Goal: Task Accomplishment & Management: Use online tool/utility

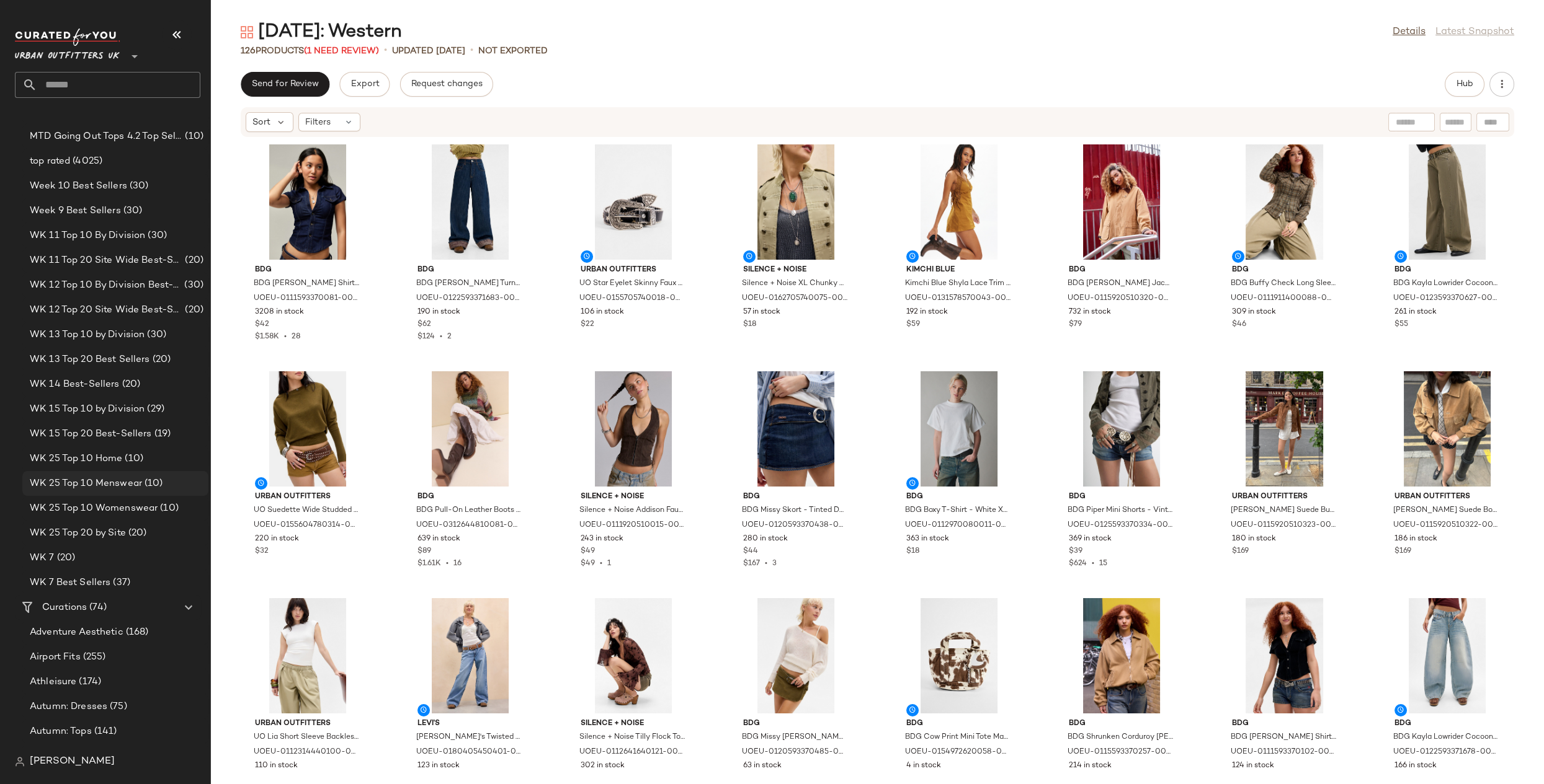
scroll to position [1637, 0]
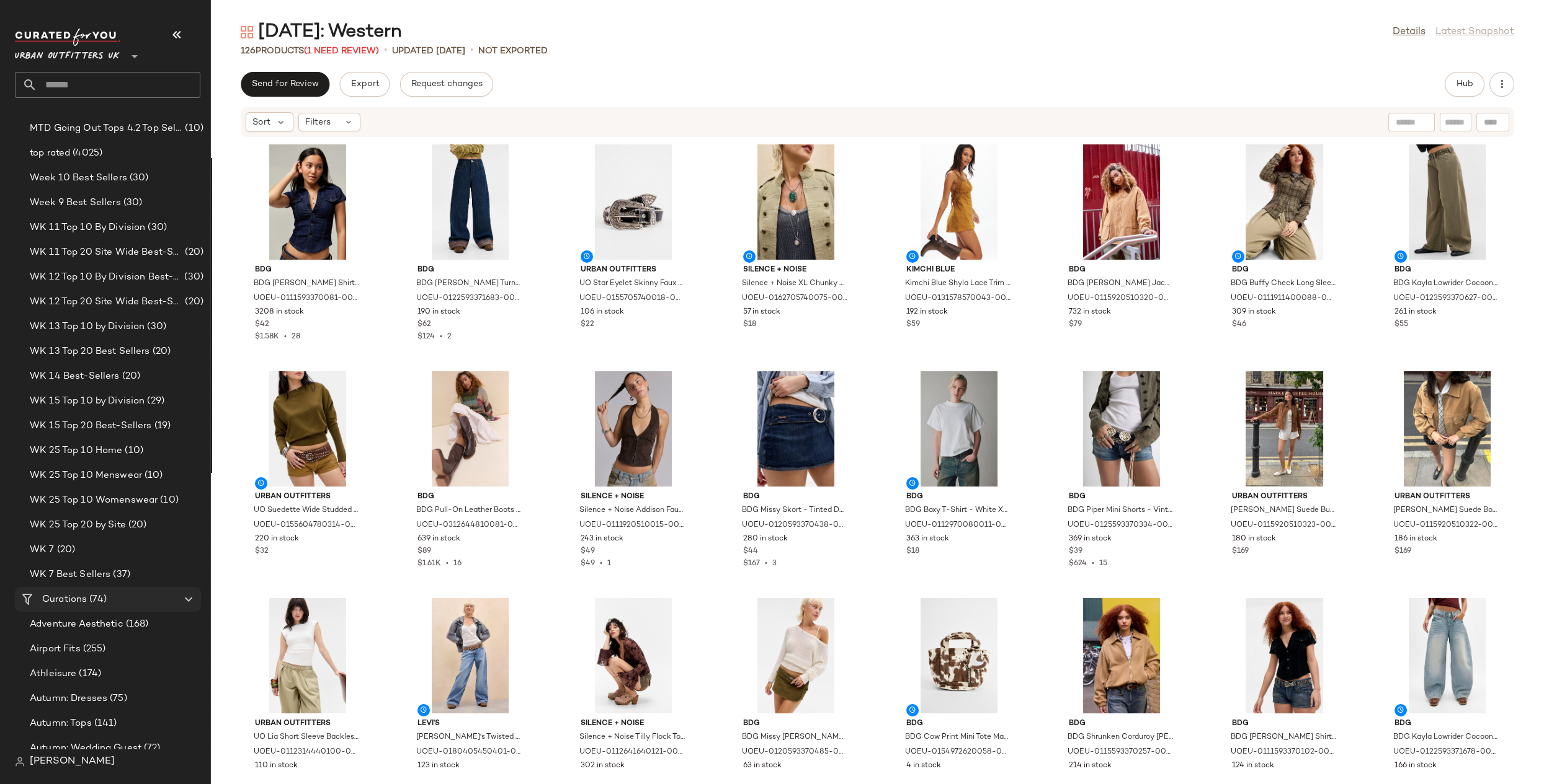
click at [90, 600] on span "(74)" at bounding box center [96, 599] width 19 height 14
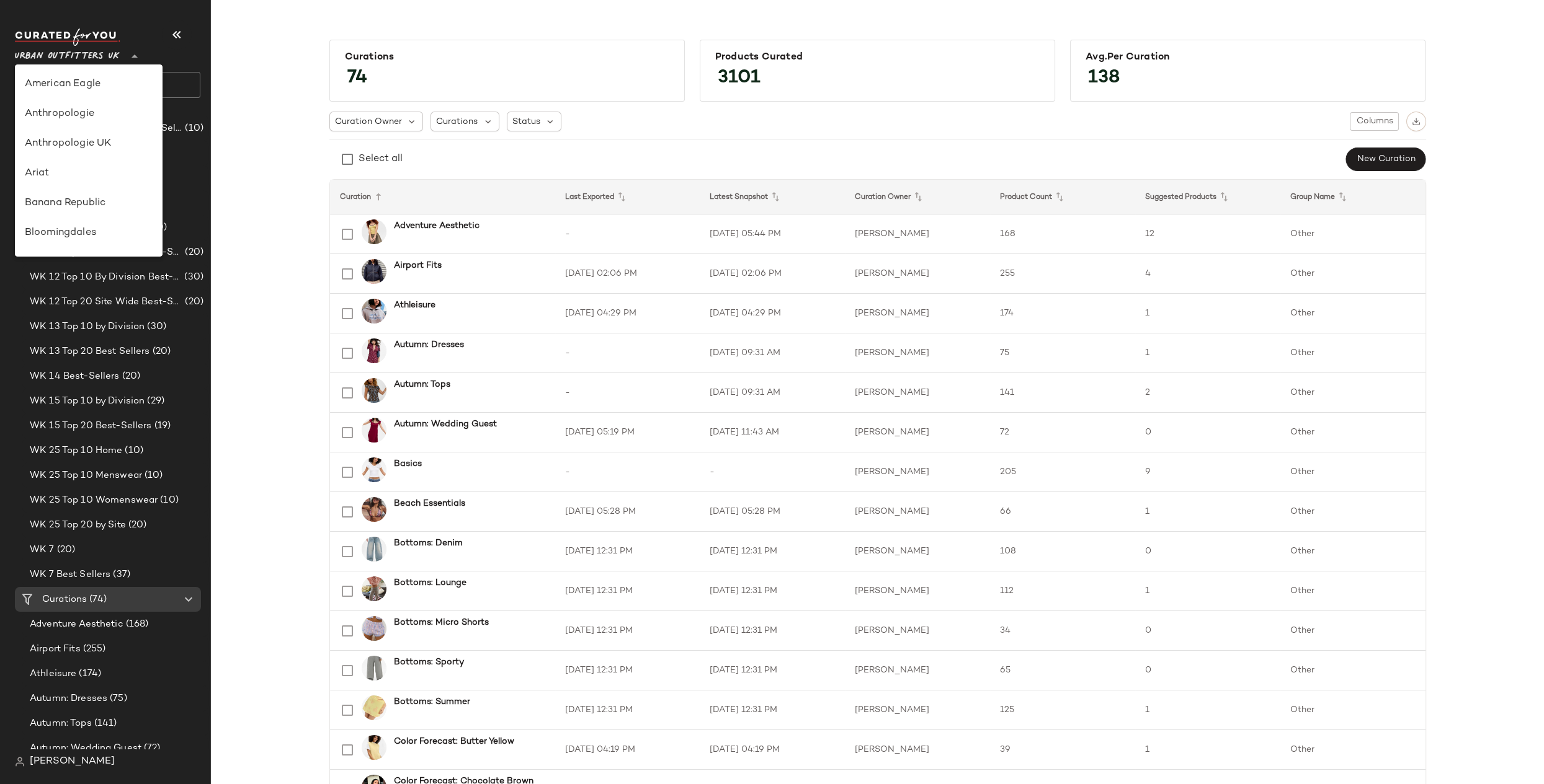
click at [102, 54] on span "Urban Outfitters UK" at bounding box center [67, 54] width 104 height 22
click at [108, 109] on div "Urban Outfitters" at bounding box center [89, 117] width 148 height 30
type input "**"
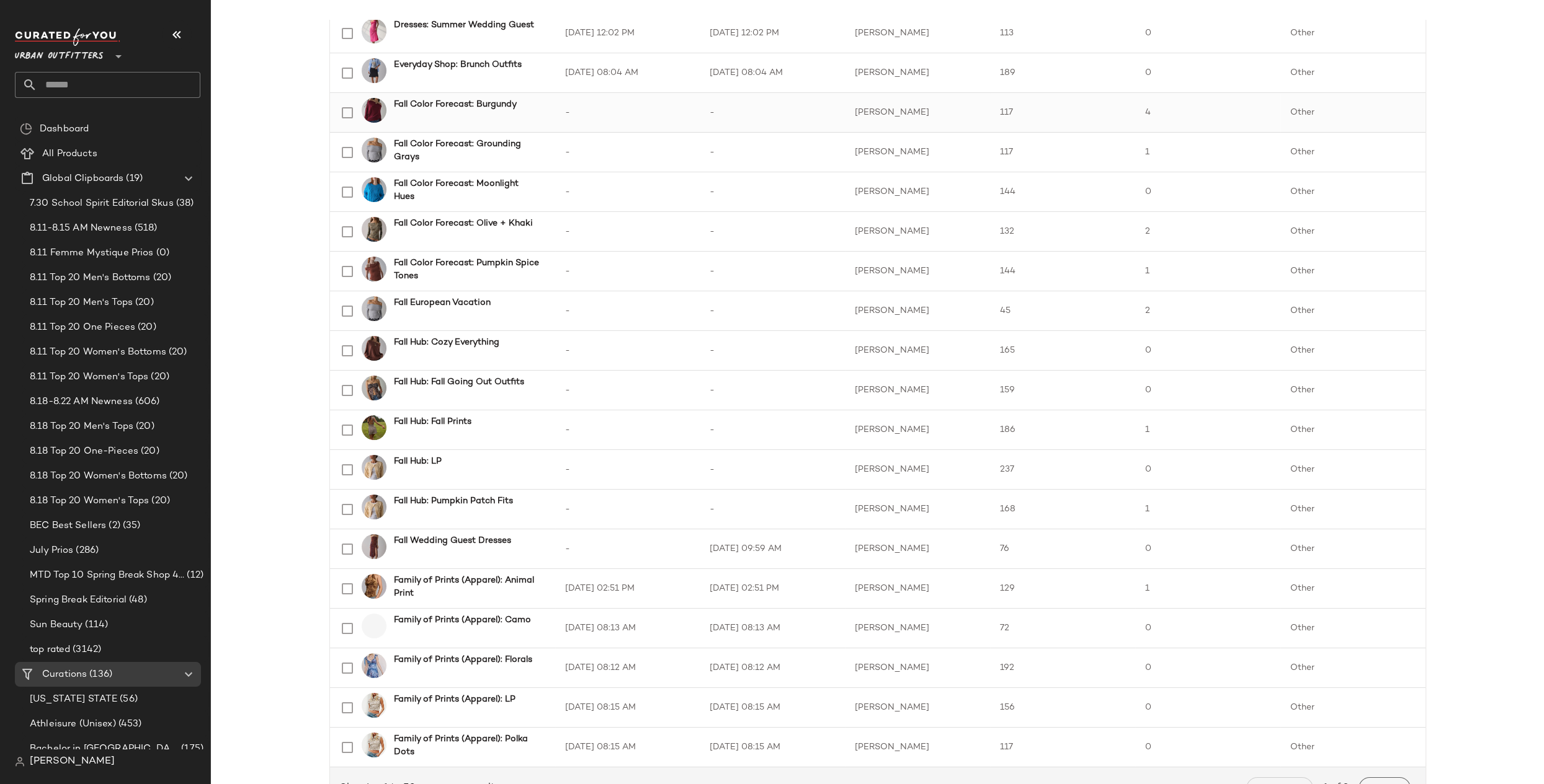
scroll to position [1485, 0]
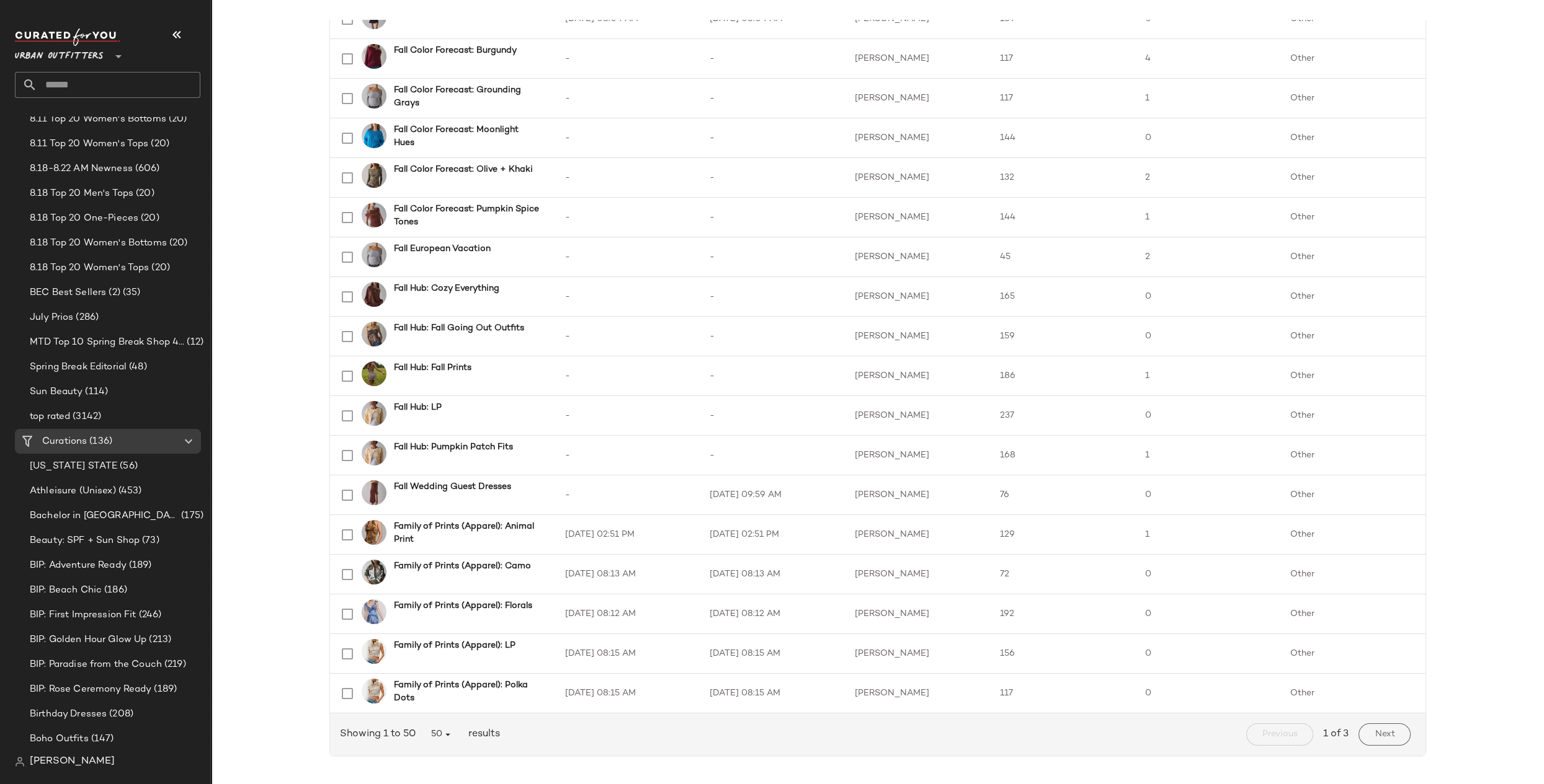
scroll to position [224, 0]
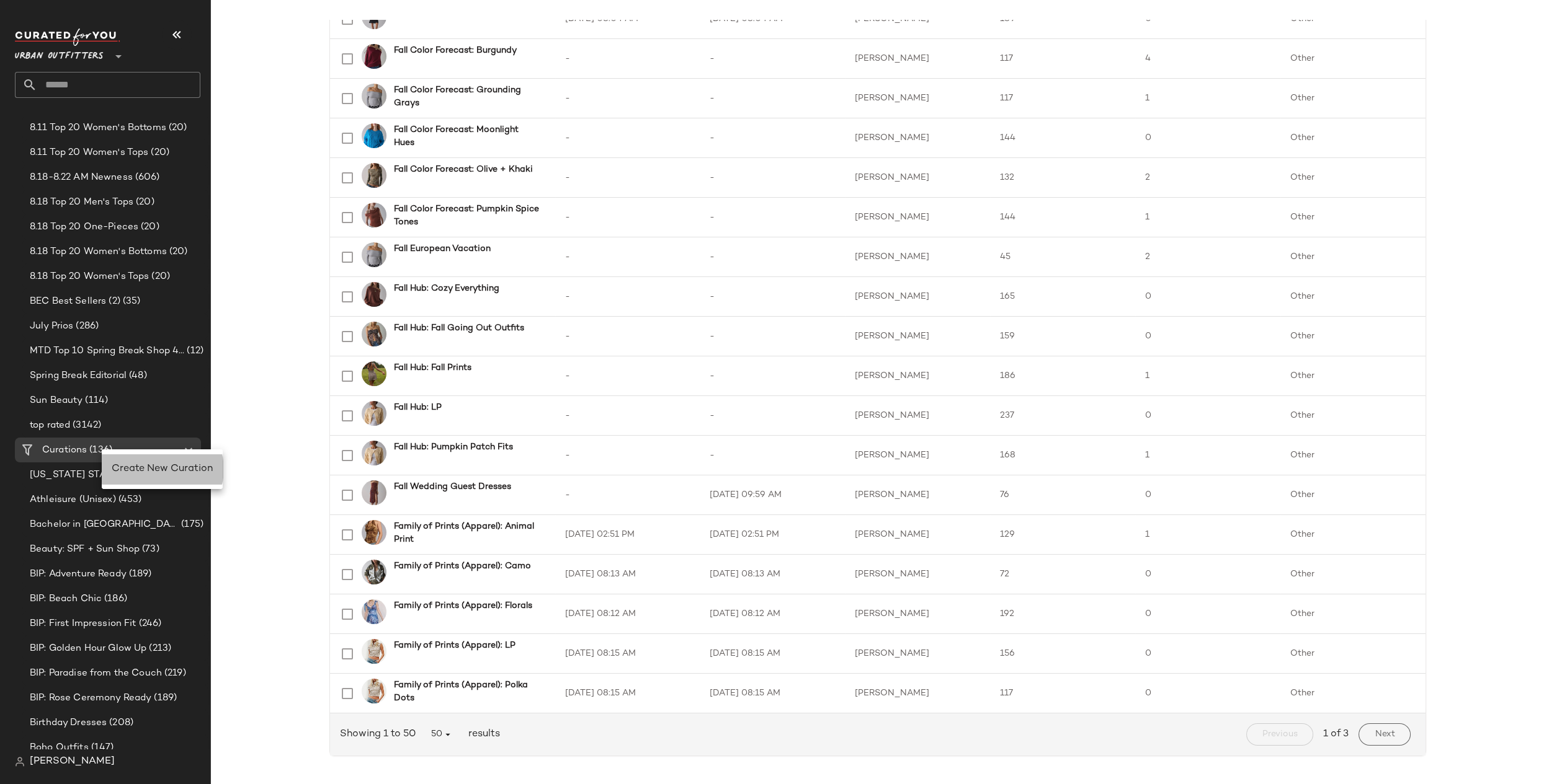
click at [129, 470] on span "Create New Curation" at bounding box center [162, 468] width 101 height 10
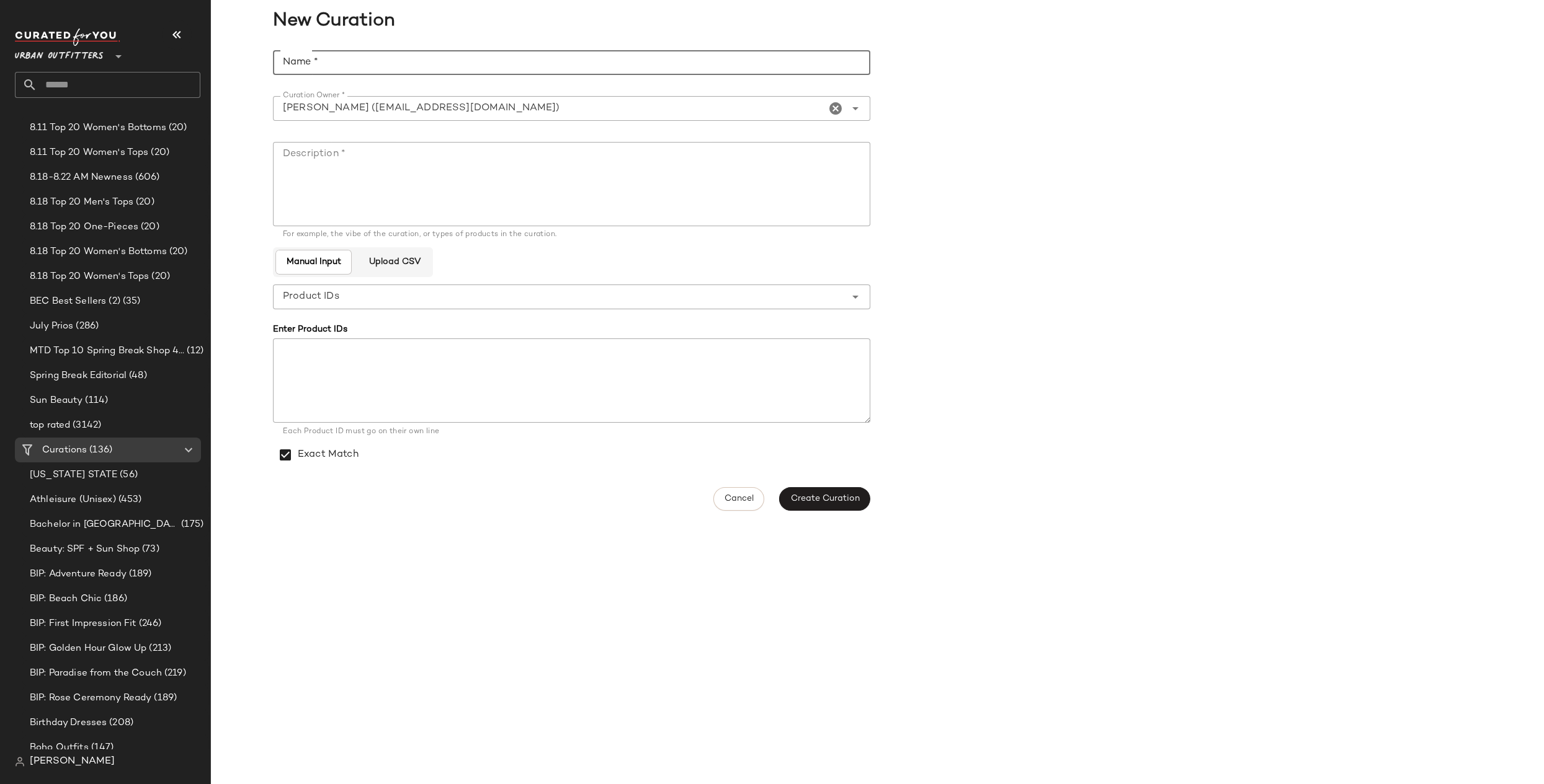
click at [398, 62] on input "Name *" at bounding box center [571, 62] width 597 height 25
type input "**********"
click at [526, 159] on textarea "Description *" at bounding box center [571, 184] width 597 height 84
paste textarea "**********"
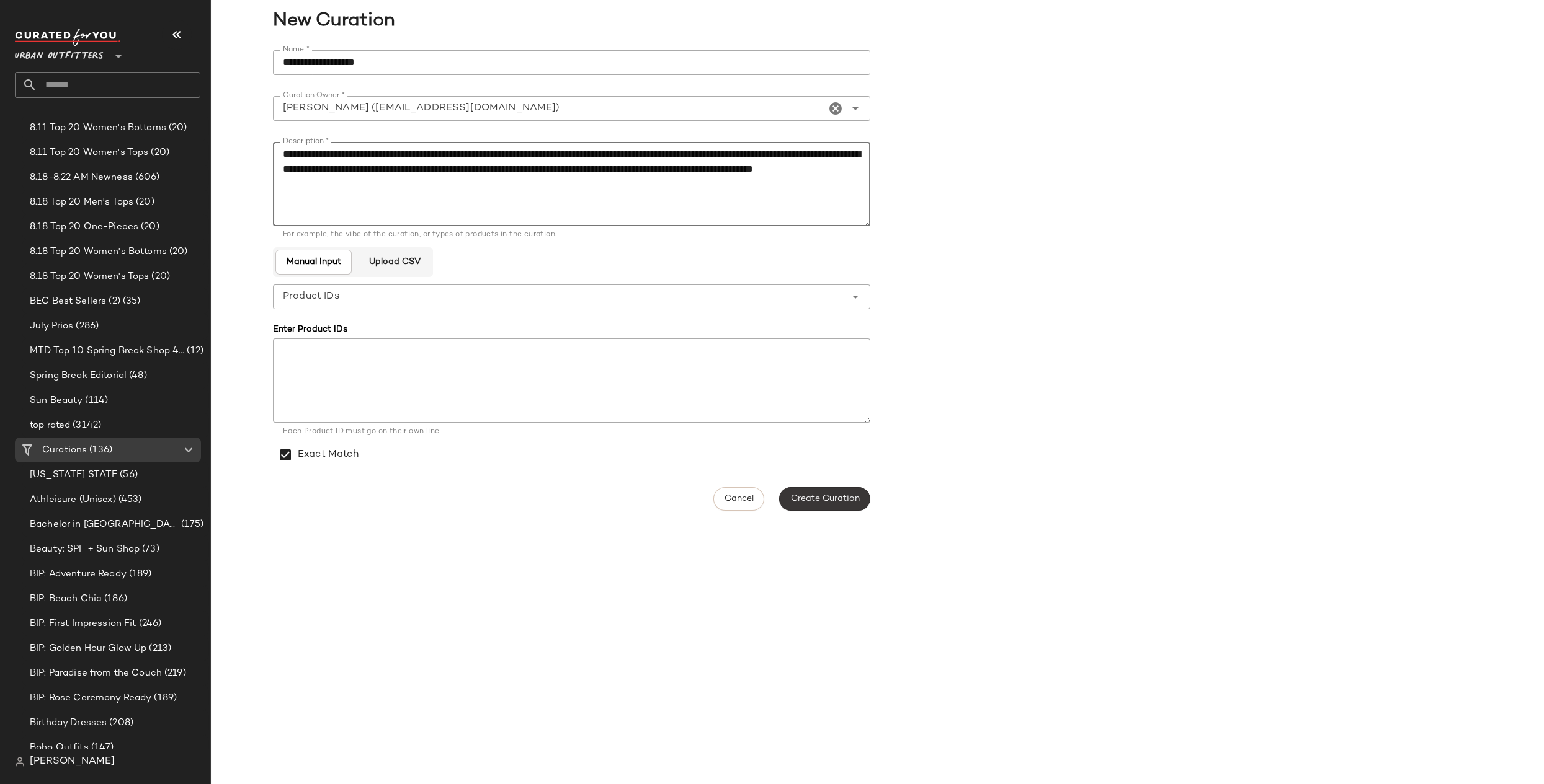
type textarea "**********"
click at [835, 491] on button "Create Curation" at bounding box center [824, 500] width 91 height 24
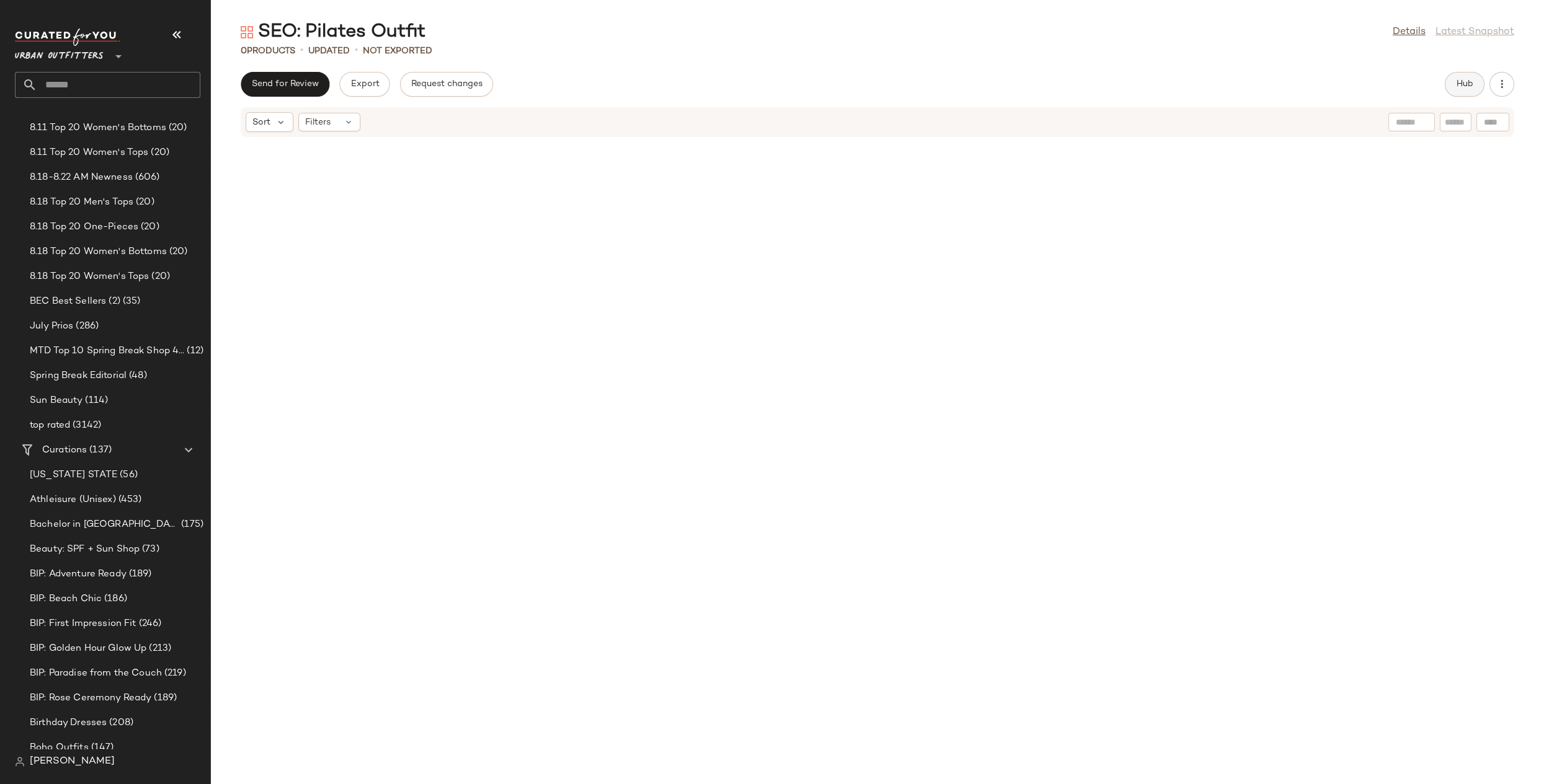
click at [1006, 78] on button "Hub" at bounding box center [1464, 84] width 40 height 25
click at [1006, 118] on div at bounding box center [1404, 121] width 155 height 18
type input "*******"
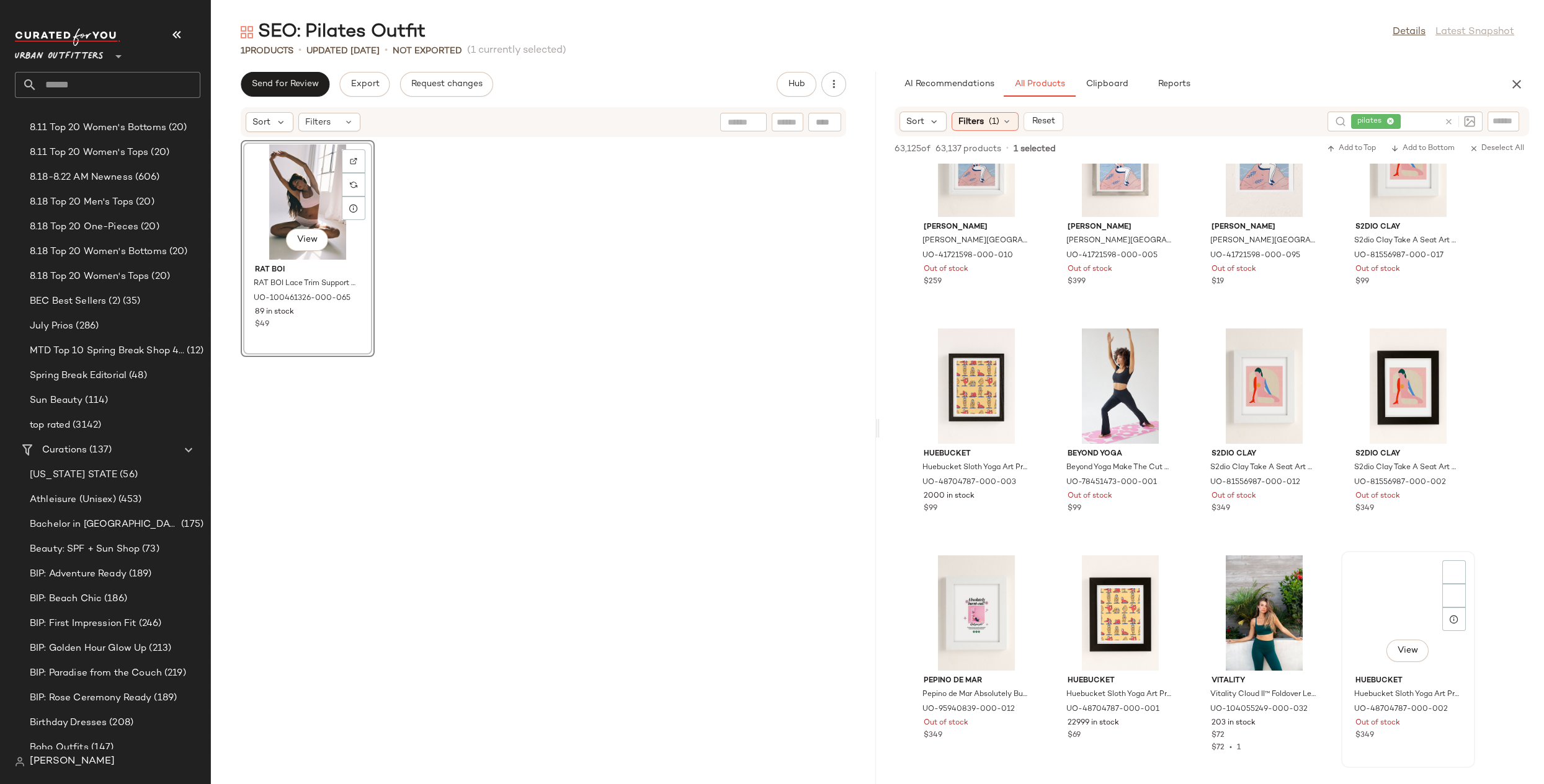
scroll to position [738, 0]
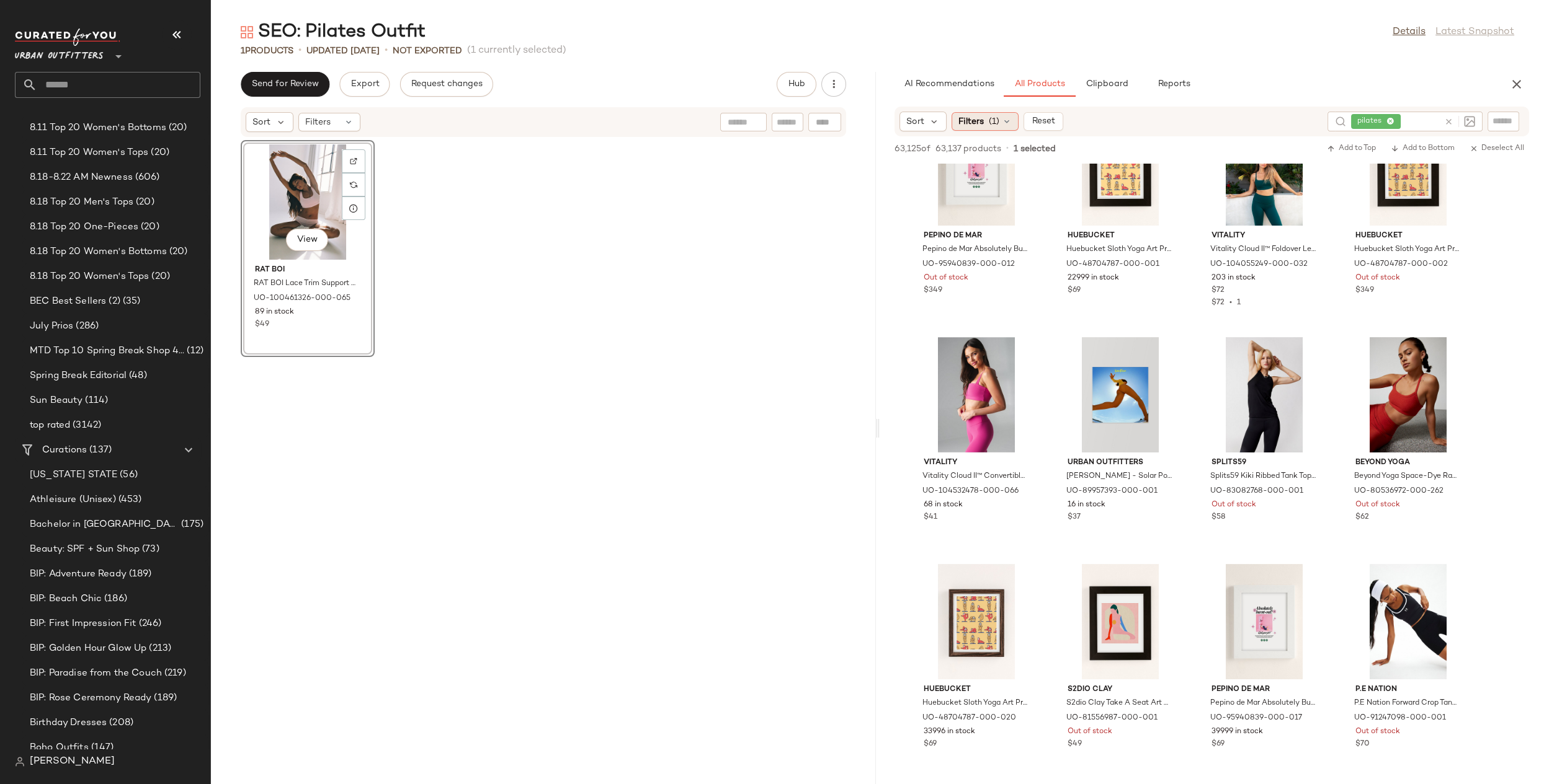
click at [989, 118] on span "(1)" at bounding box center [993, 122] width 10 height 13
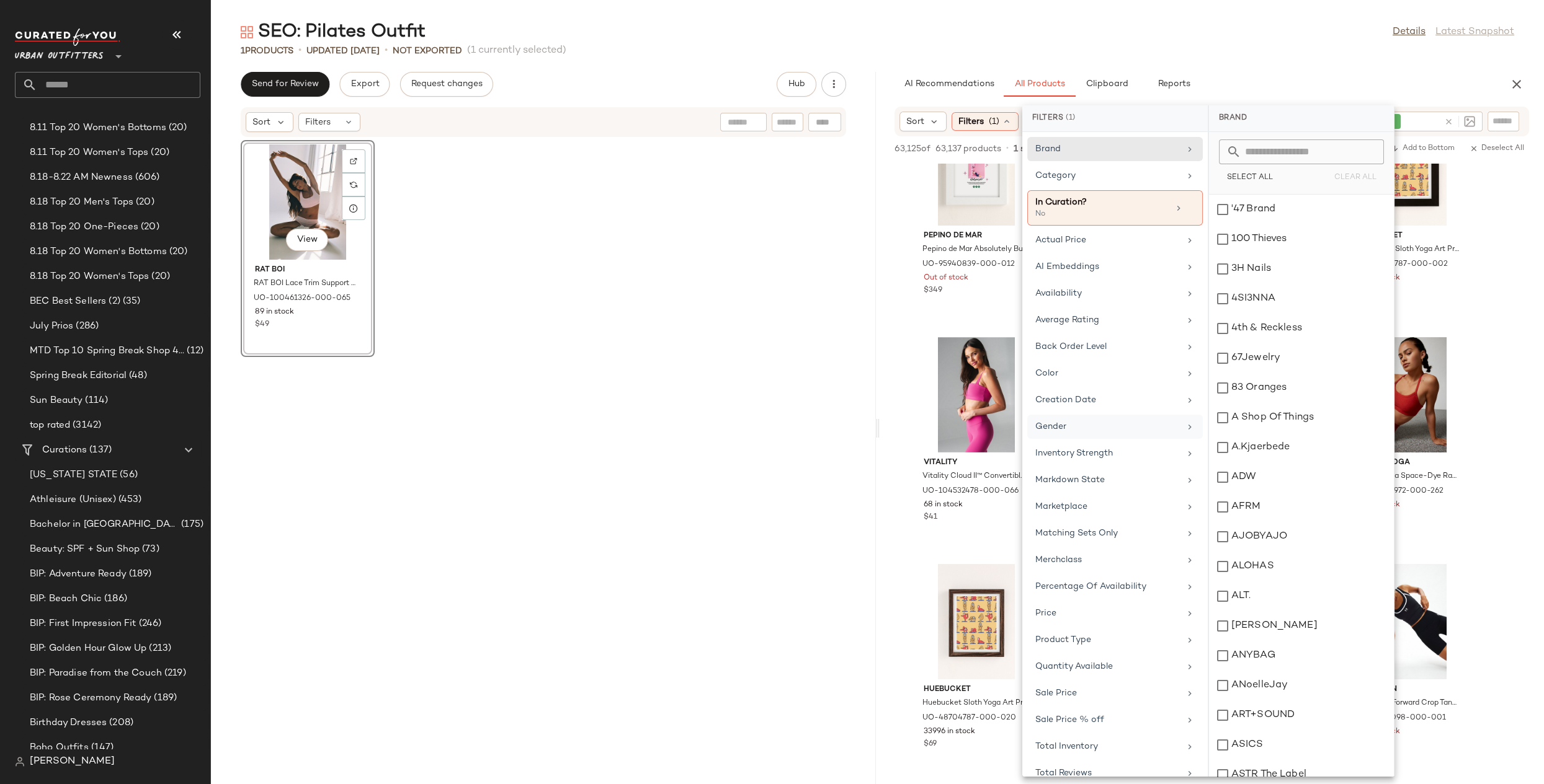
click at [1006, 420] on div "Gender" at bounding box center [1107, 427] width 144 height 13
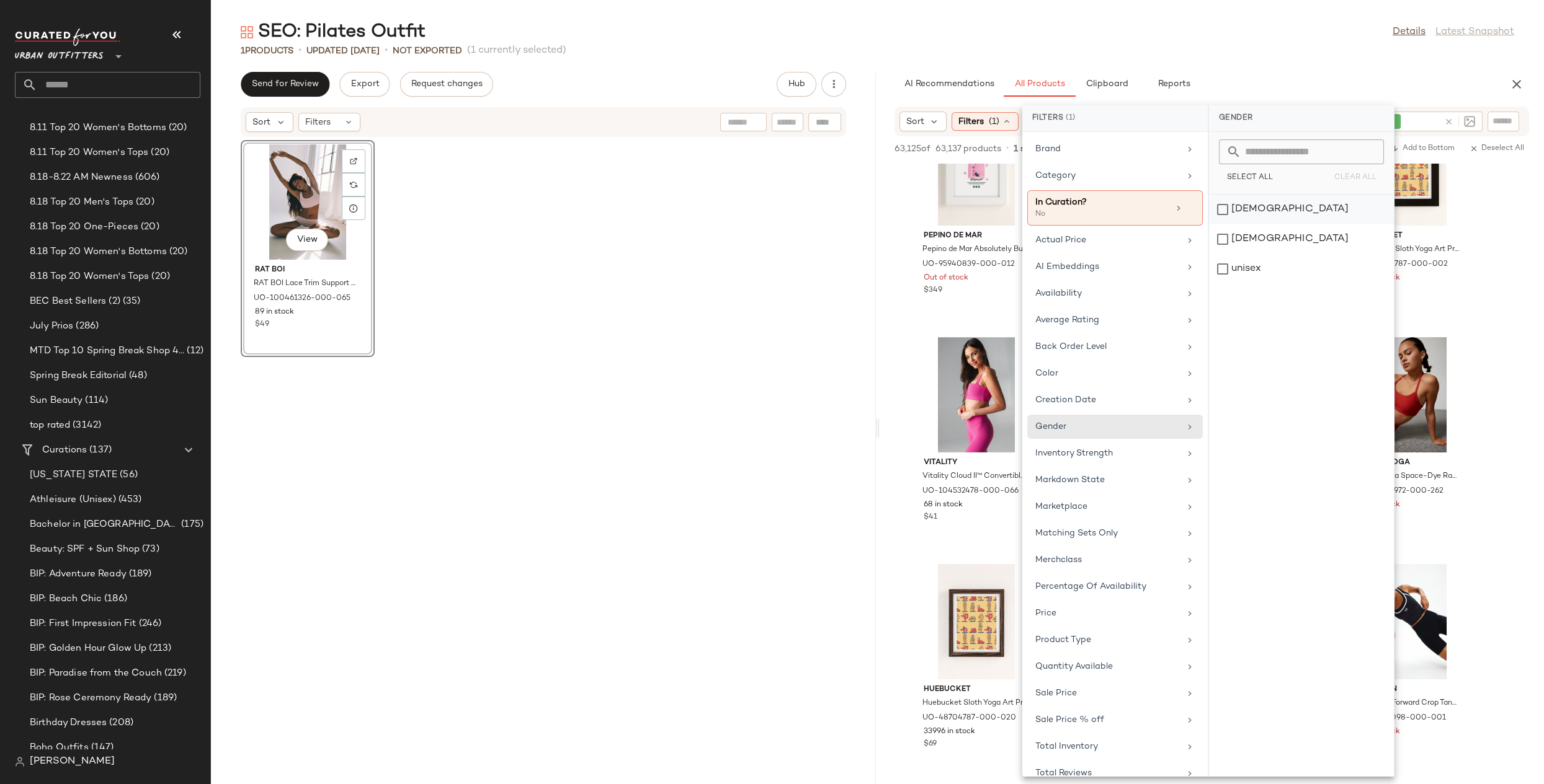
click at [1006, 224] on div "[DEMOGRAPHIC_DATA]" at bounding box center [1301, 239] width 185 height 30
click at [1006, 77] on div "AI Recommendations All Products Clipboard Reports" at bounding box center [1192, 84] width 595 height 25
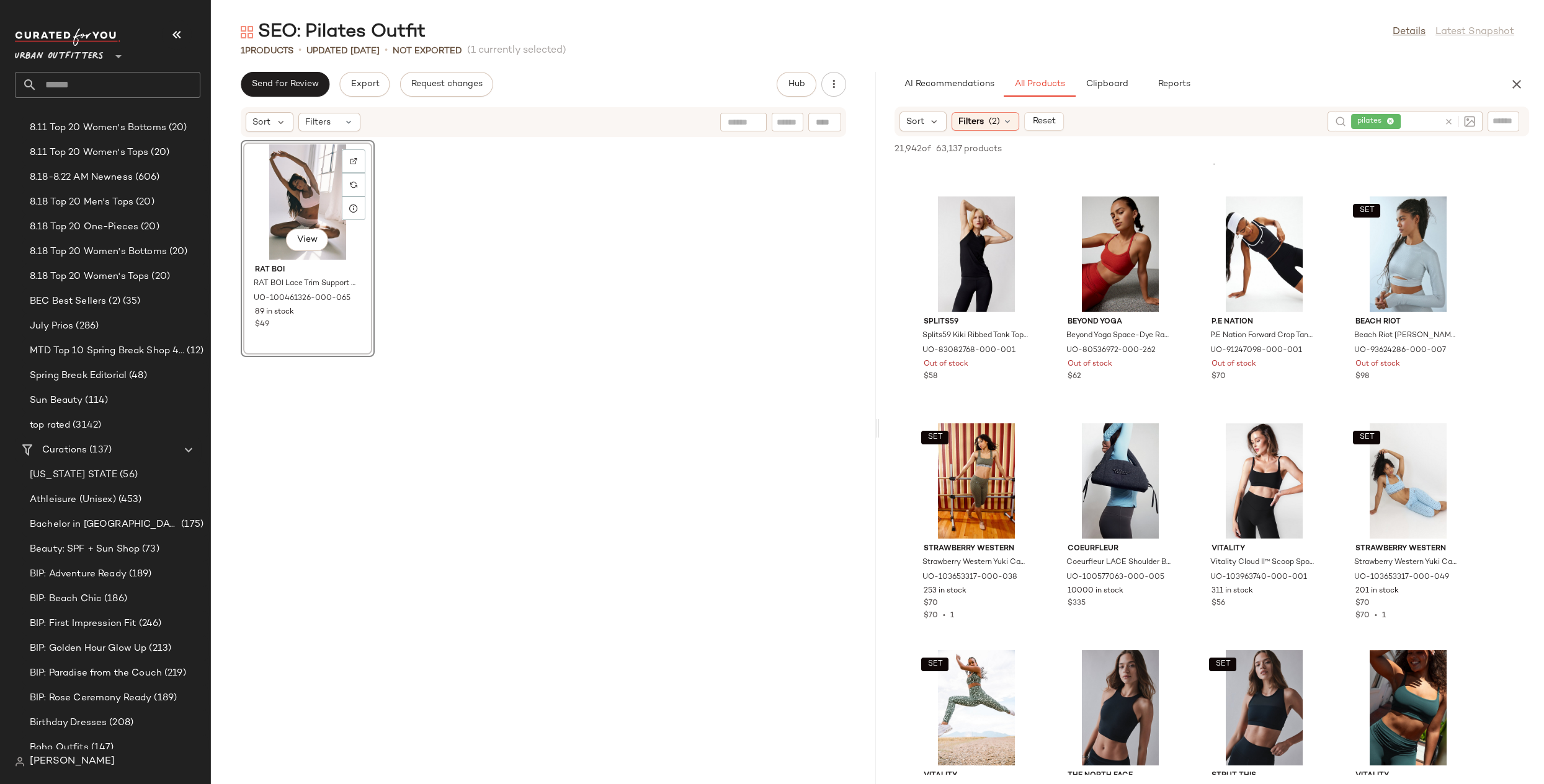
scroll to position [200, 0]
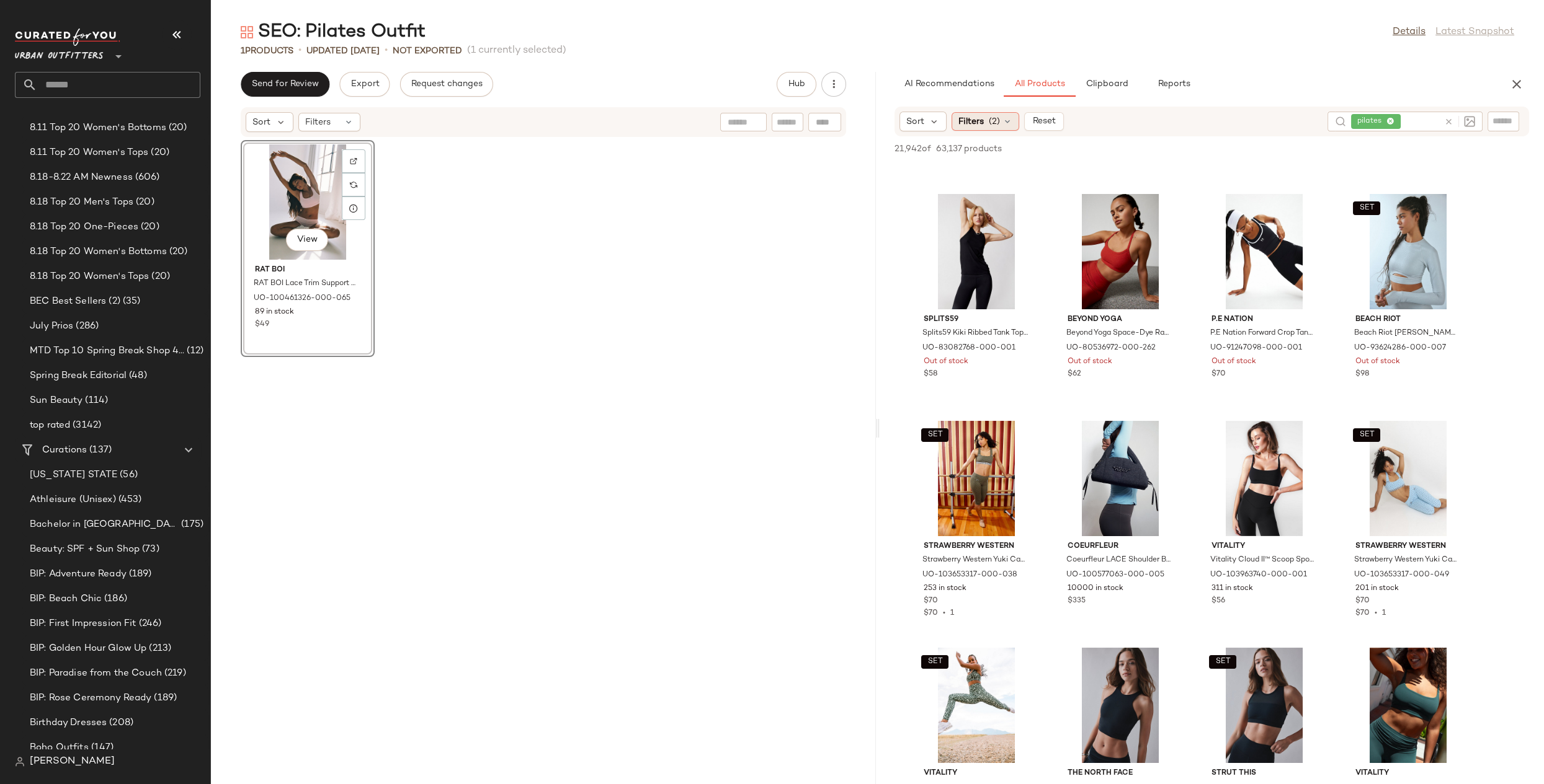
click at [968, 124] on span "Filters" at bounding box center [971, 122] width 26 height 13
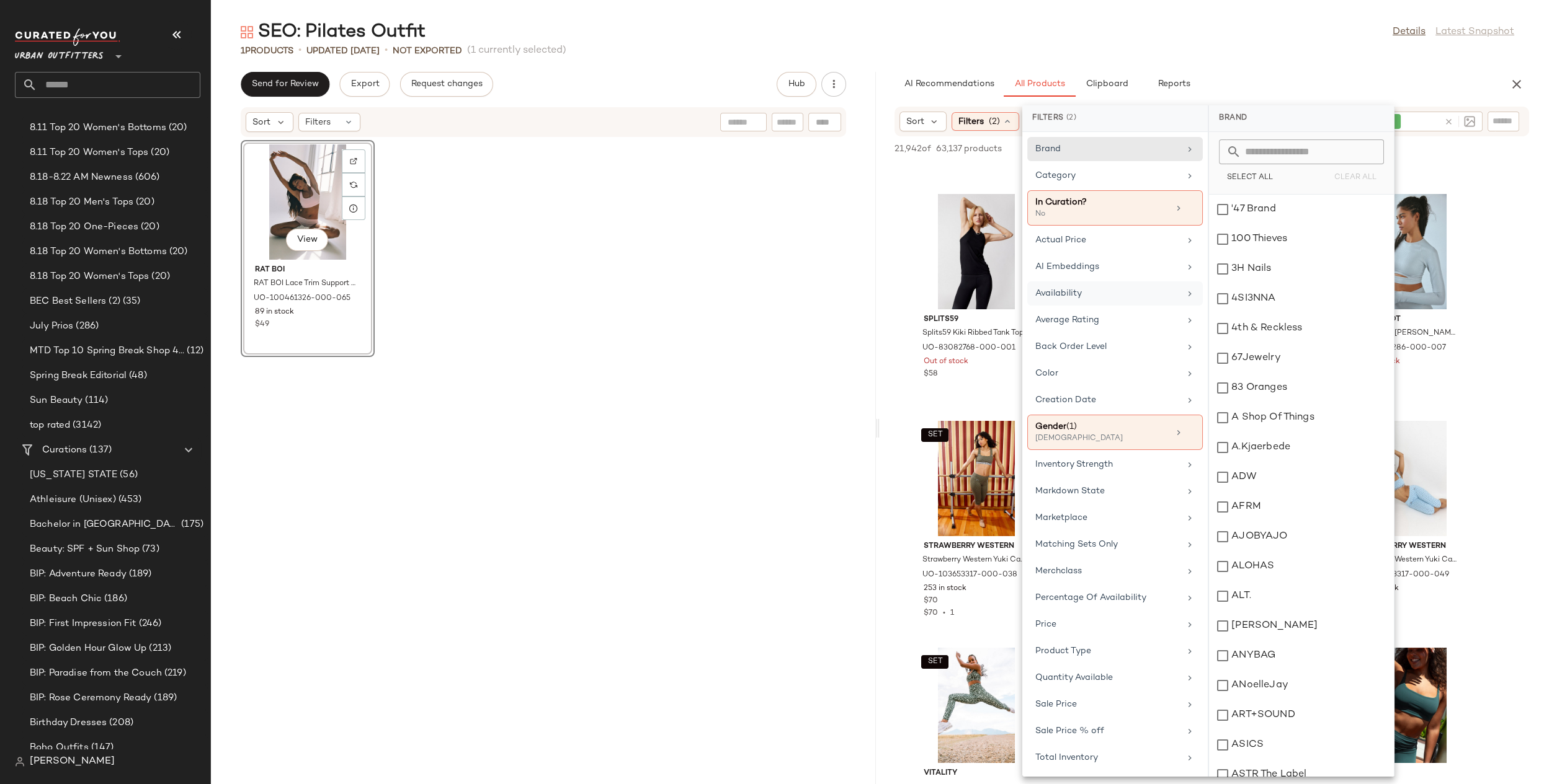
click at [1006, 308] on div "Availability" at bounding box center [1115, 320] width 176 height 24
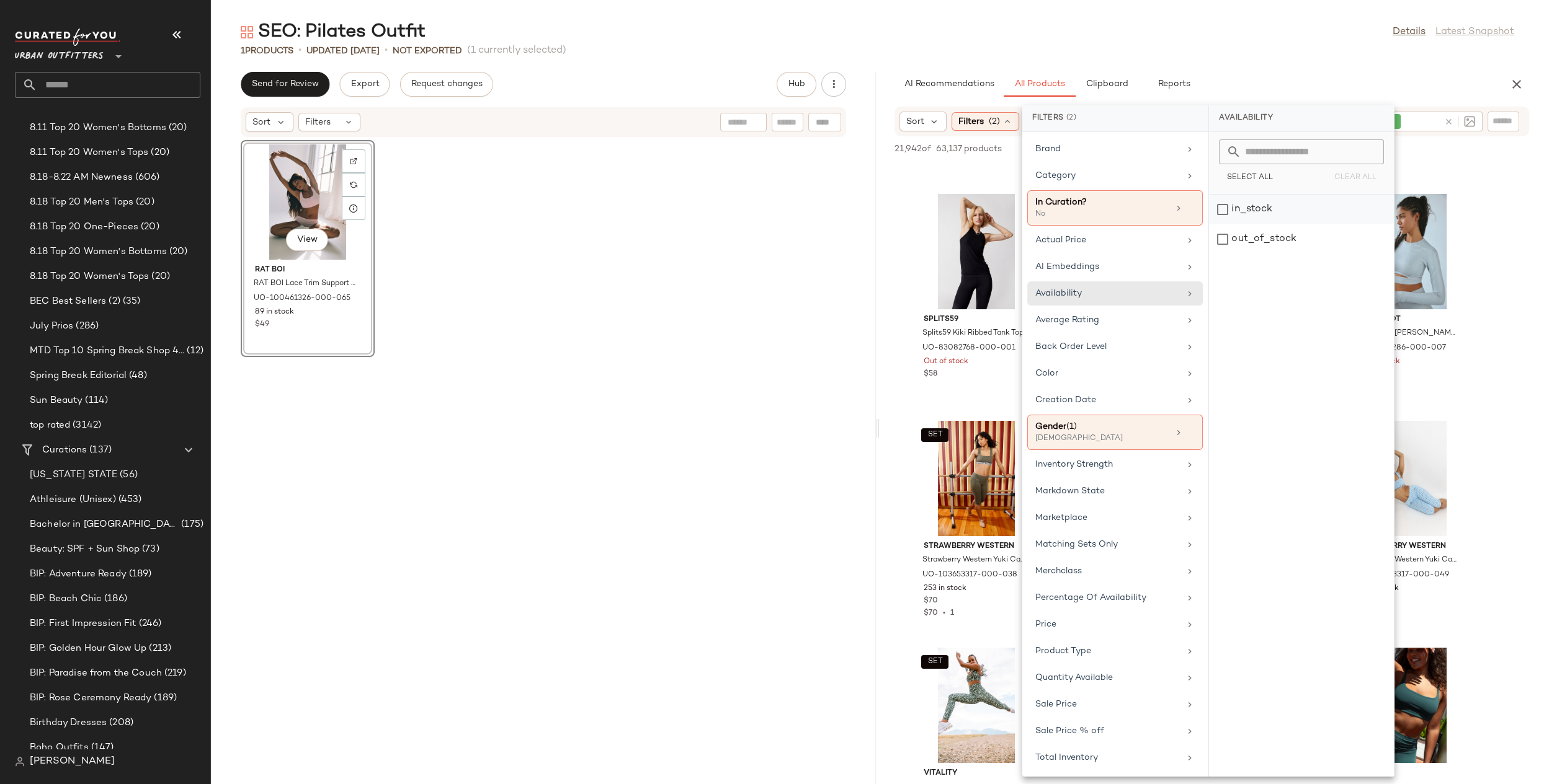
click at [1006, 224] on div "in_stock" at bounding box center [1301, 239] width 185 height 30
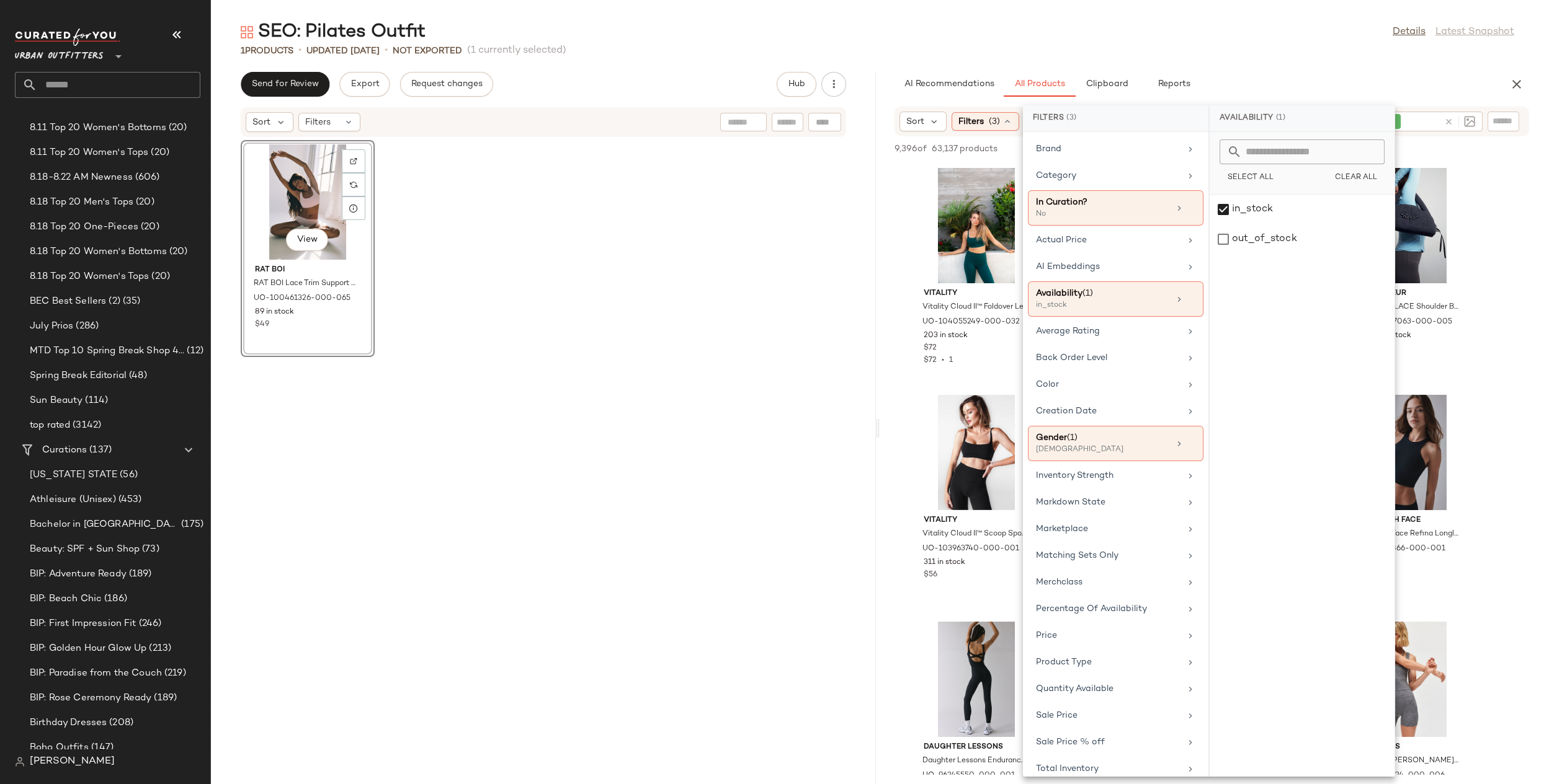
click at [669, 485] on div "View RAT BOI RAT BOI Lace Trim Support Bra in Baby Pink, Women's at Urban Outfi…" at bounding box center [543, 453] width 665 height 632
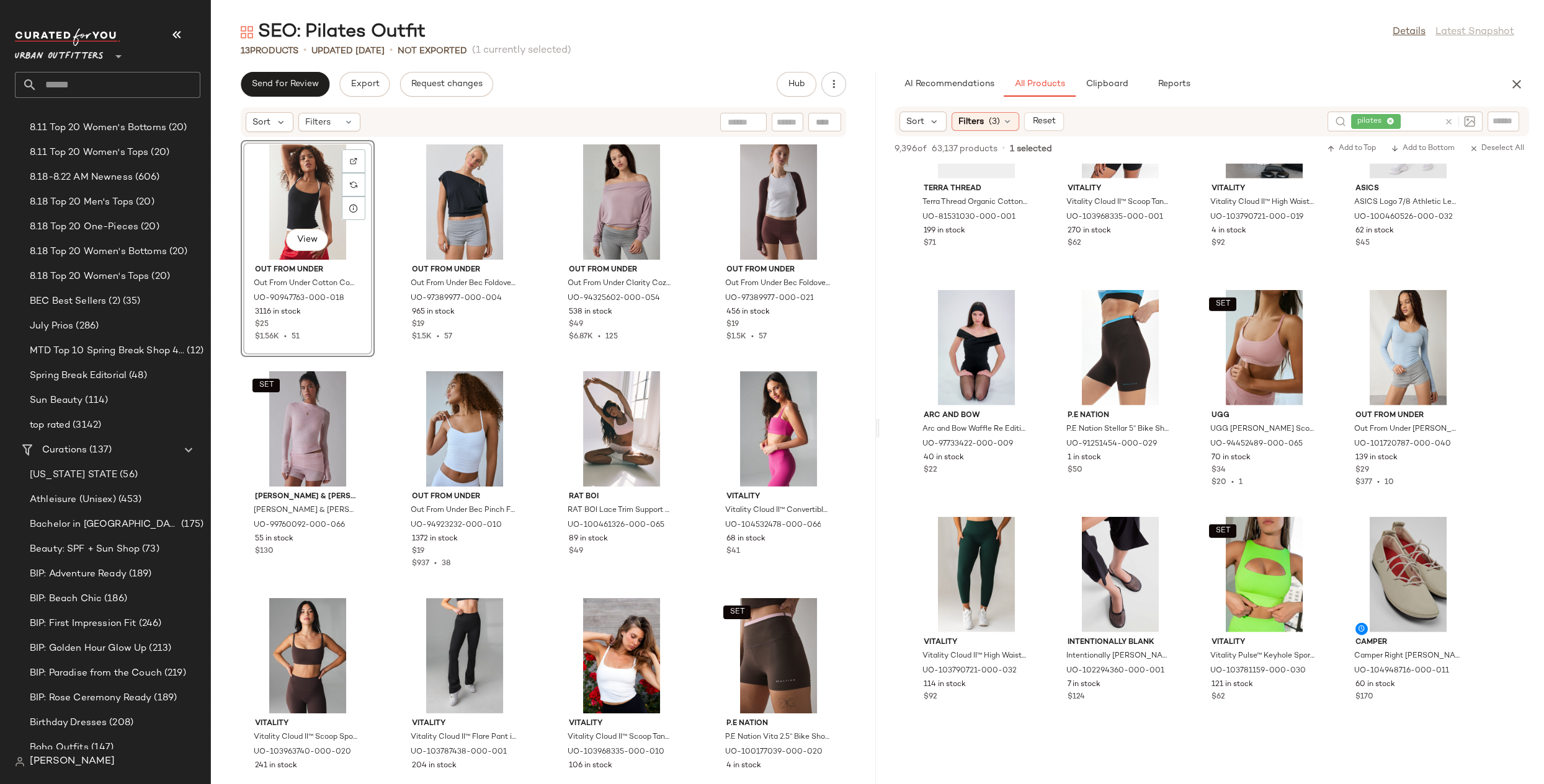
scroll to position [10097, 0]
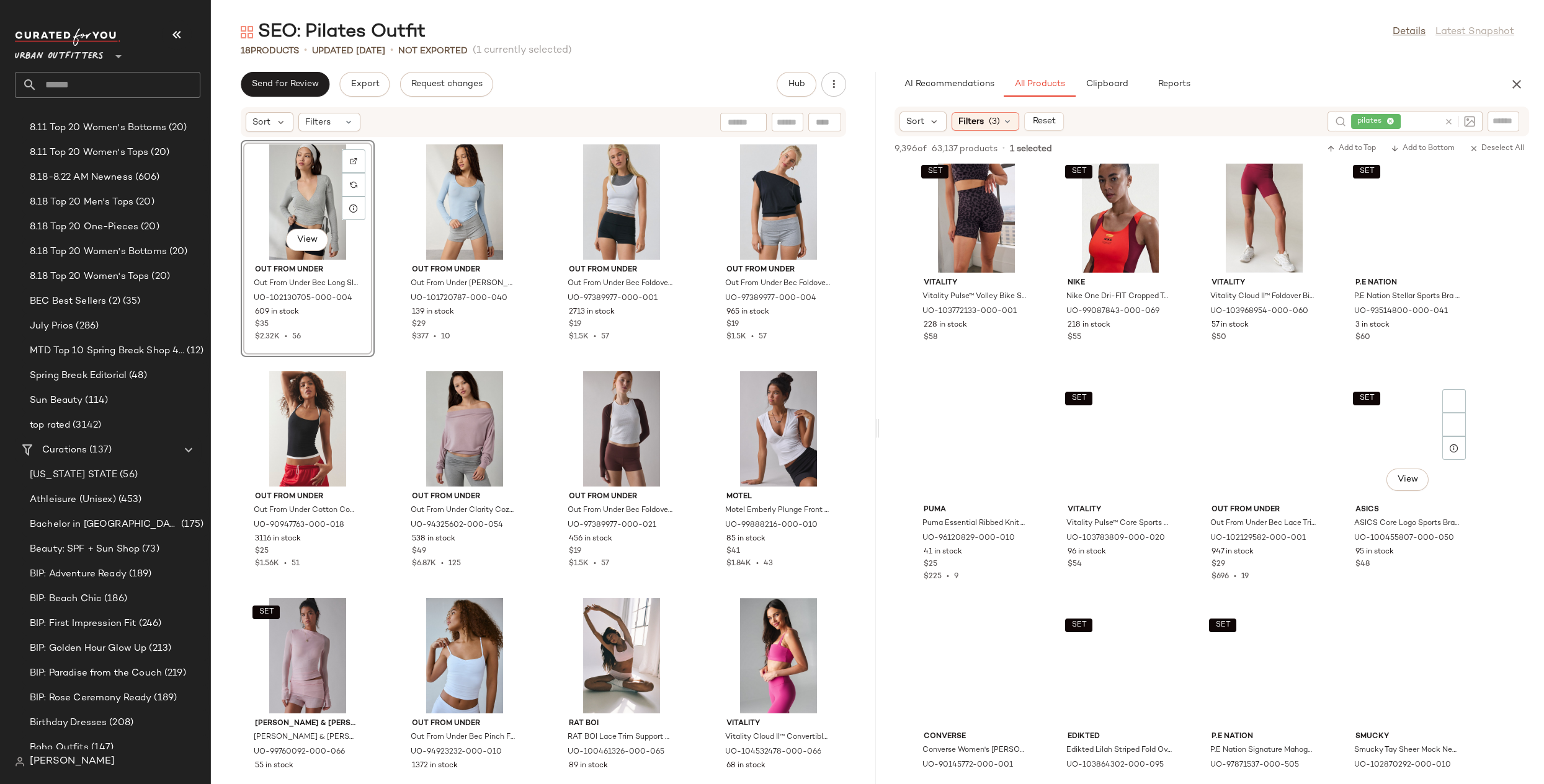
scroll to position [12271, 0]
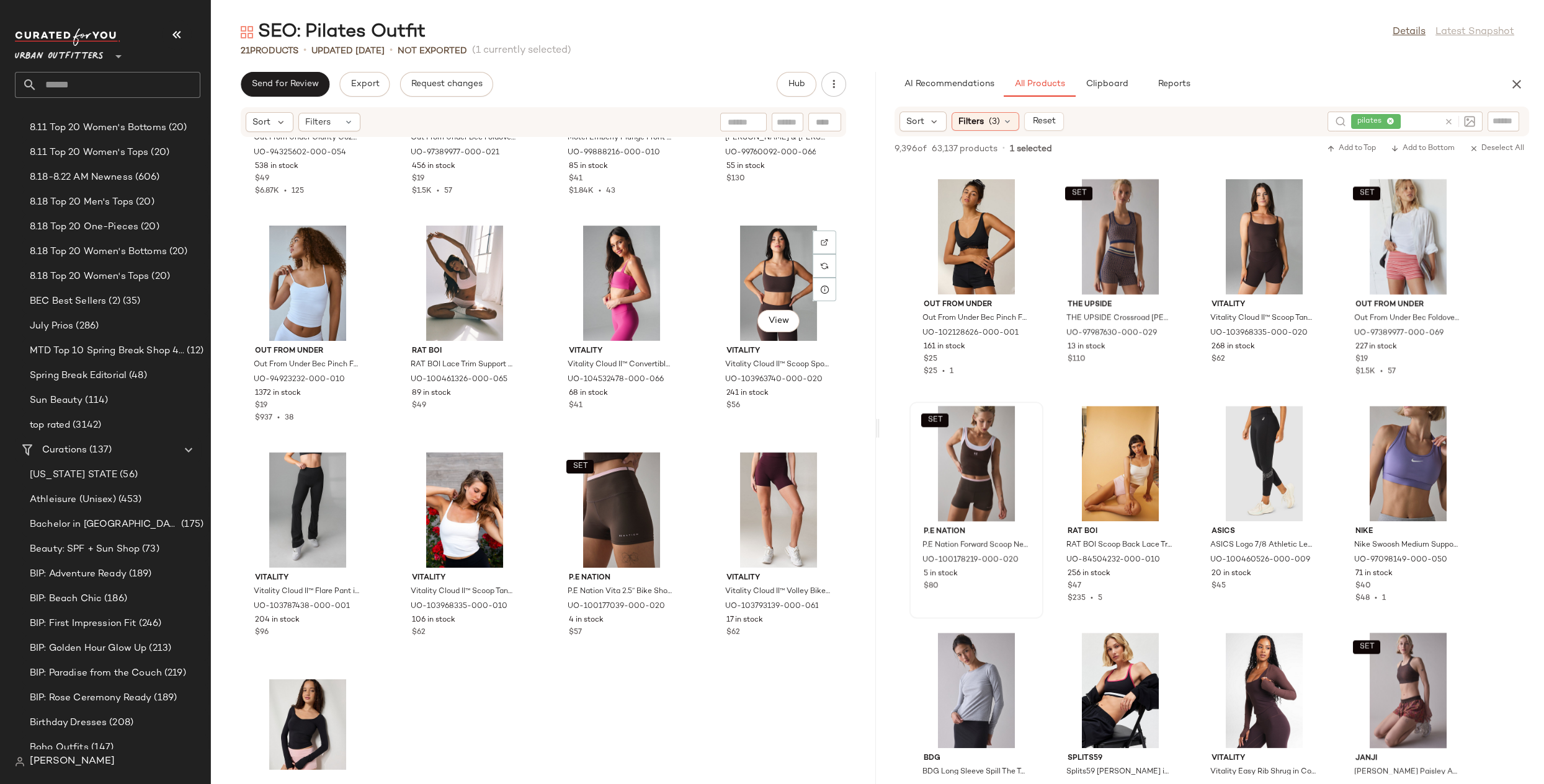
scroll to position [620, 0]
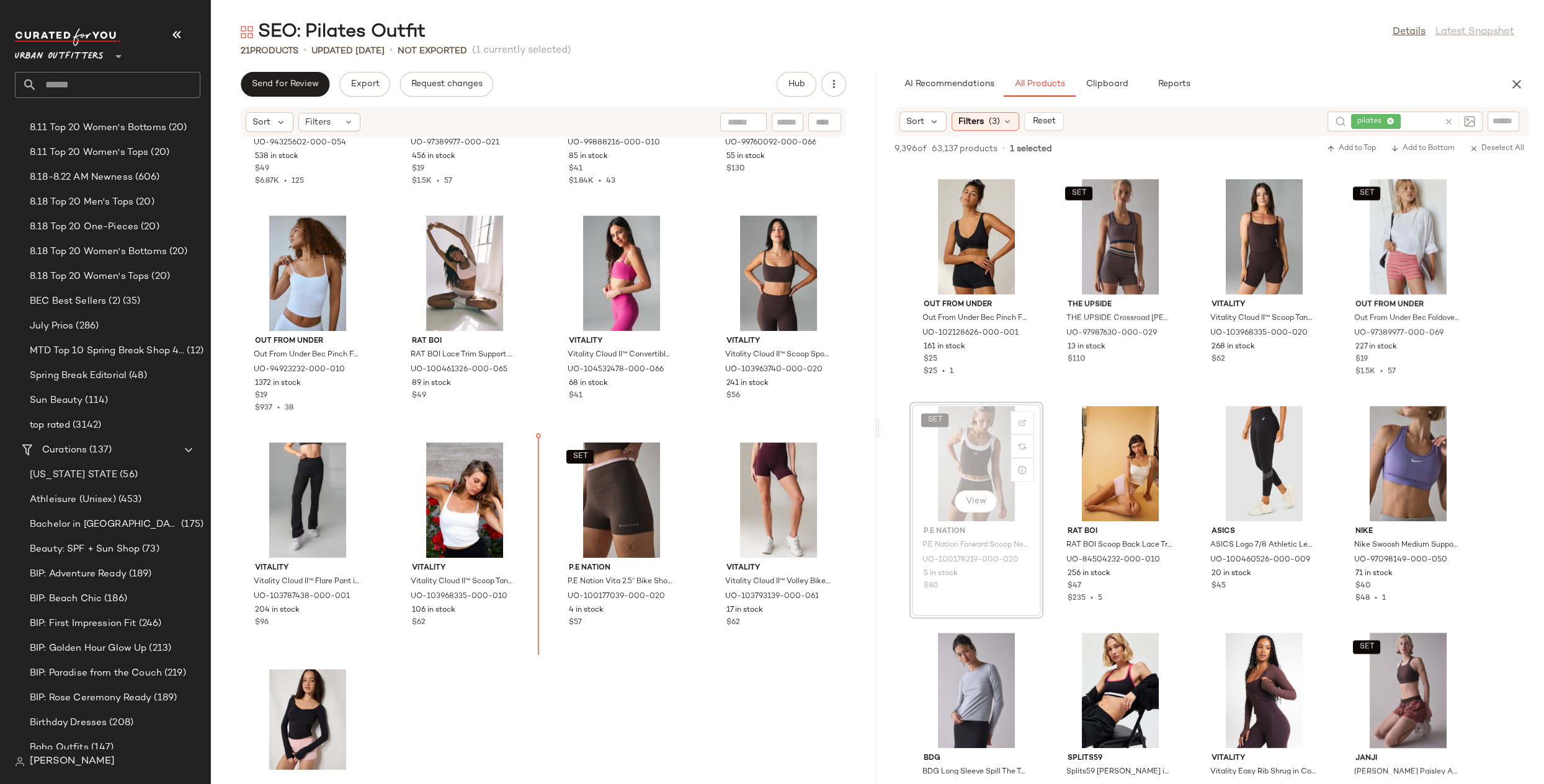
drag, startPoint x: 953, startPoint y: 508, endPoint x: 846, endPoint y: 502, distance: 107.2
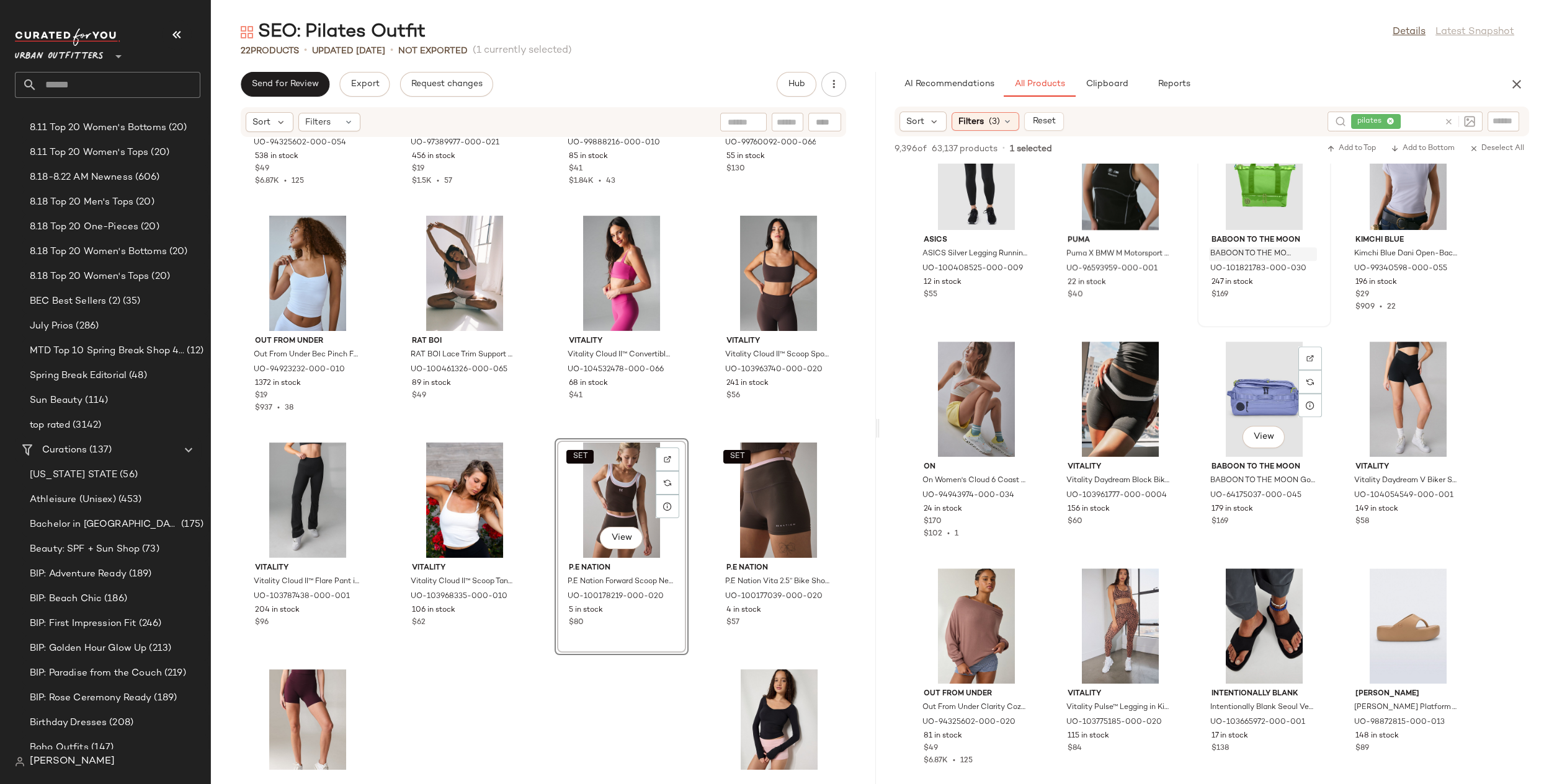
scroll to position [16349, 0]
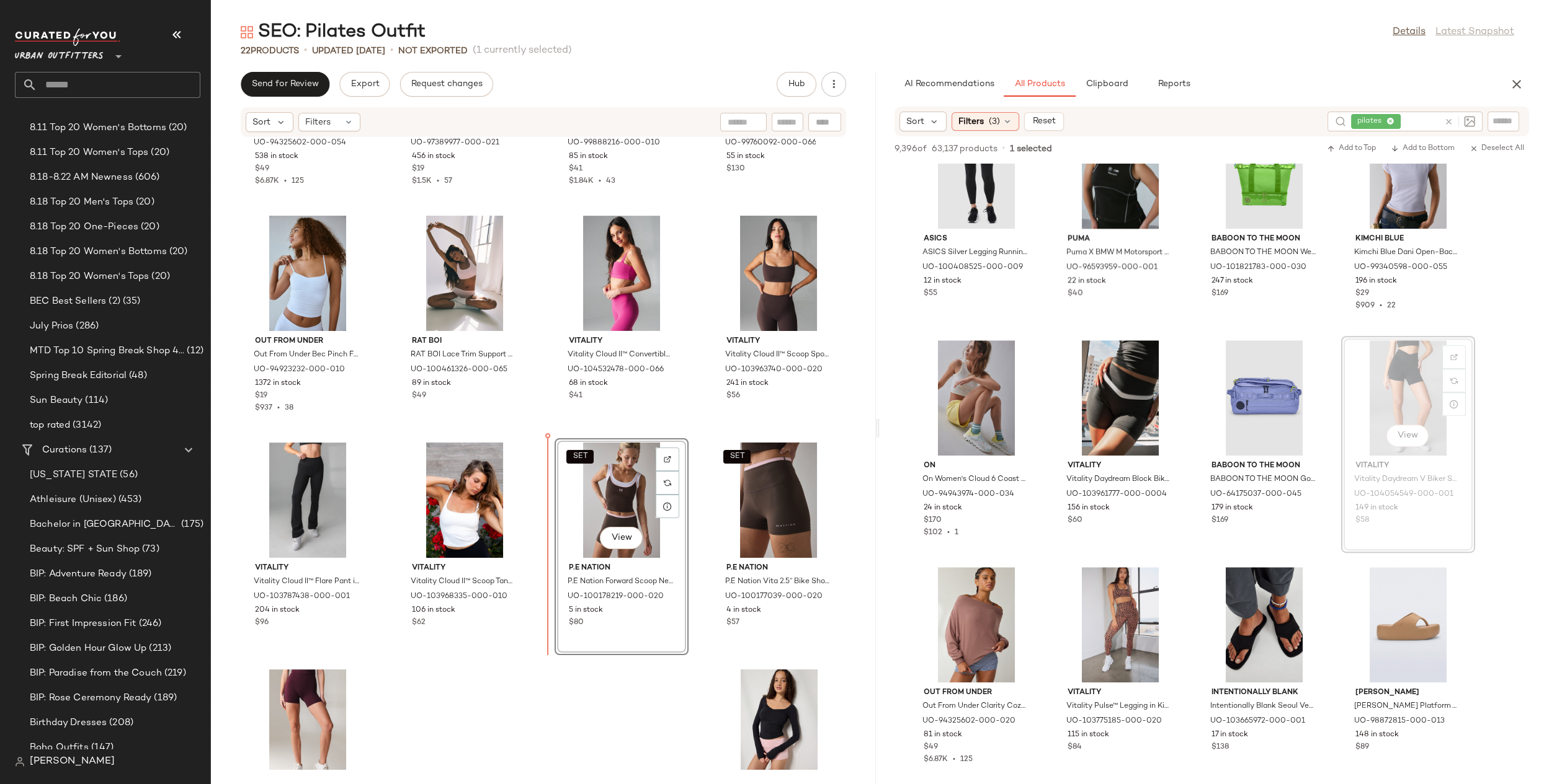
drag, startPoint x: 1378, startPoint y: 432, endPoint x: 1370, endPoint y: 430, distance: 8.2
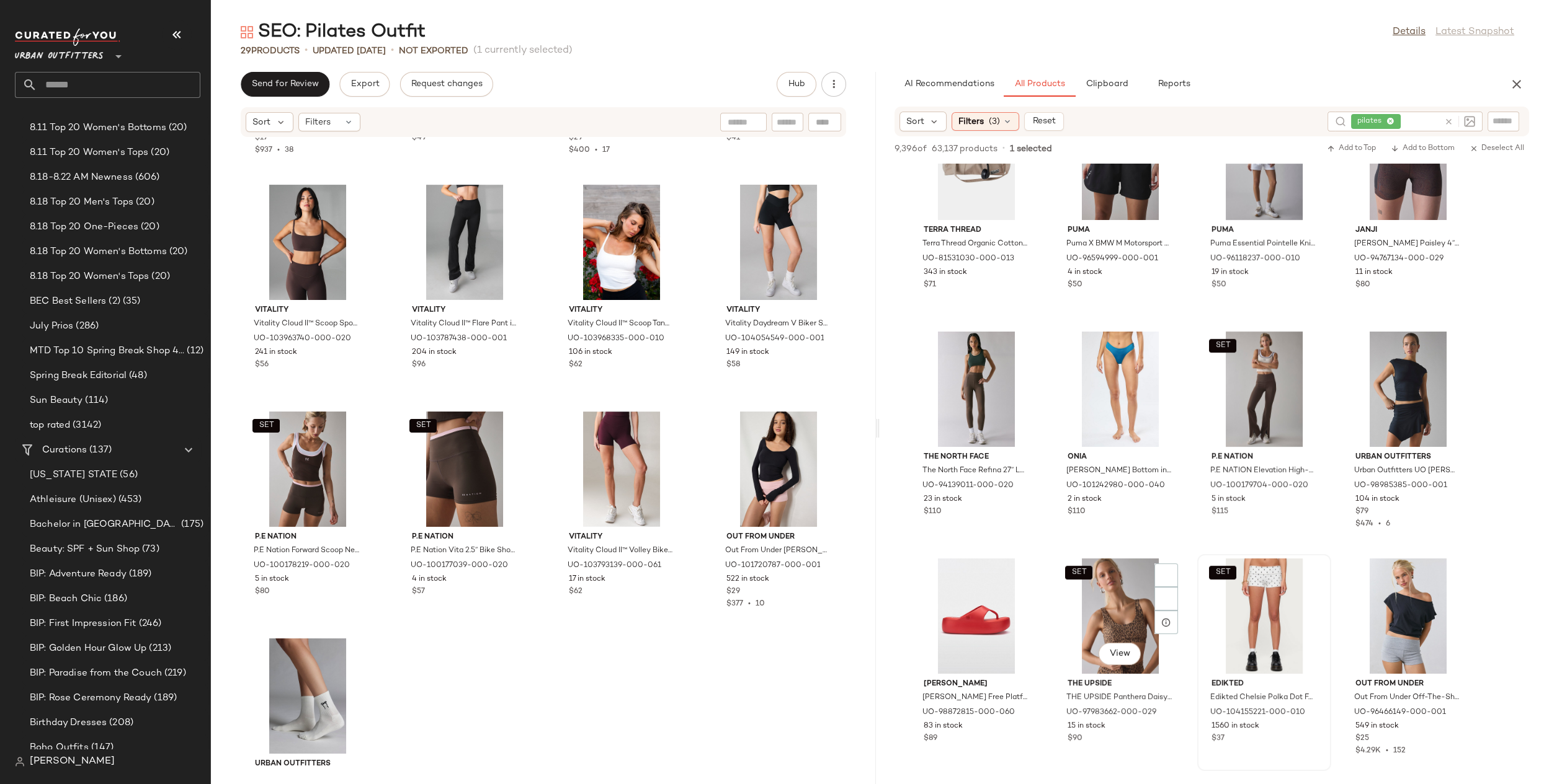
scroll to position [1105, 0]
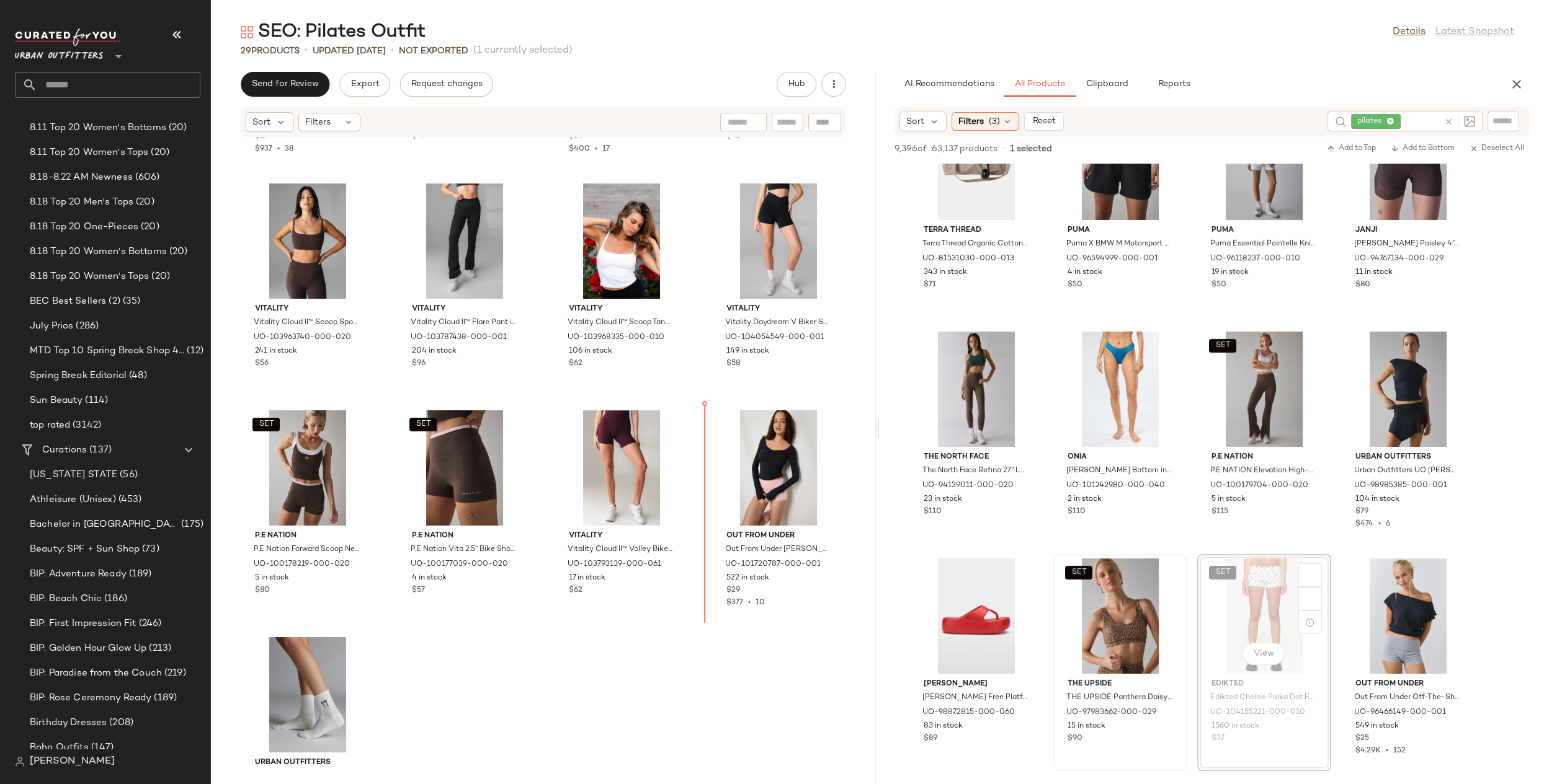
drag, startPoint x: 1233, startPoint y: 614, endPoint x: 1112, endPoint y: 621, distance: 121.2
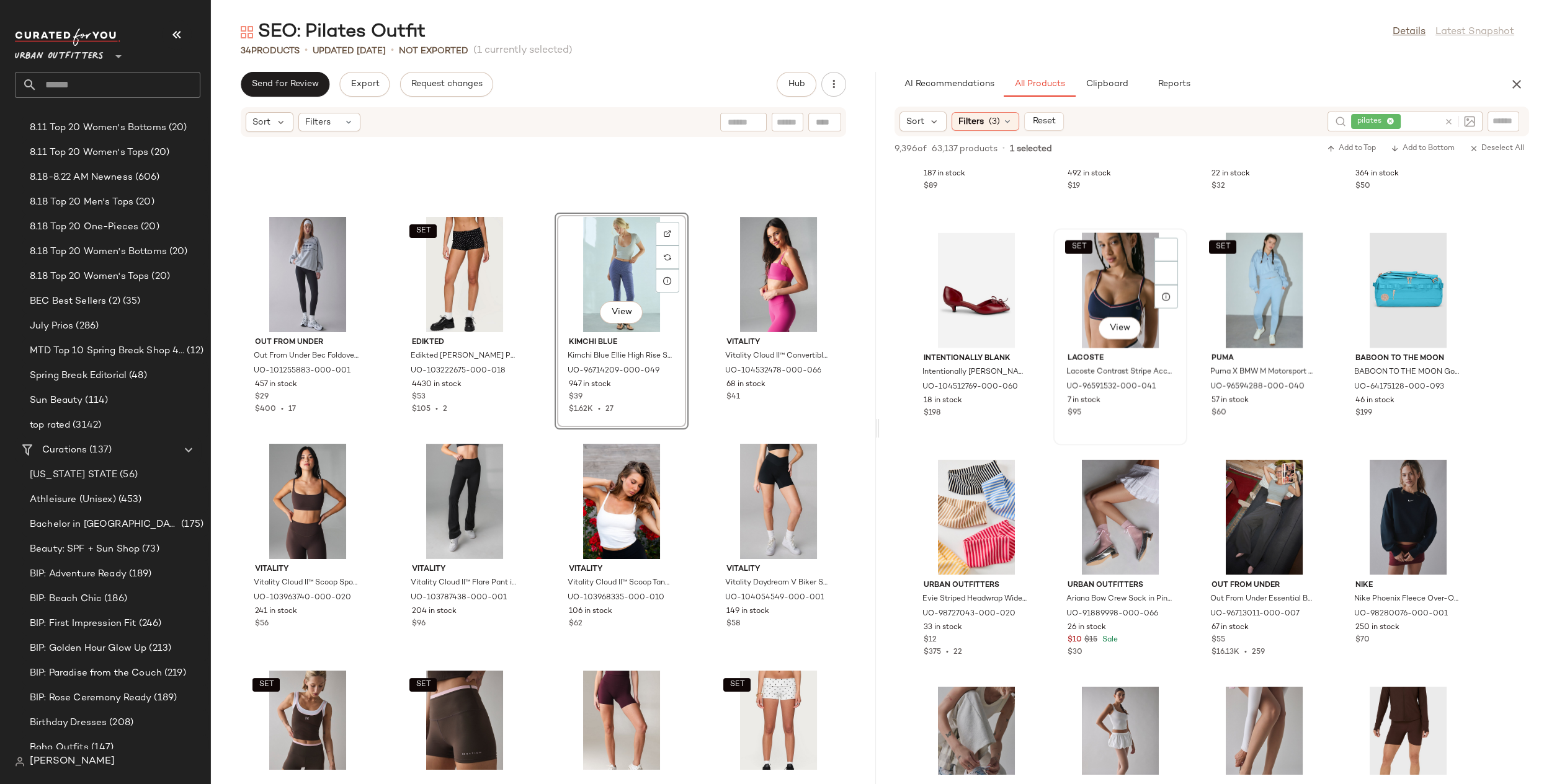
scroll to position [34925, 0]
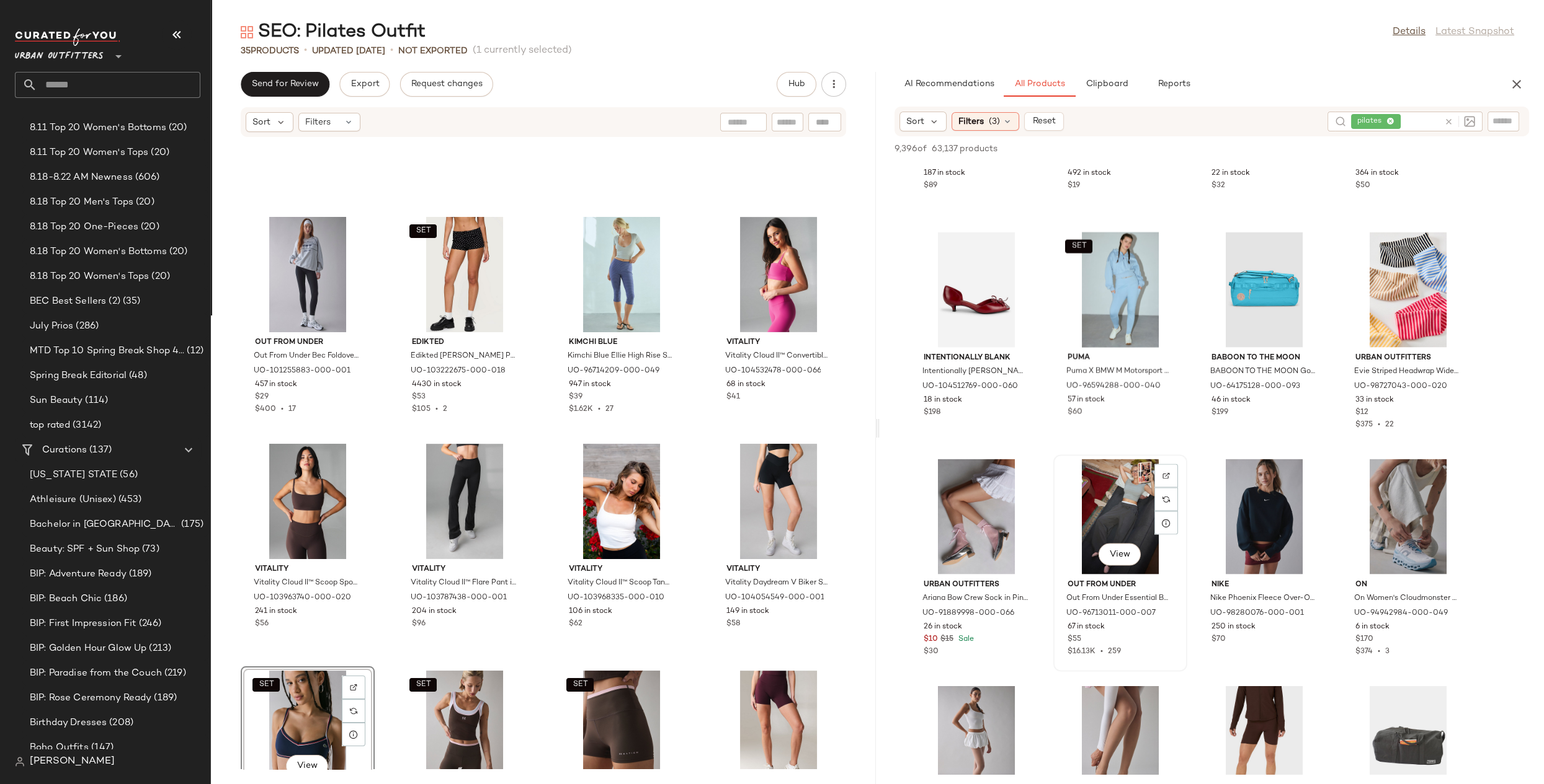
click at [1006, 523] on div "View" at bounding box center [1120, 516] width 126 height 115
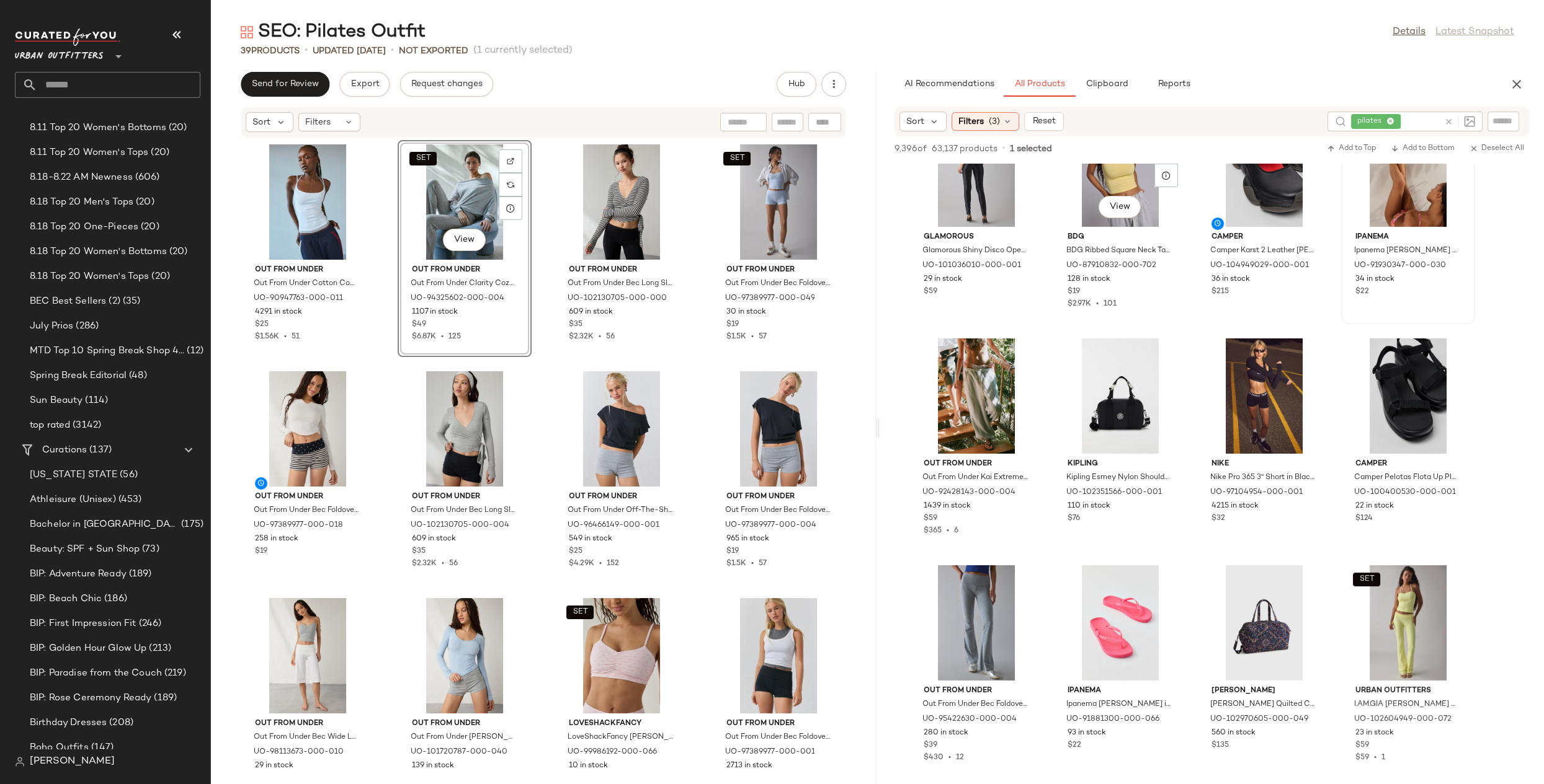
scroll to position [40750, 0]
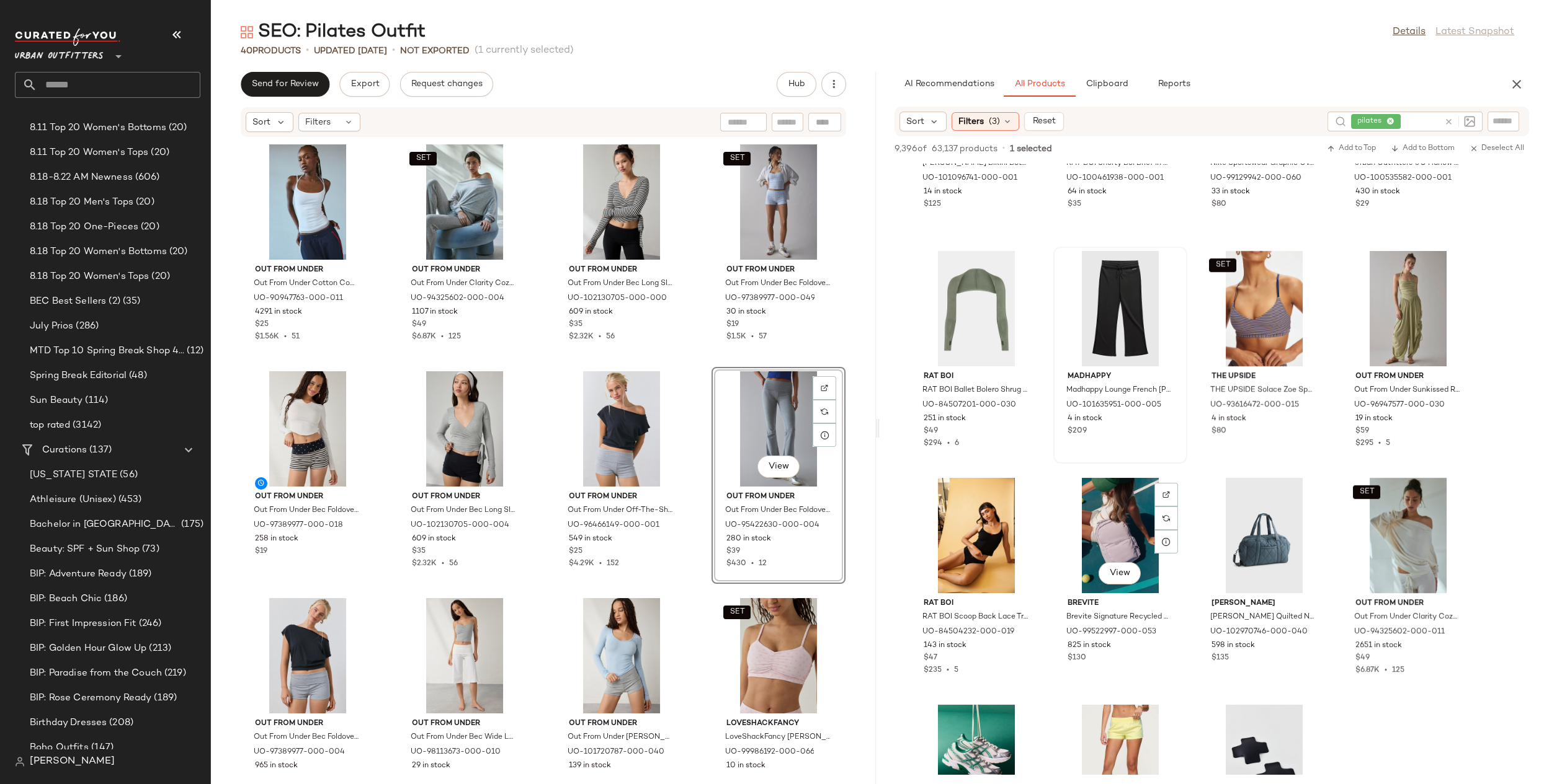
scroll to position [41774, 0]
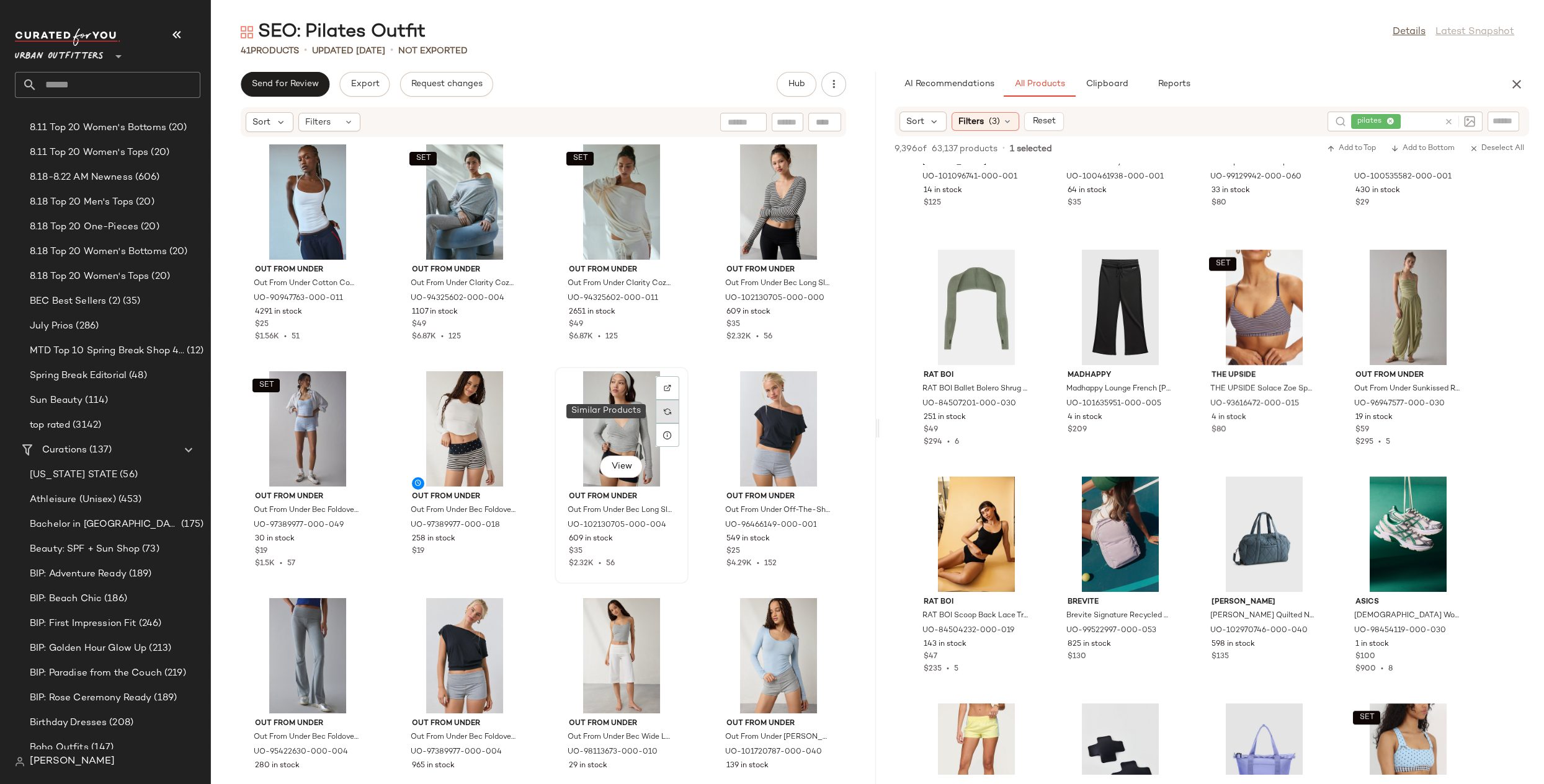
click at [666, 413] on img at bounding box center [667, 412] width 7 height 7
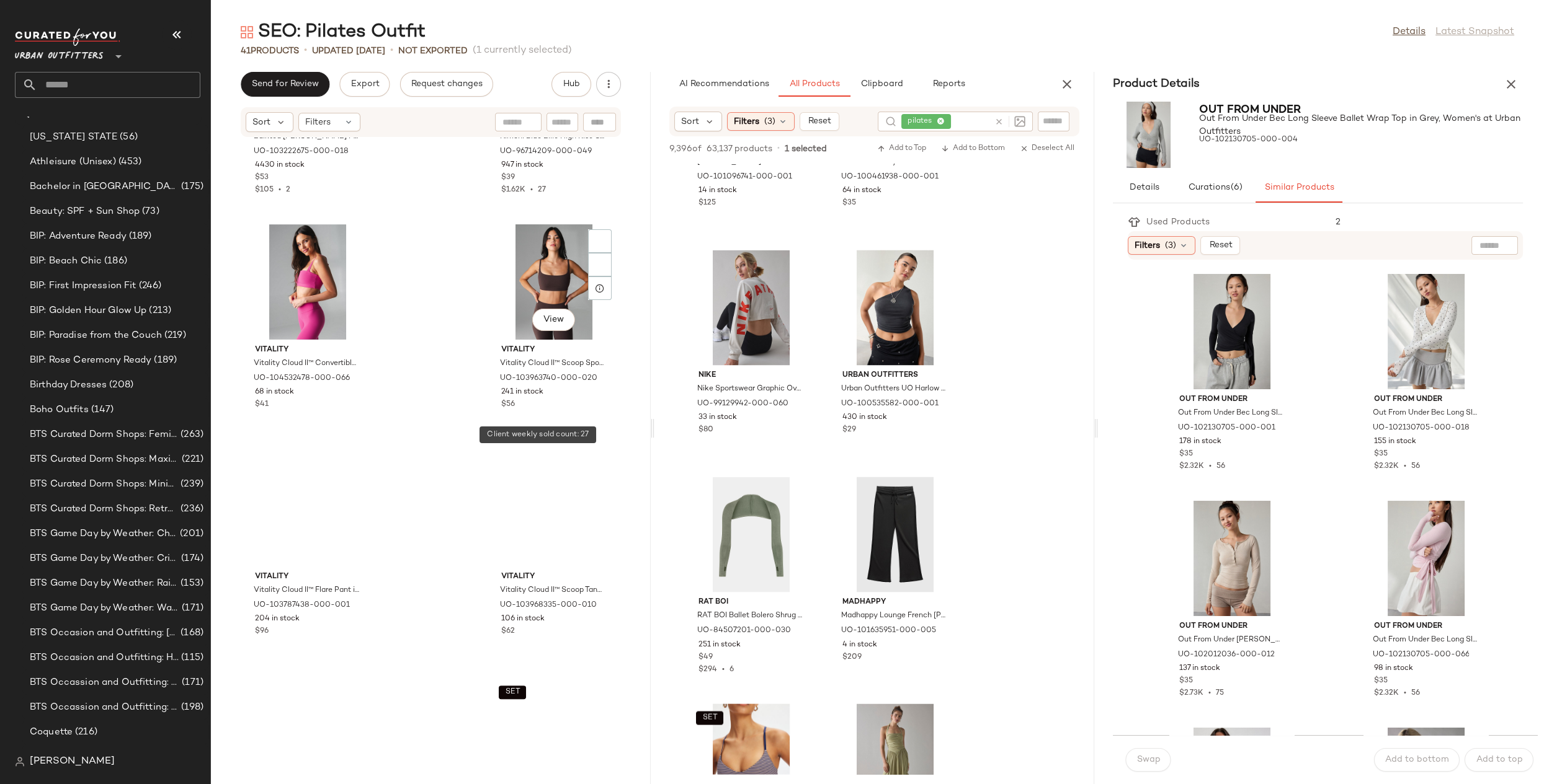
scroll to position [2980, 0]
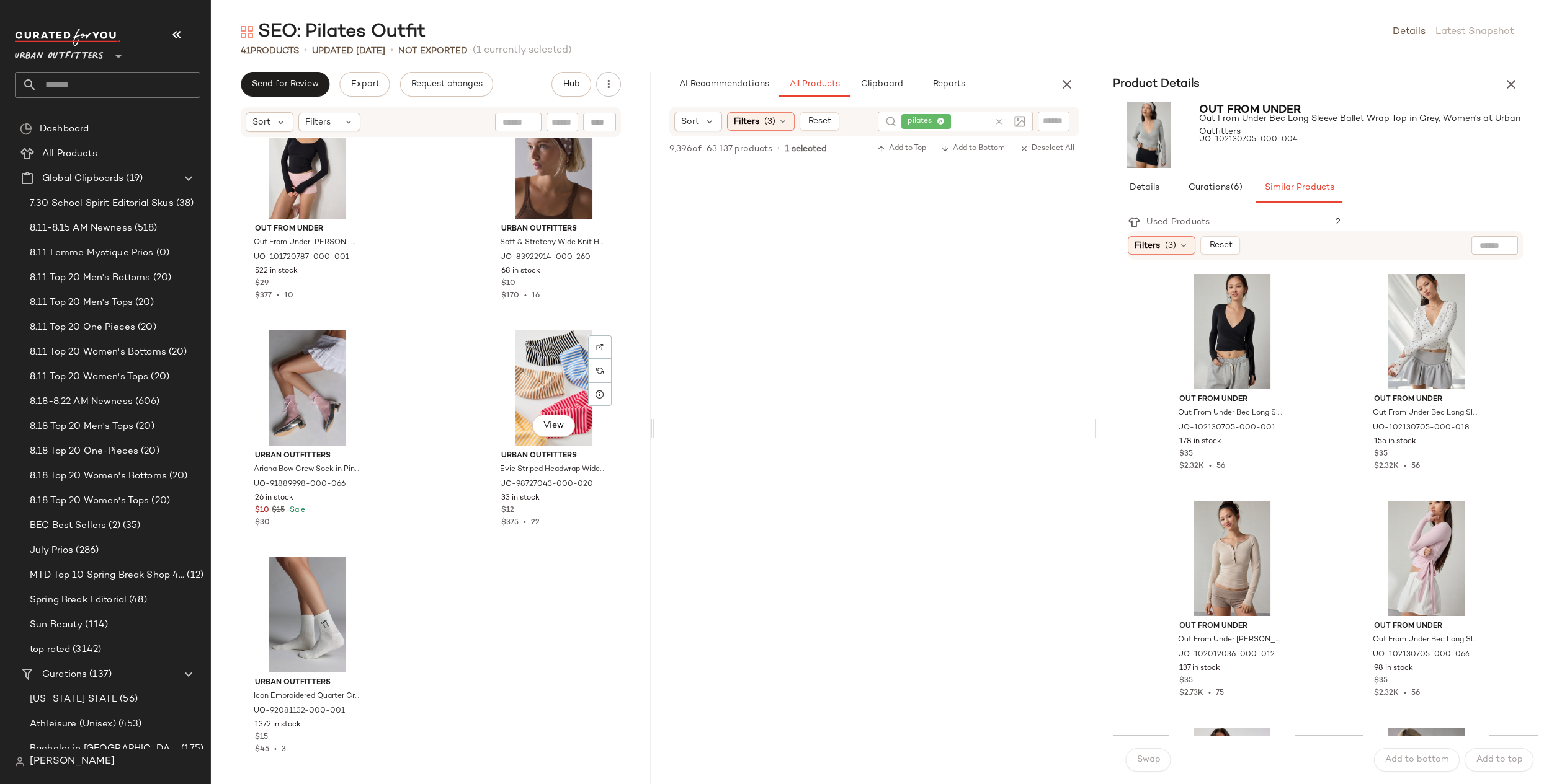
scroll to position [48167, 0]
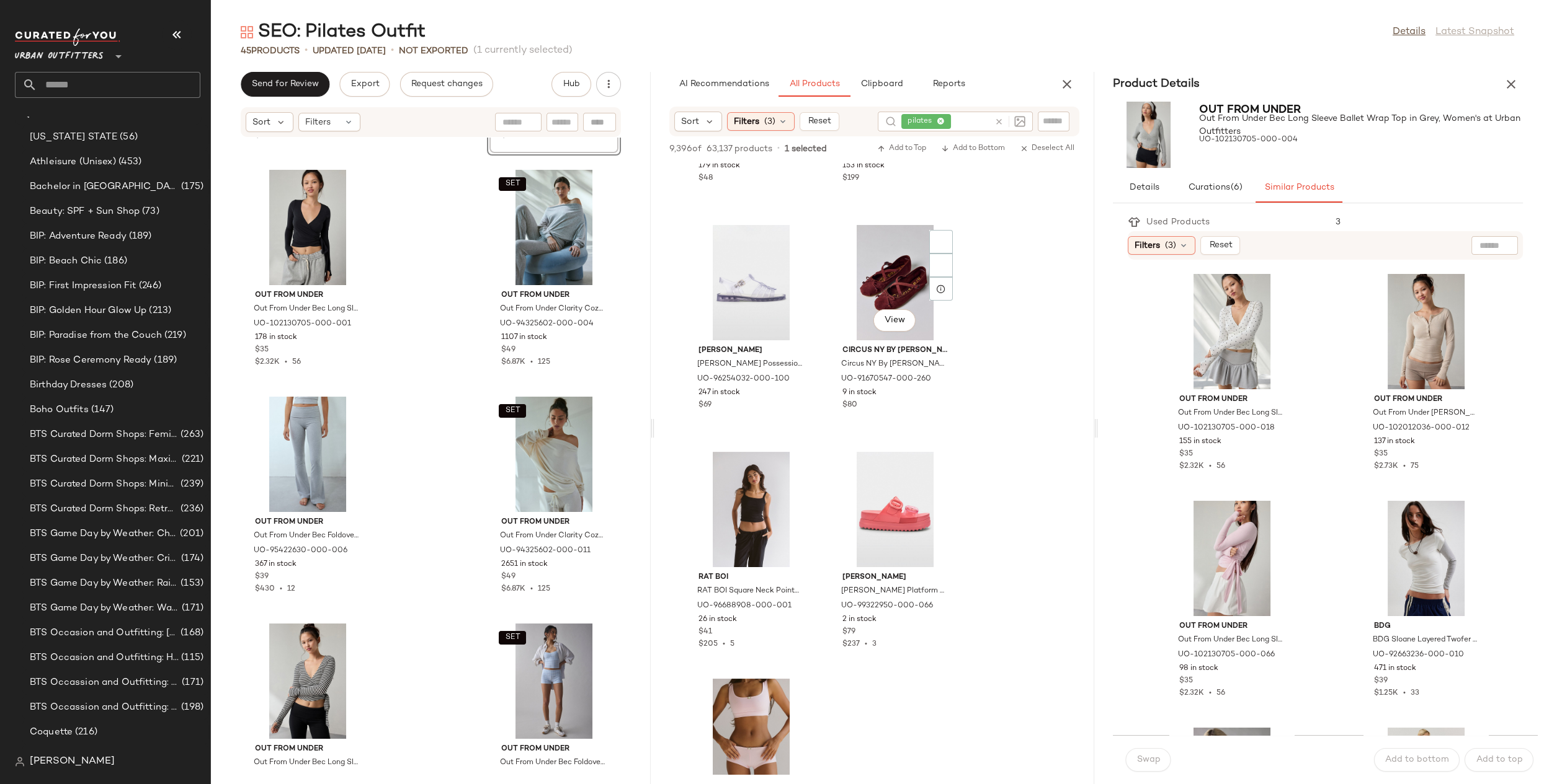
scroll to position [56024, 0]
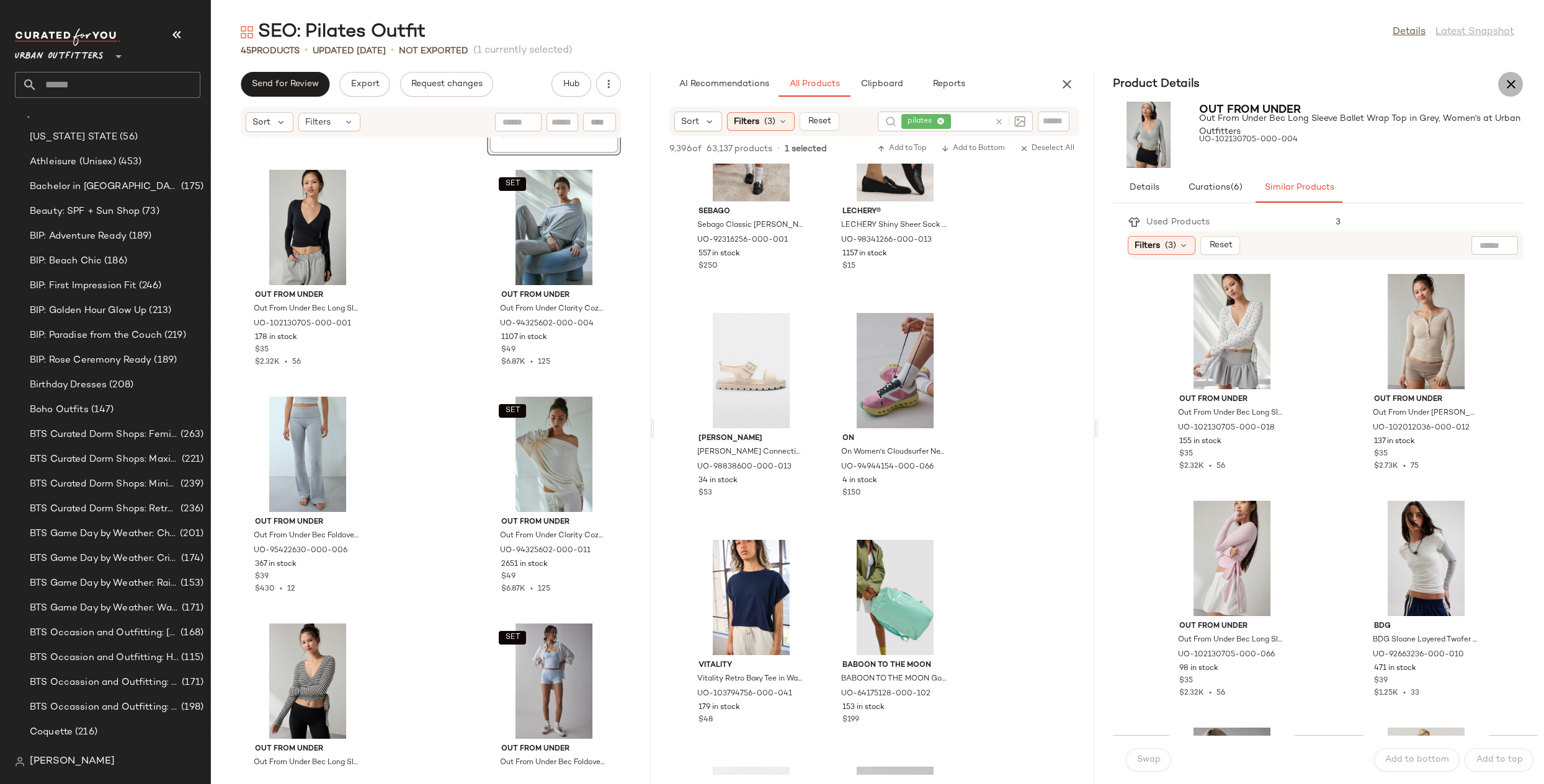
click at [1510, 88] on icon "button" at bounding box center [1510, 84] width 15 height 15
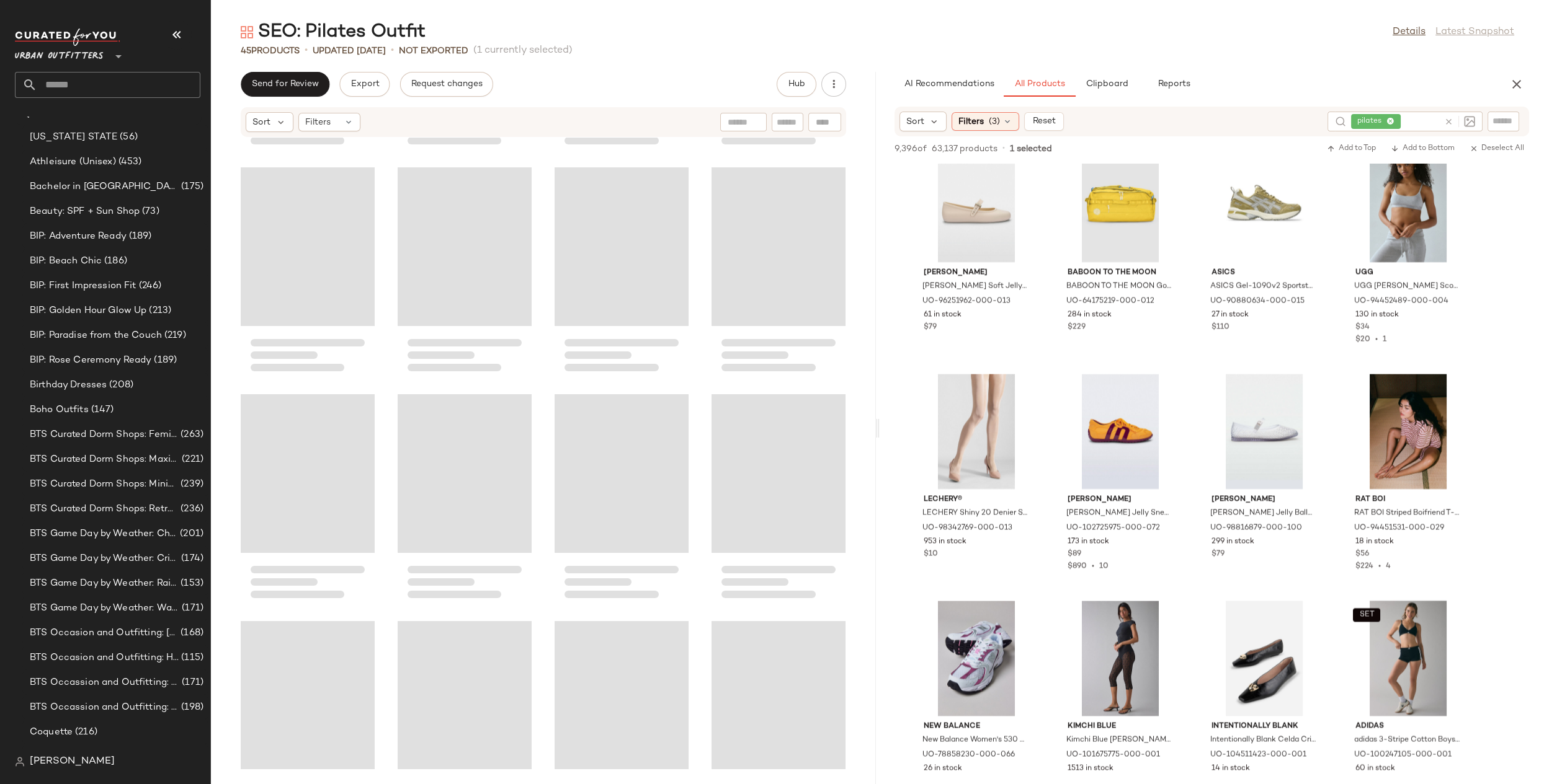
scroll to position [50360, 0]
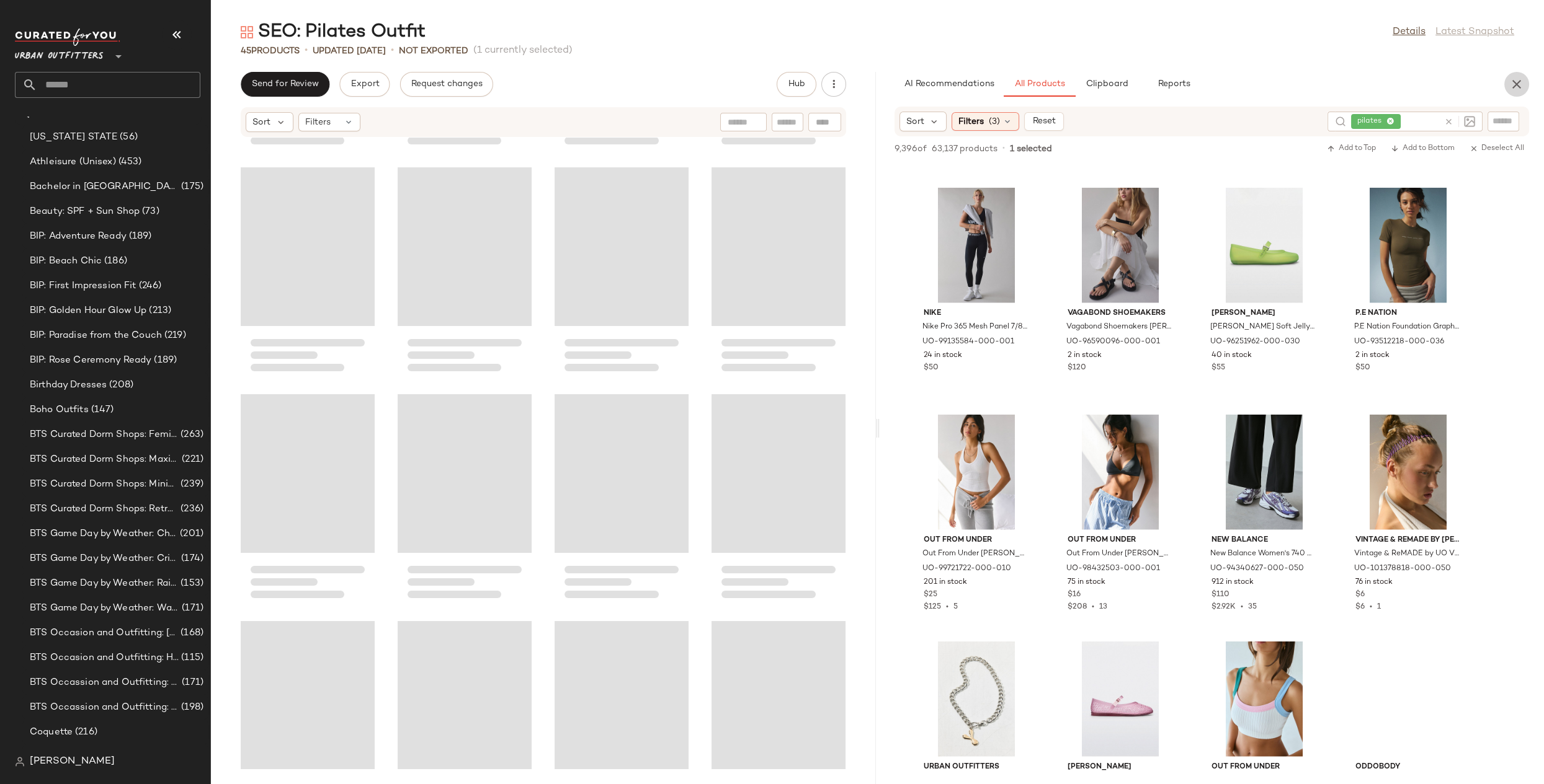
click at [1510, 88] on icon "button" at bounding box center [1516, 84] width 15 height 15
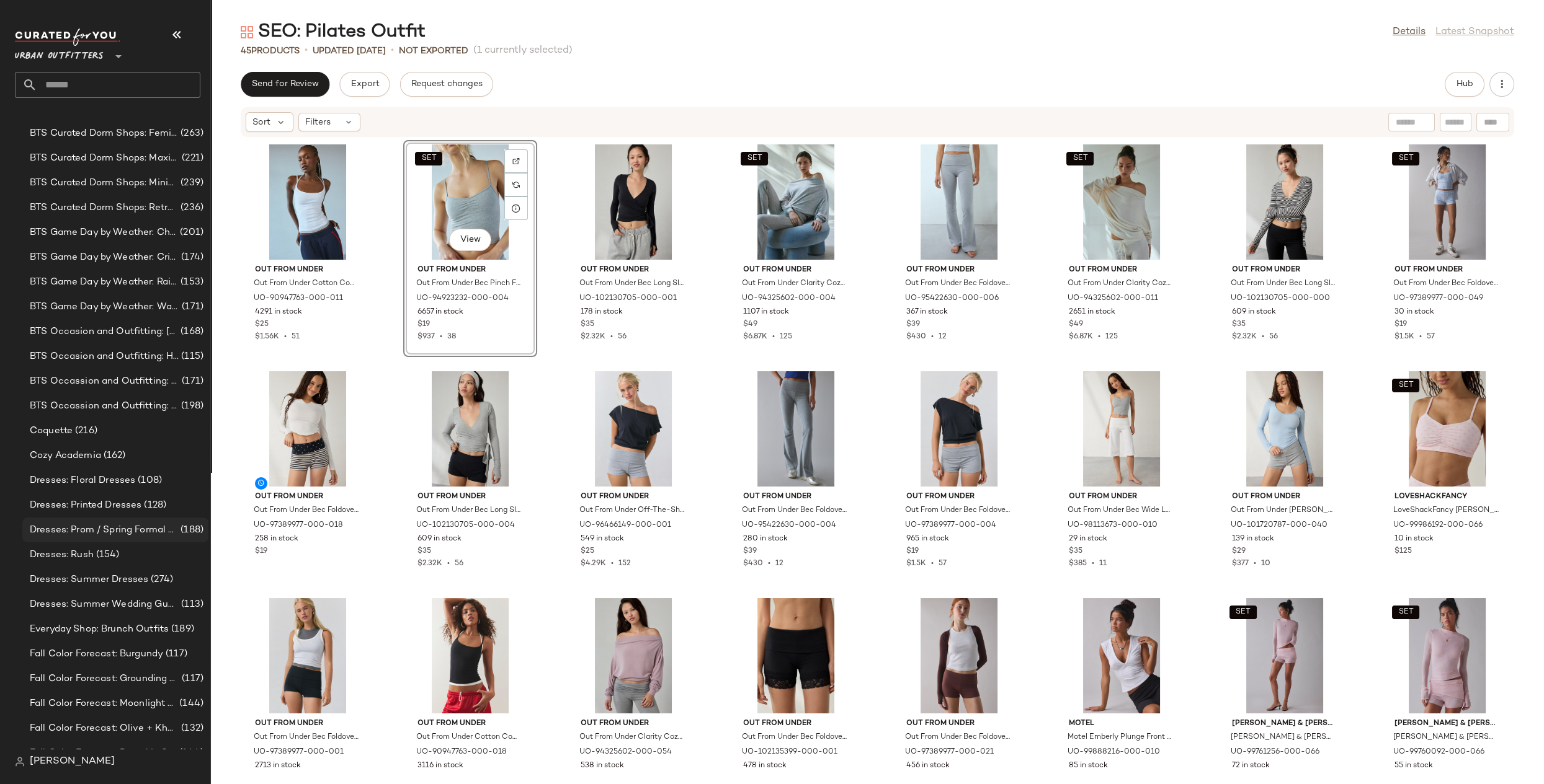
scroll to position [862, 0]
click at [133, 453] on div "Cozy Academia (162)" at bounding box center [115, 456] width 177 height 14
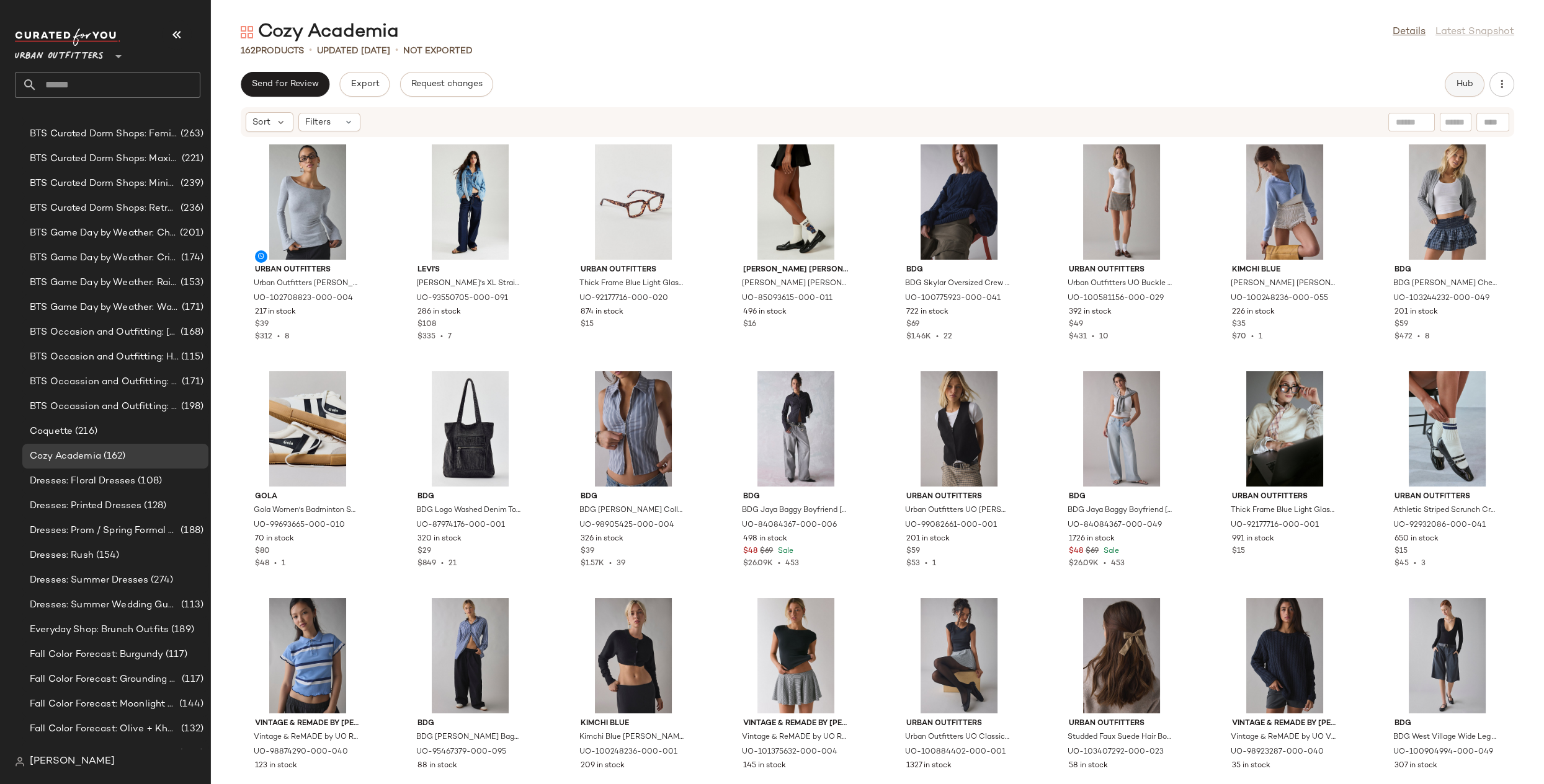
drag, startPoint x: 1468, startPoint y: 79, endPoint x: 1452, endPoint y: 80, distance: 16.0
click at [1452, 80] on button "Hub" at bounding box center [1464, 84] width 40 height 25
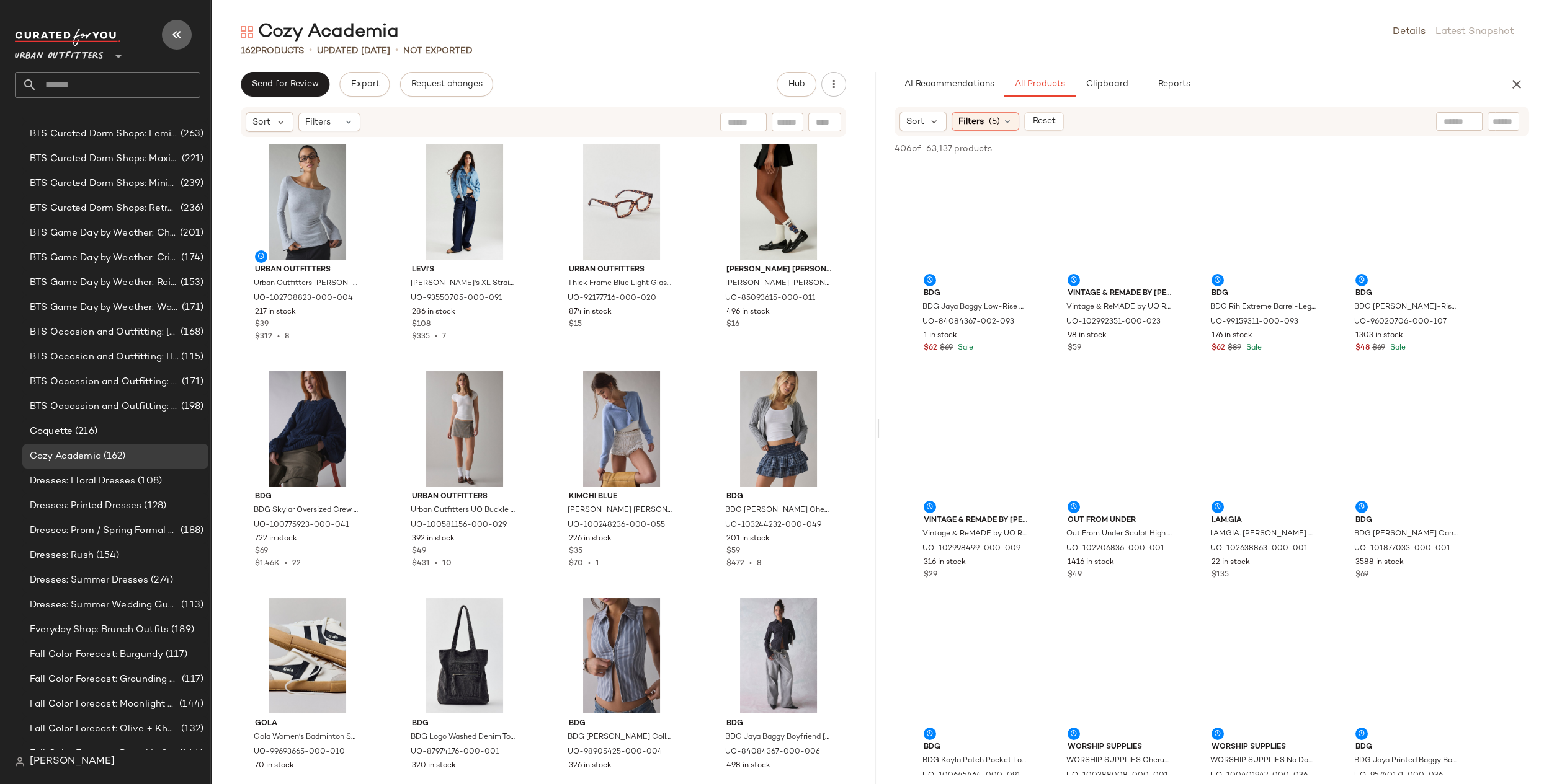
click at [181, 34] on icon "button" at bounding box center [176, 35] width 15 height 15
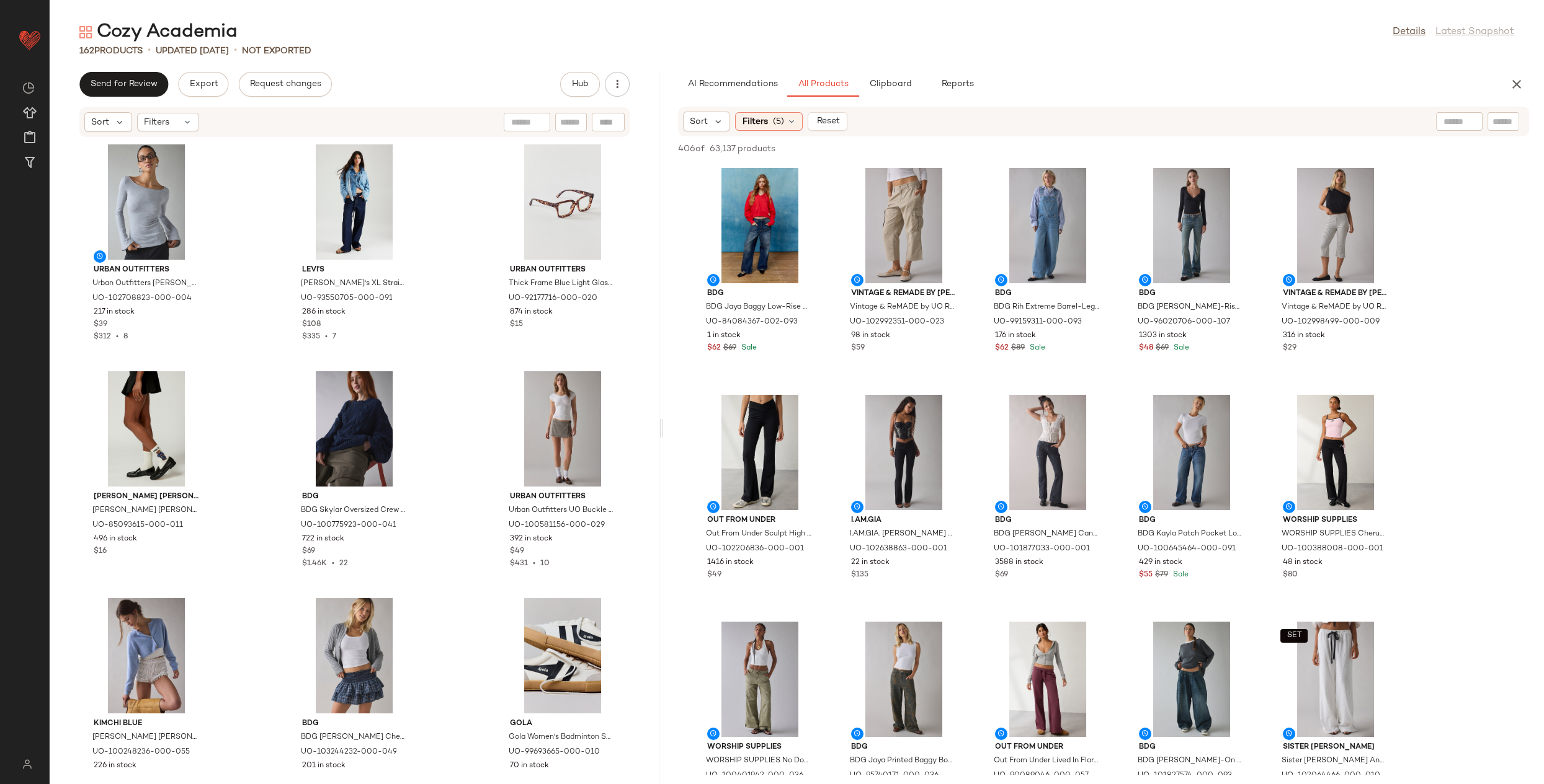
drag, startPoint x: 796, startPoint y: 430, endPoint x: 663, endPoint y: 428, distance: 133.0
click at [663, 428] on div "Cozy Academia Details Latest Snapshot 162 Products • updated Aug 20th • Not Exp…" at bounding box center [796, 402] width 1494 height 765
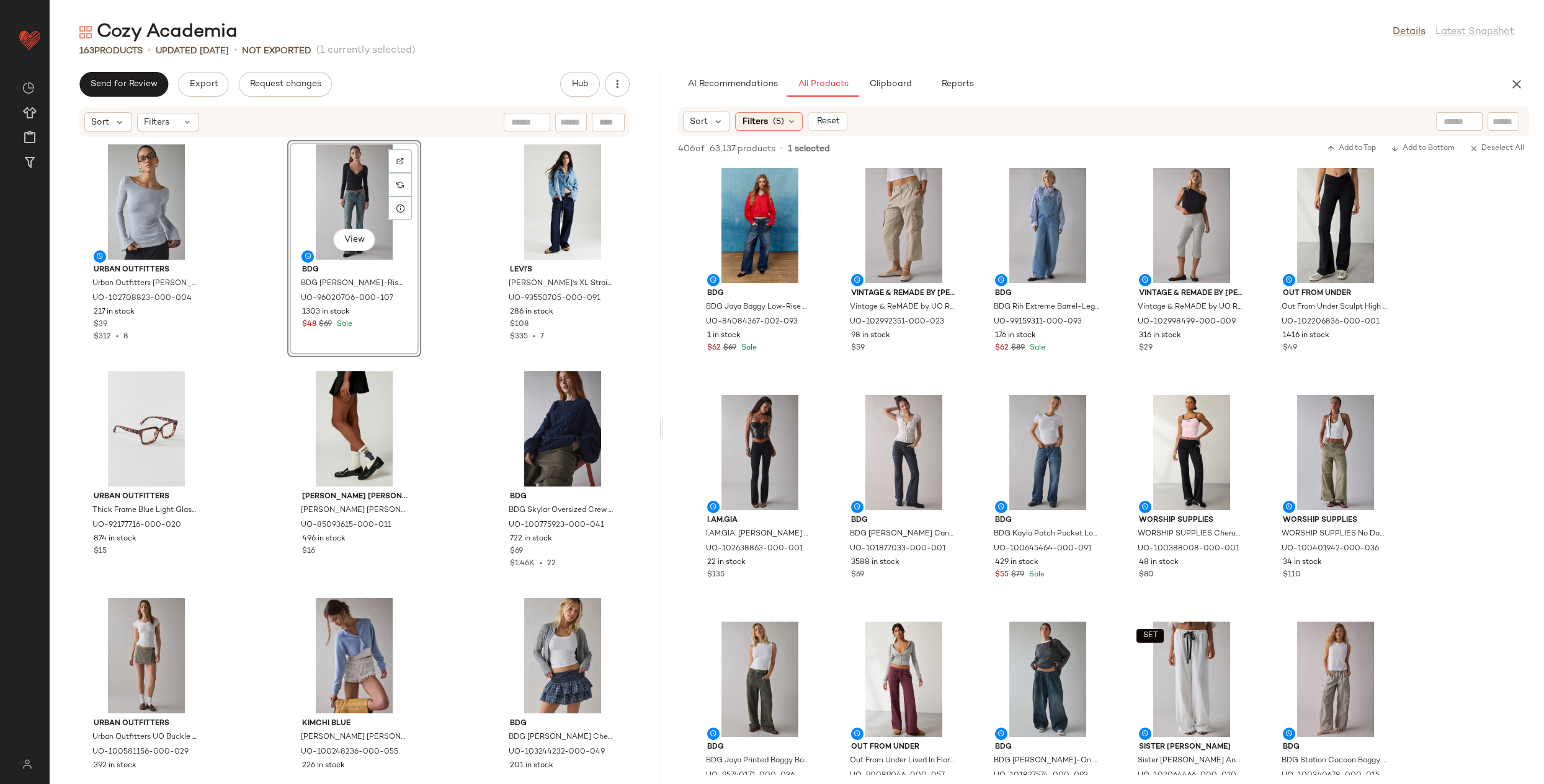
click at [376, 182] on div "View" at bounding box center [354, 201] width 126 height 115
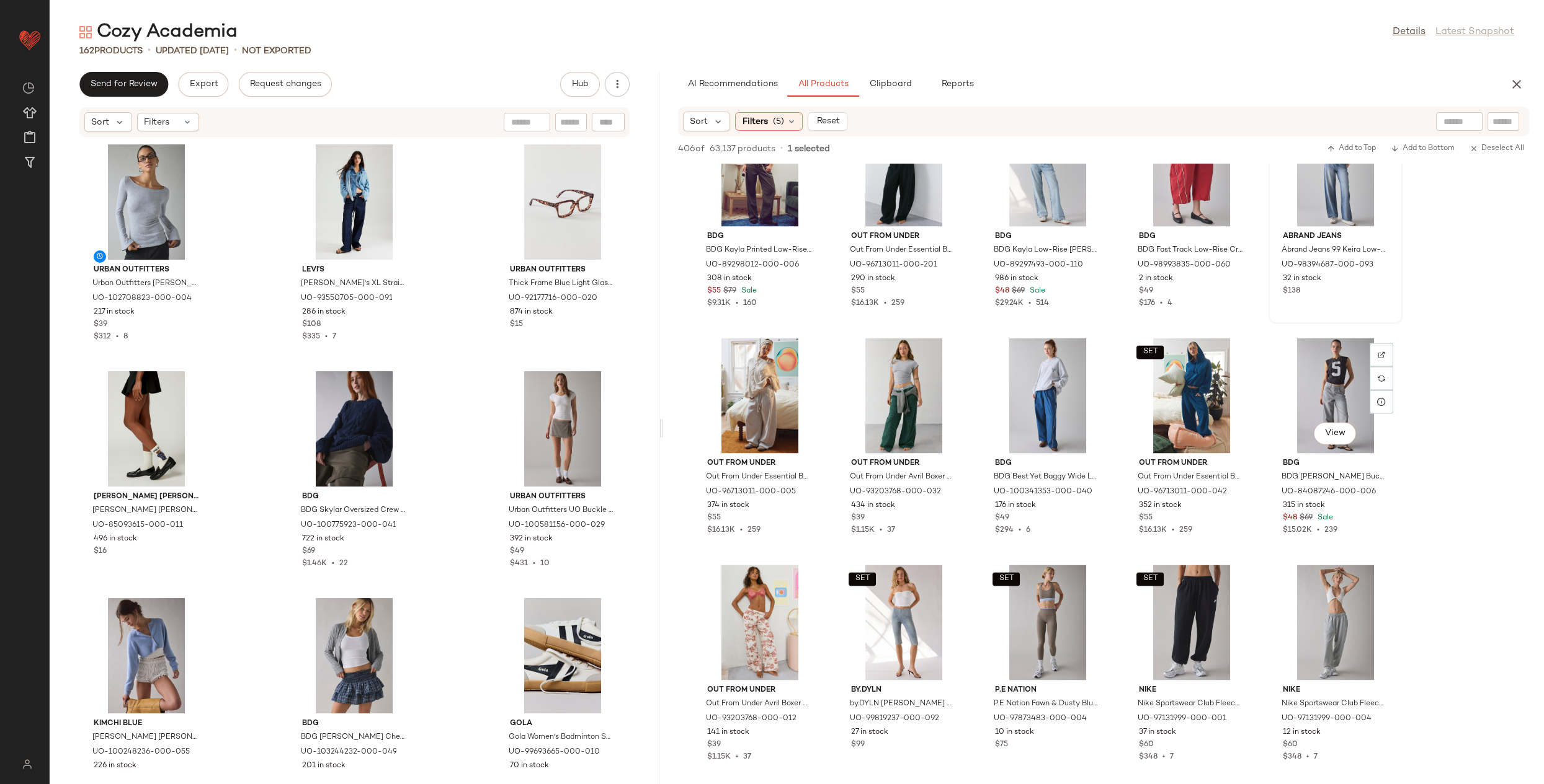
scroll to position [5866, 0]
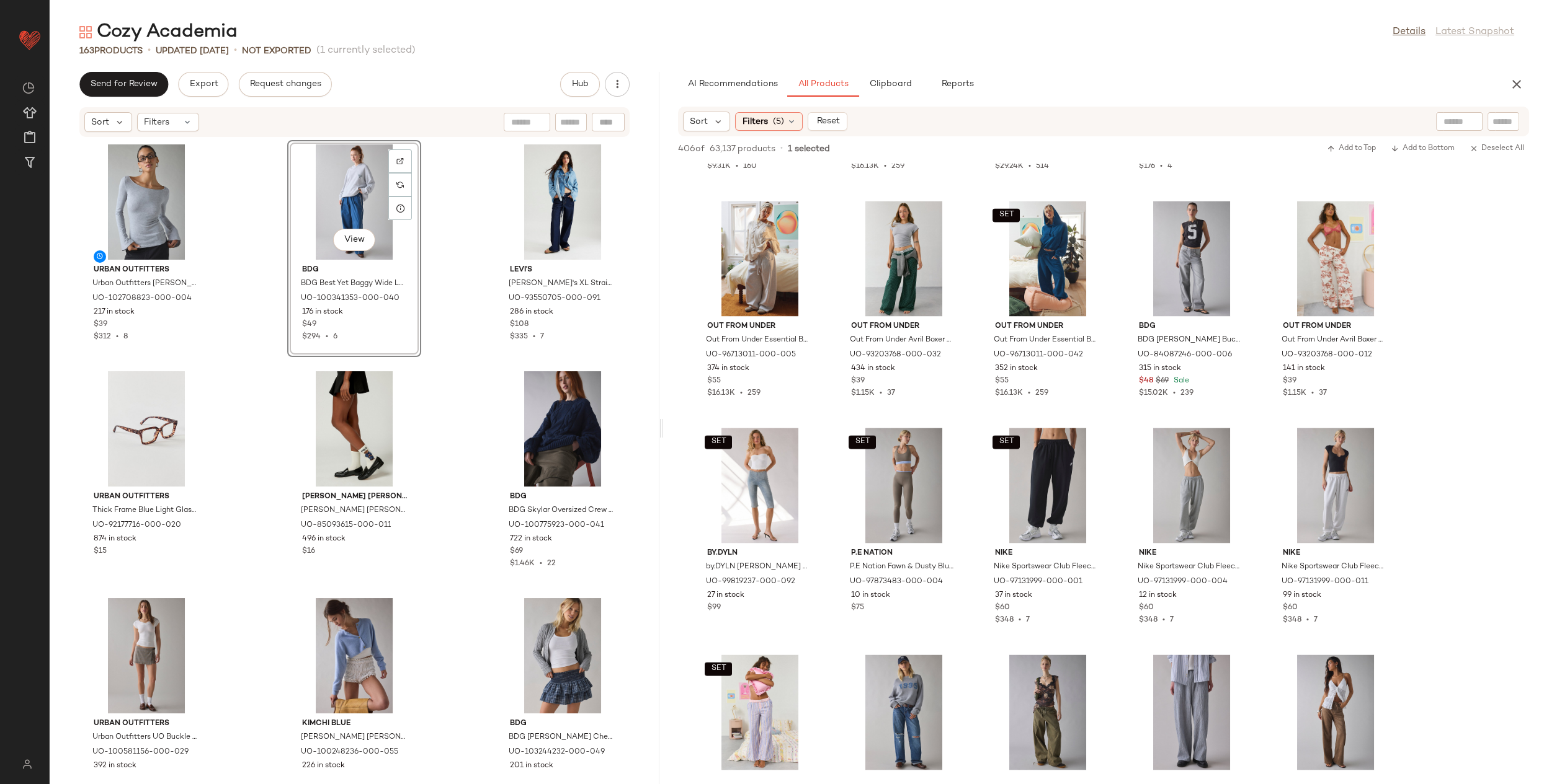
click at [344, 194] on div "View" at bounding box center [354, 201] width 126 height 115
click at [541, 203] on div "View" at bounding box center [563, 201] width 126 height 115
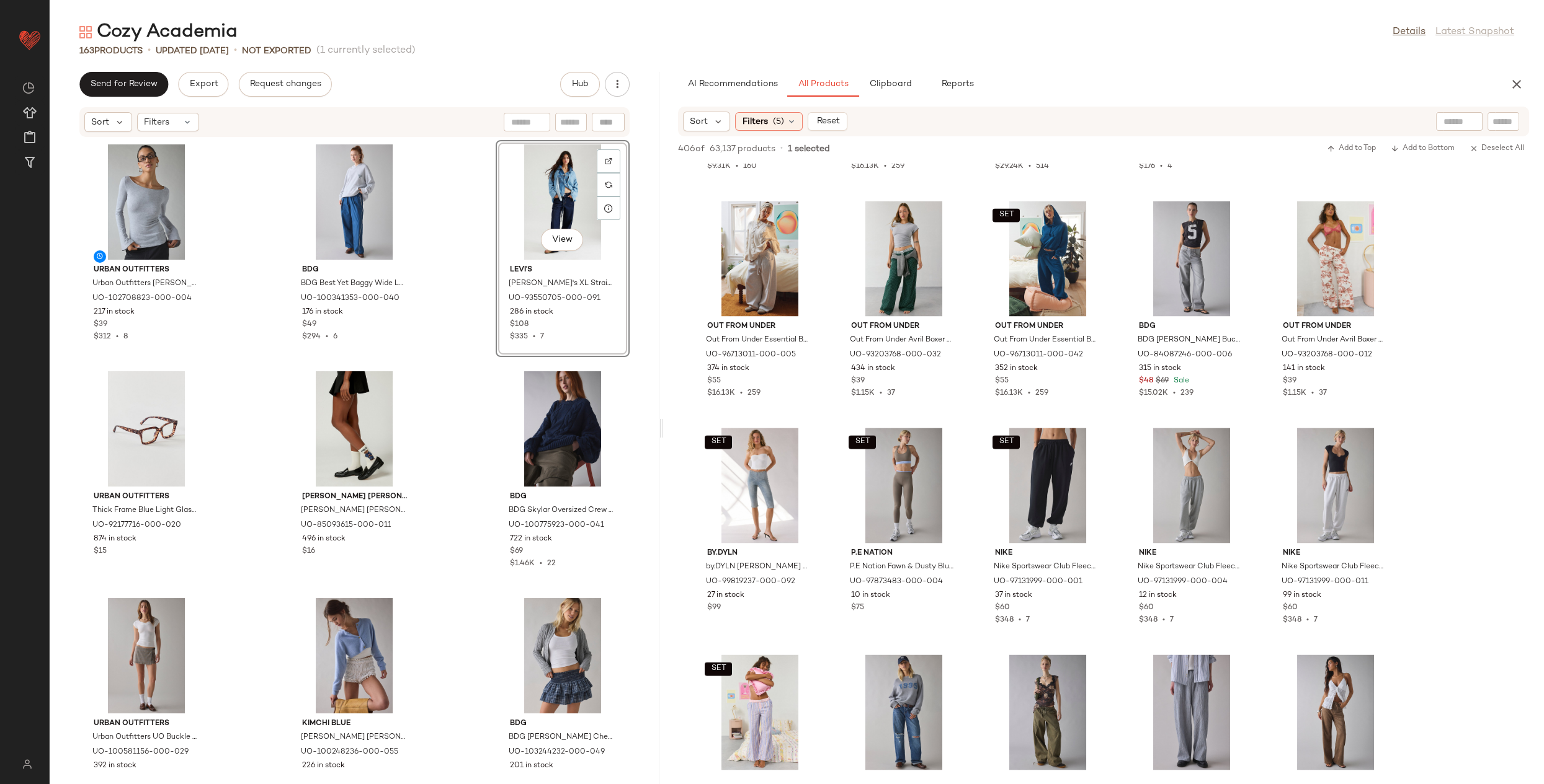
click at [444, 241] on div "Urban Outfitters Urban Outfitters UO Kelly Boatneck Bell Sleeve Open Tie-Back T…" at bounding box center [355, 453] width 610 height 632
click at [550, 204] on div "View" at bounding box center [563, 201] width 126 height 115
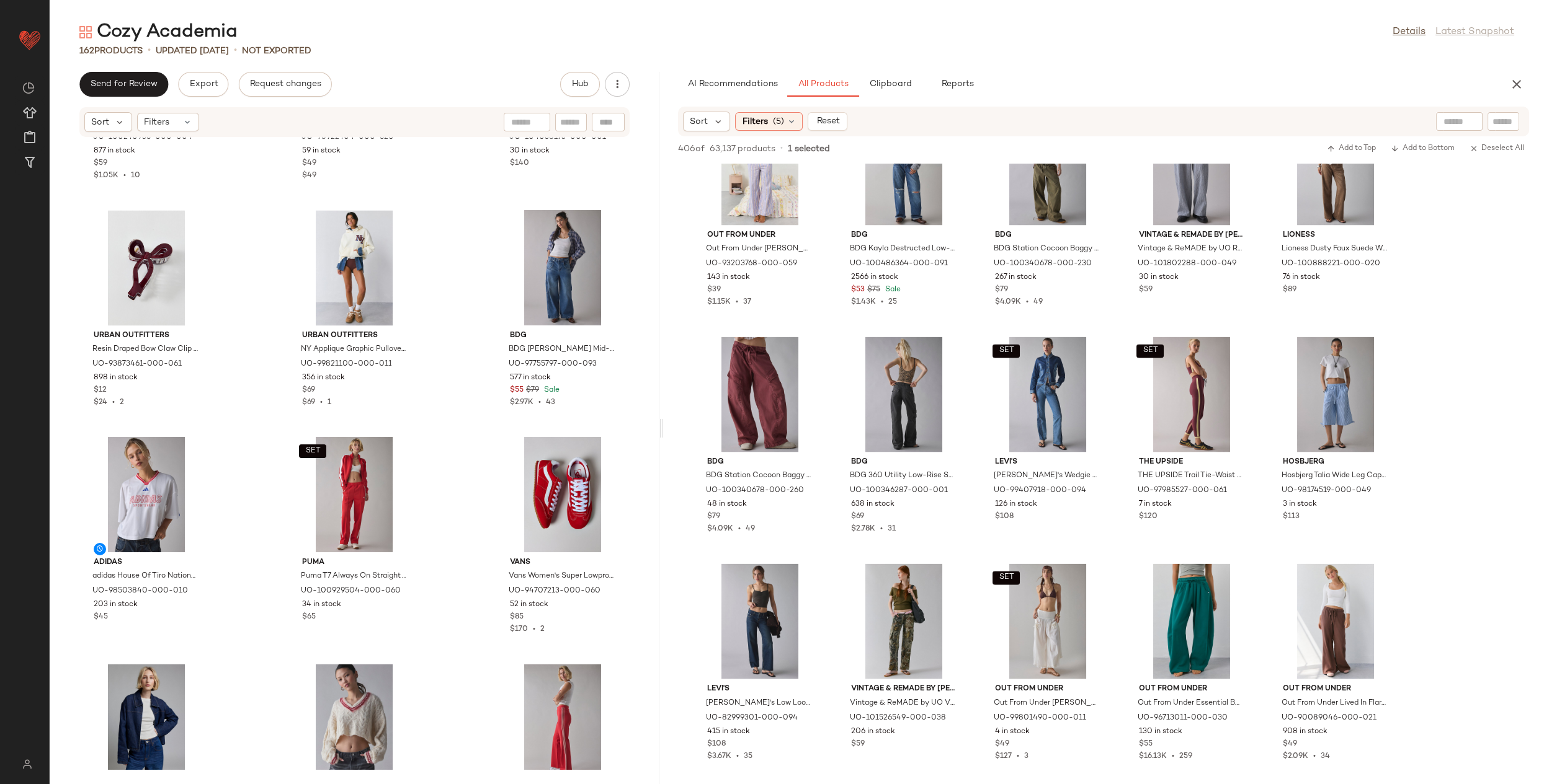
scroll to position [6067, 0]
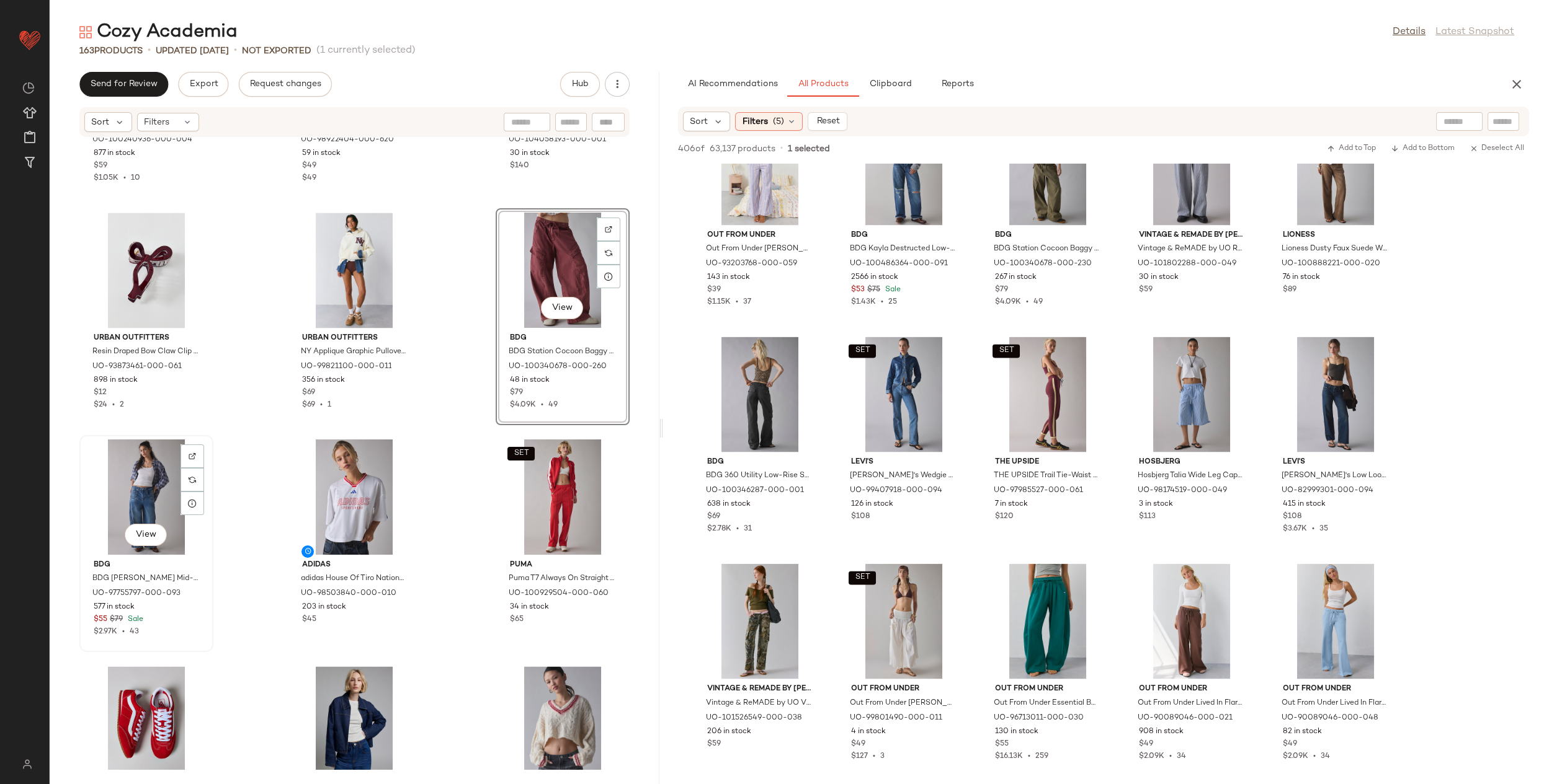
click at [153, 474] on div "View" at bounding box center [147, 497] width 126 height 115
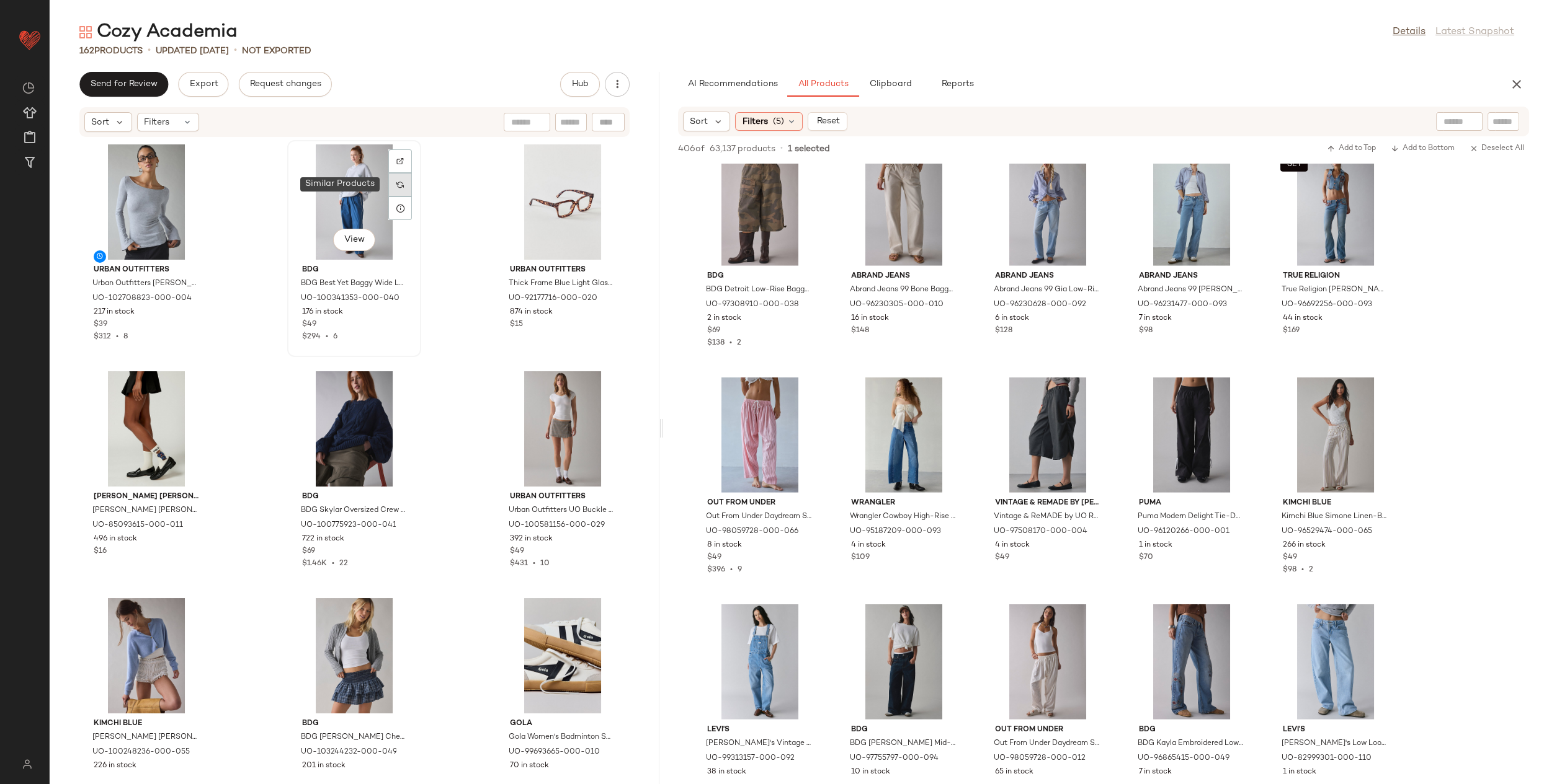
scroll to position [3, 0]
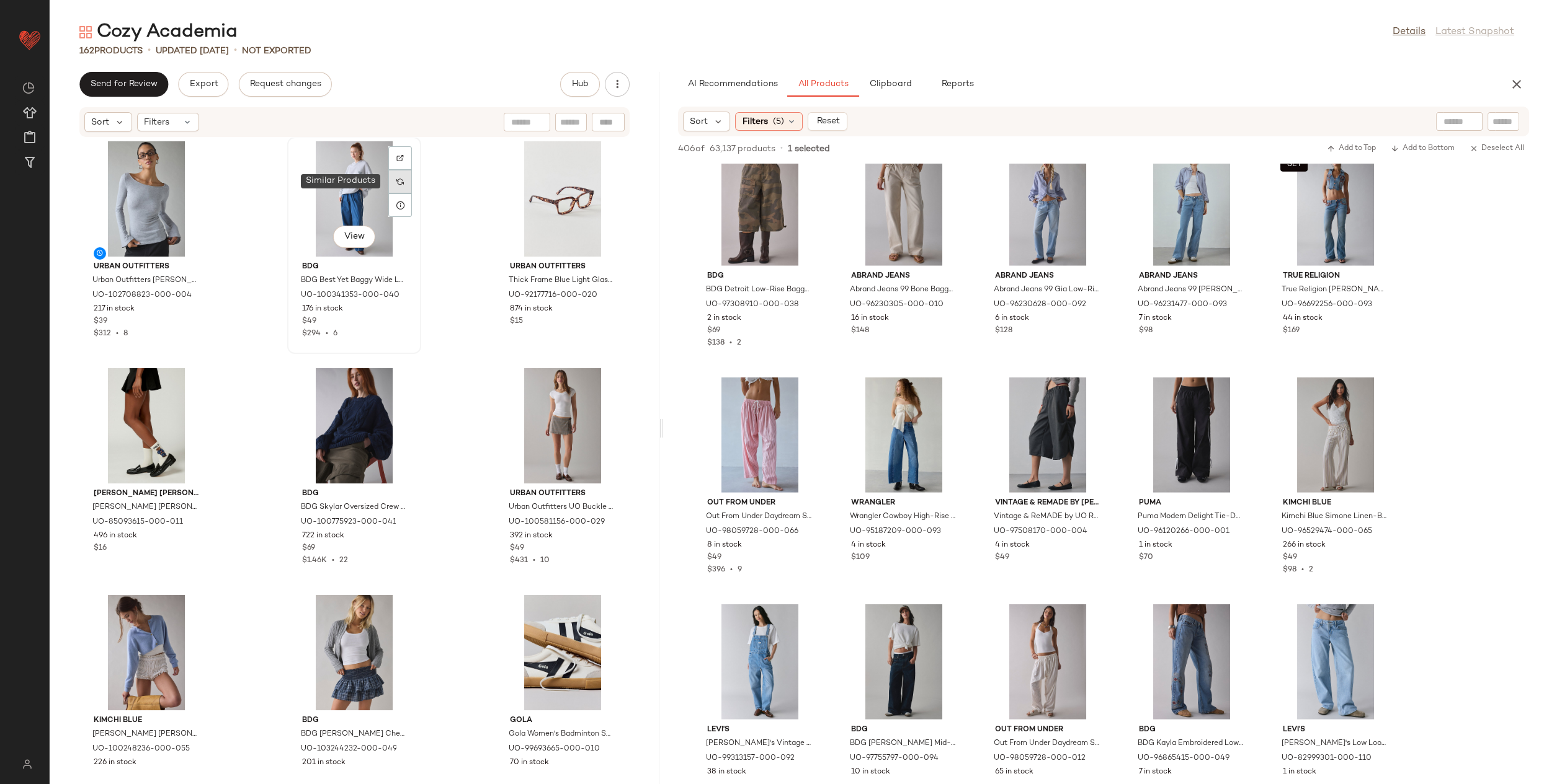
click at [399, 185] on div at bounding box center [400, 182] width 24 height 24
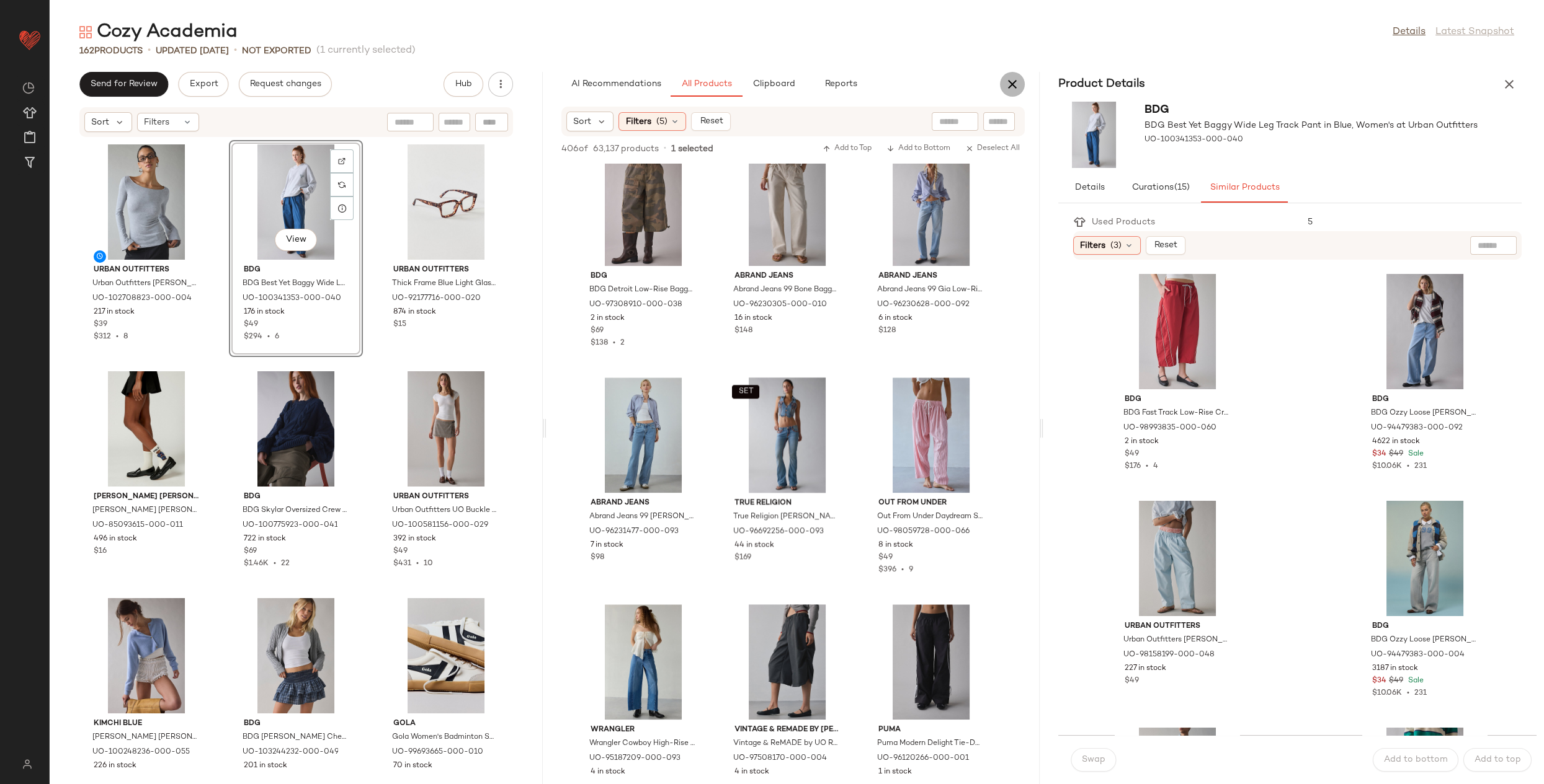
scroll to position [16766, 0]
click at [1010, 81] on icon "button" at bounding box center [1012, 84] width 15 height 15
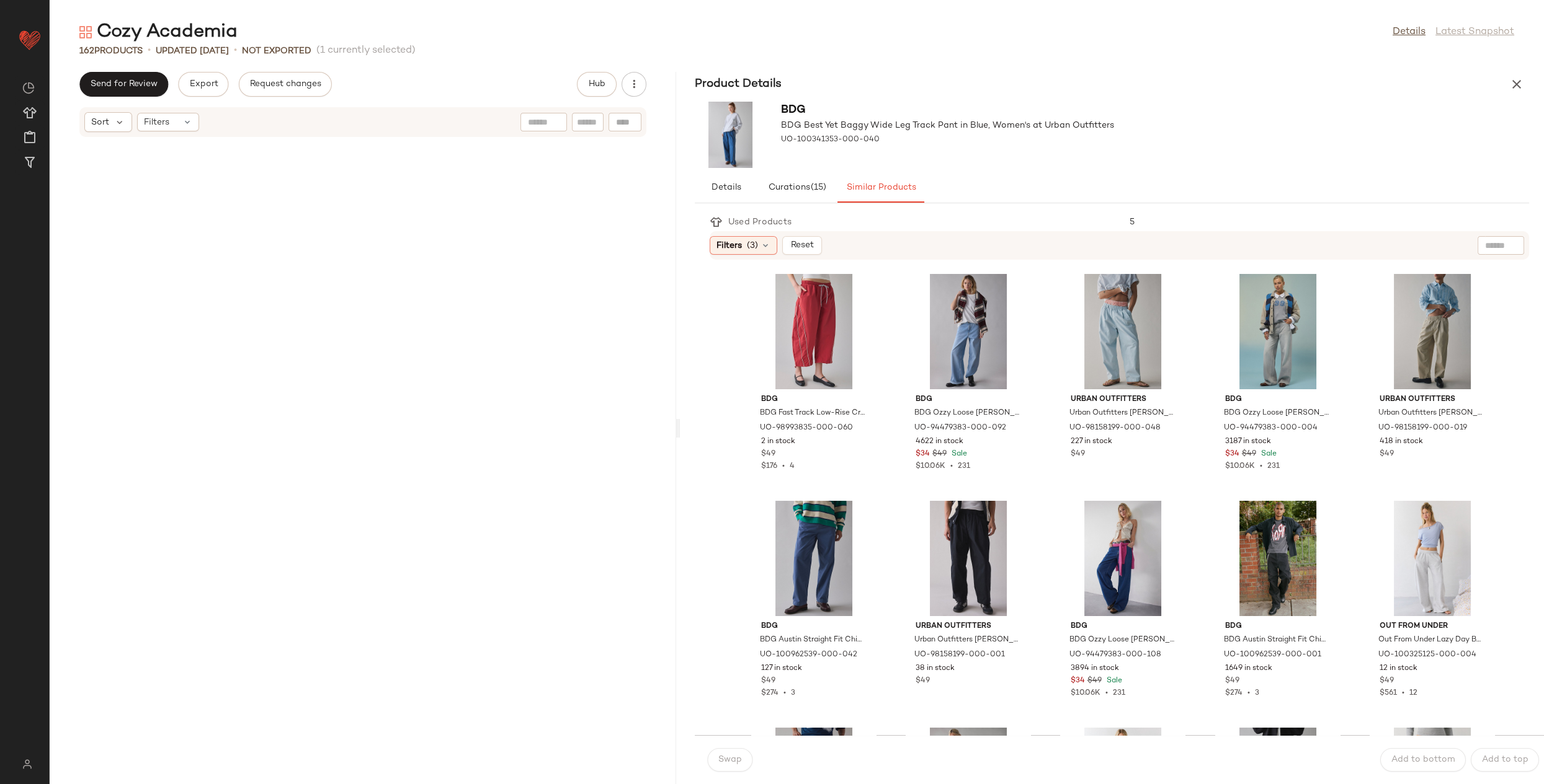
scroll to position [0, 0]
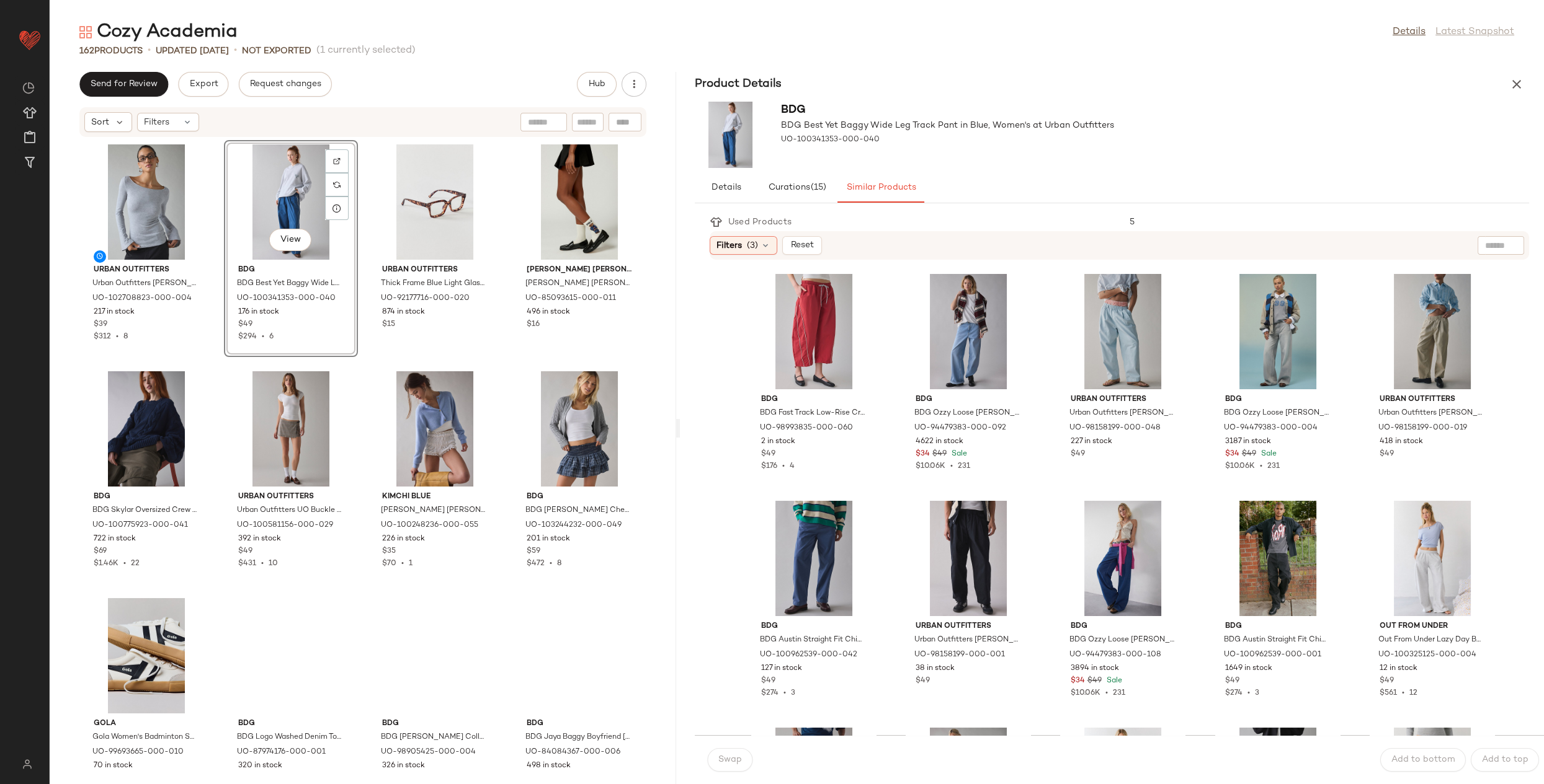
drag, startPoint x: 797, startPoint y: 423, endPoint x: 681, endPoint y: 406, distance: 117.2
click at [681, 406] on div "Cozy Academia Details Latest Snapshot 162 Products • updated Aug 20th • Not Exp…" at bounding box center [796, 402] width 1494 height 765
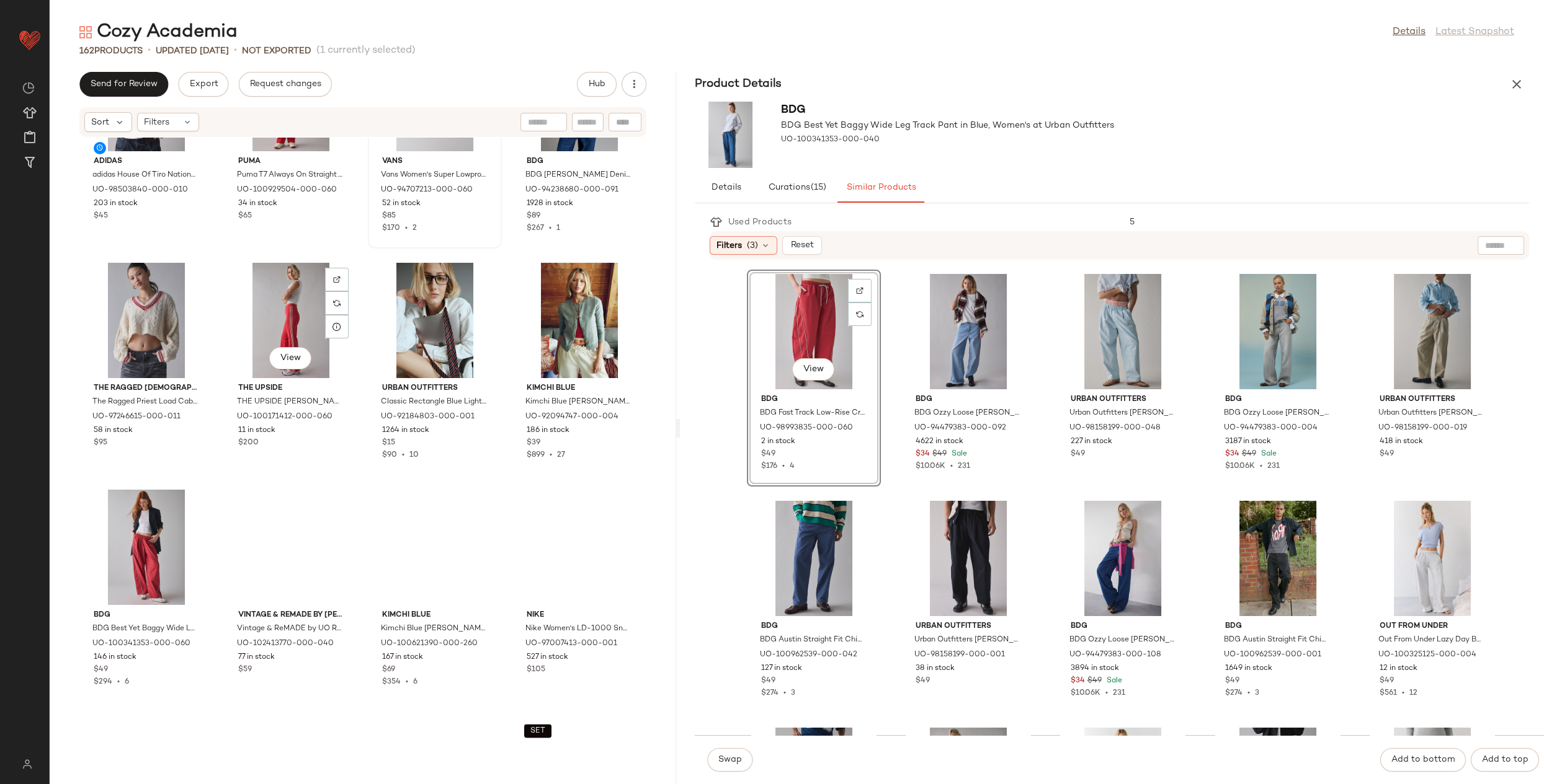
scroll to position [6477, 0]
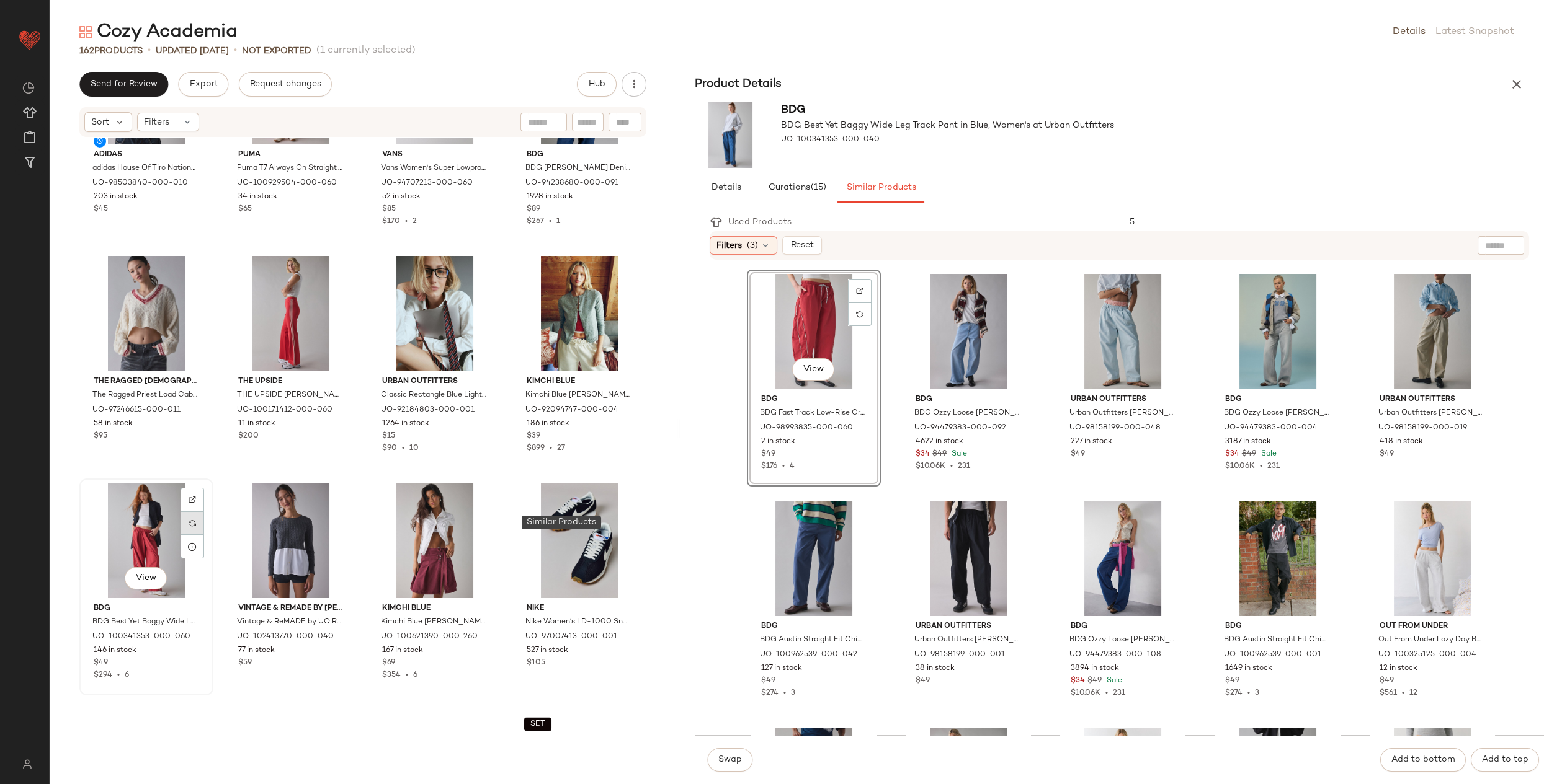
click at [204, 521] on div at bounding box center [192, 524] width 24 height 24
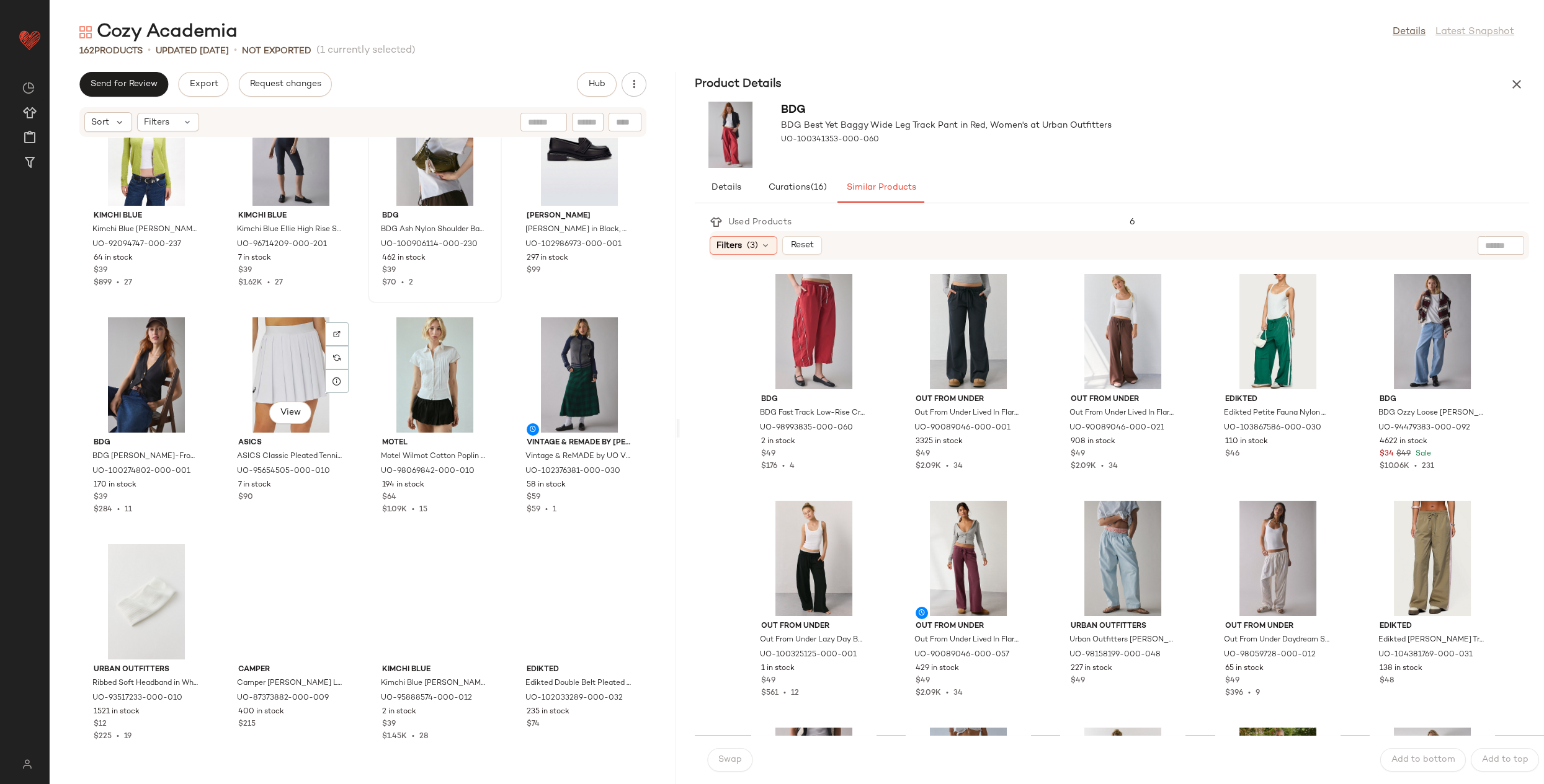
scroll to position [10274, 0]
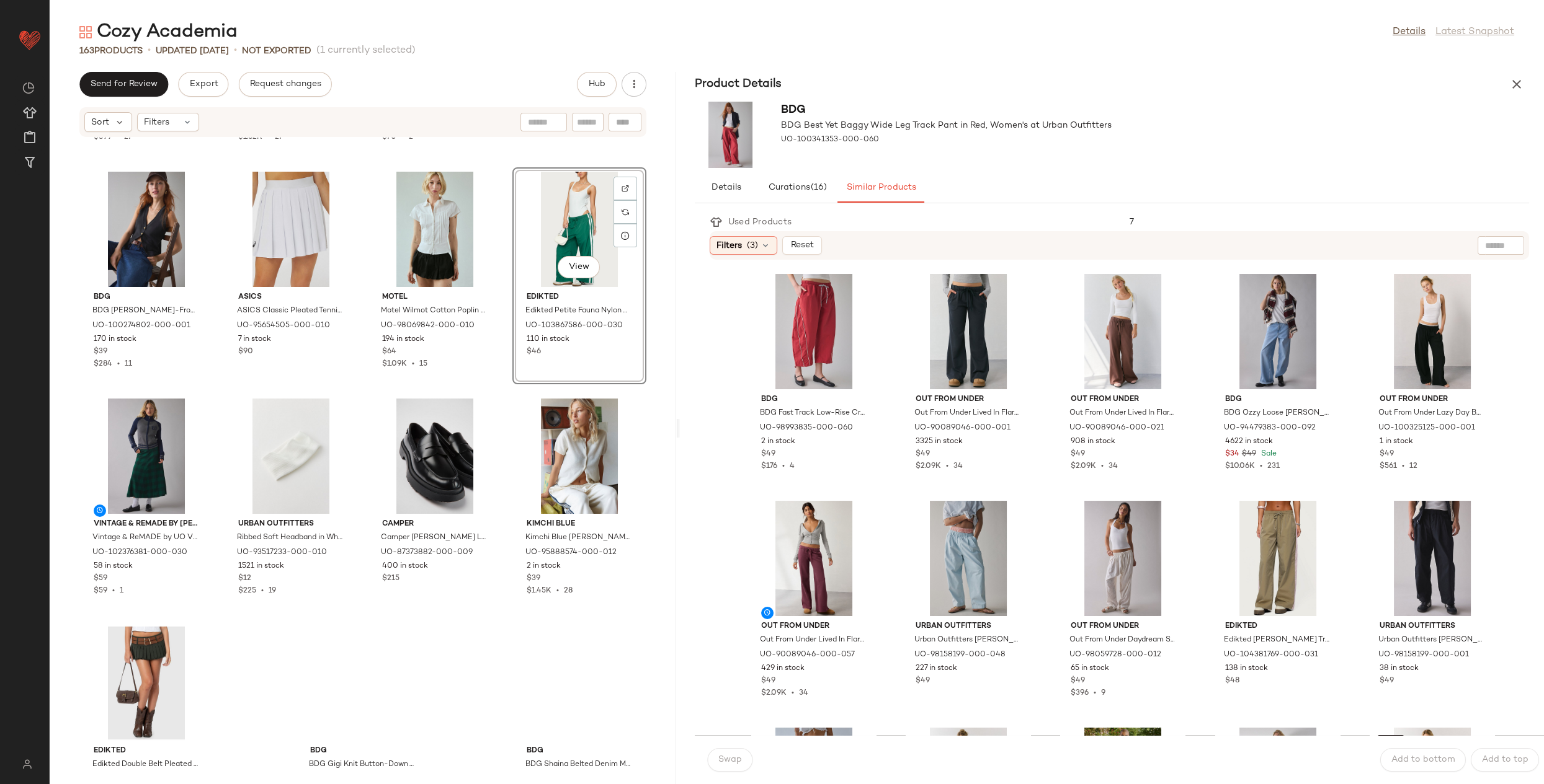
scroll to position [10469, 0]
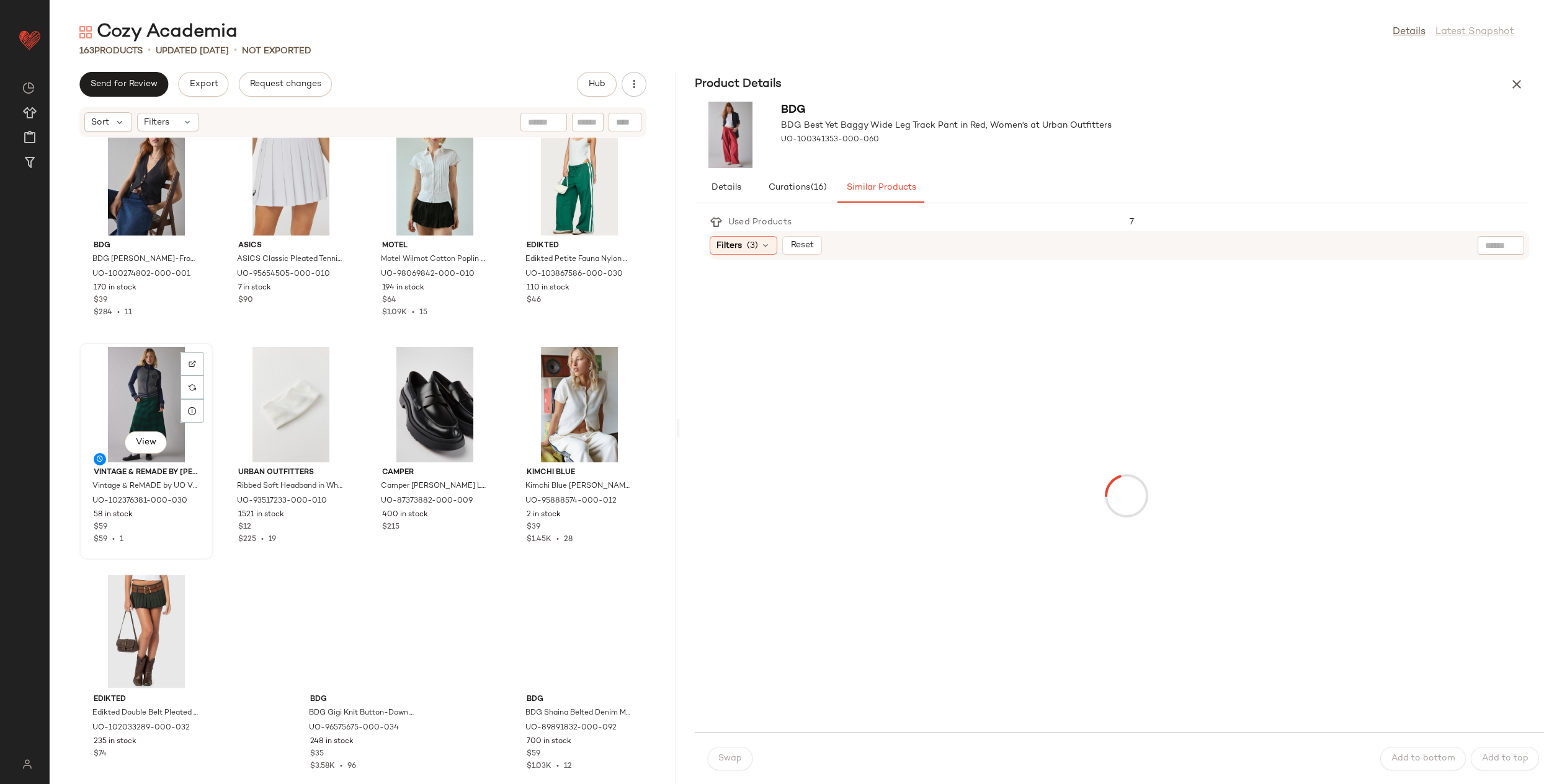
click at [209, 376] on div "View" at bounding box center [147, 404] width 126 height 115
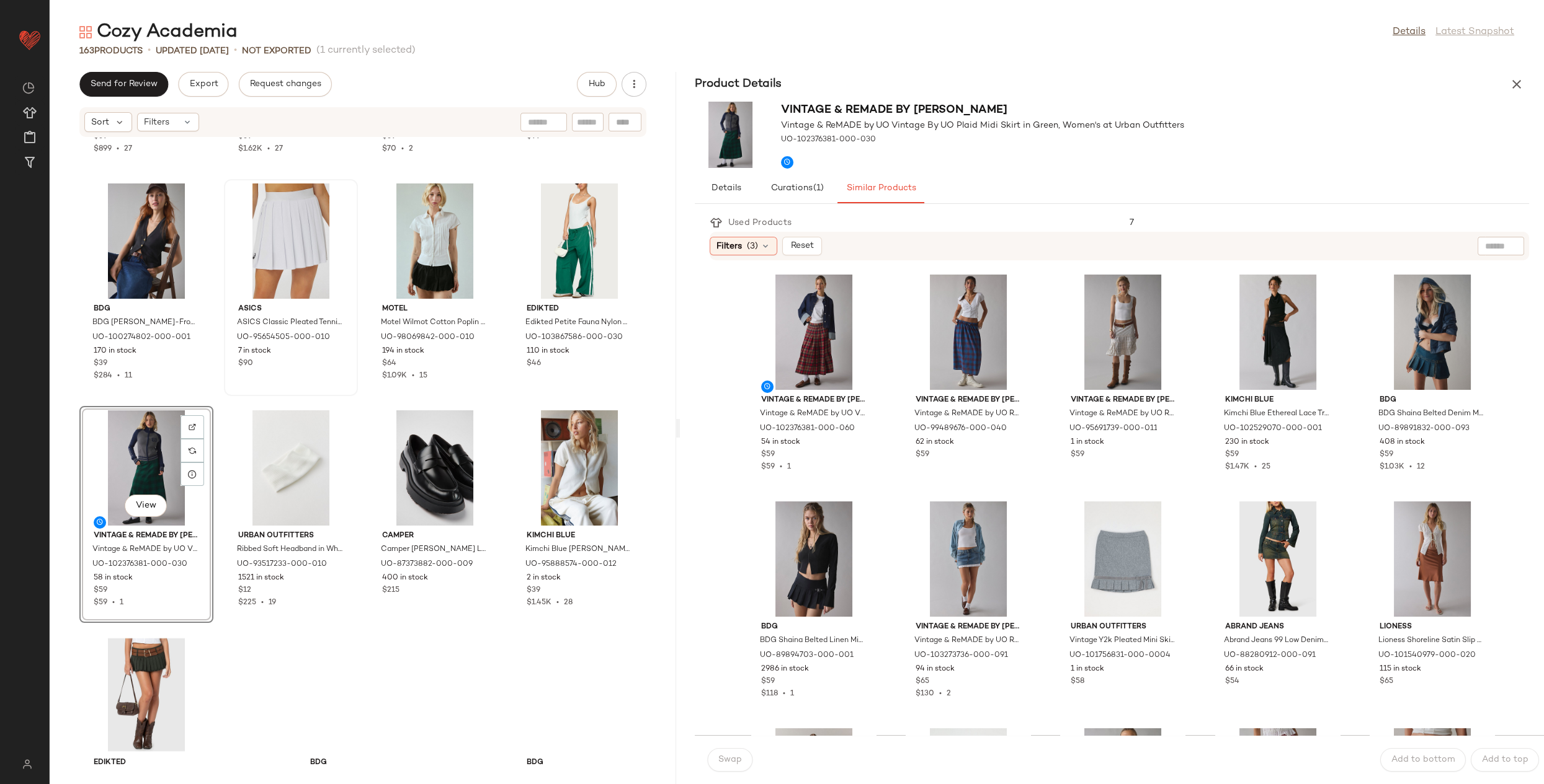
scroll to position [10403, 0]
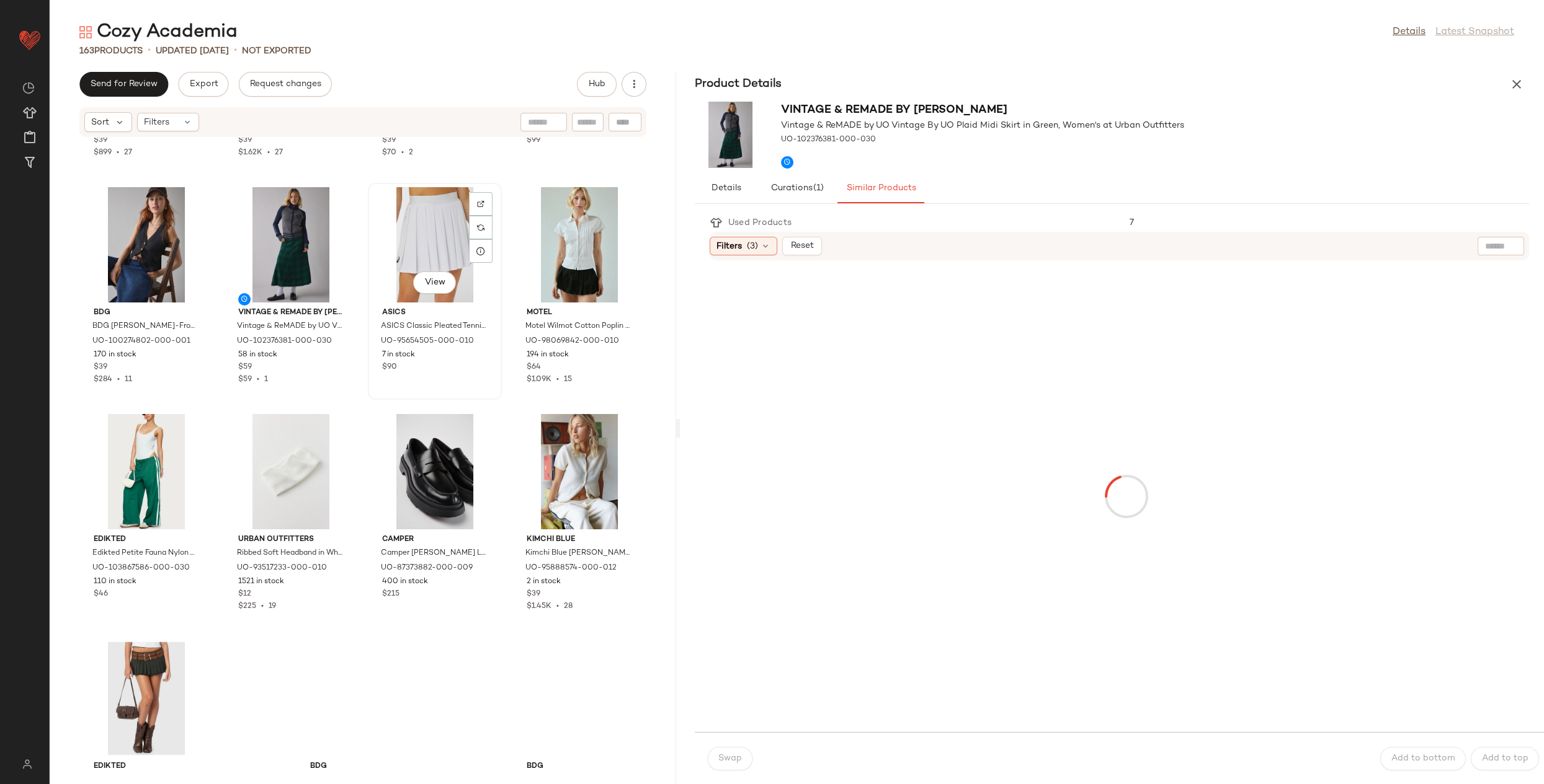
click at [372, 303] on div "View" at bounding box center [435, 245] width 126 height 115
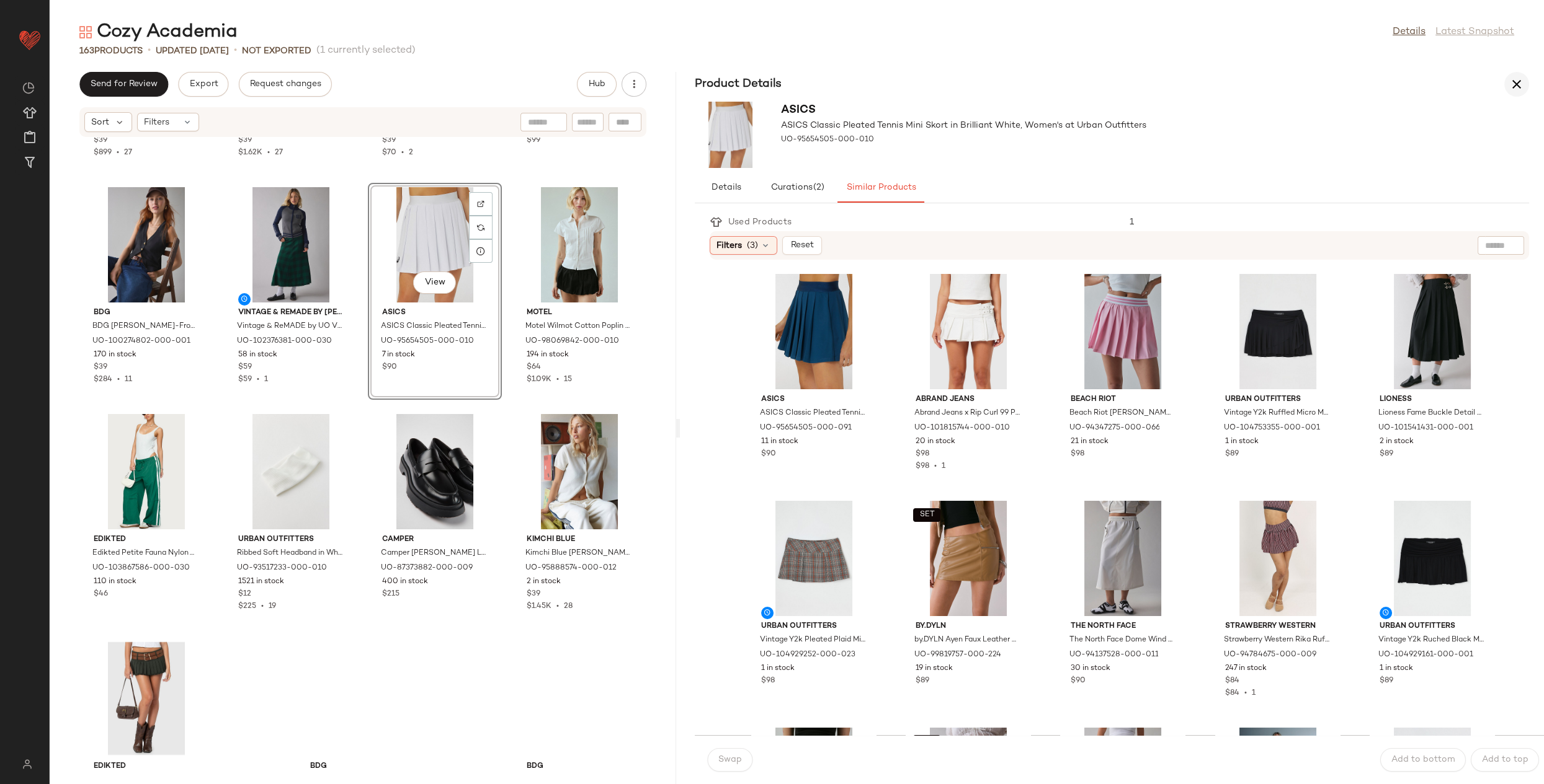
click at [1519, 80] on icon "button" at bounding box center [1516, 84] width 15 height 15
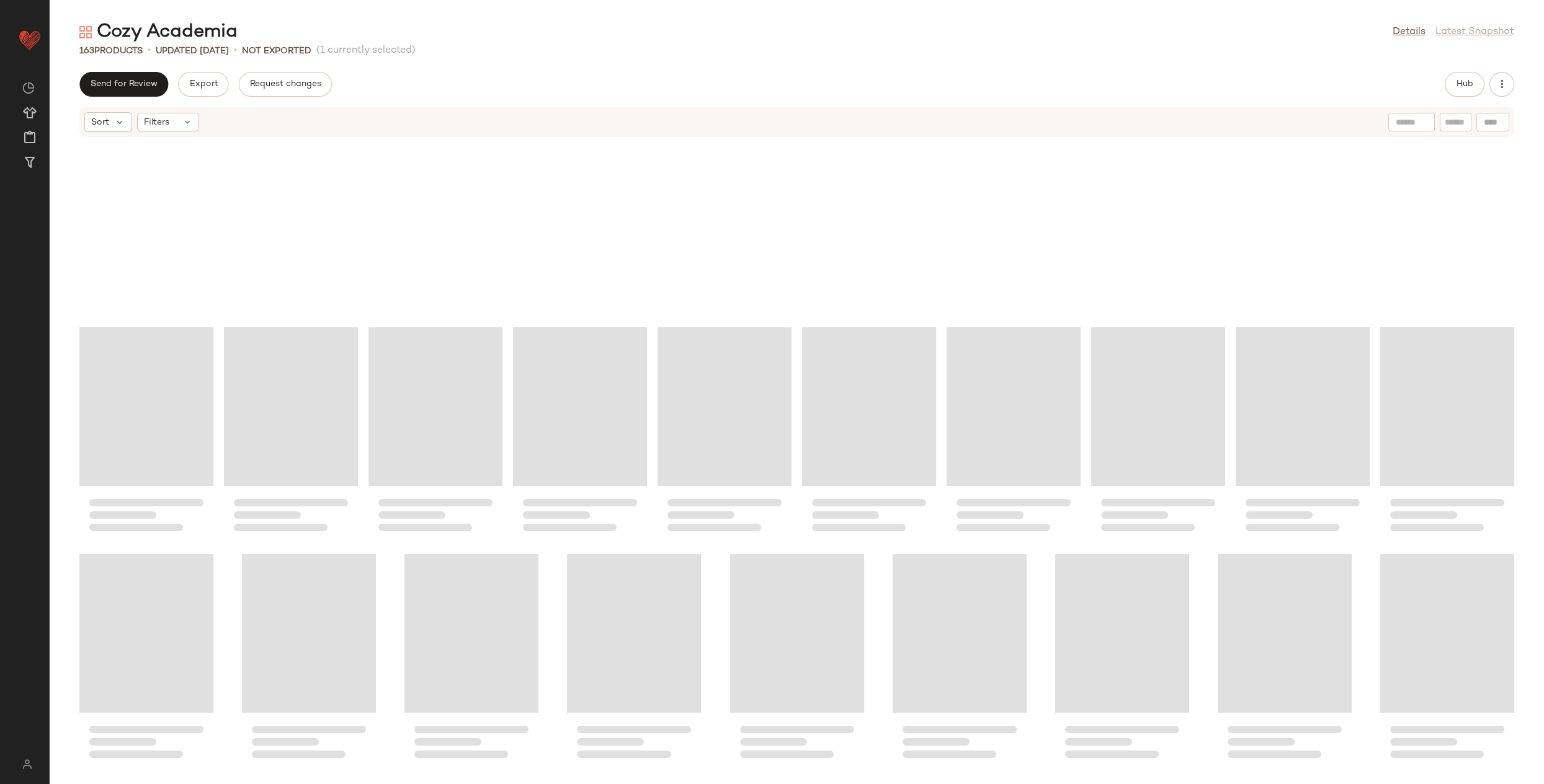
scroll to position [3176, 0]
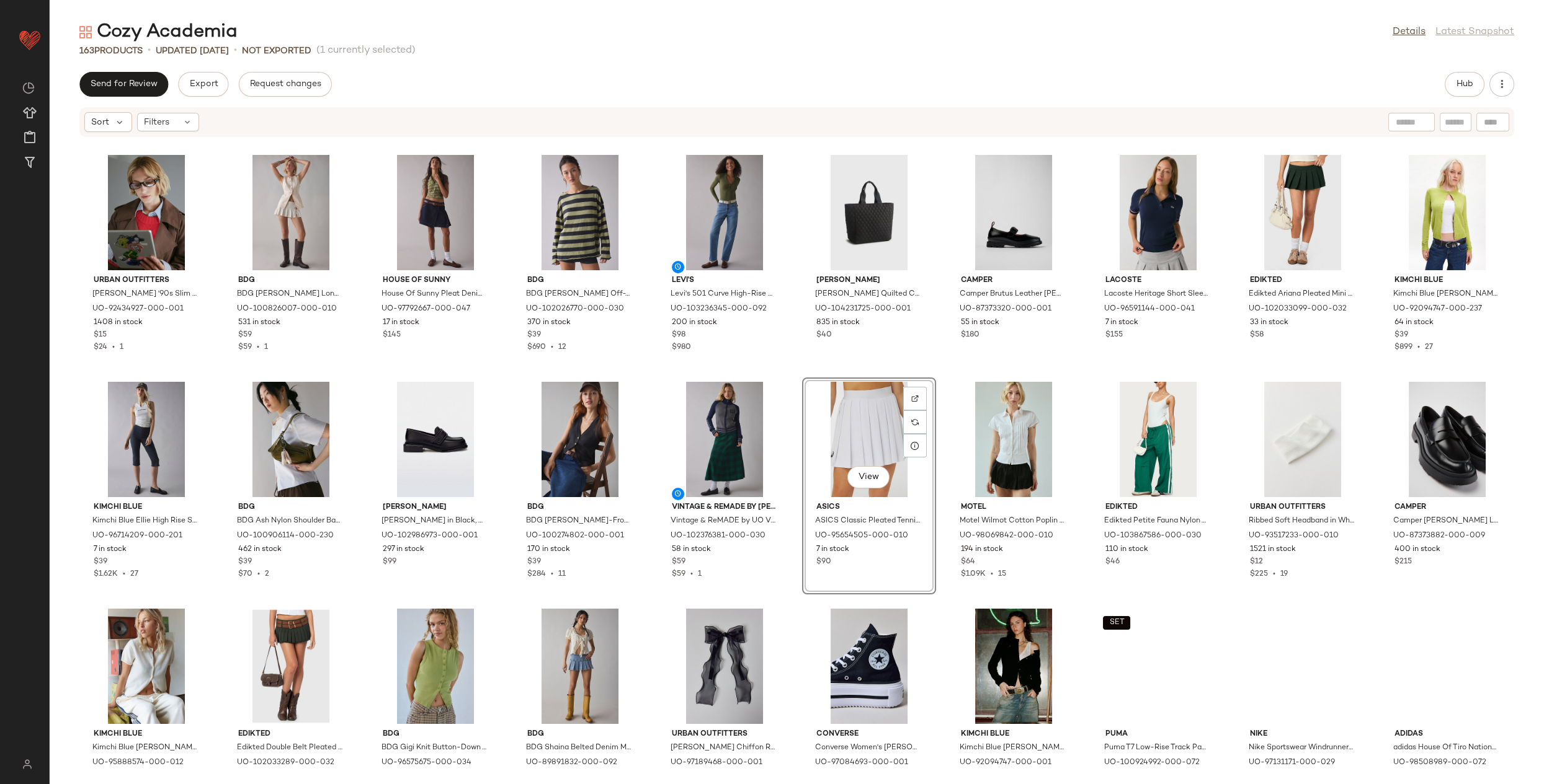
click at [931, 408] on div "View" at bounding box center [869, 439] width 126 height 115
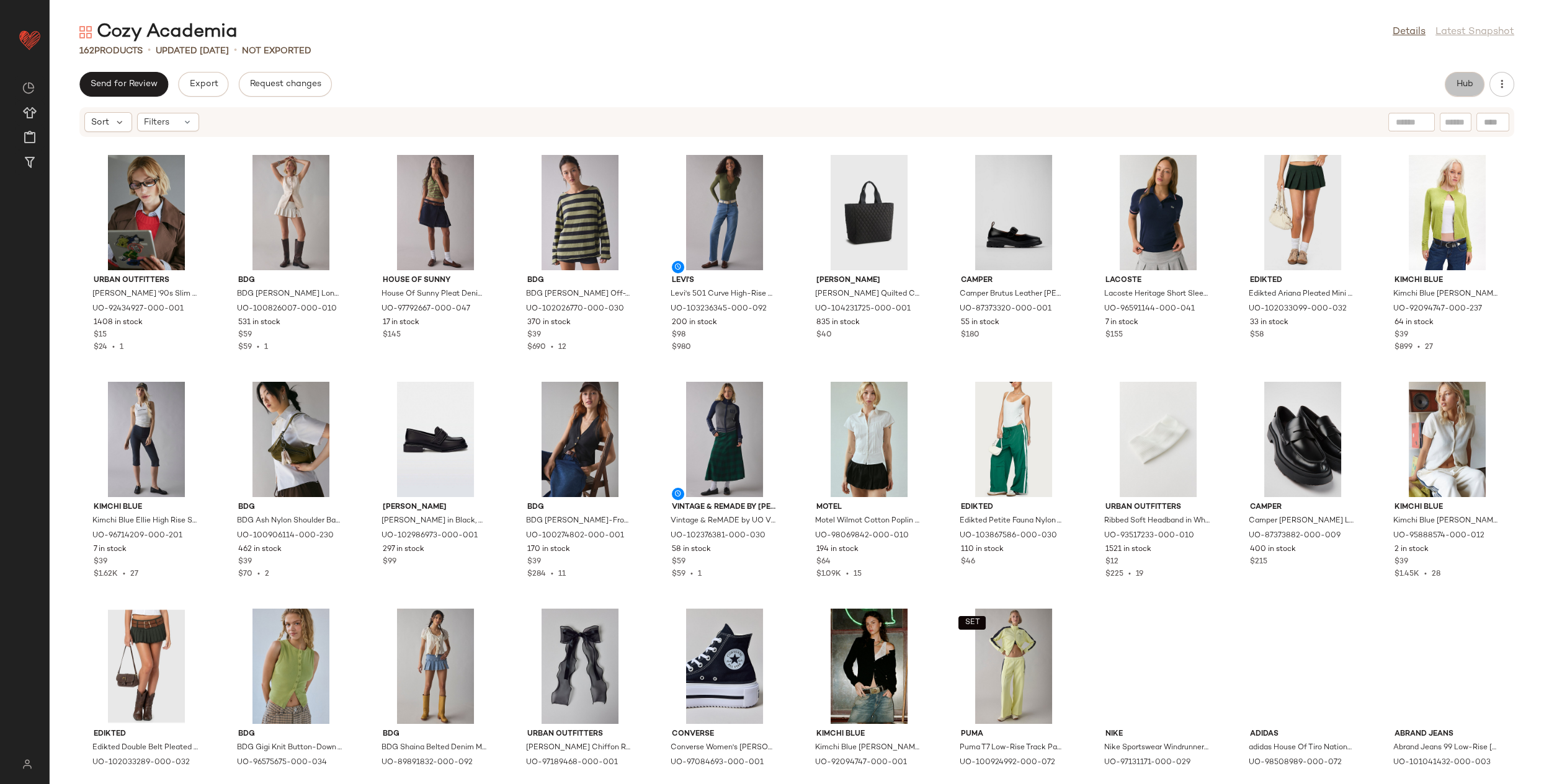
click at [1456, 88] on span "Hub" at bounding box center [1464, 84] width 18 height 10
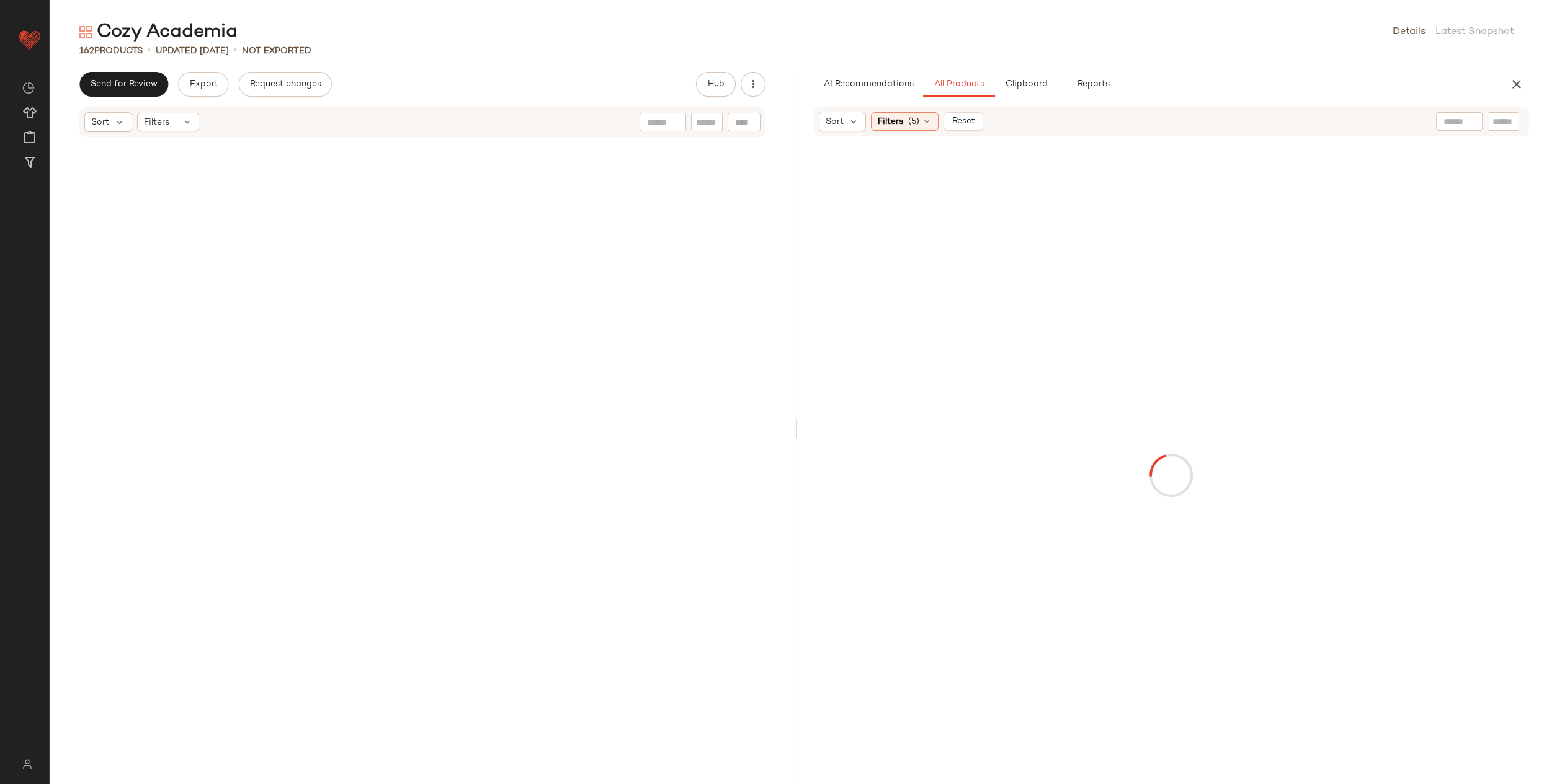
scroll to position [3403, 0]
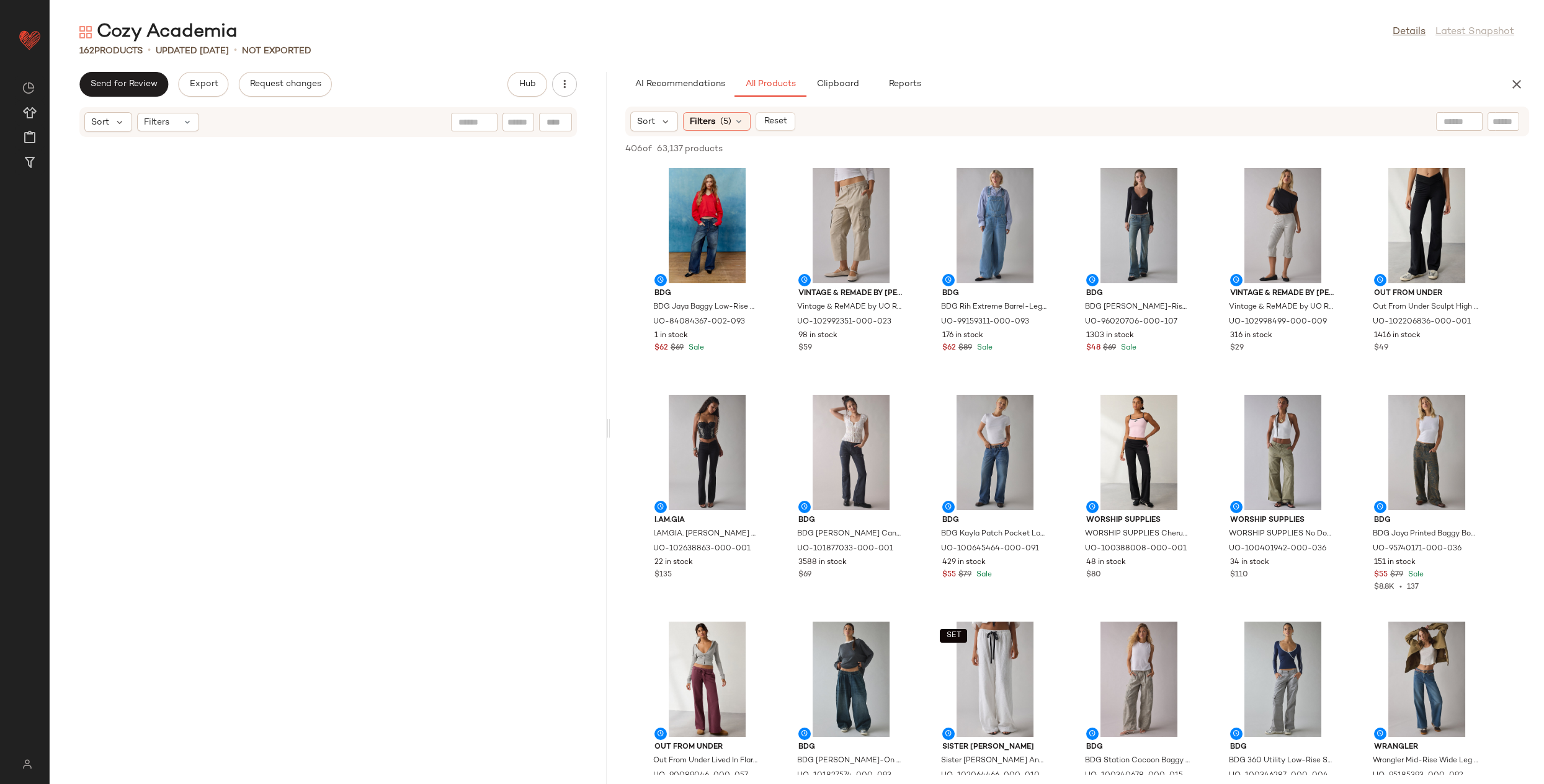
drag, startPoint x: 795, startPoint y: 428, endPoint x: 608, endPoint y: 418, distance: 187.3
click at [608, 418] on div "Cozy Academia Details Latest Snapshot 162 Products • updated Aug 20th • Not Exp…" at bounding box center [796, 402] width 1494 height 765
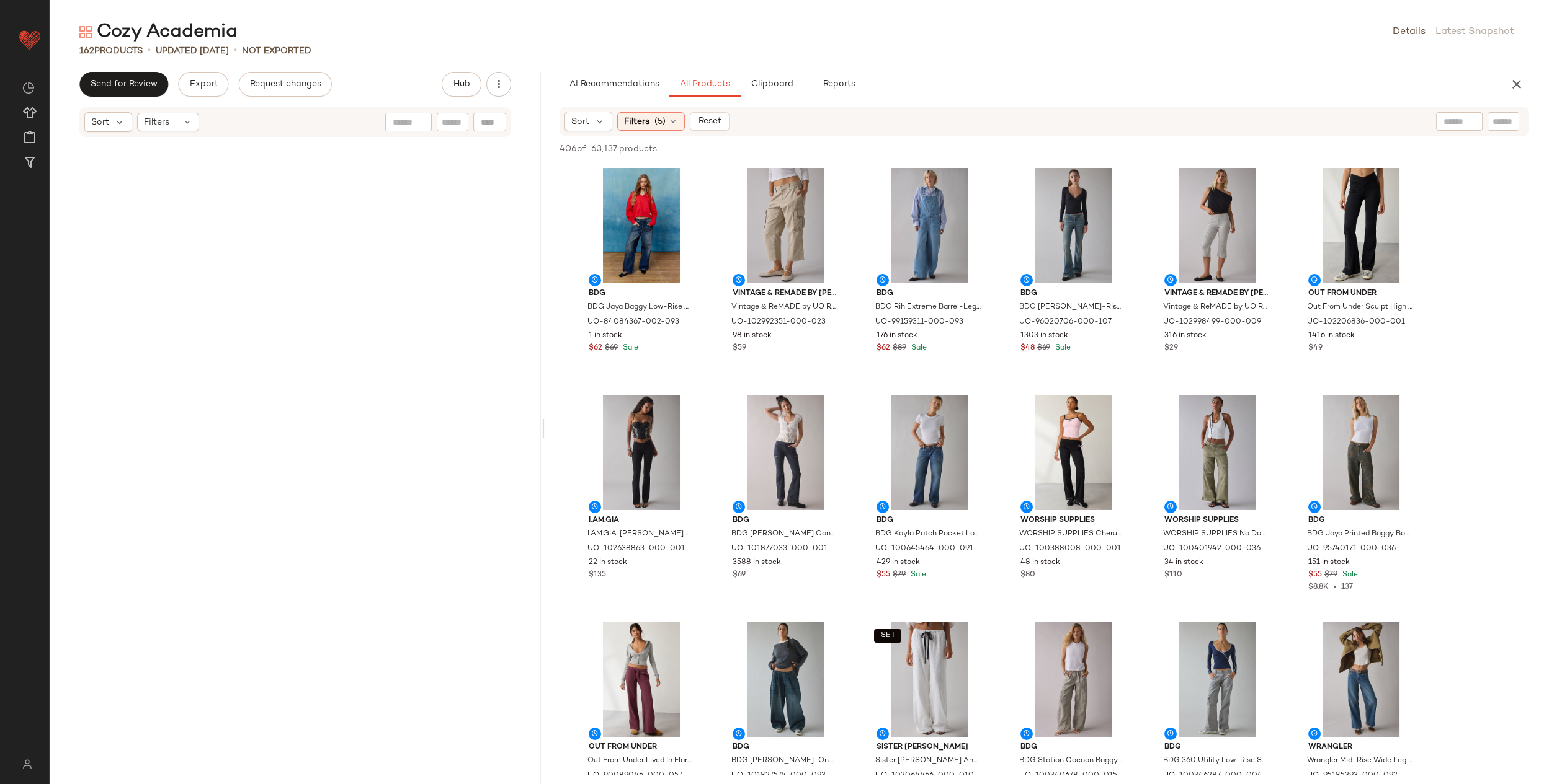
scroll to position [4083, 0]
click at [541, 428] on div "Cozy Academia Details Latest Snapshot 162 Products • updated Aug 20th • Not Exp…" at bounding box center [796, 402] width 1494 height 765
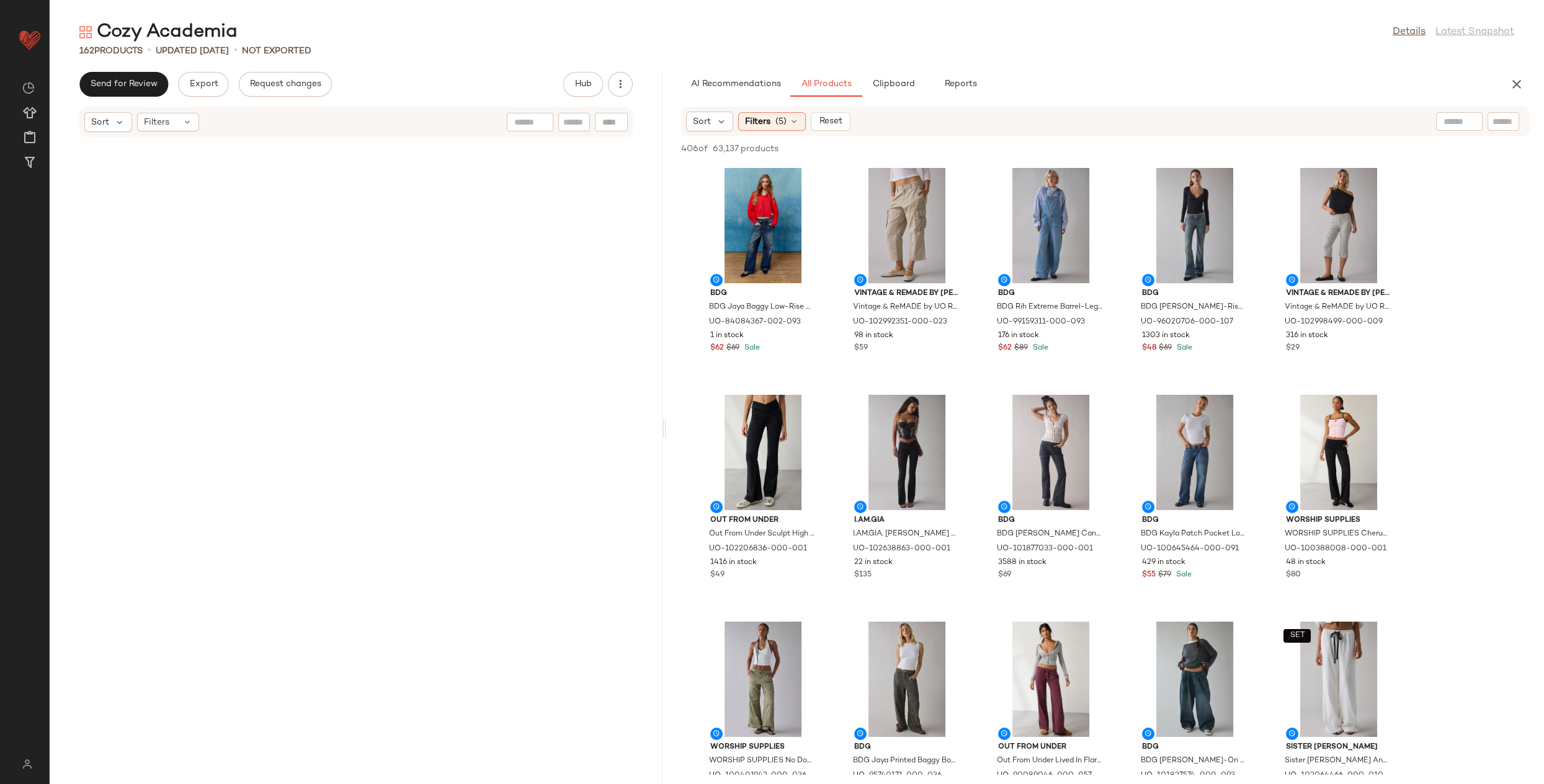
drag, startPoint x: 539, startPoint y: 430, endPoint x: 665, endPoint y: 428, distance: 126.0
click at [665, 428] on div "Cozy Academia Details Latest Snapshot 162 Products • updated Aug 20th • Not Exp…" at bounding box center [796, 402] width 1494 height 765
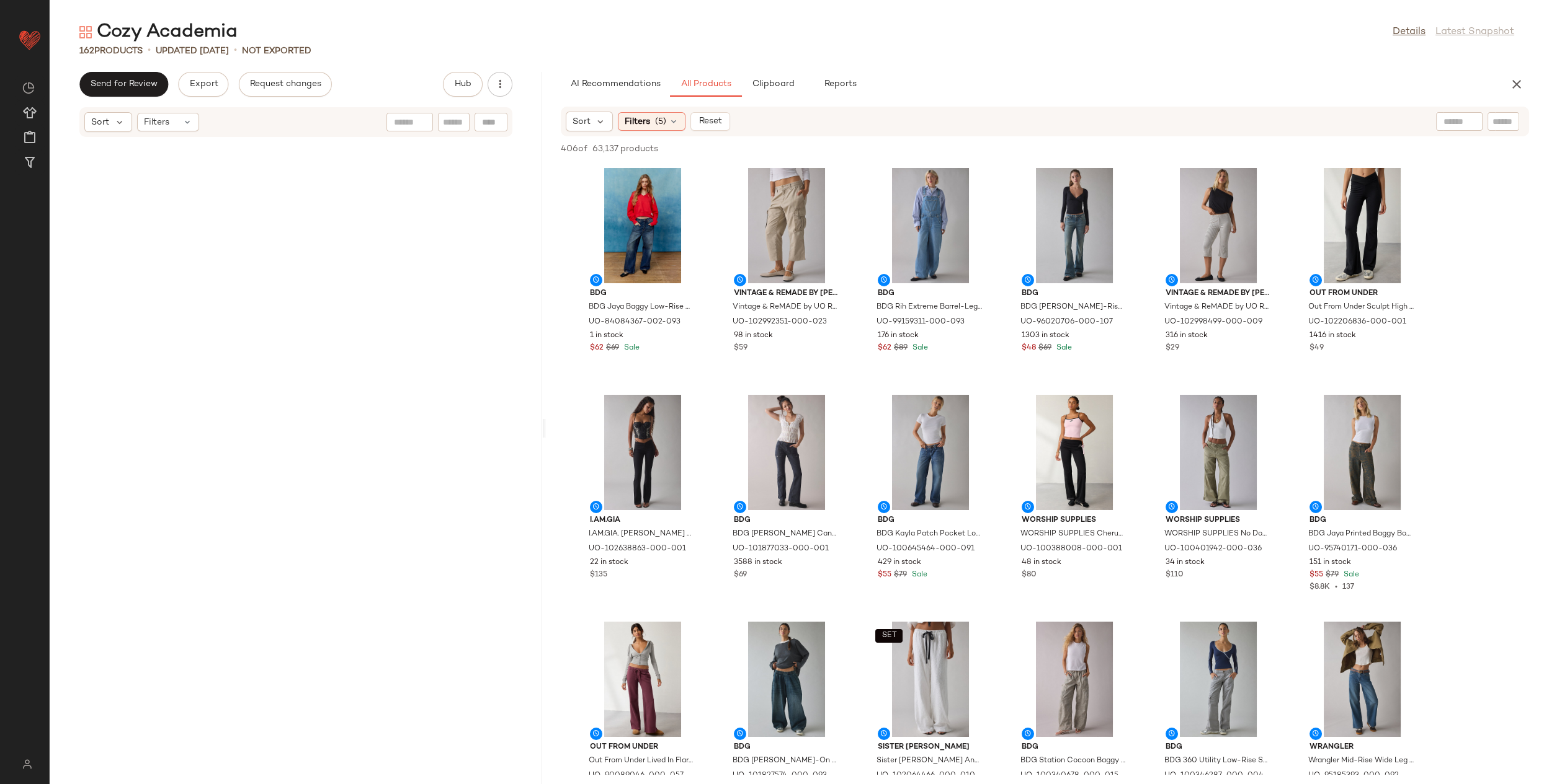
drag, startPoint x: 664, startPoint y: 430, endPoint x: 421, endPoint y: 404, distance: 244.4
click at [546, 428] on div "Cozy Academia Details Latest Snapshot 162 Products • updated Aug 20th • Not Exp…" at bounding box center [796, 402] width 1494 height 765
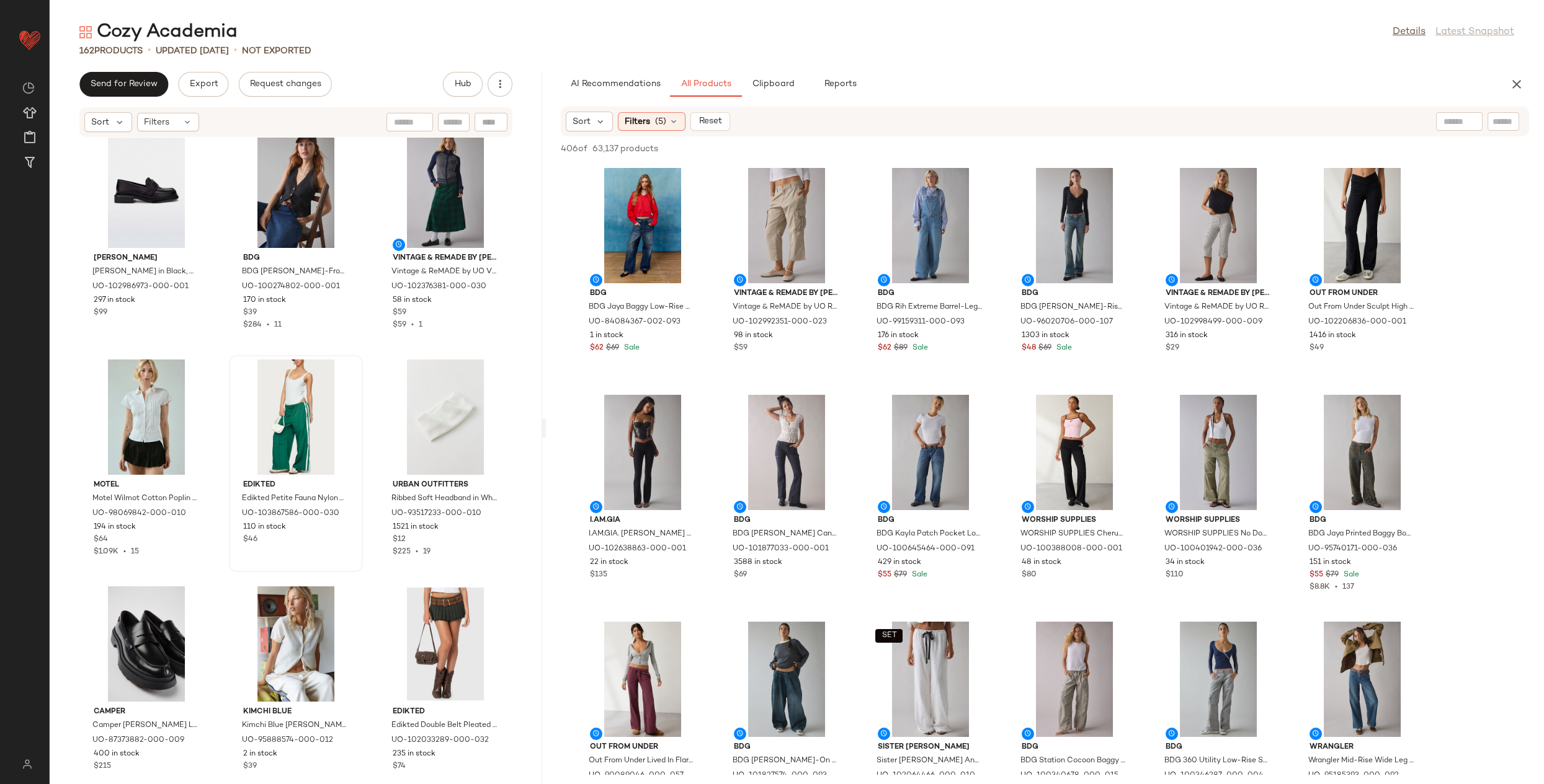
scroll to position [10439, 0]
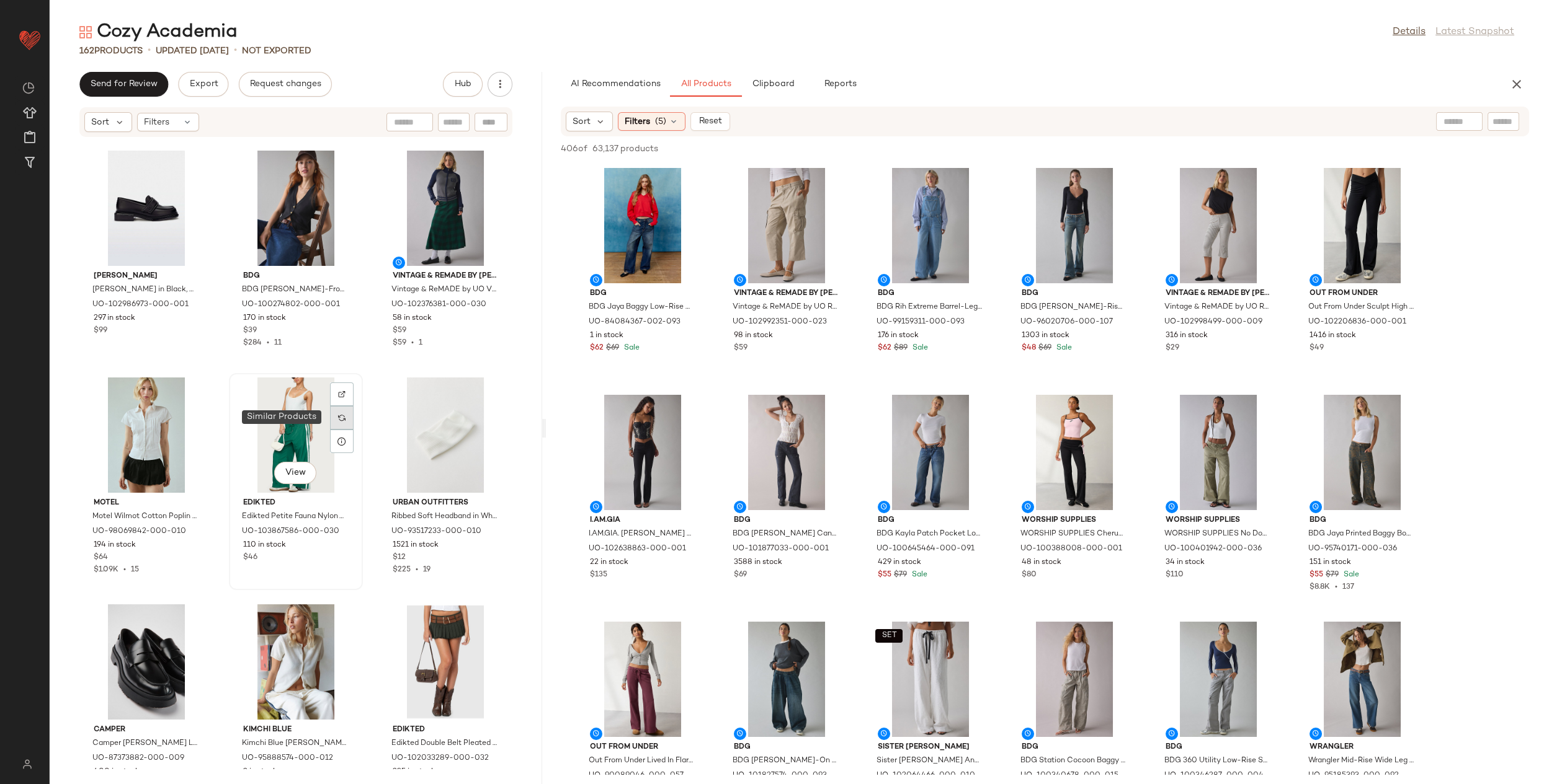
click at [338, 414] on img at bounding box center [342, 417] width 7 height 7
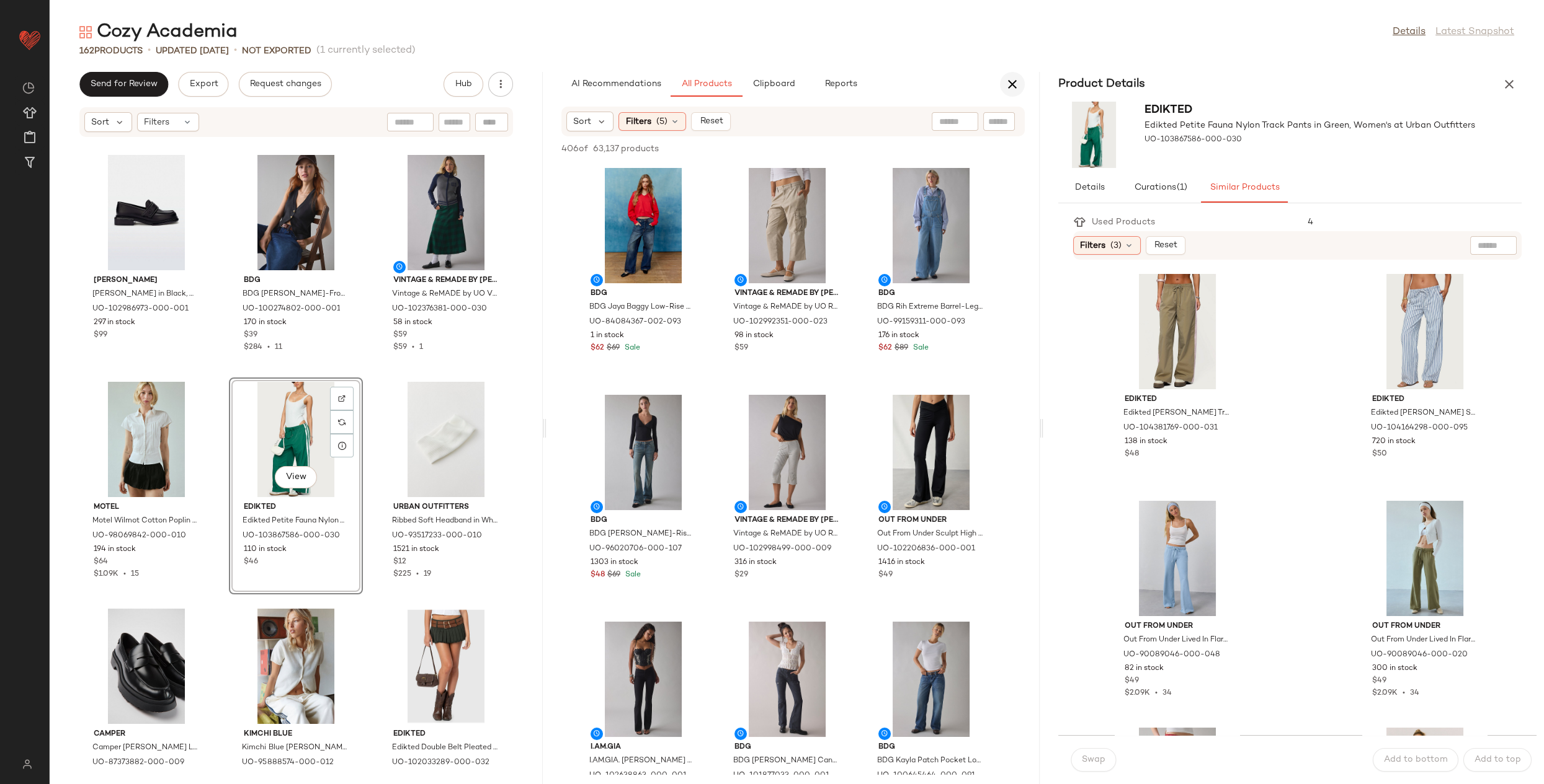
click at [1010, 93] on button "button" at bounding box center [1012, 84] width 25 height 25
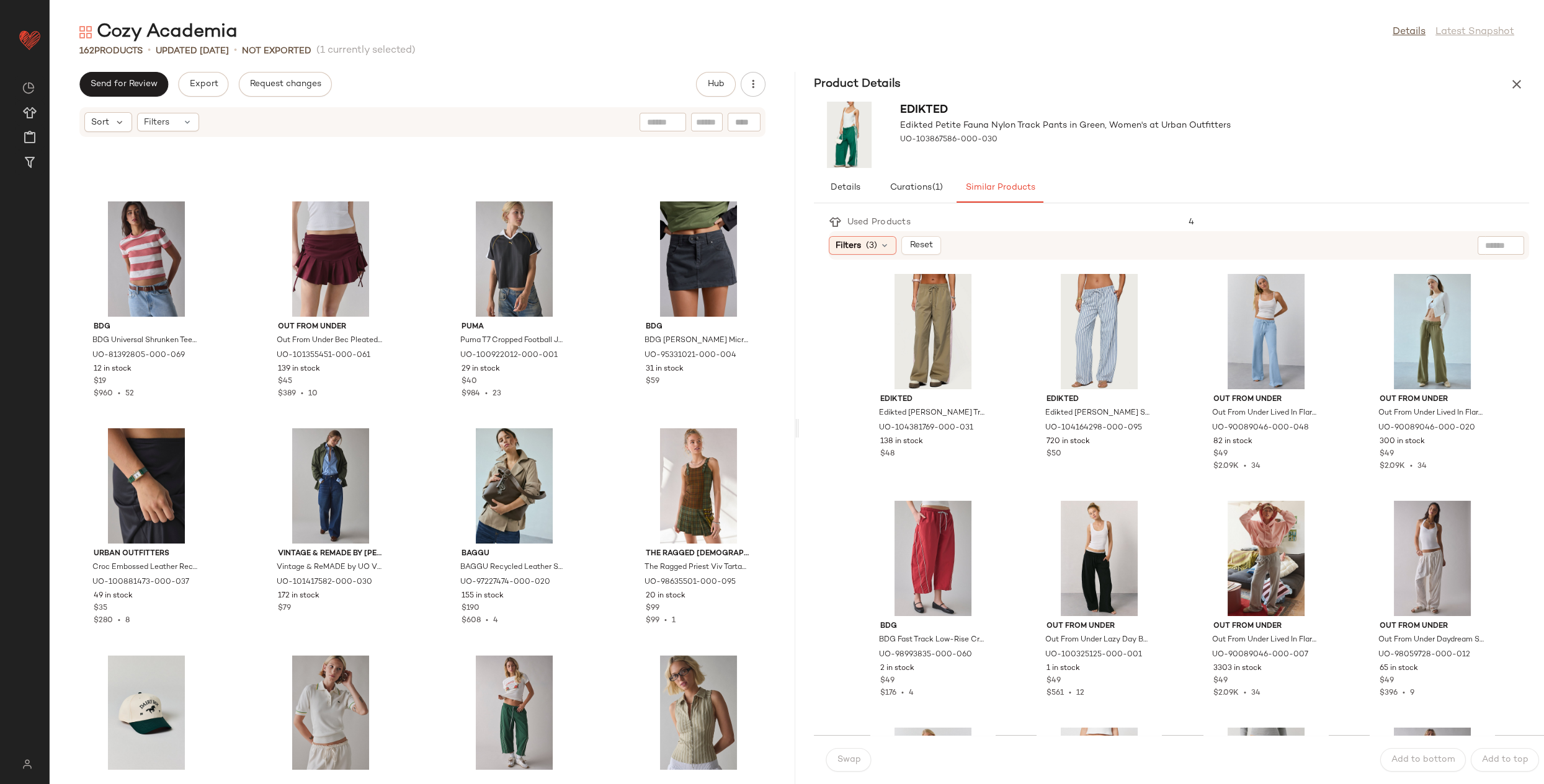
scroll to position [6307, 0]
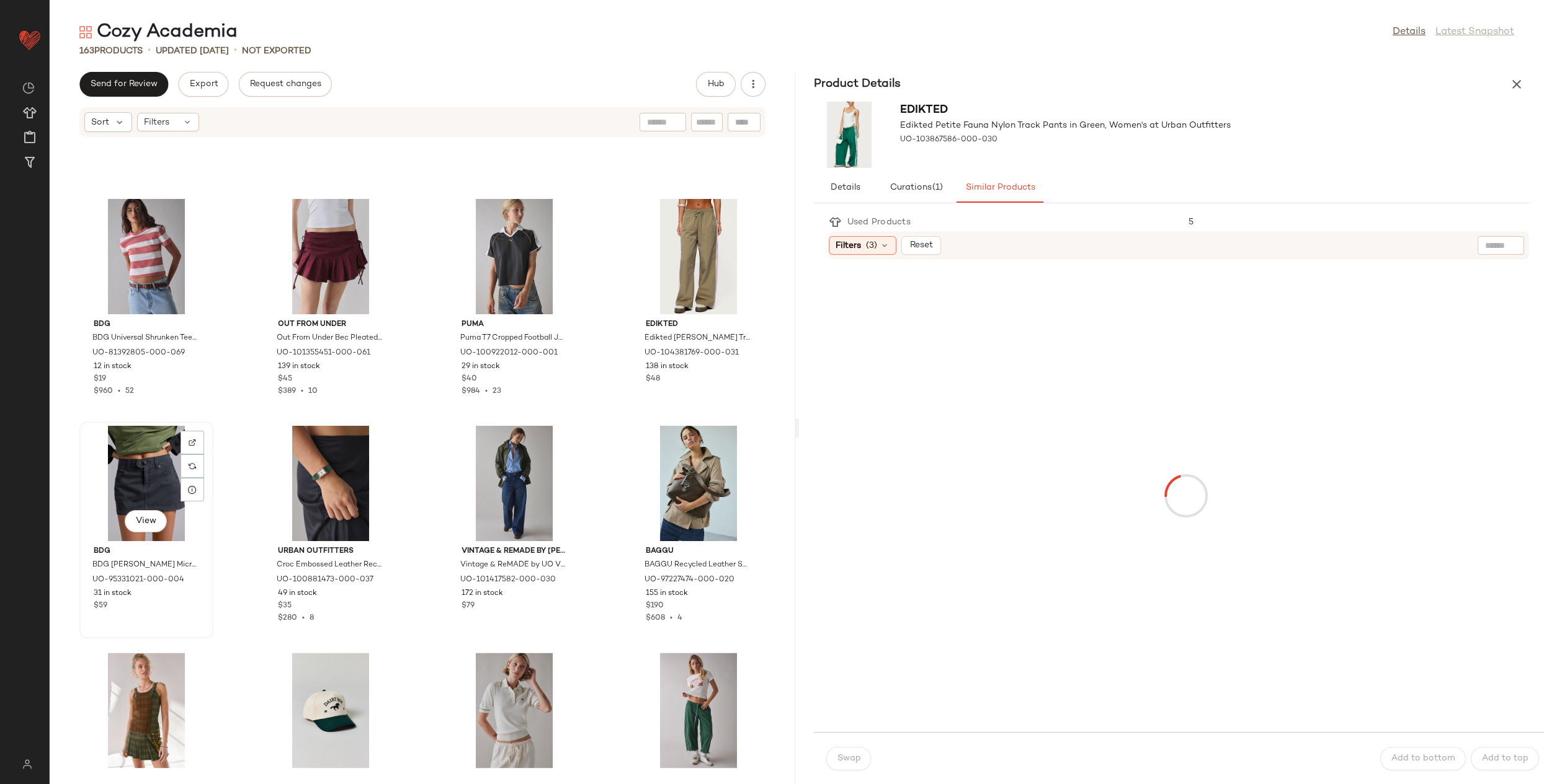
click at [159, 466] on div "View" at bounding box center [147, 483] width 126 height 115
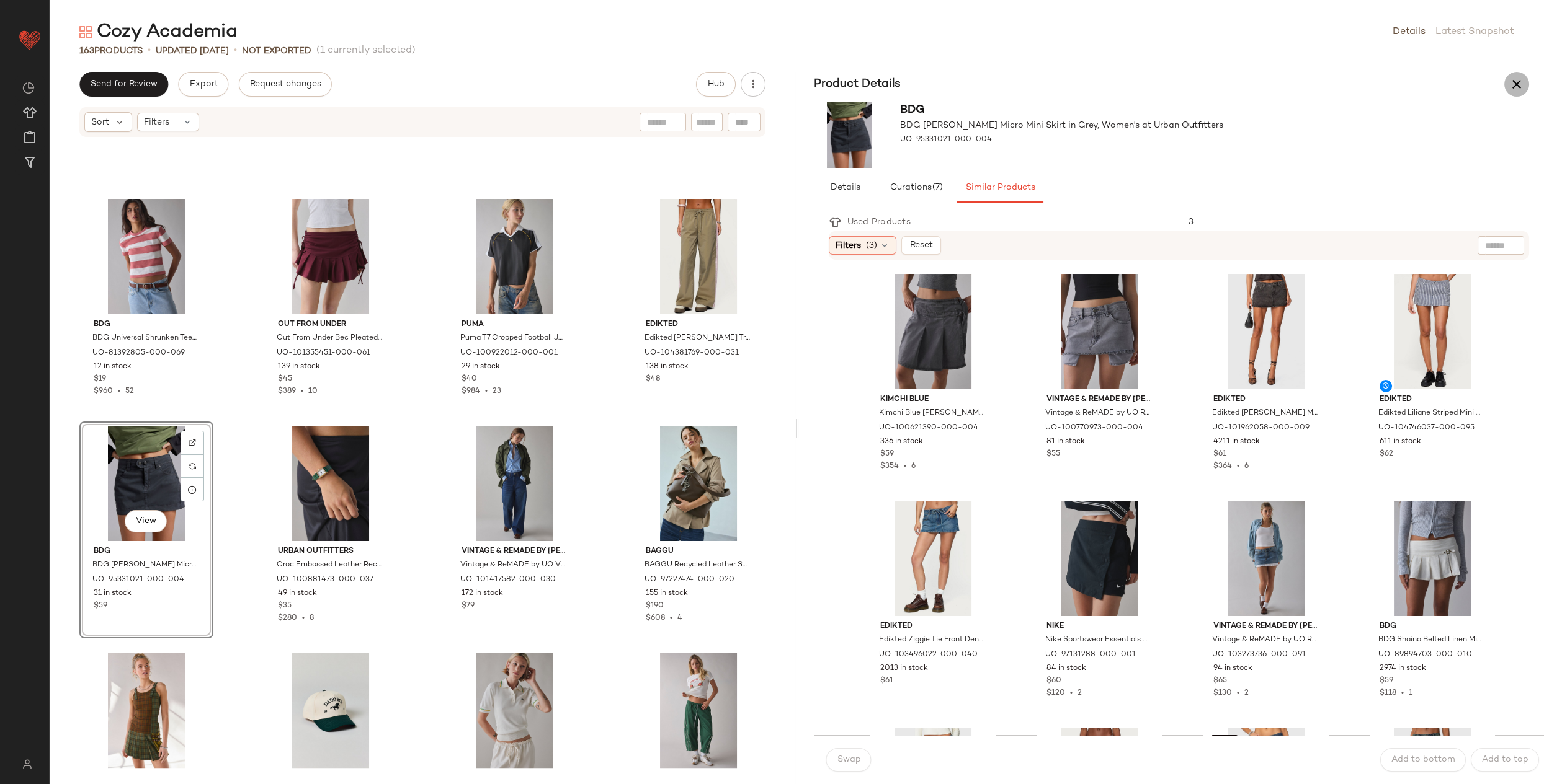
click at [1512, 88] on icon "button" at bounding box center [1516, 84] width 15 height 15
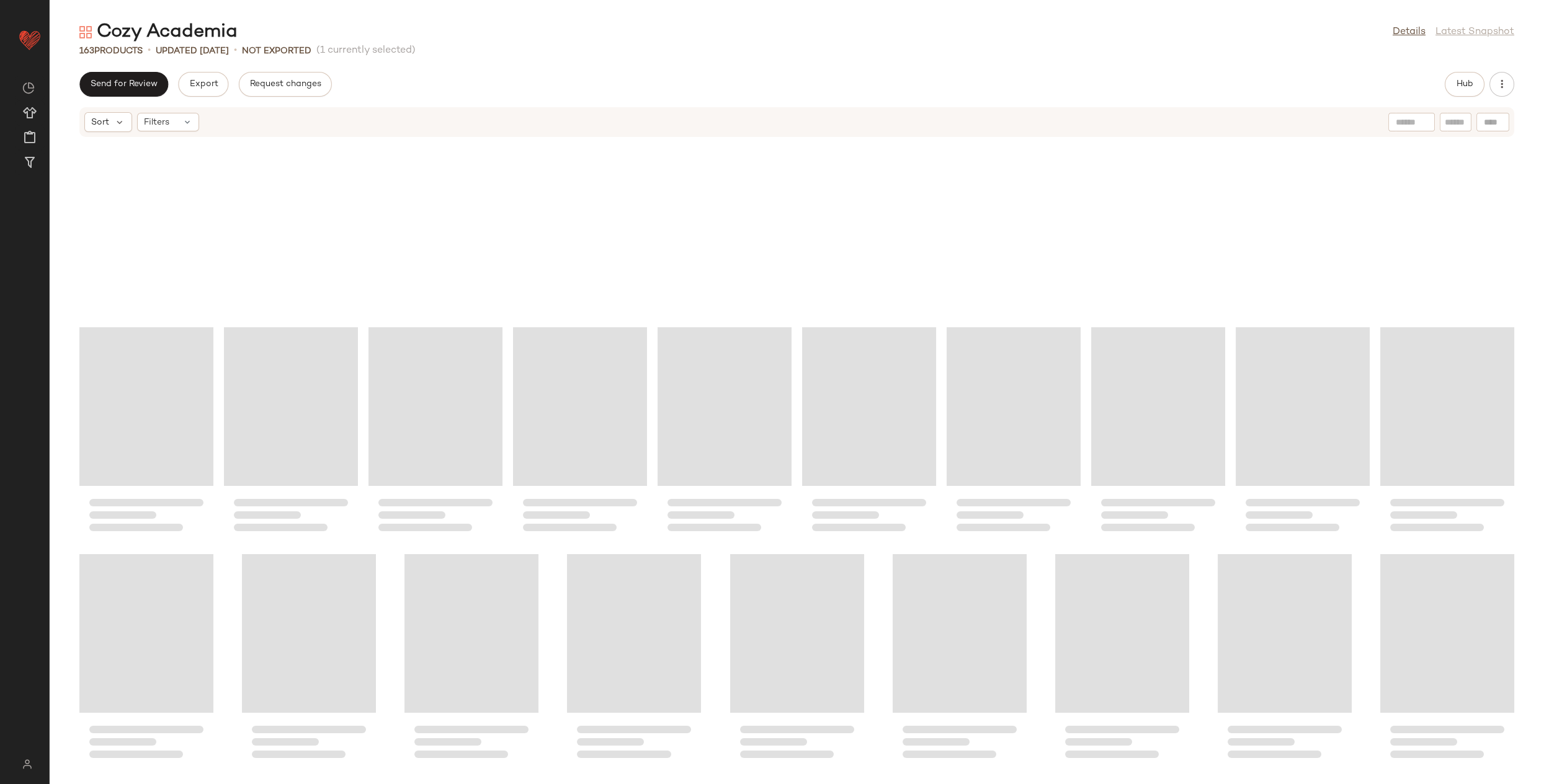
scroll to position [2495, 0]
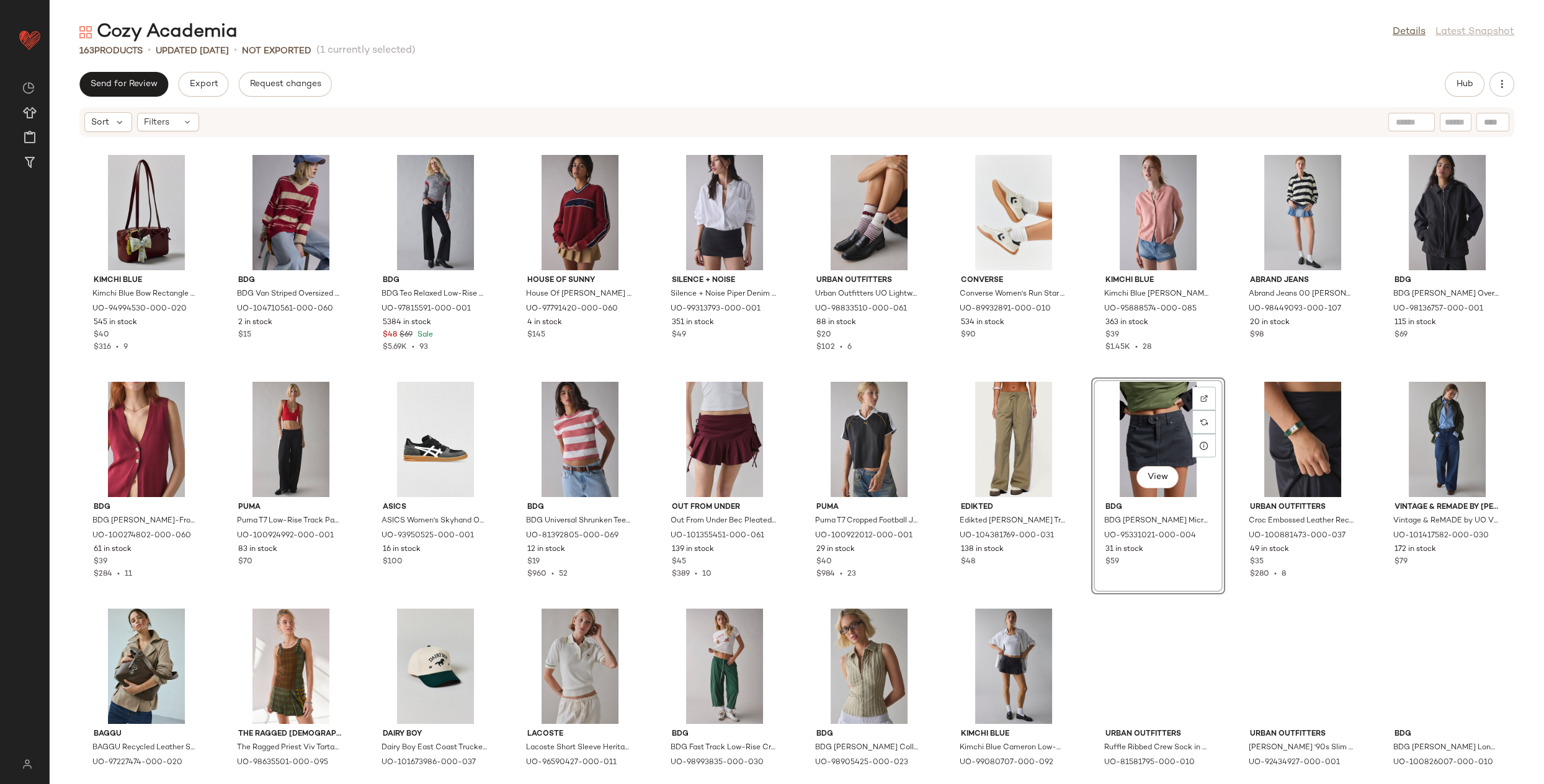
click at [1221, 438] on div "View" at bounding box center [1158, 439] width 126 height 115
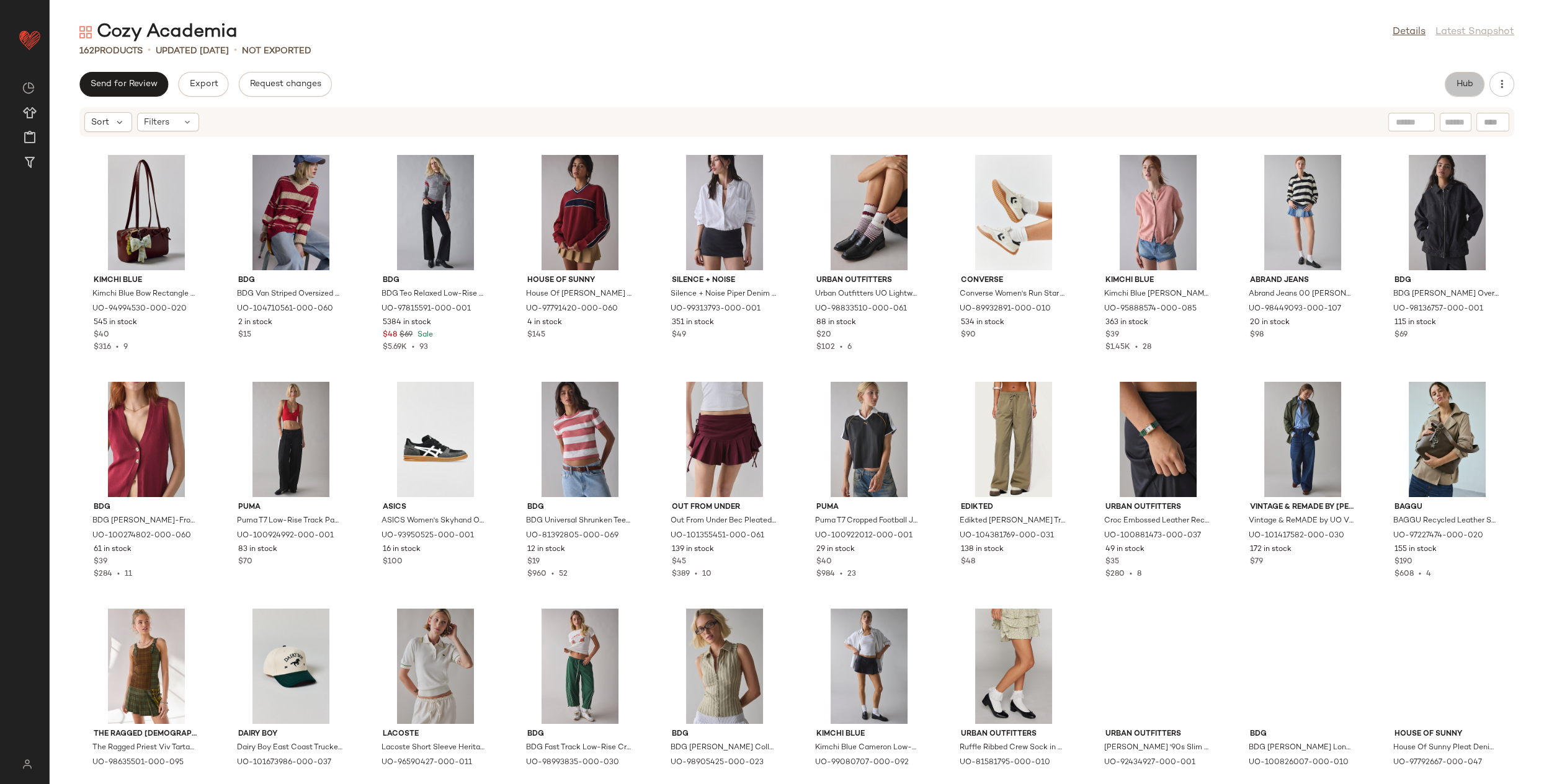
click at [1452, 84] on button "Hub" at bounding box center [1464, 84] width 40 height 25
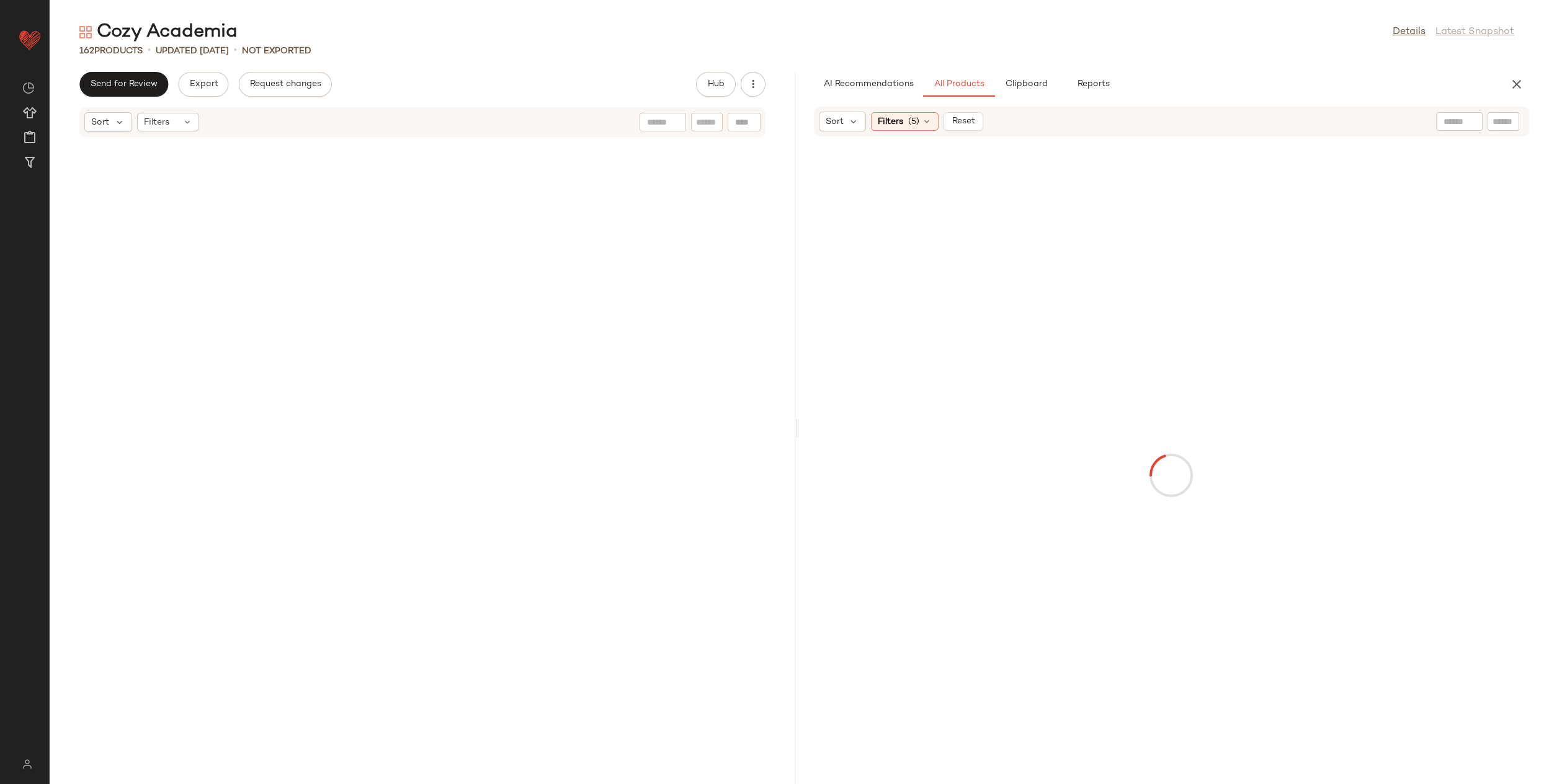
scroll to position [2721, 0]
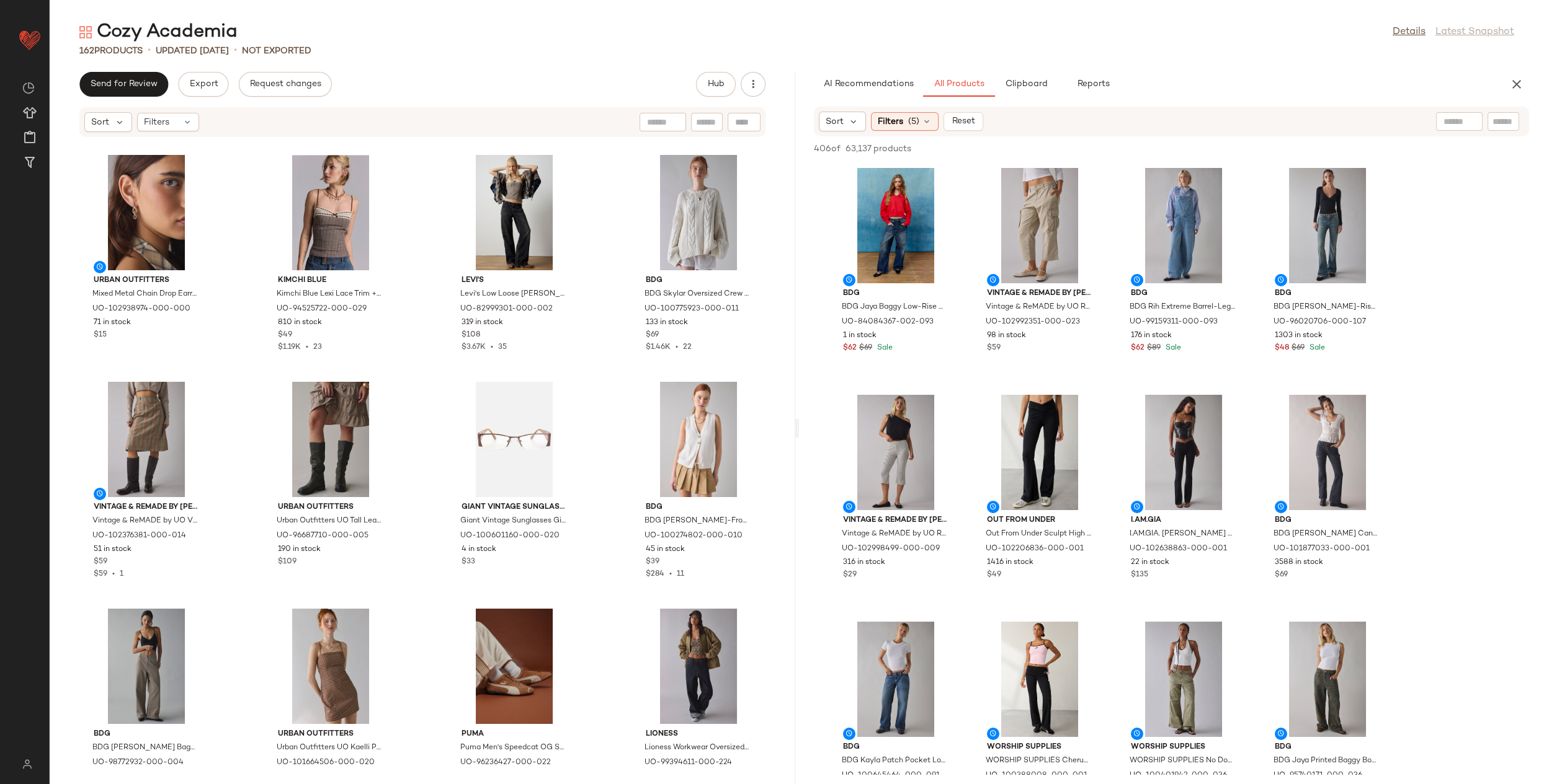
click at [1508, 122] on input "text" at bounding box center [1502, 122] width 21 height 13
type input "*****"
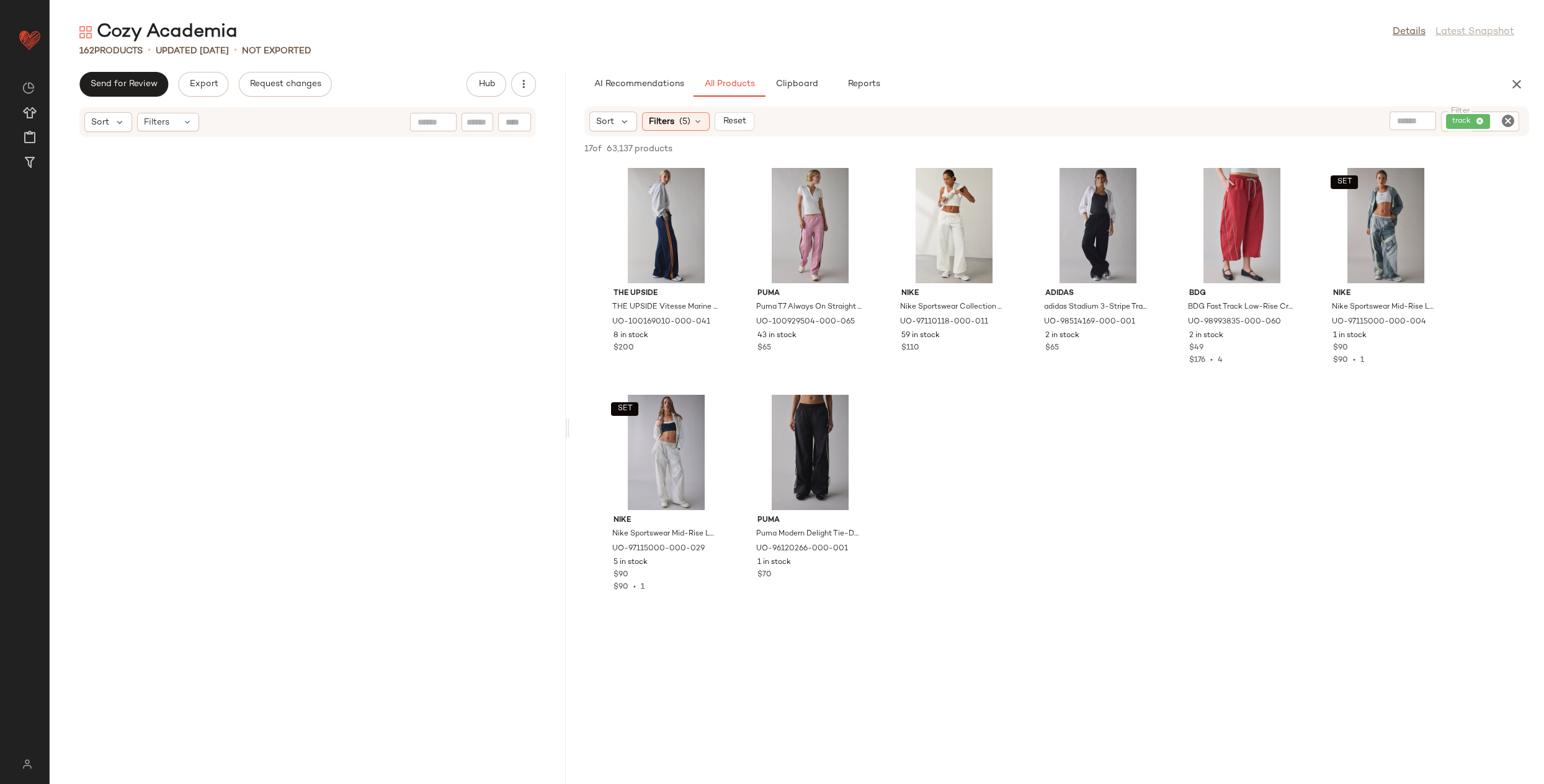
drag, startPoint x: 796, startPoint y: 428, endPoint x: 570, endPoint y: 412, distance: 226.6
click at [570, 412] on div "Cozy Academia Details Latest Snapshot 162 Products • updated Aug 20th • Not Exp…" at bounding box center [796, 402] width 1494 height 765
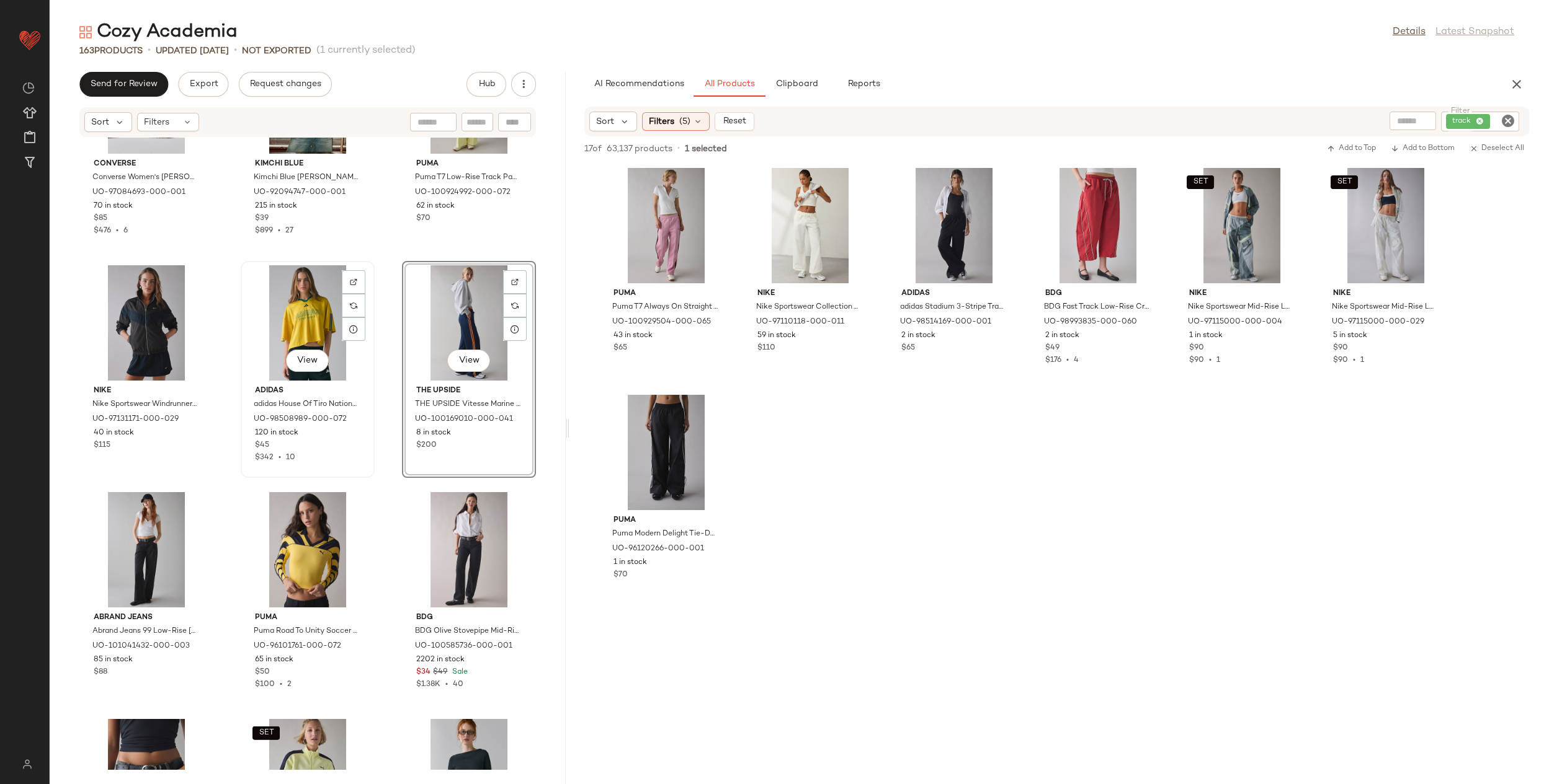
scroll to position [11492, 0]
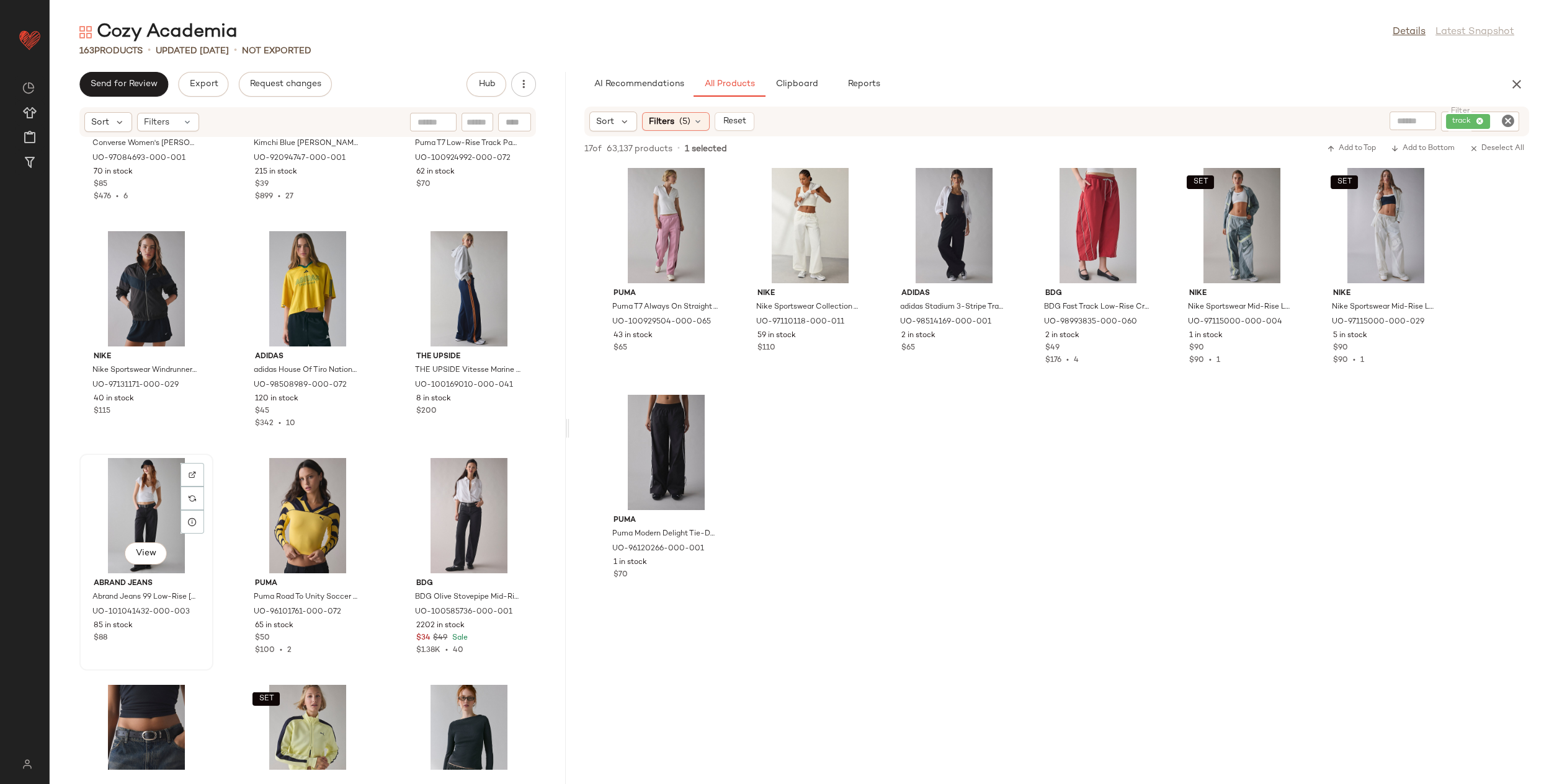
click at [146, 512] on div "View" at bounding box center [147, 515] width 126 height 115
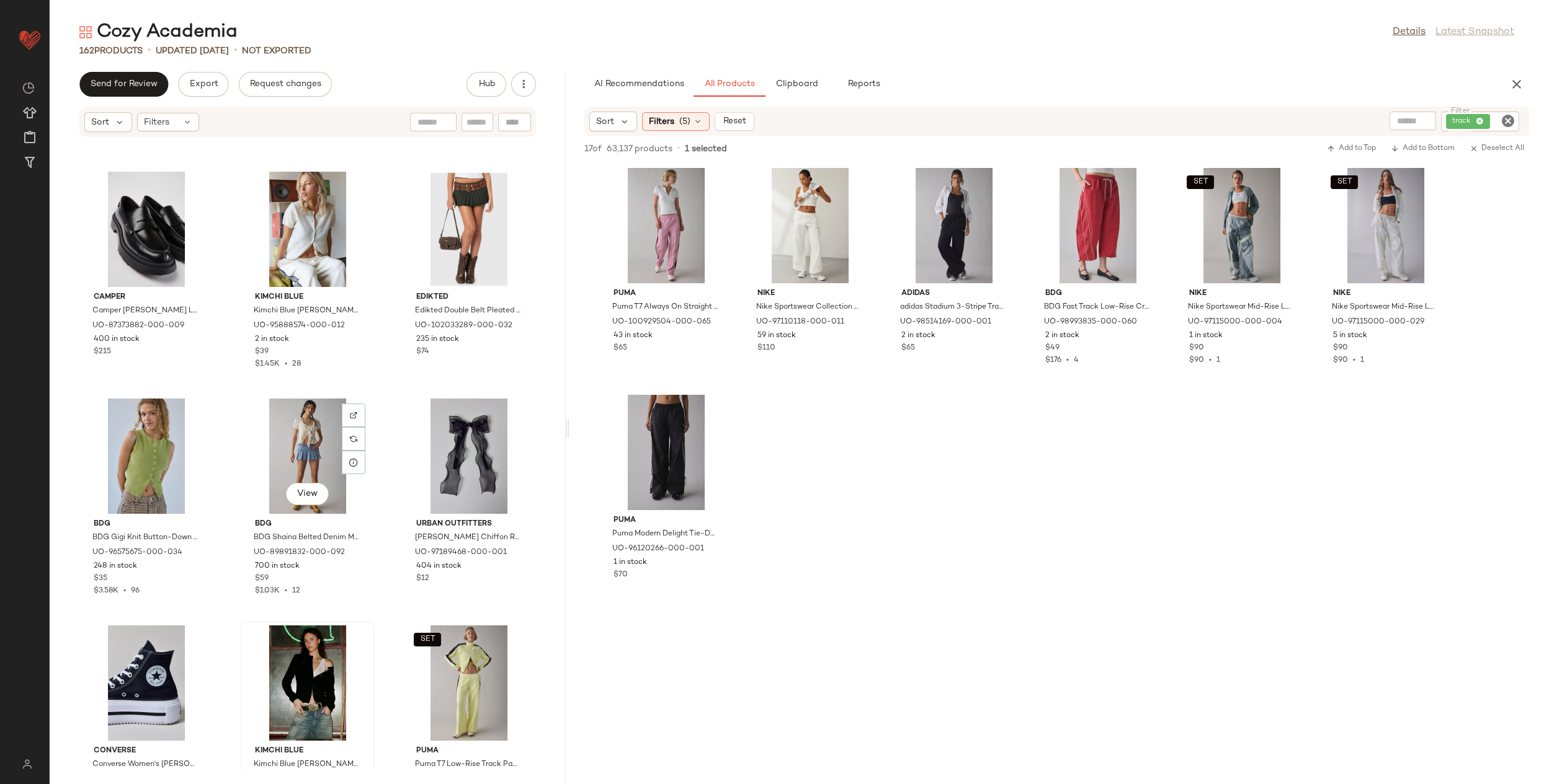
scroll to position [10869, 0]
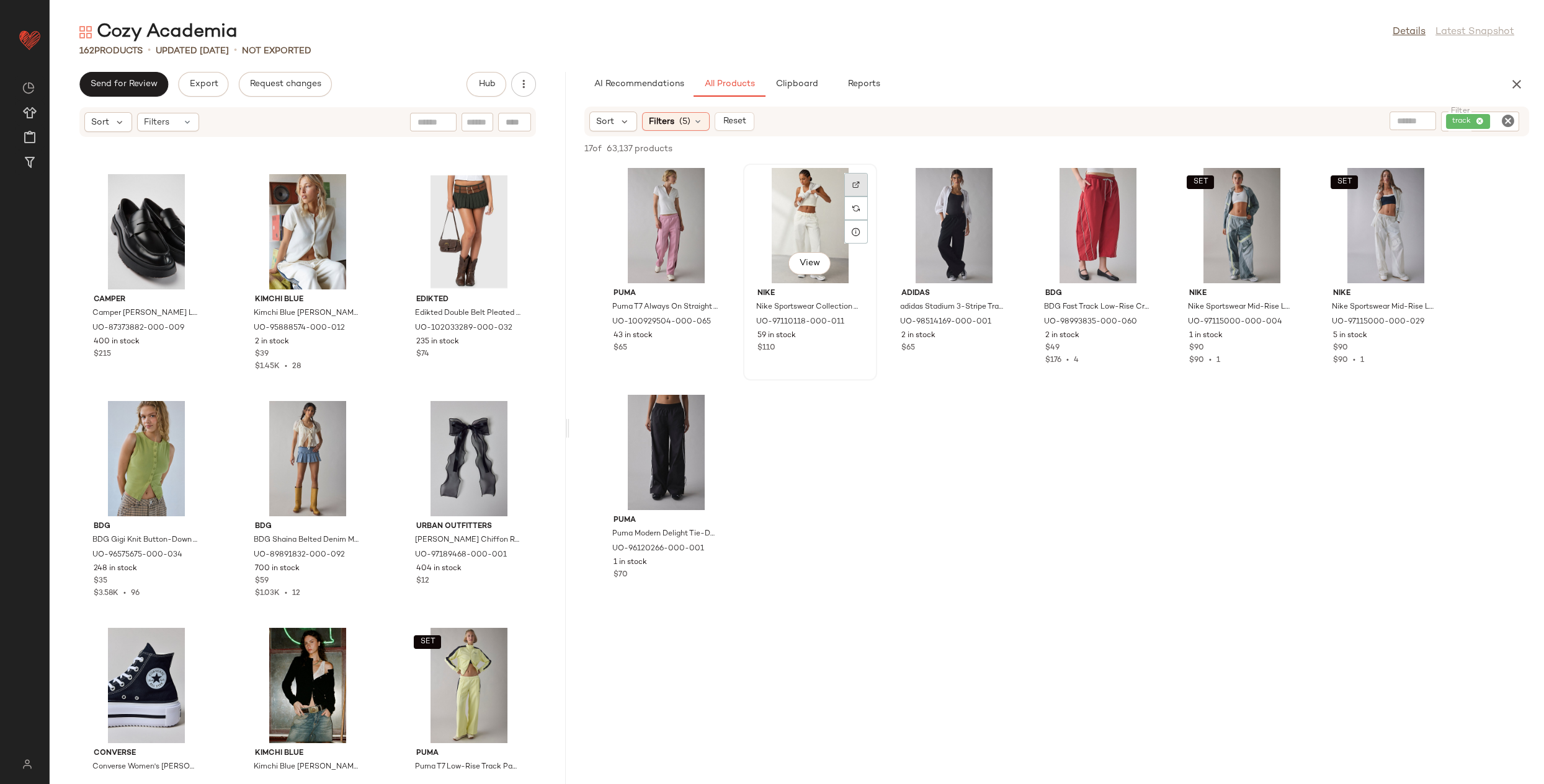
click at [863, 197] on div at bounding box center [856, 209] width 24 height 24
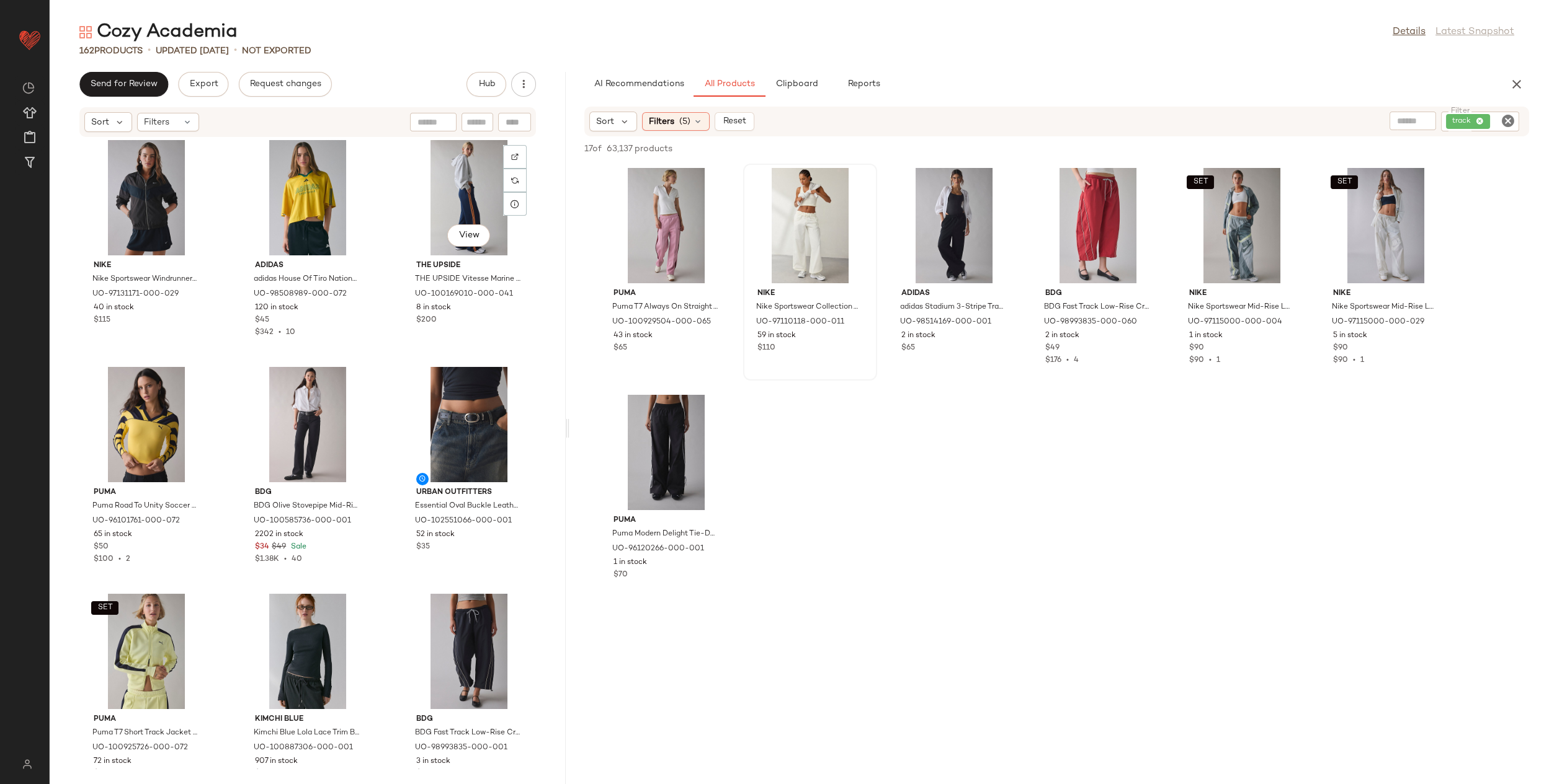
scroll to position [11621, 0]
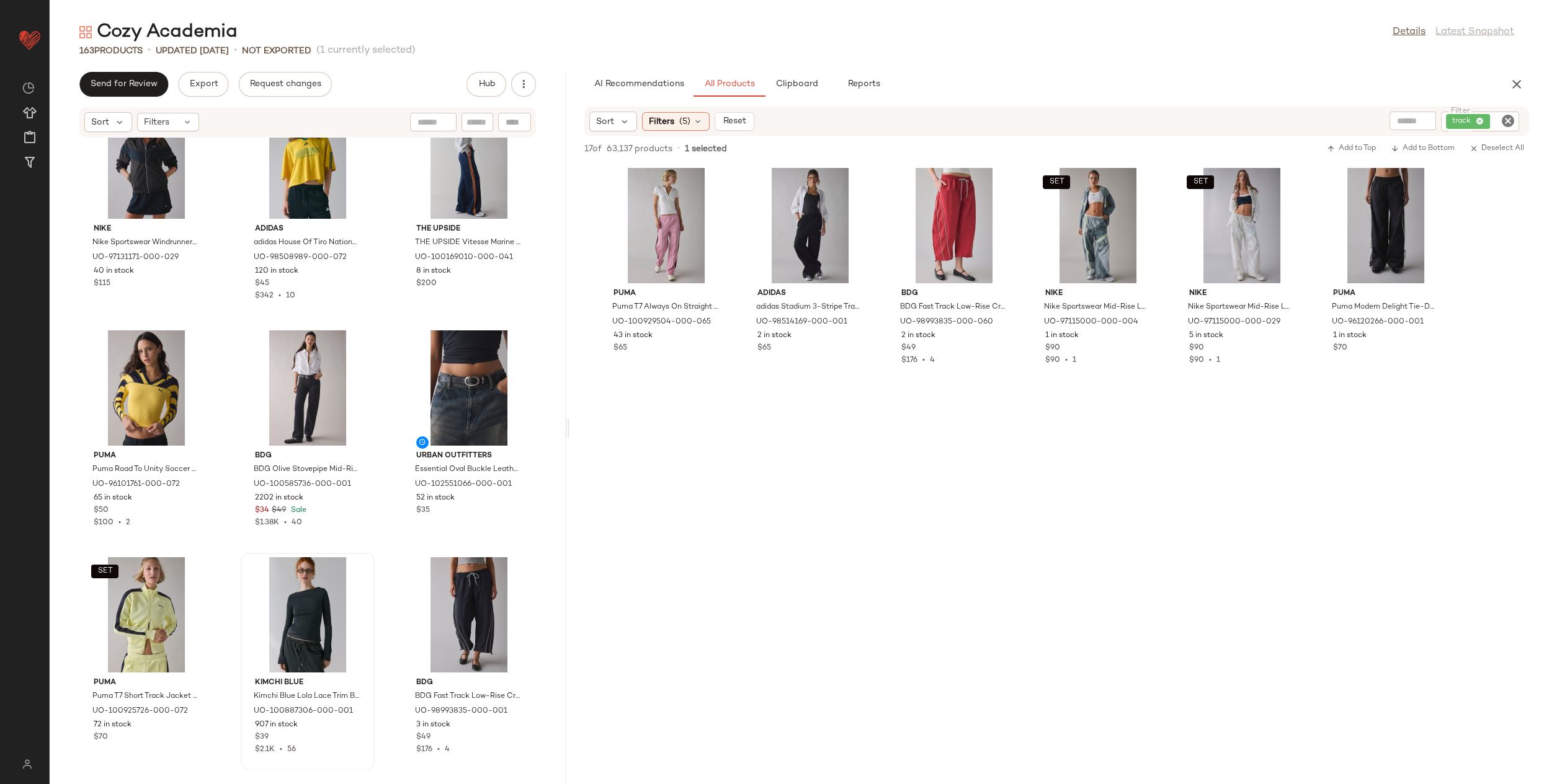
scroll to position [11847, 0]
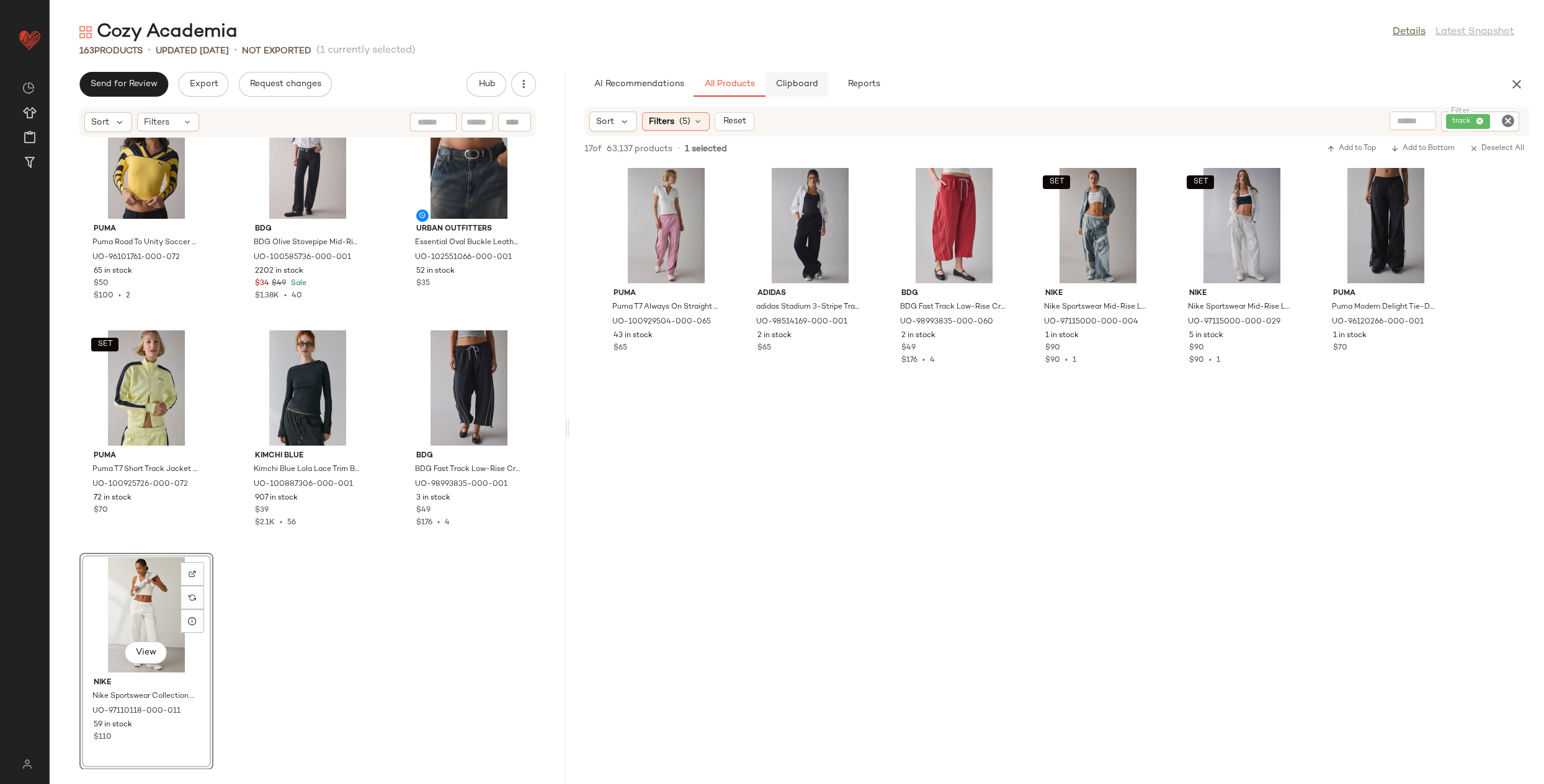
drag, startPoint x: 805, startPoint y: 69, endPoint x: 793, endPoint y: 78, distance: 15.0
click at [794, 78] on div "Cozy Academia Details Latest Snapshot 163 Products • updated Aug 20th • Not Exp…" at bounding box center [796, 402] width 1494 height 765
click at [793, 80] on span "Clipboard" at bounding box center [796, 84] width 43 height 10
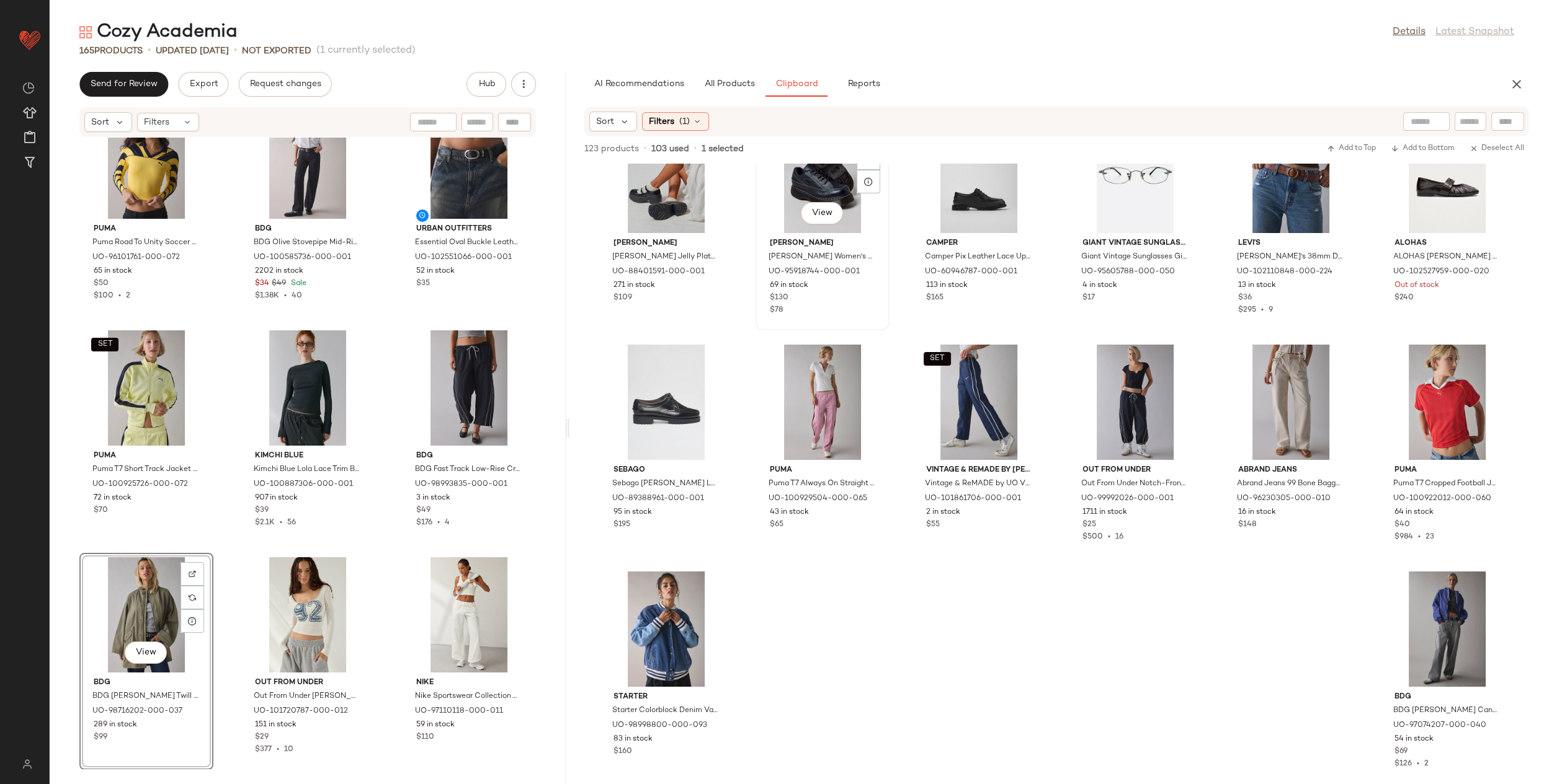
scroll to position [0, 0]
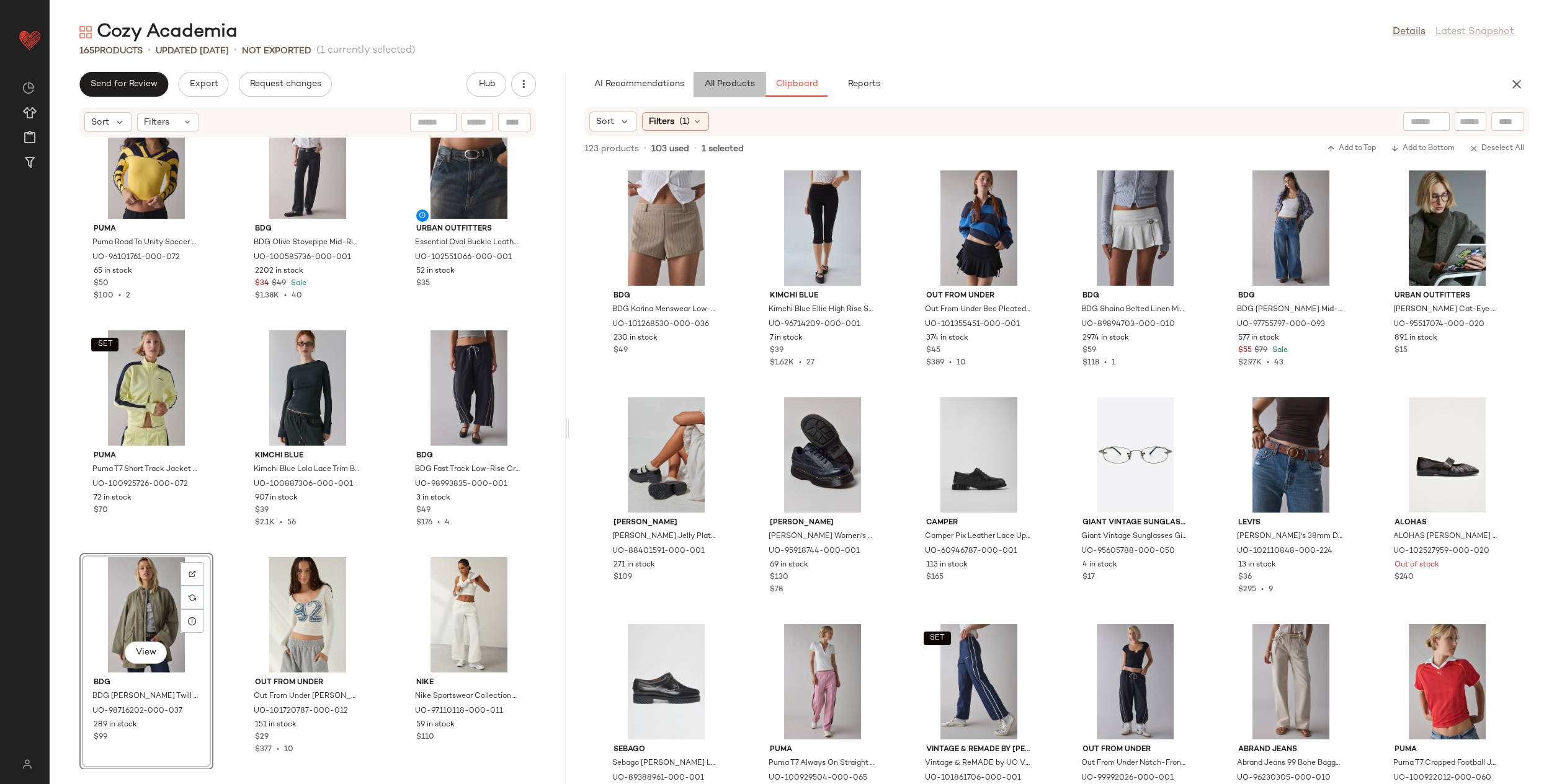
click at [729, 82] on span "All Products" at bounding box center [729, 84] width 51 height 10
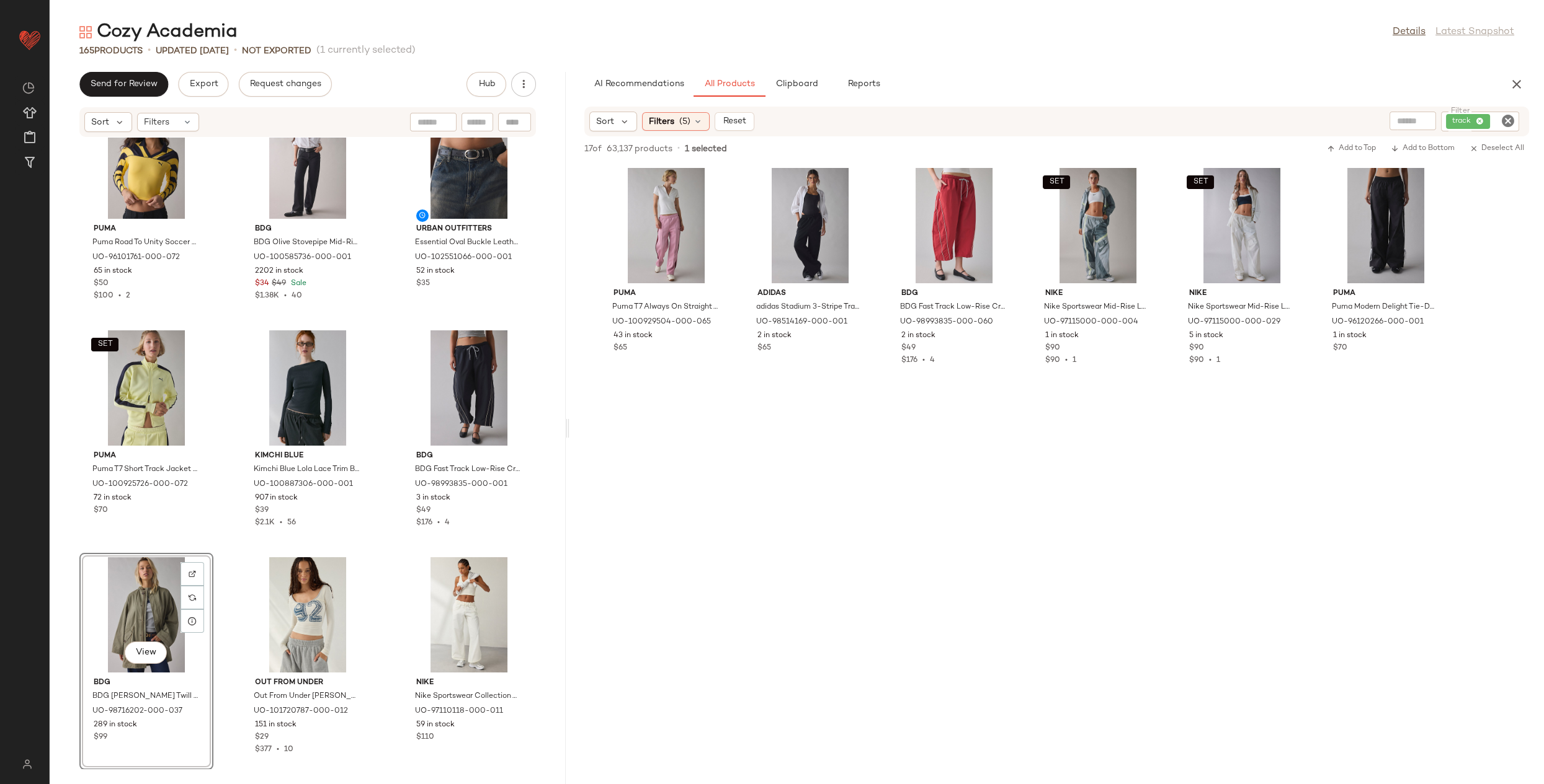
click at [1502, 124] on icon "Clear Filter" at bounding box center [1508, 121] width 15 height 15
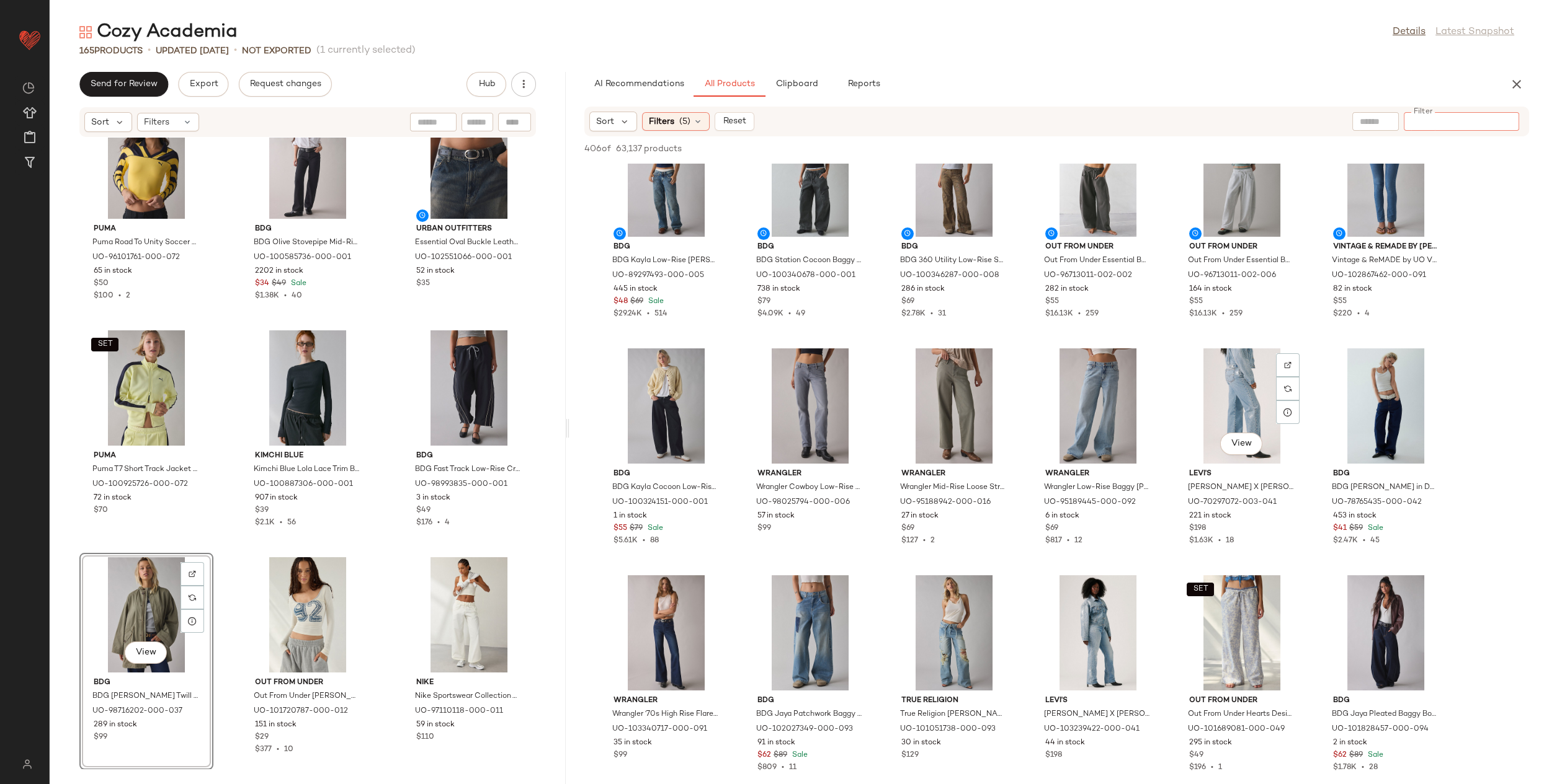
scroll to position [732, 0]
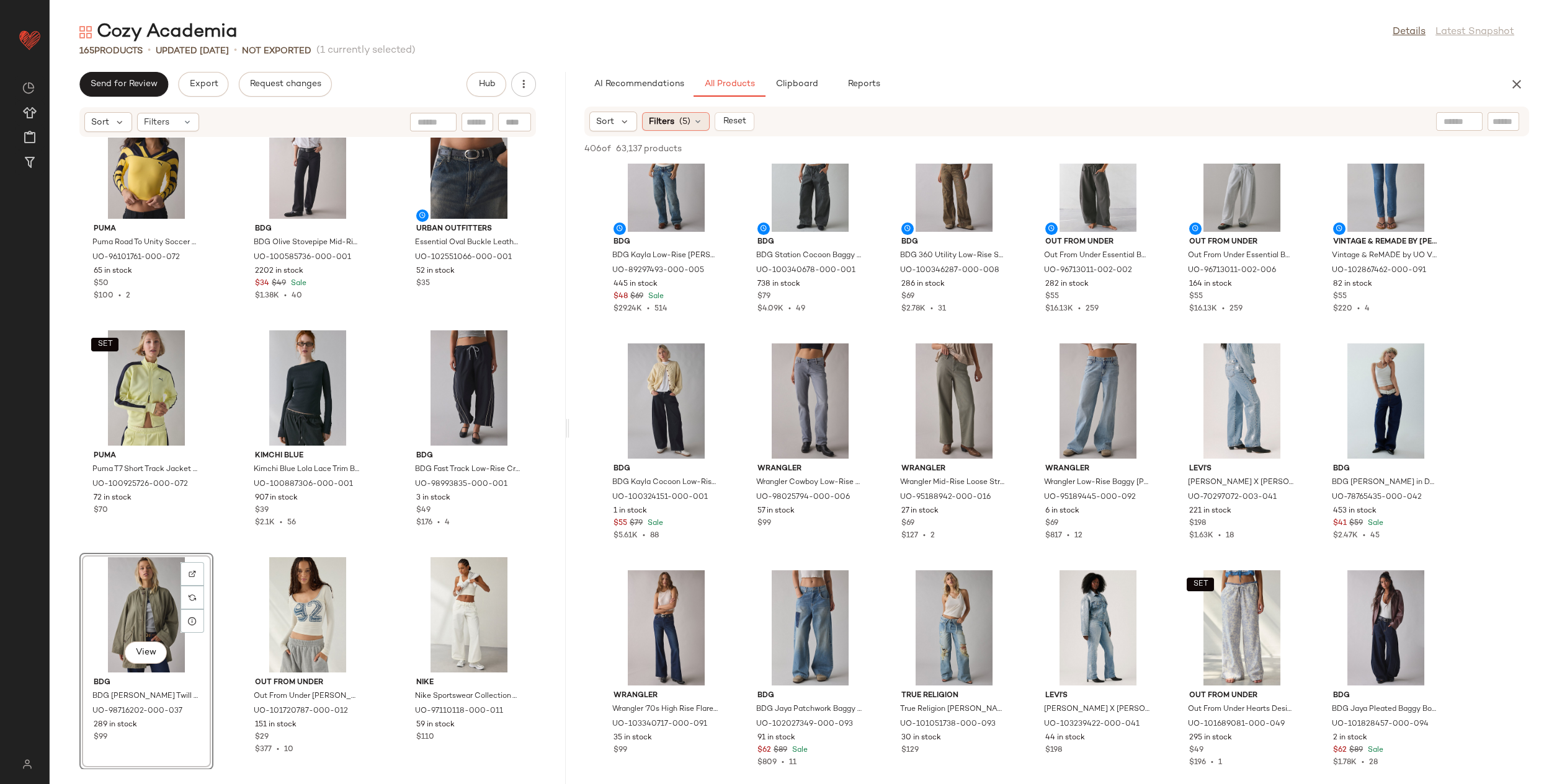
click at [685, 127] on span "(5)" at bounding box center [685, 122] width 11 height 13
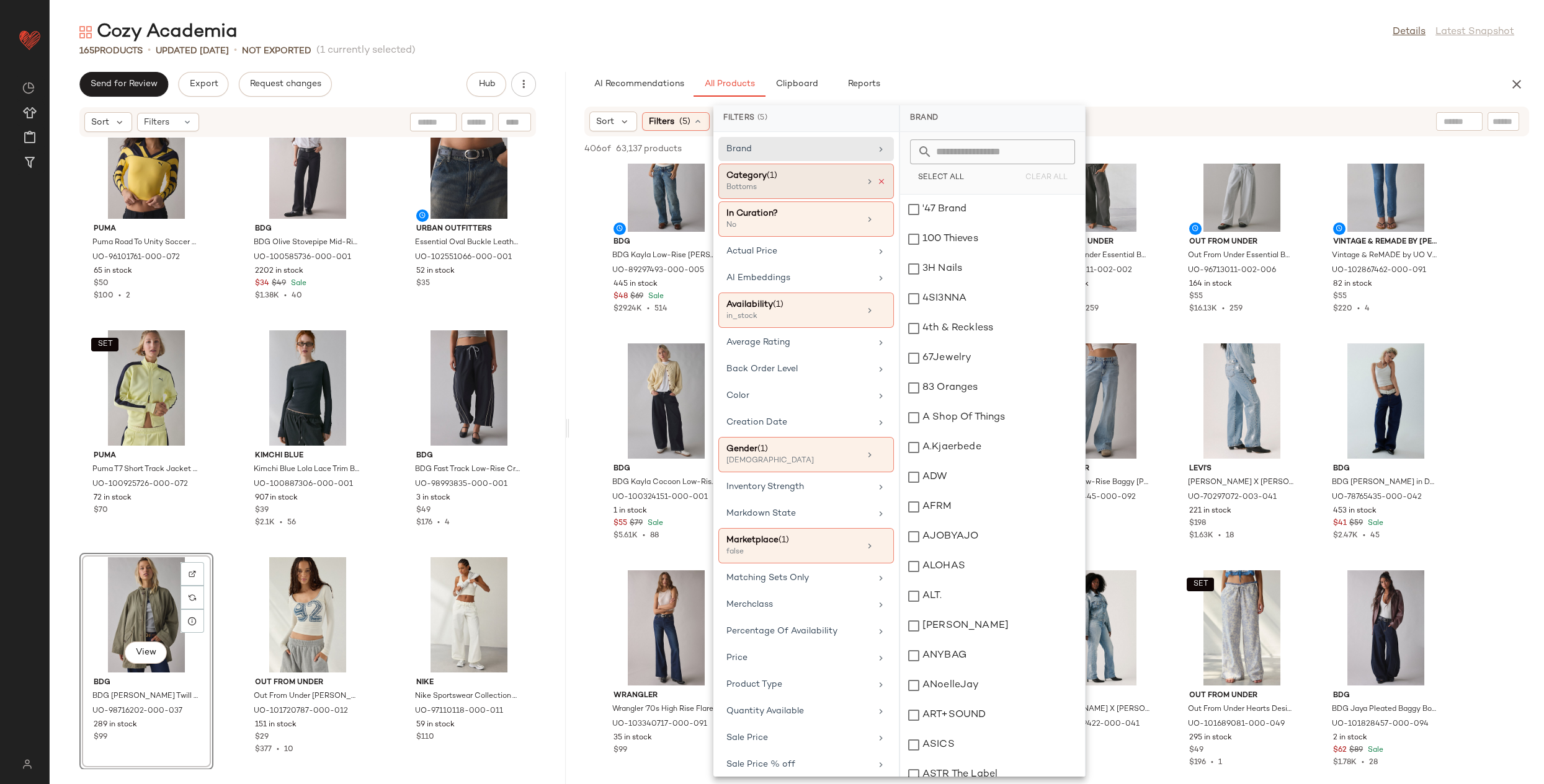
click at [877, 177] on icon at bounding box center [881, 181] width 8 height 8
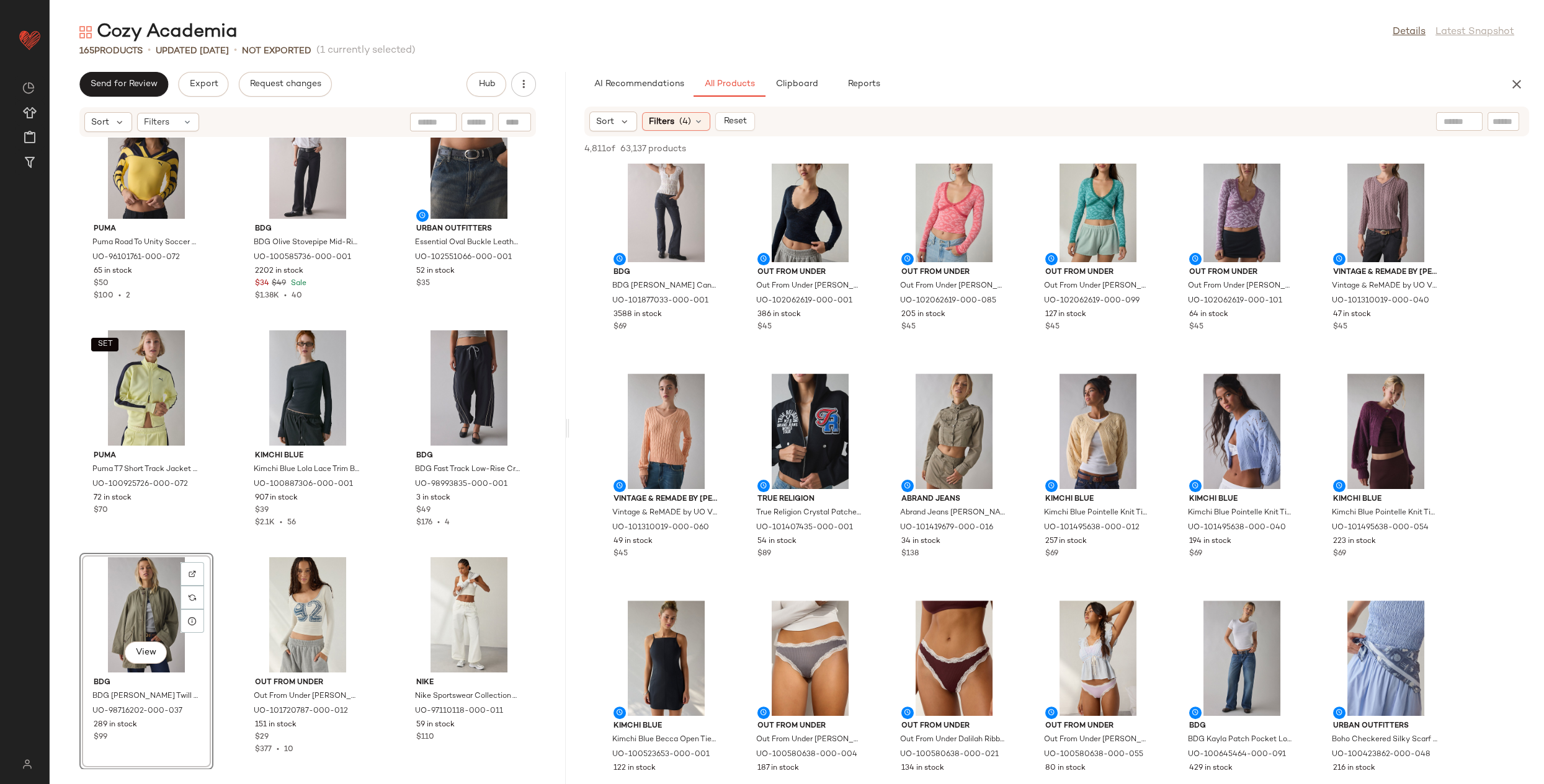
scroll to position [1402, 0]
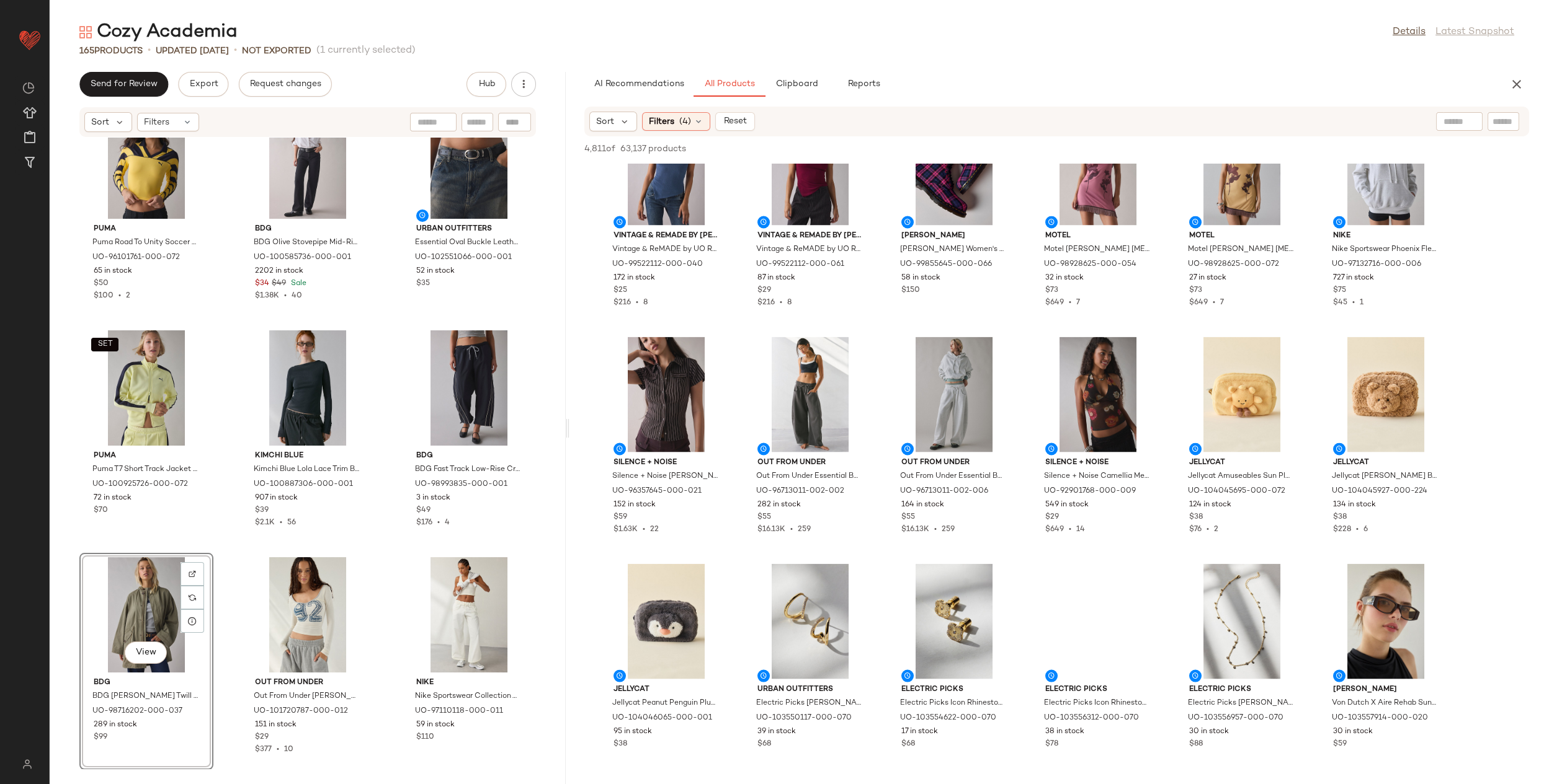
scroll to position [7460, 0]
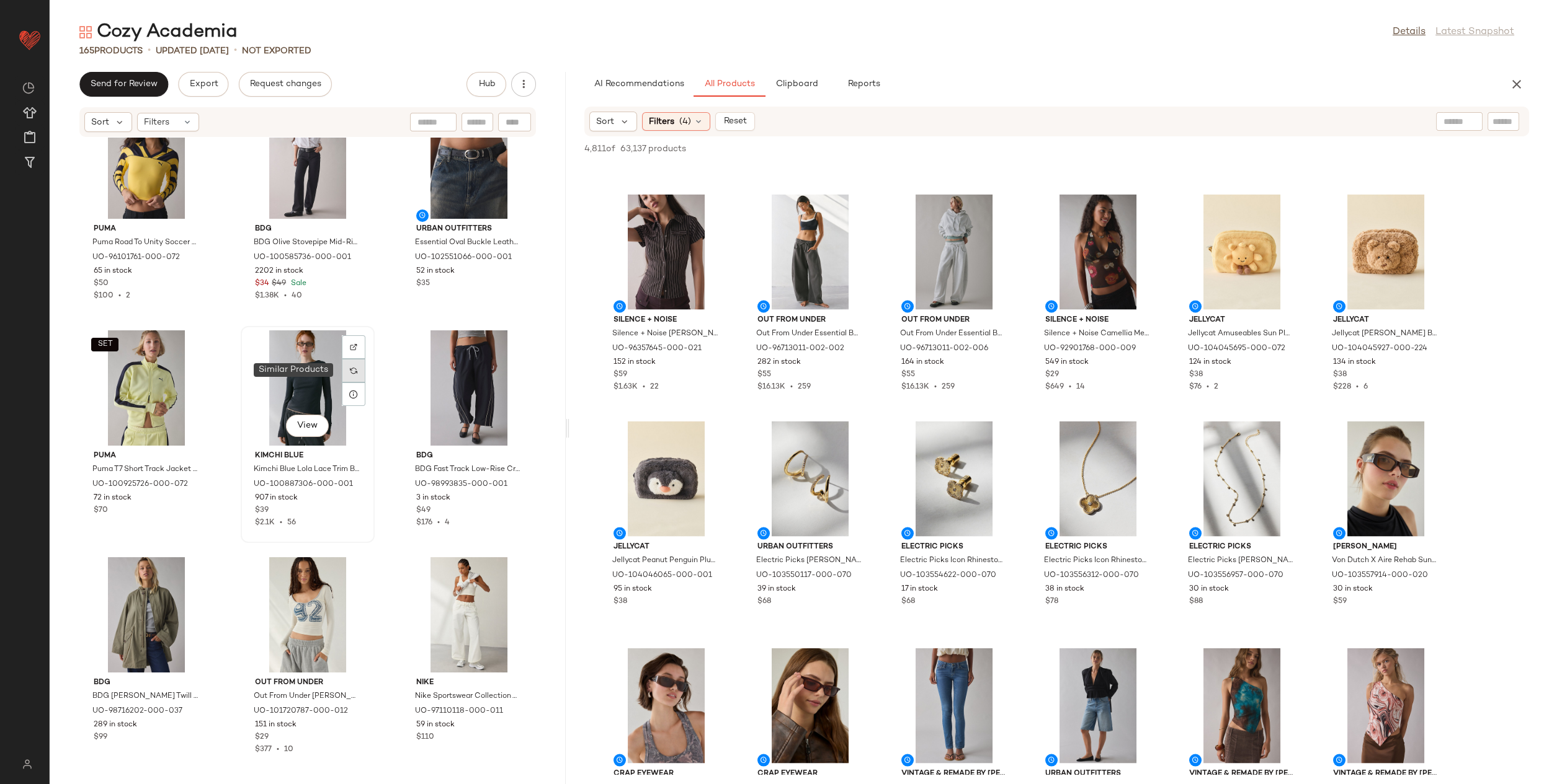
click at [351, 365] on div at bounding box center [354, 371] width 24 height 24
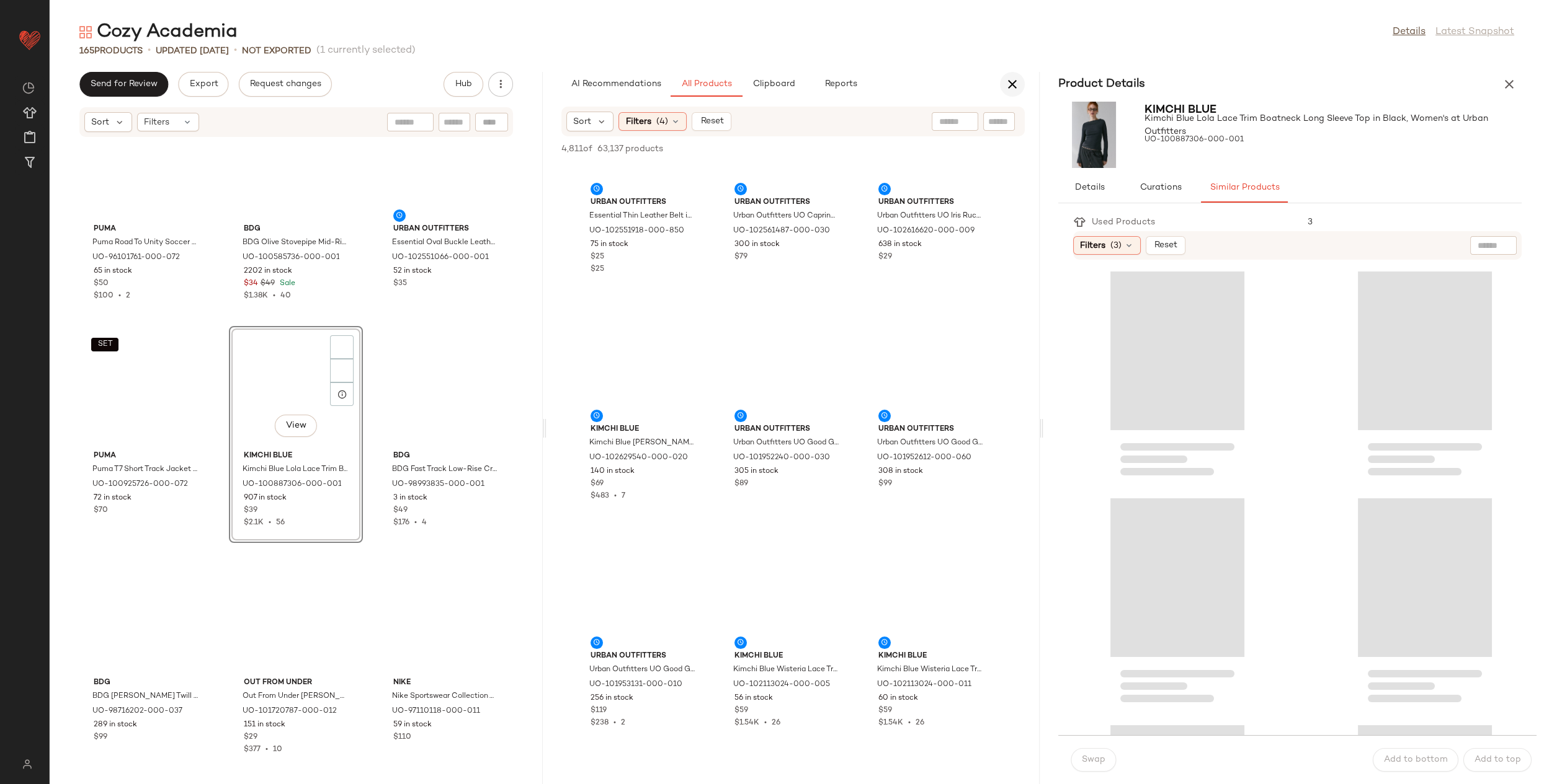
scroll to position [12333, 0]
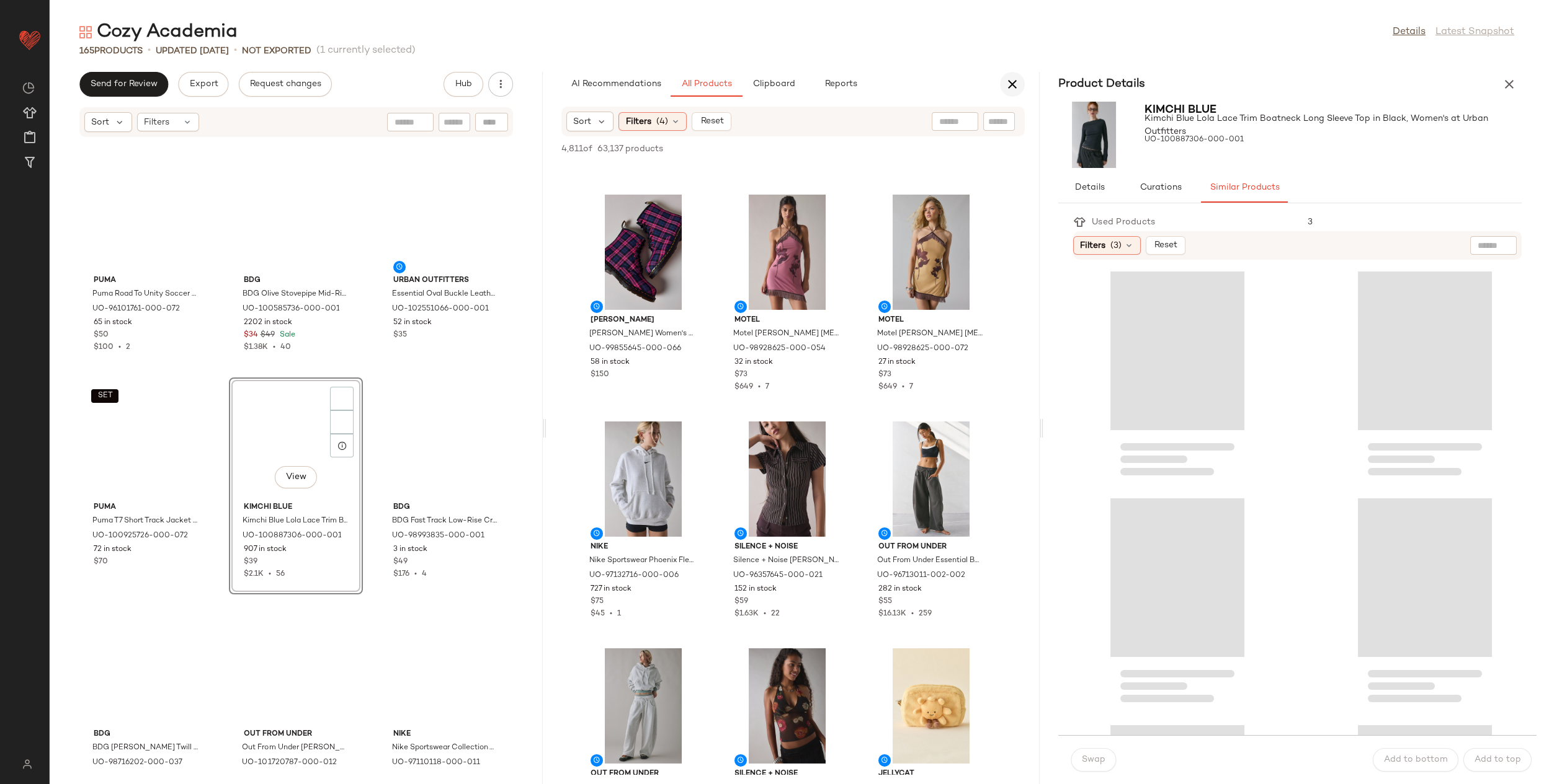
click at [1012, 86] on icon "button" at bounding box center [1012, 84] width 15 height 15
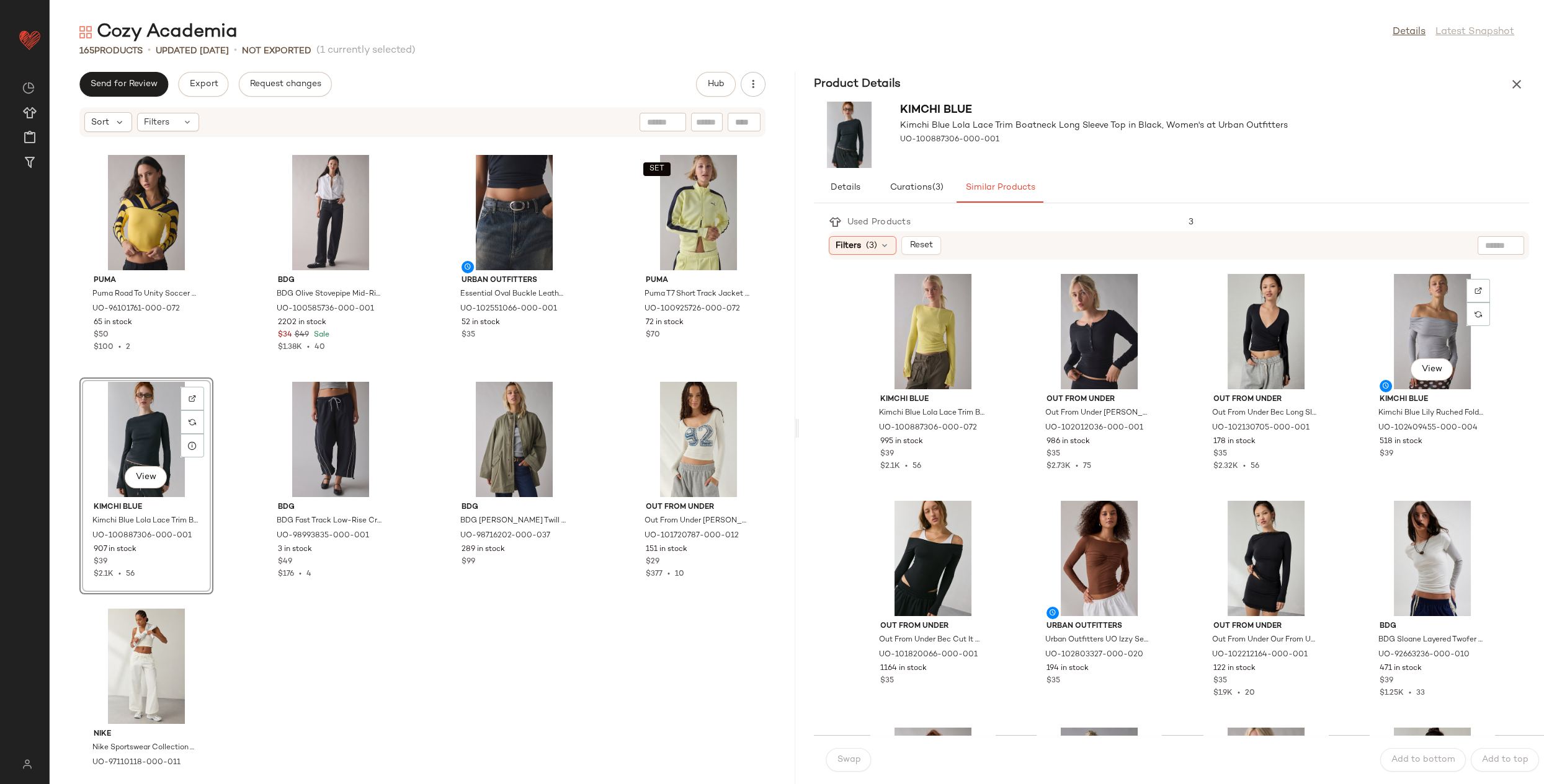
scroll to position [15, 0]
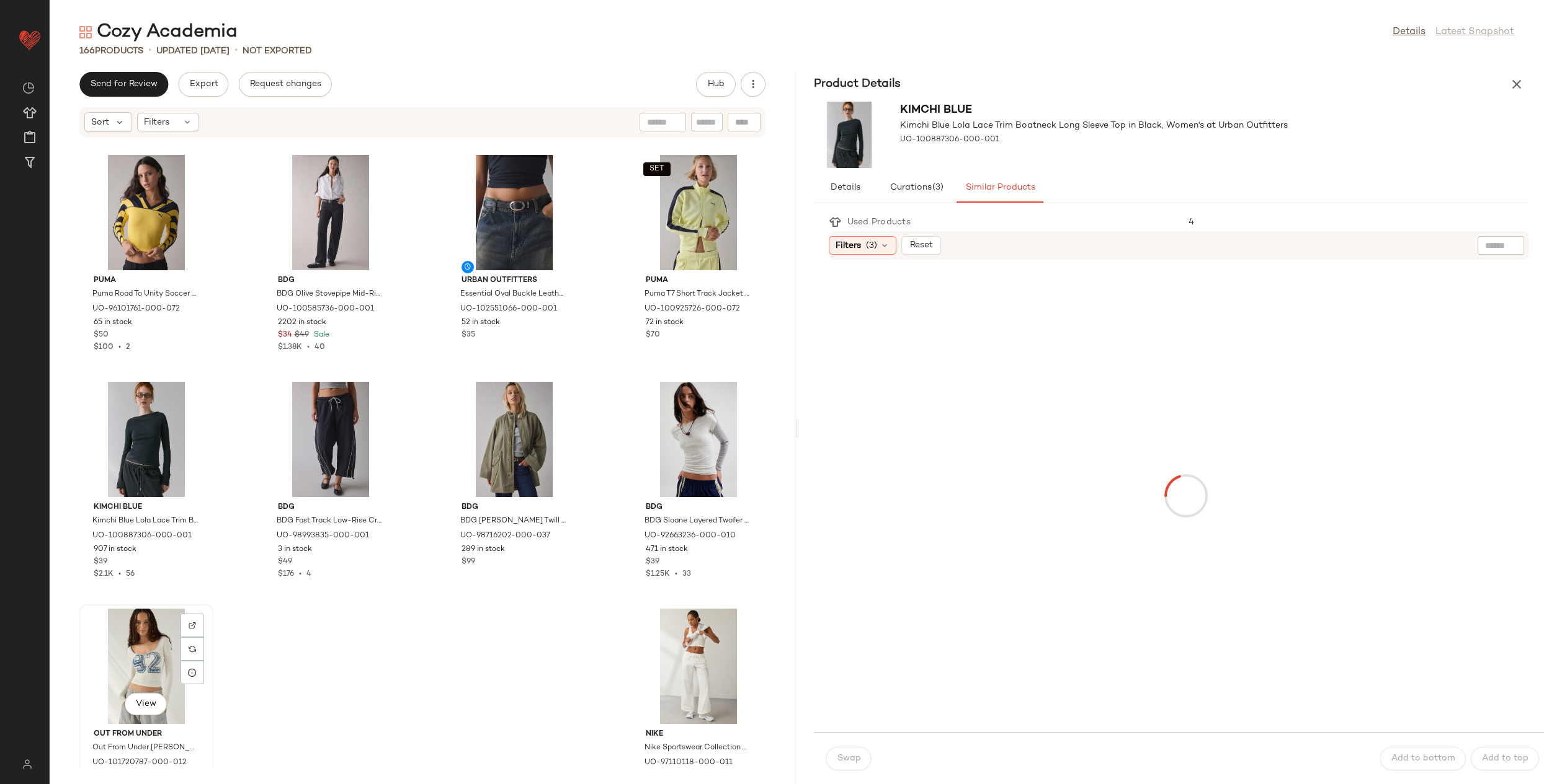
click at [156, 653] on div "View" at bounding box center [147, 666] width 126 height 115
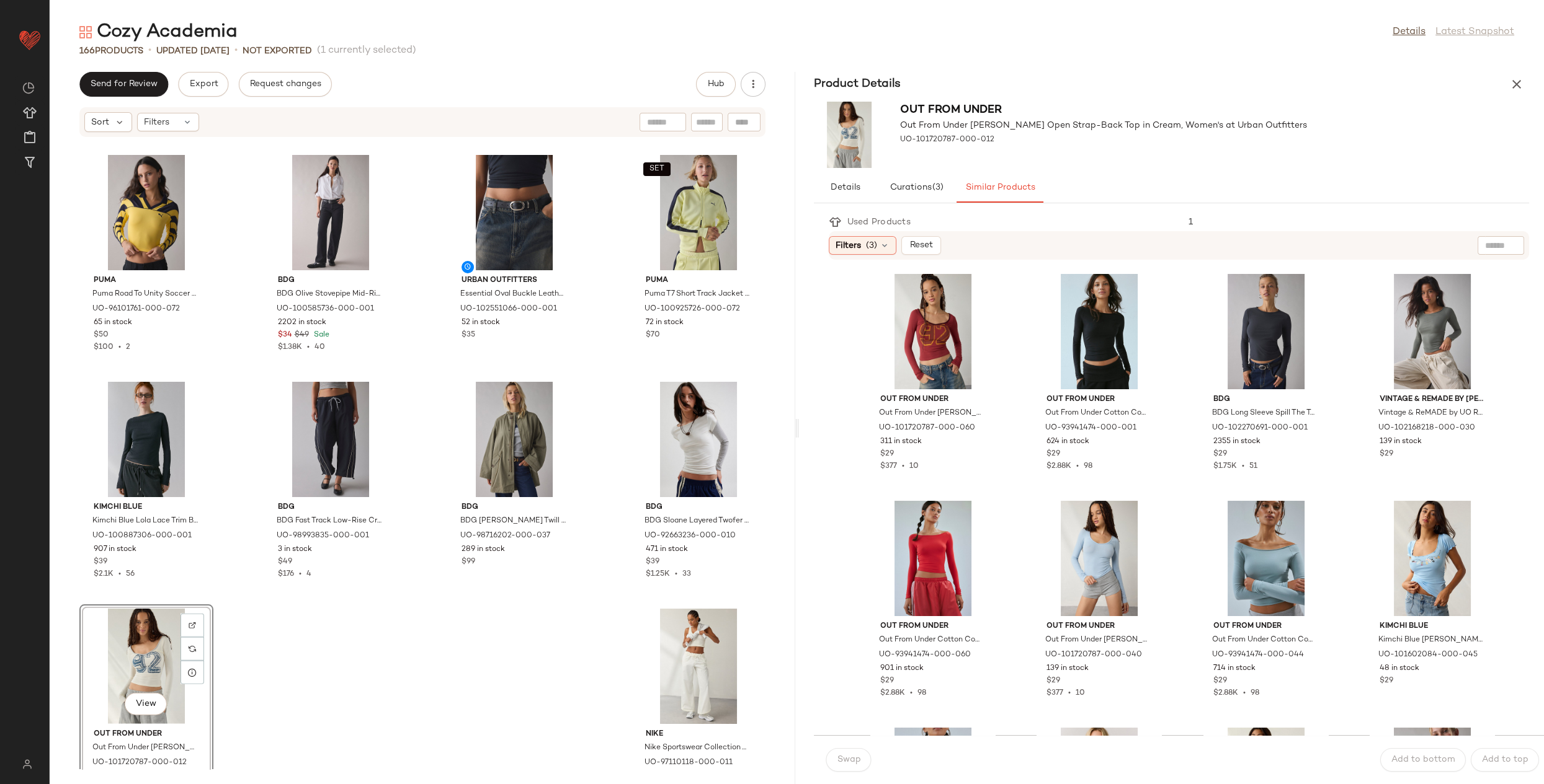
drag, startPoint x: 1515, startPoint y: 86, endPoint x: 1493, endPoint y: 94, distance: 23.4
click at [1515, 86] on icon "button" at bounding box center [1516, 84] width 15 height 15
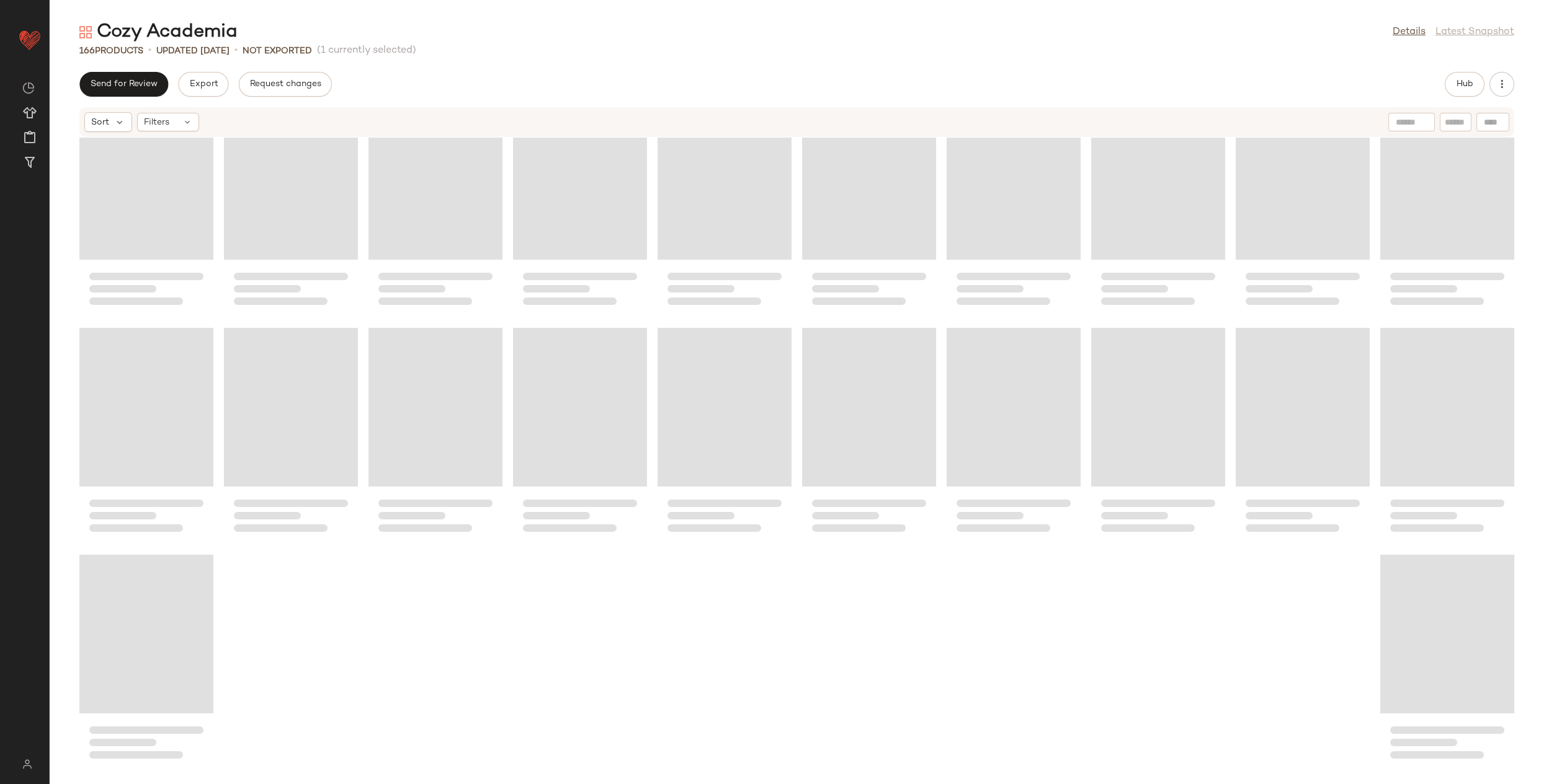
scroll to position [3681, 0]
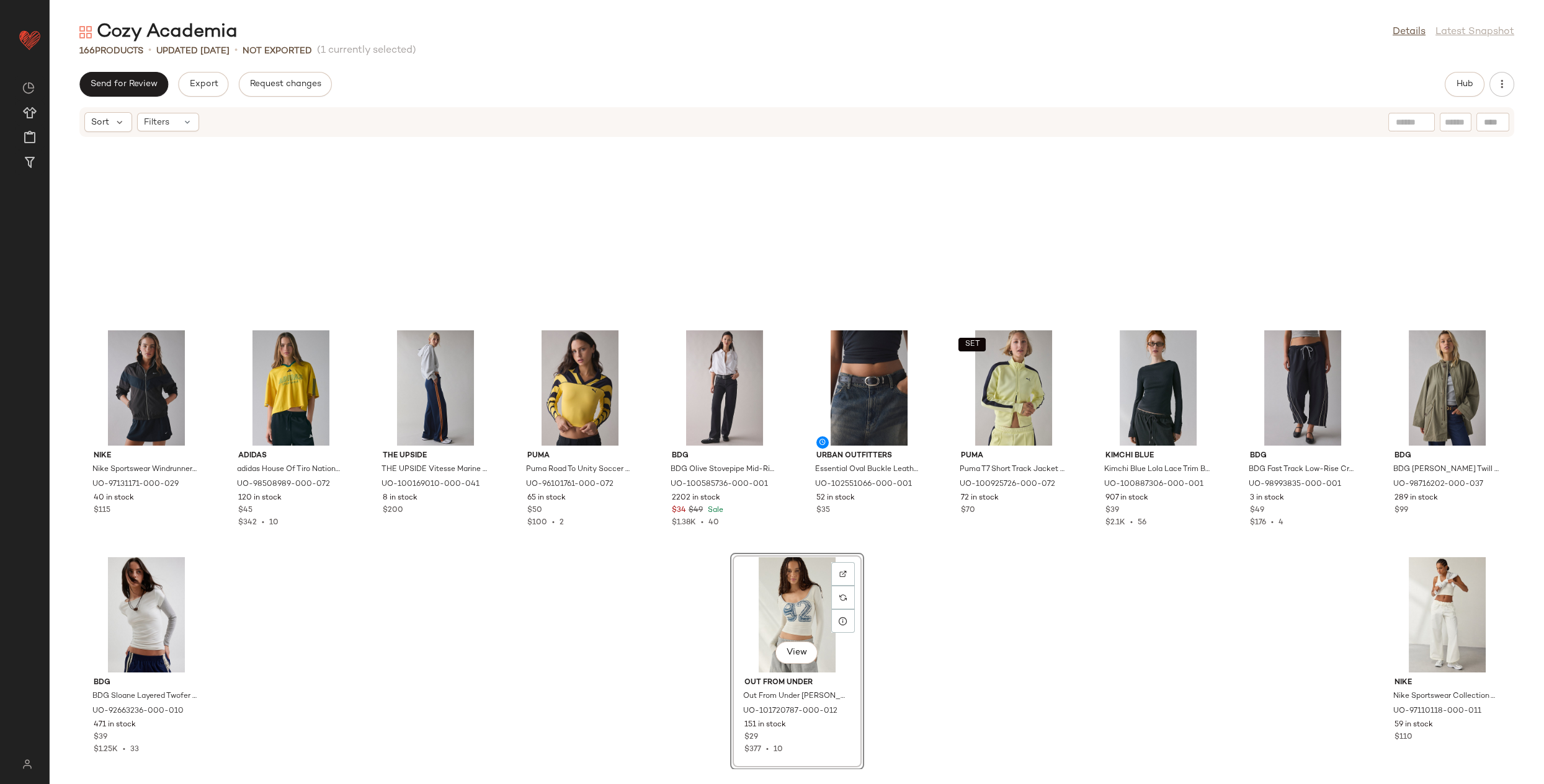
click at [859, 604] on div "View" at bounding box center [797, 614] width 126 height 115
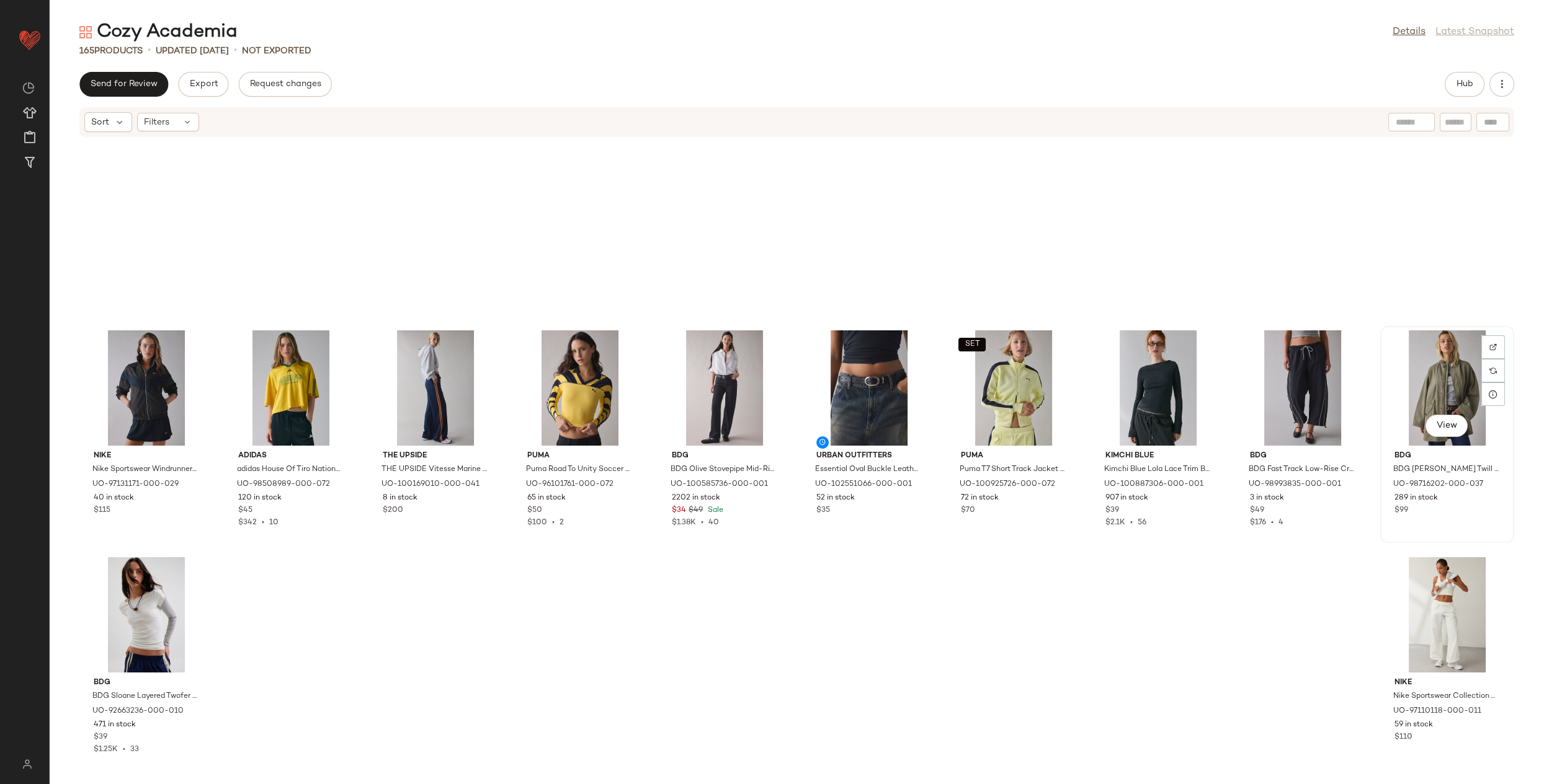
click at [1384, 446] on div "View" at bounding box center [1447, 388] width 126 height 115
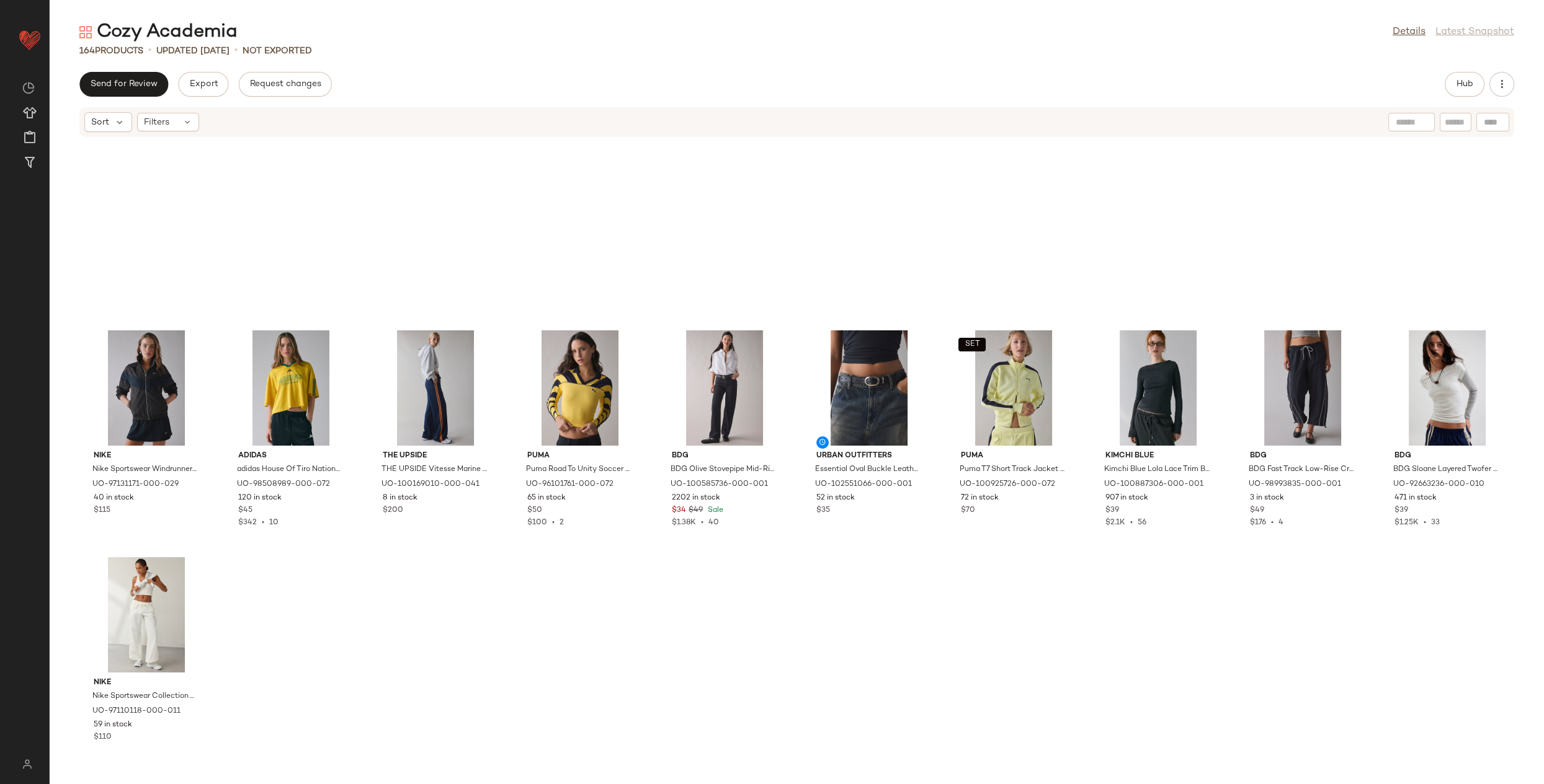
click at [1469, 99] on div "Send for Review Export Request changes Hub Sort Filters Nike Nike Sportswear Wi…" at bounding box center [796, 428] width 1494 height 712
click at [1461, 85] on span "Hub" at bounding box center [1464, 84] width 18 height 10
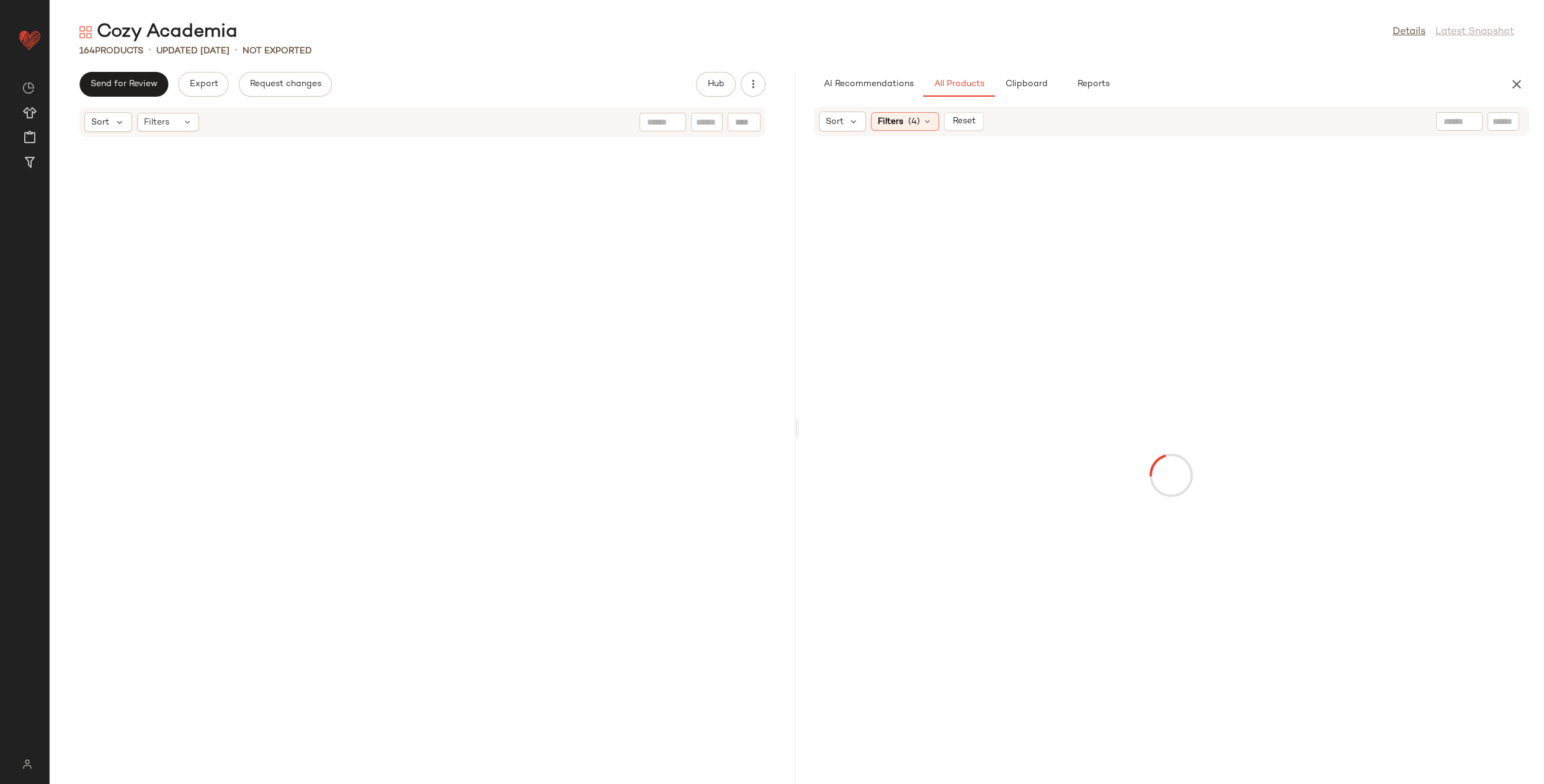
scroll to position [3907, 0]
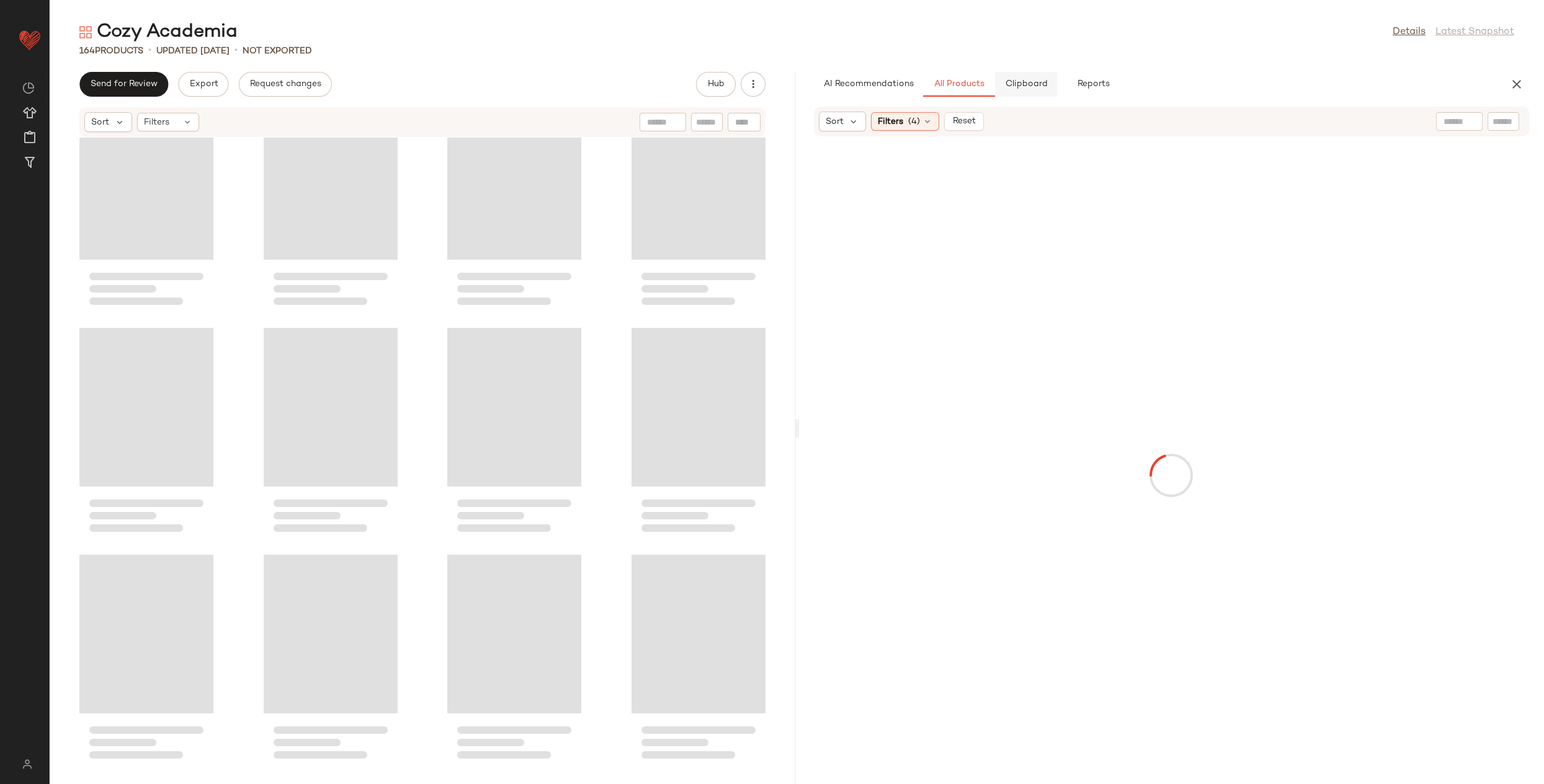
click at [1050, 88] on button "Clipboard" at bounding box center [1026, 84] width 62 height 25
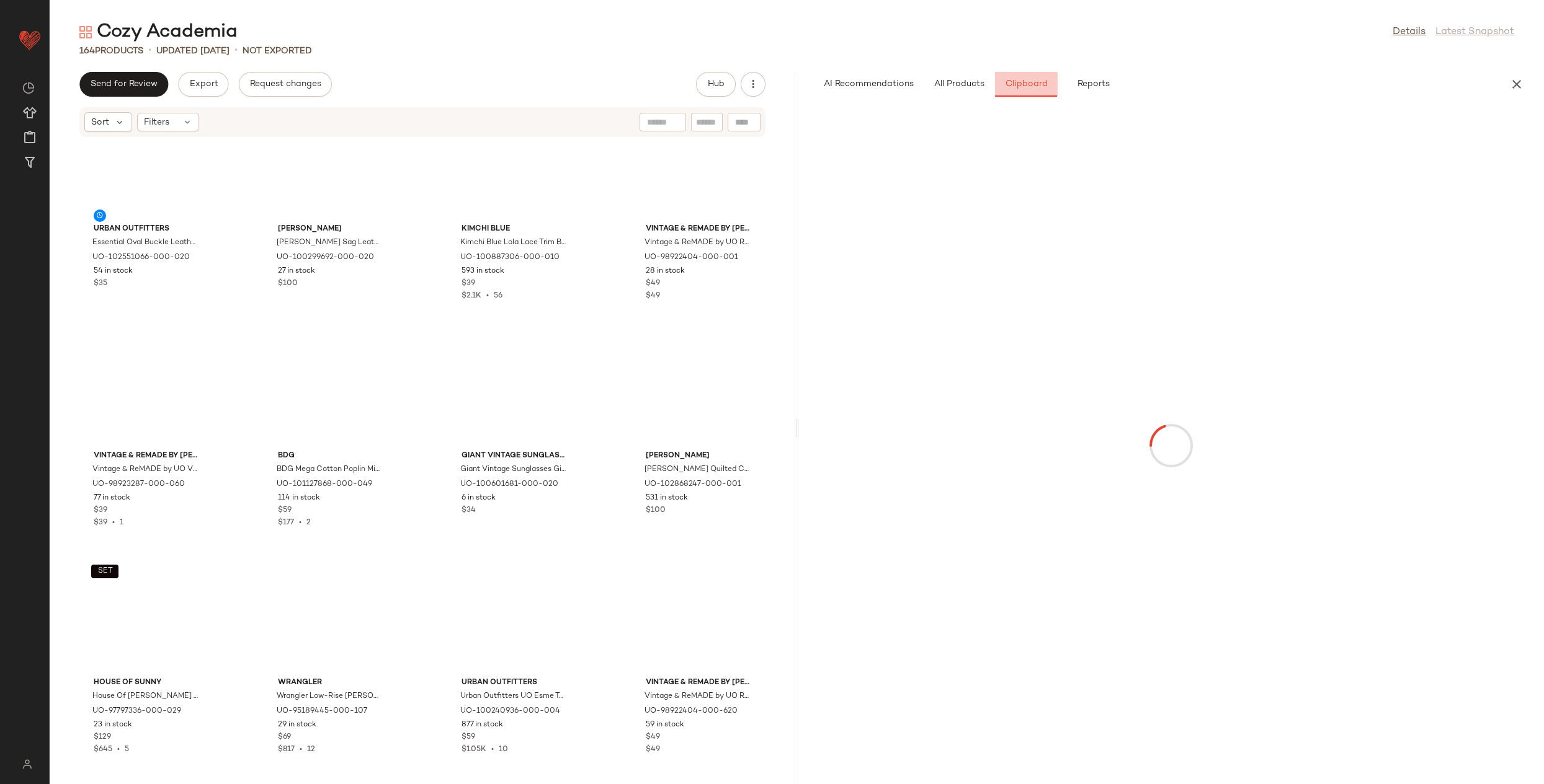
click at [1039, 89] on span "Clipboard" at bounding box center [1026, 84] width 43 height 10
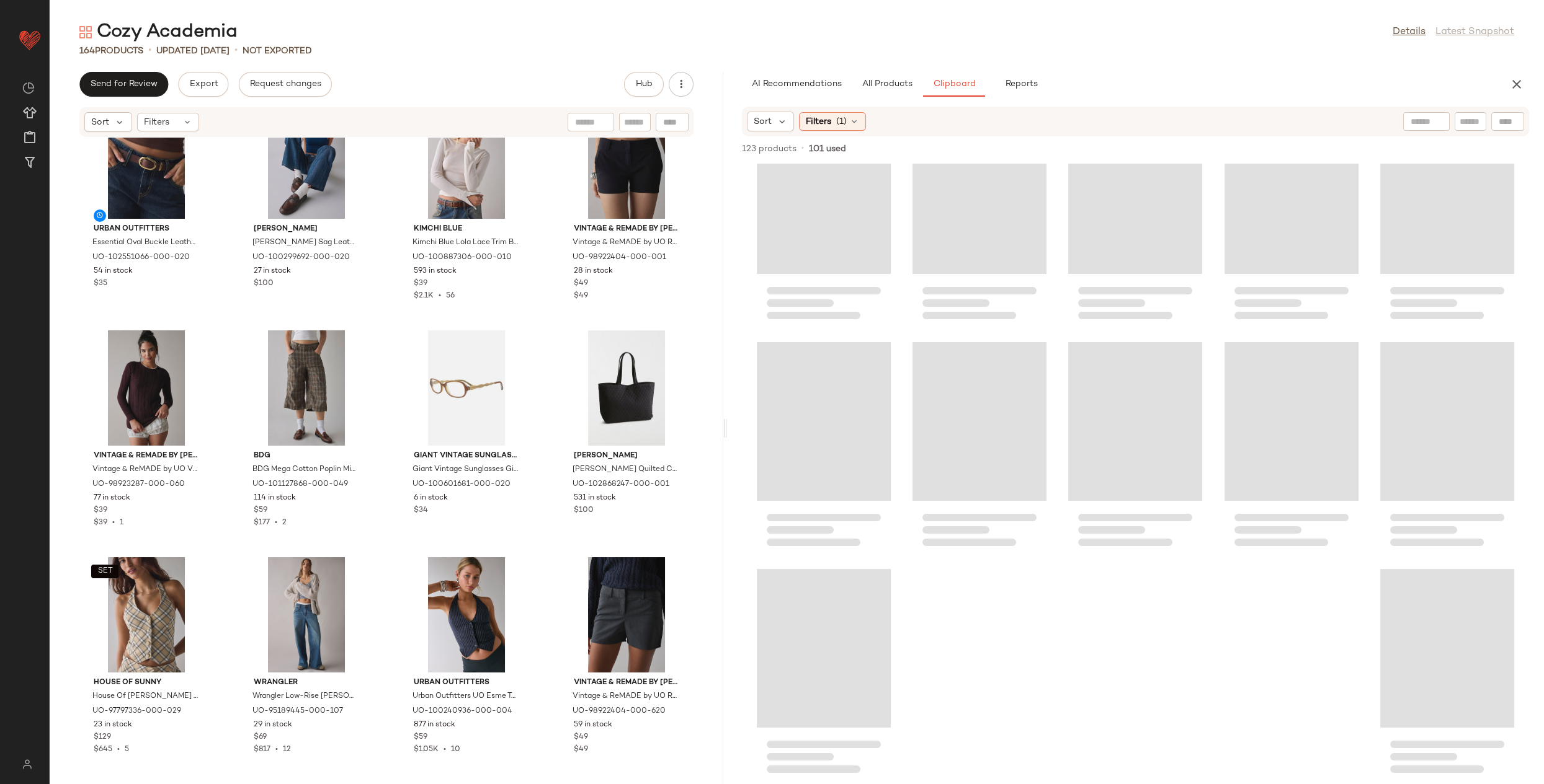
scroll to position [515, 0]
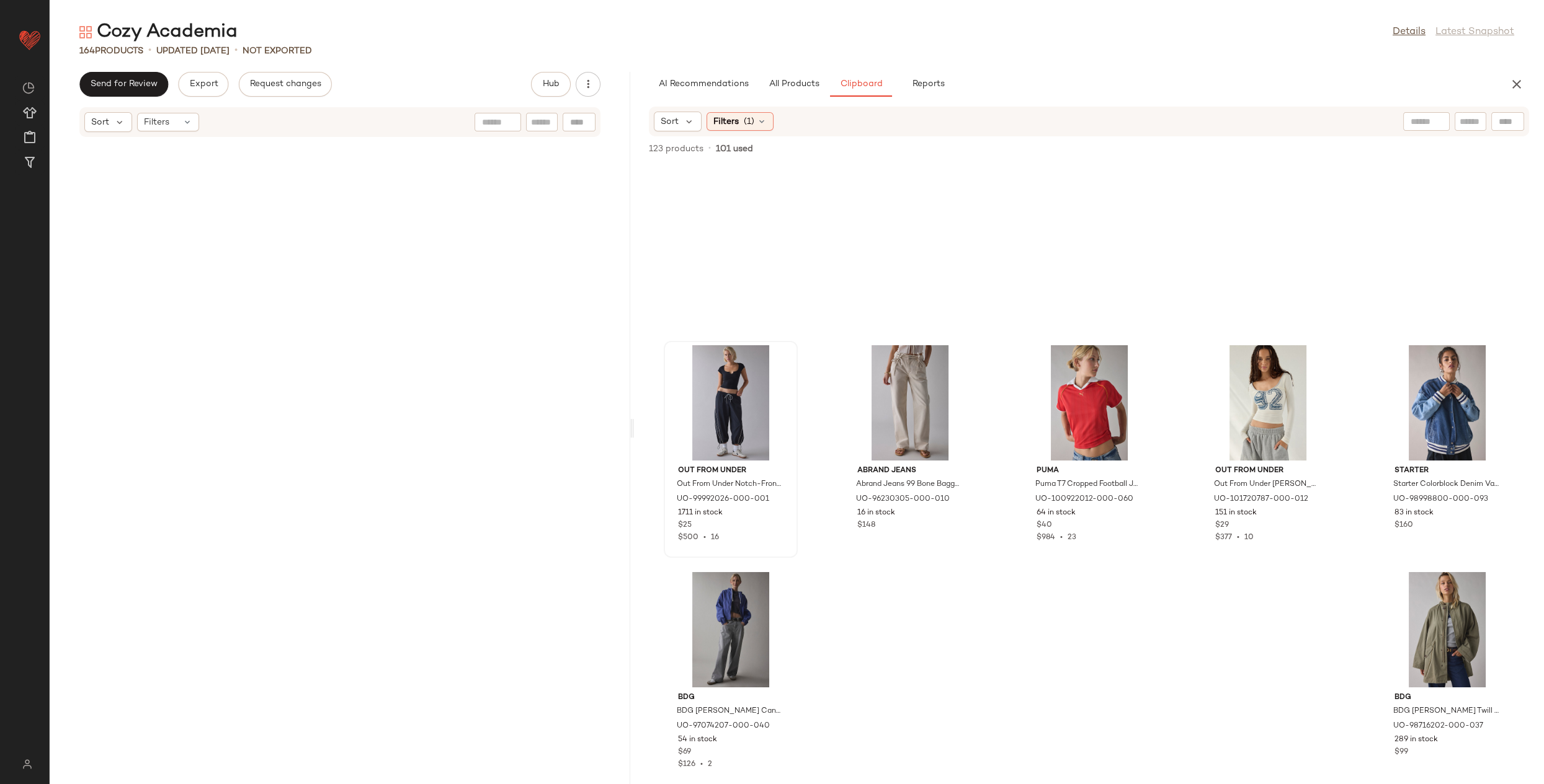
drag, startPoint x: 797, startPoint y: 430, endPoint x: 696, endPoint y: 419, distance: 101.6
click at [635, 440] on div "Cozy Academia Details Latest Snapshot 164 Products • updated Aug 20th • Not Exp…" at bounding box center [796, 402] width 1494 height 765
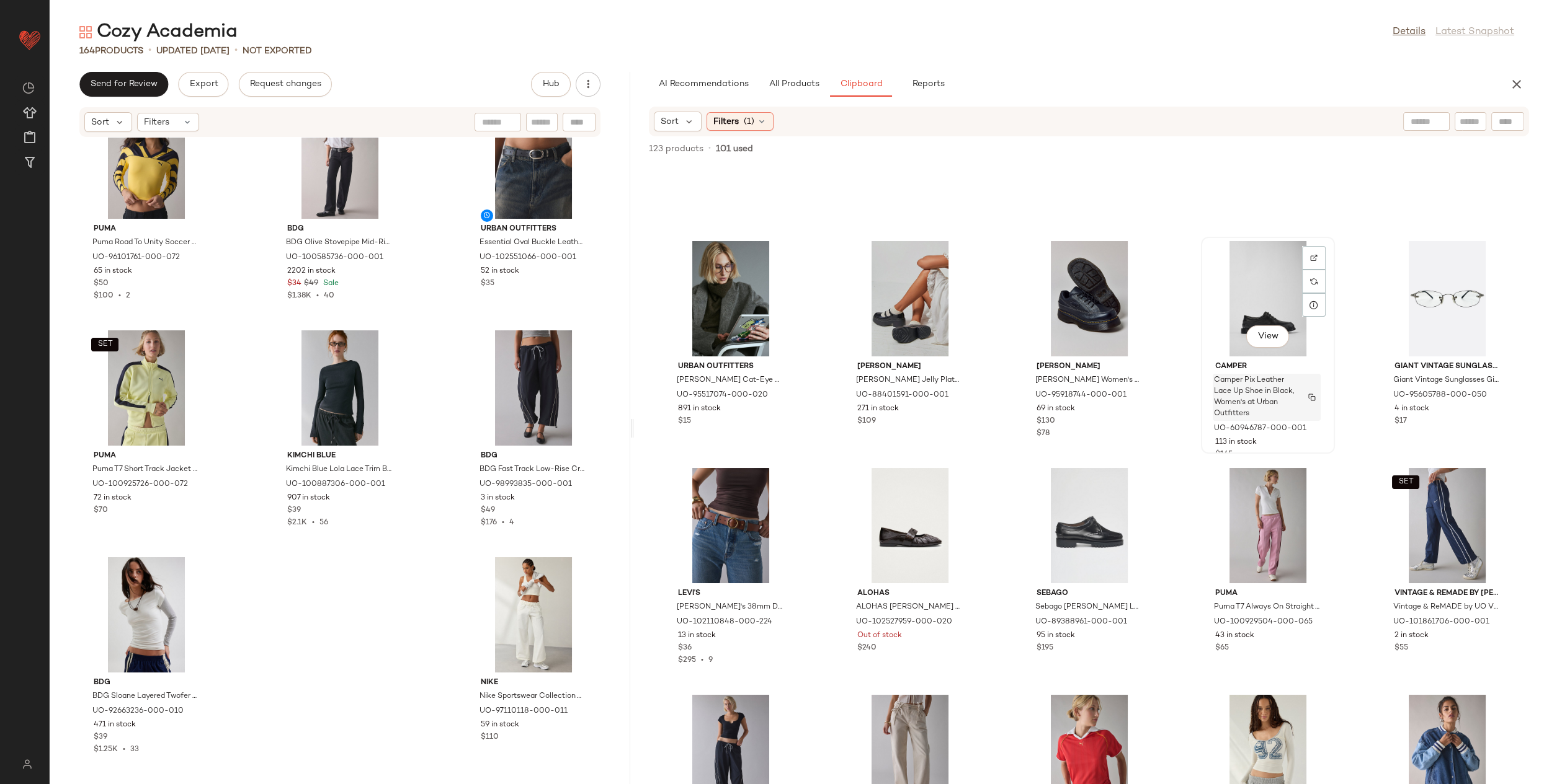
scroll to position [167, 0]
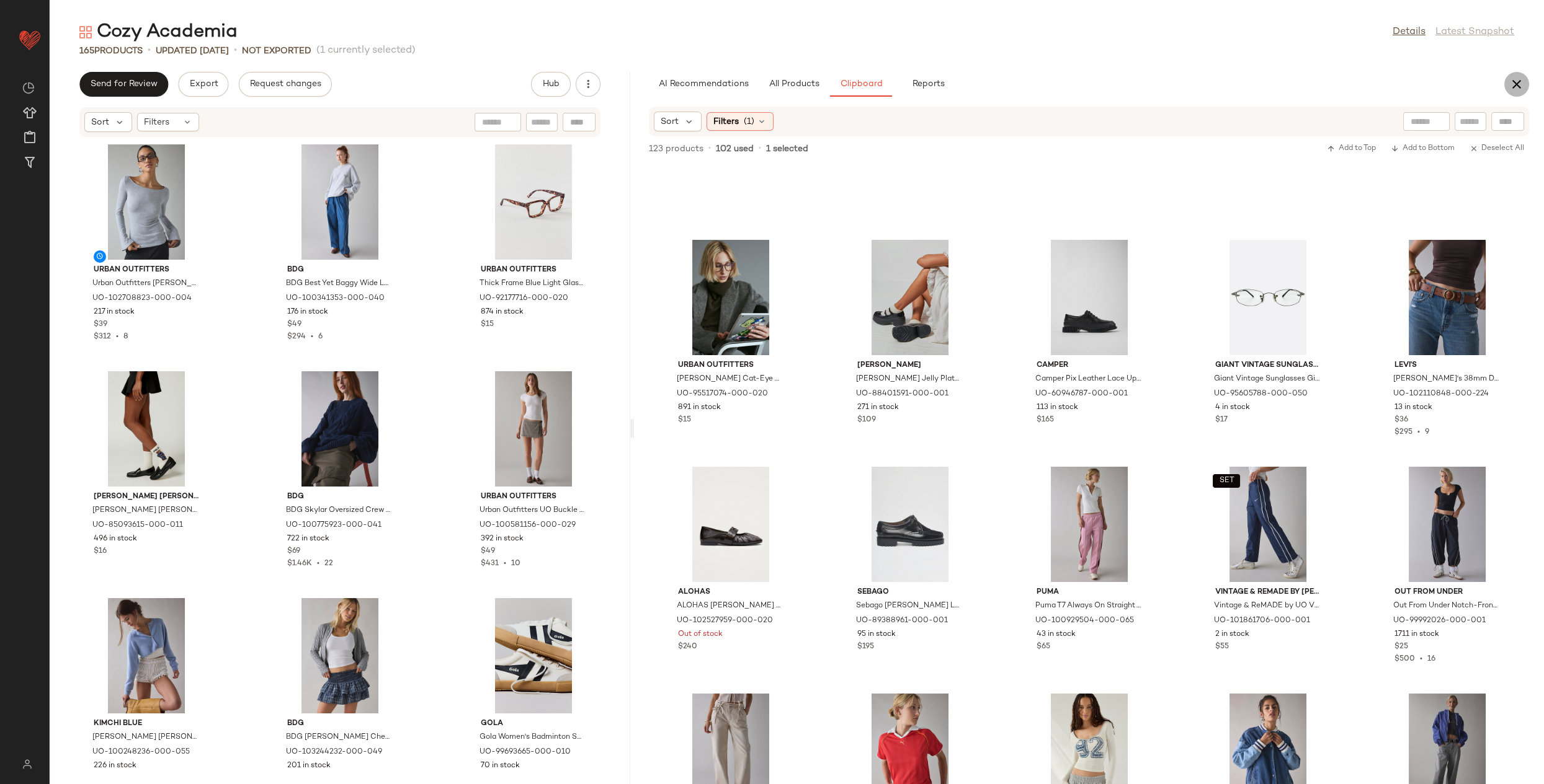
click at [1525, 85] on button "button" at bounding box center [1516, 84] width 25 height 25
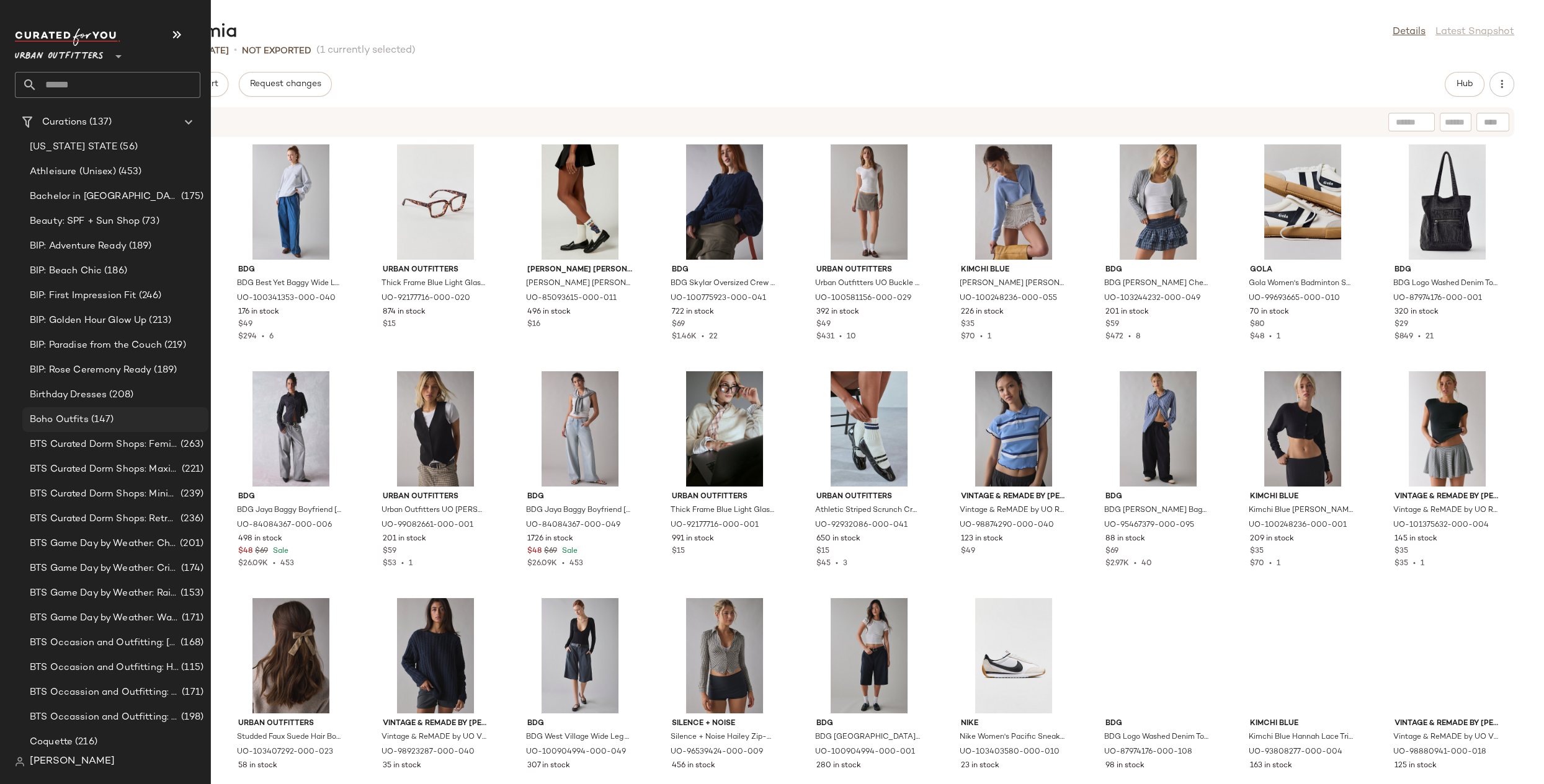
scroll to position [551, 0]
click at [108, 417] on span "(147)" at bounding box center [102, 420] width 26 height 14
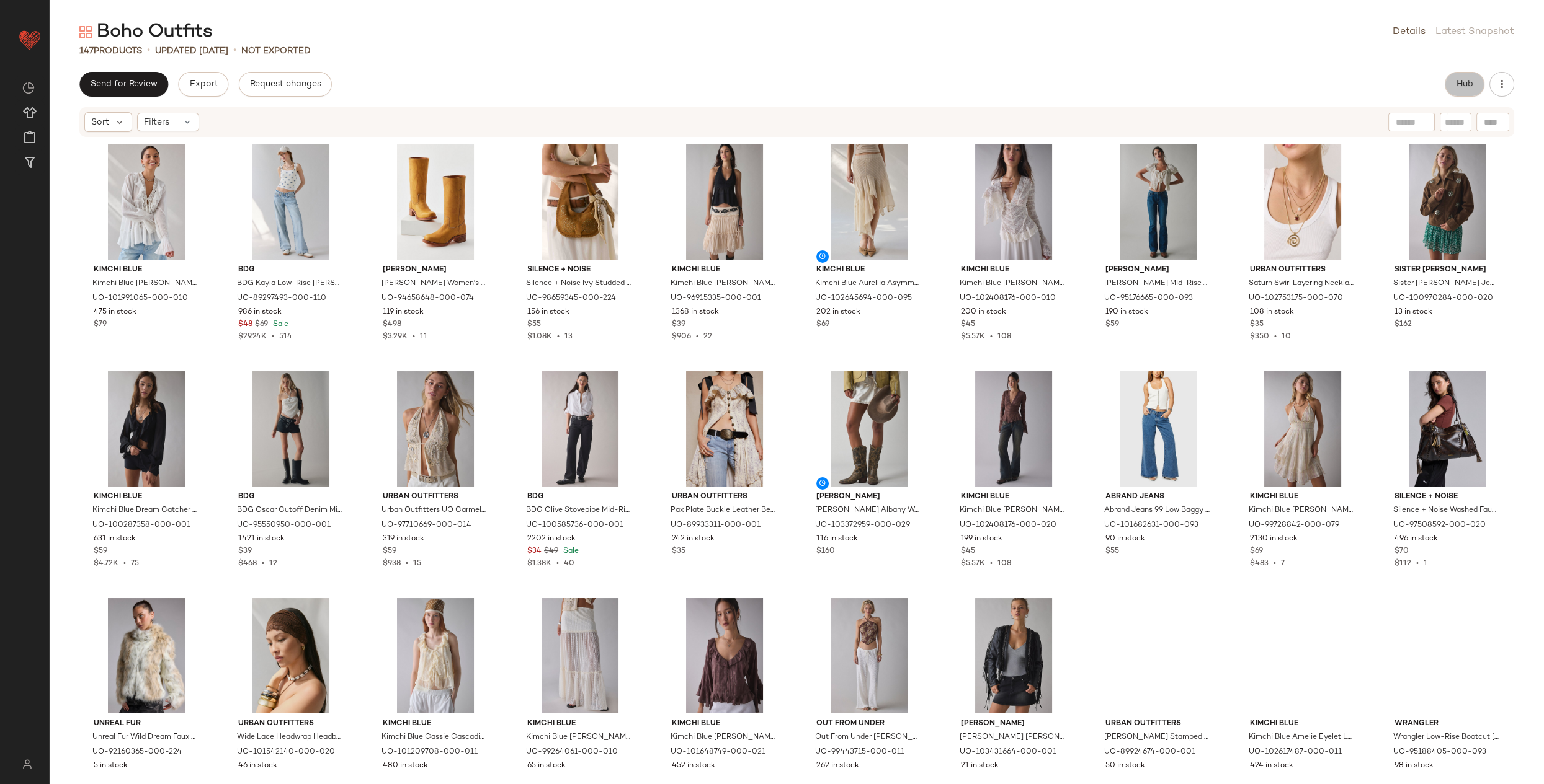
click at [1466, 84] on span "Hub" at bounding box center [1464, 84] width 18 height 10
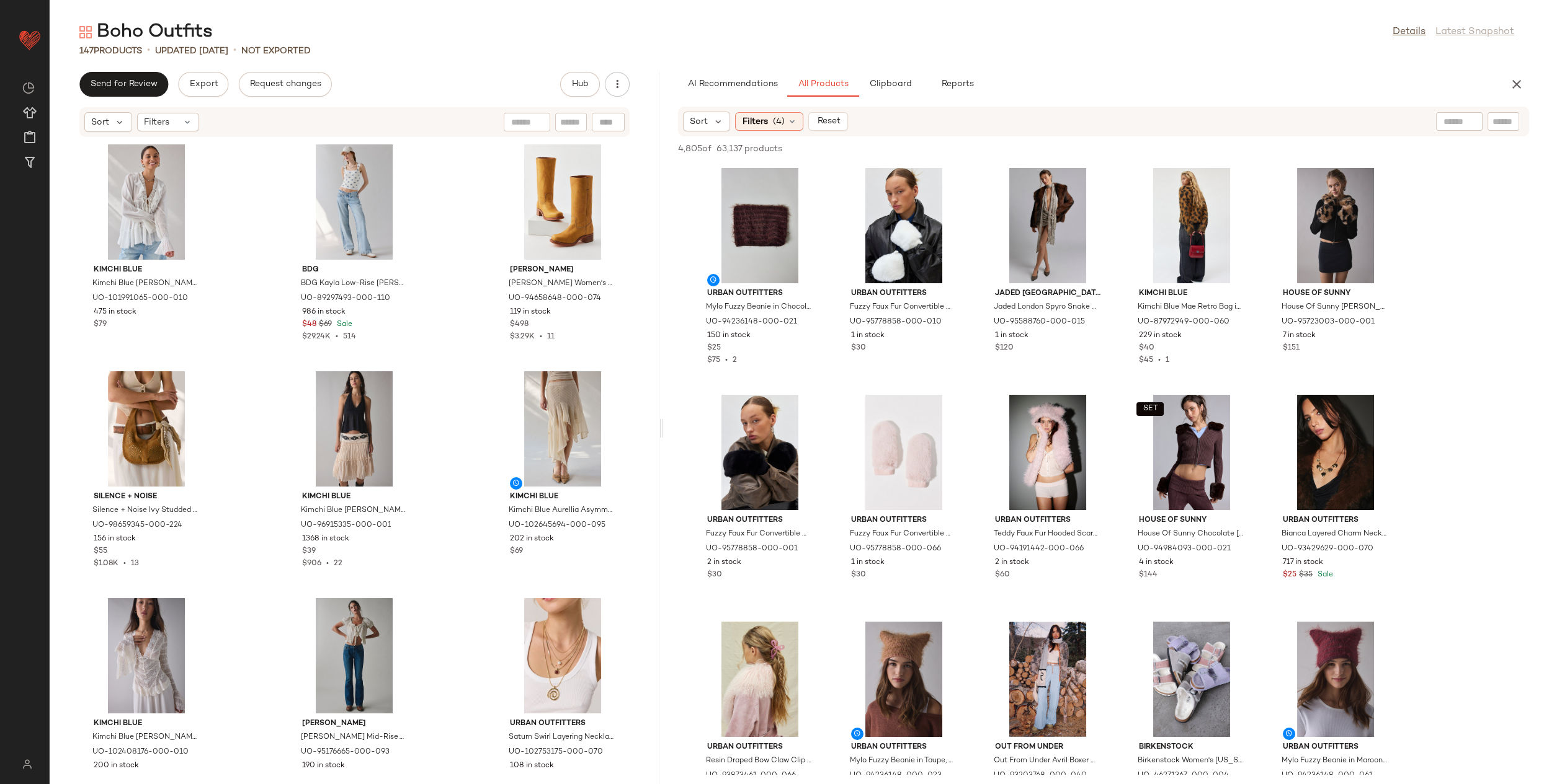
drag, startPoint x: 796, startPoint y: 425, endPoint x: 663, endPoint y: 416, distance: 133.3
click at [663, 416] on div "Boho Outfits Details Latest Snapshot 147 Products • updated Aug 20th • Not Expo…" at bounding box center [796, 402] width 1494 height 765
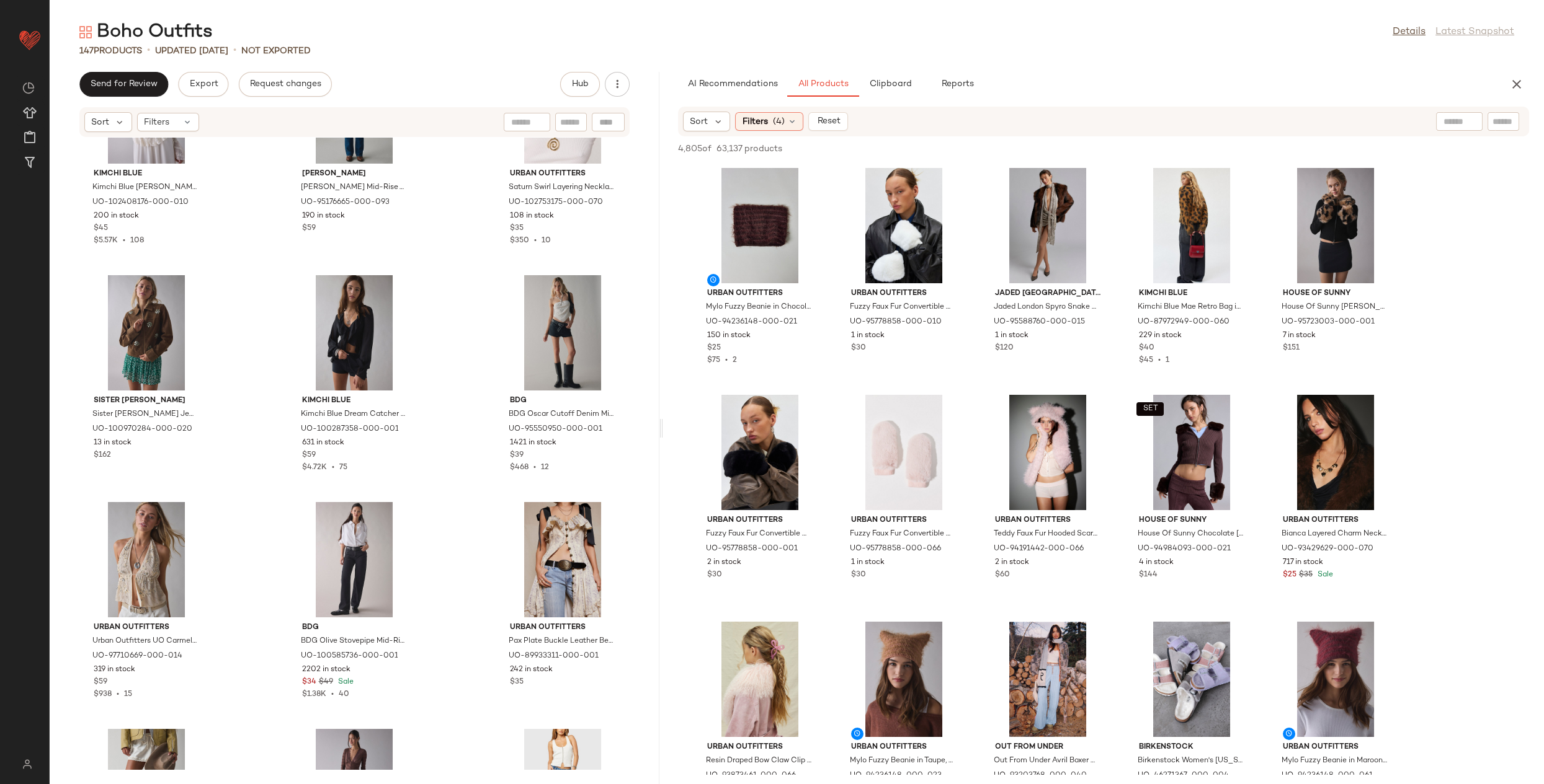
scroll to position [563, 0]
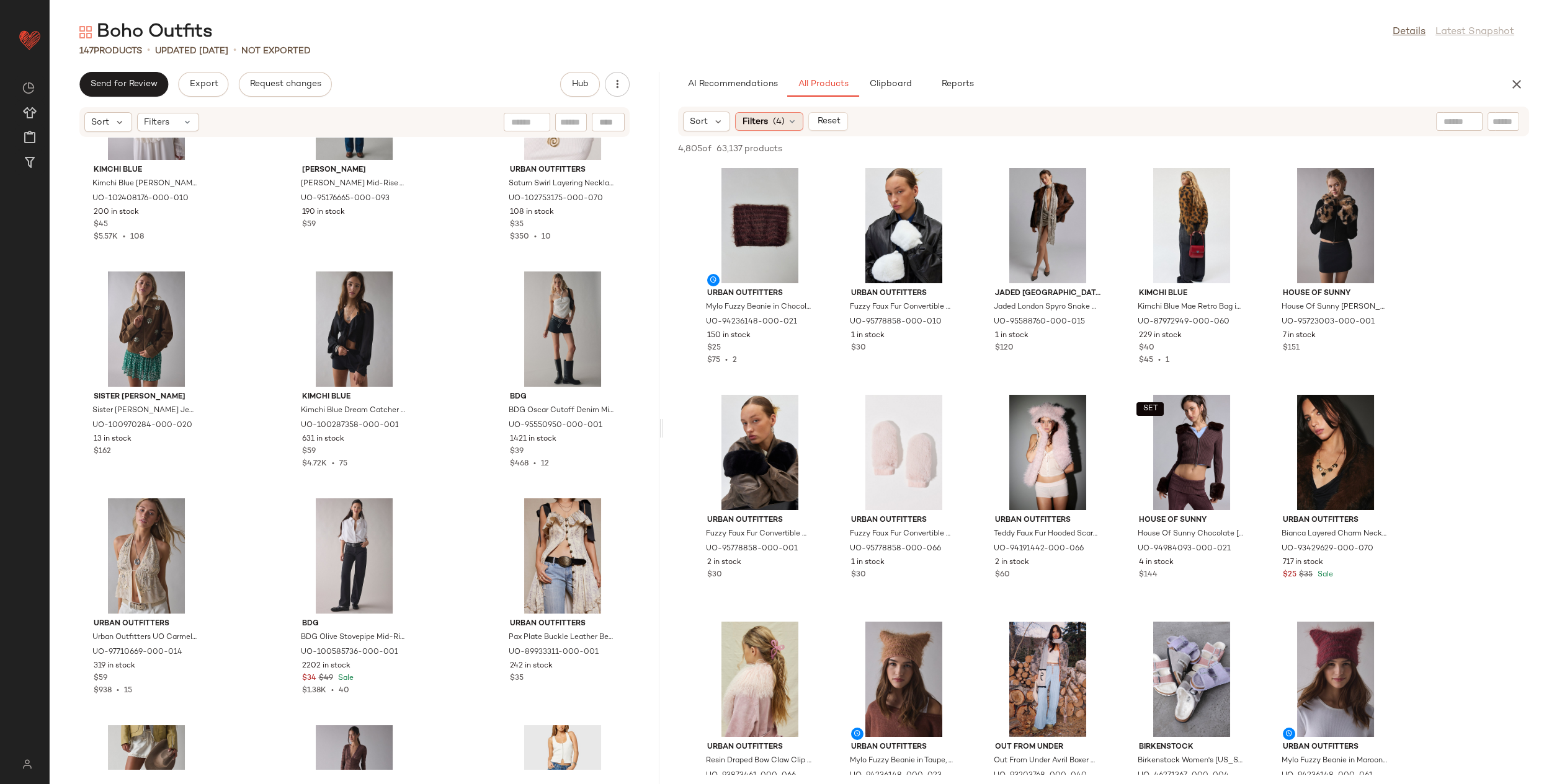
click at [748, 122] on span "Filters" at bounding box center [755, 122] width 26 height 13
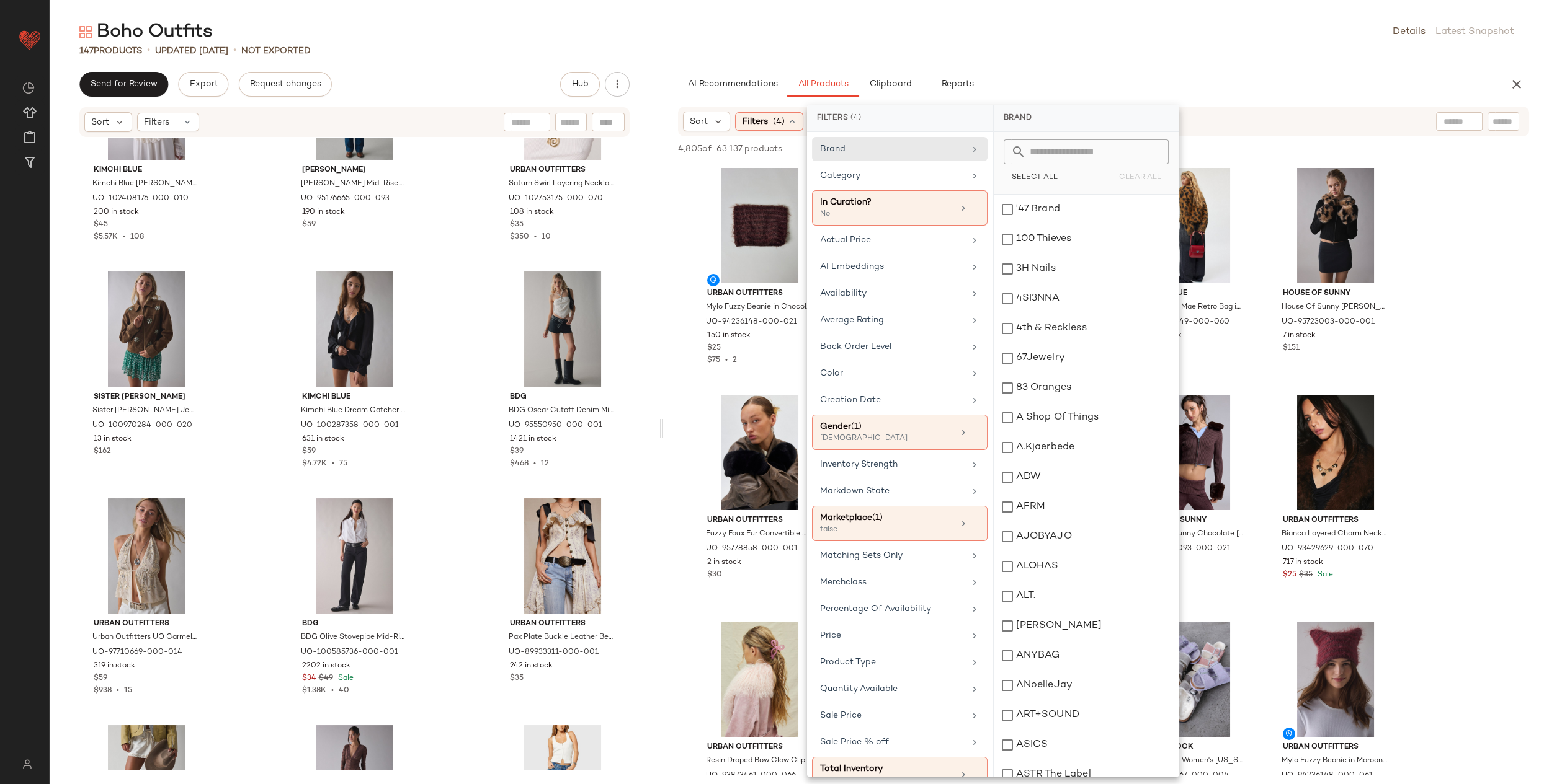
click at [748, 122] on span "Filters" at bounding box center [755, 122] width 26 height 13
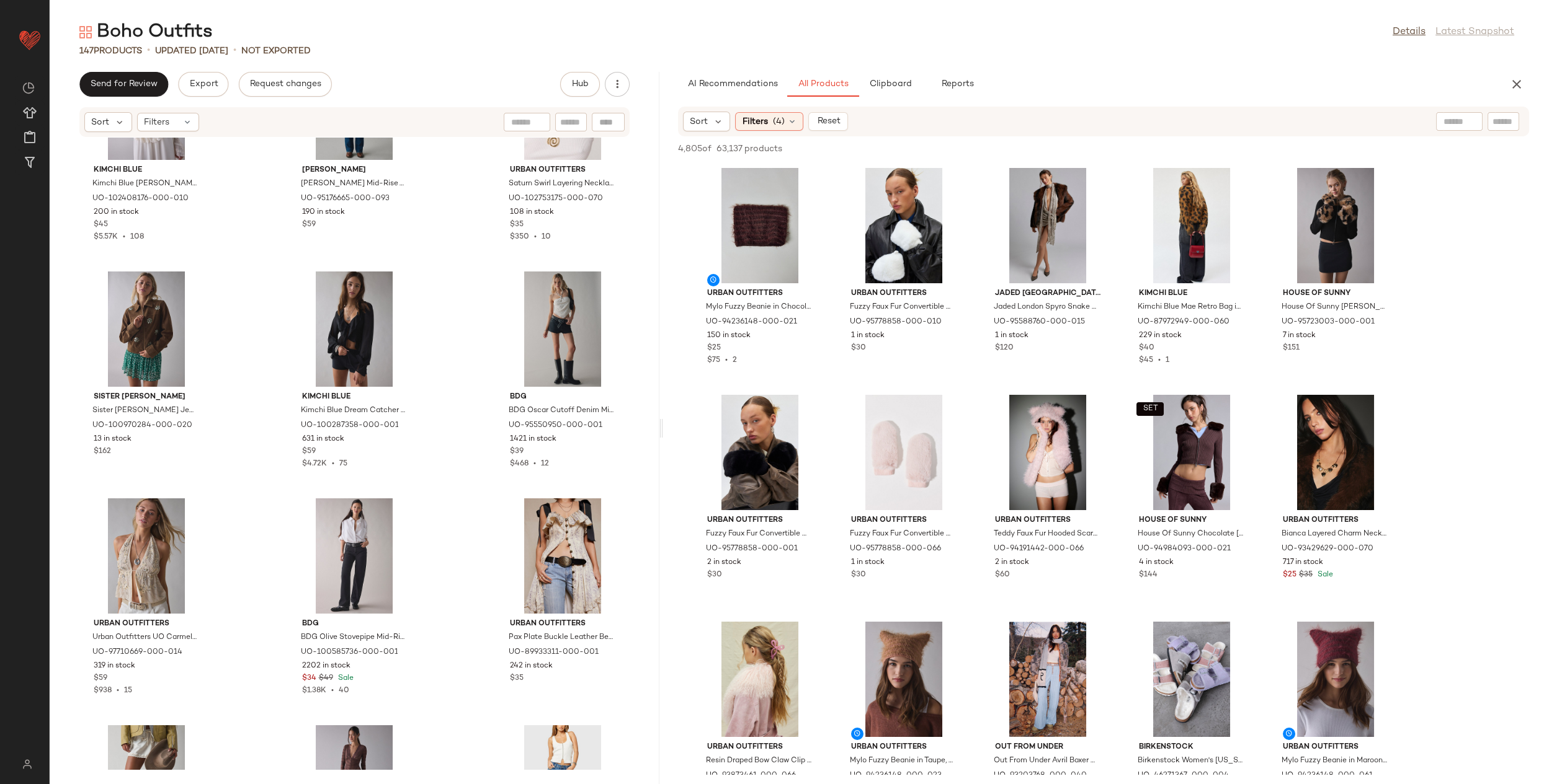
click at [1497, 120] on input "text" at bounding box center [1502, 122] width 21 height 13
type input "****"
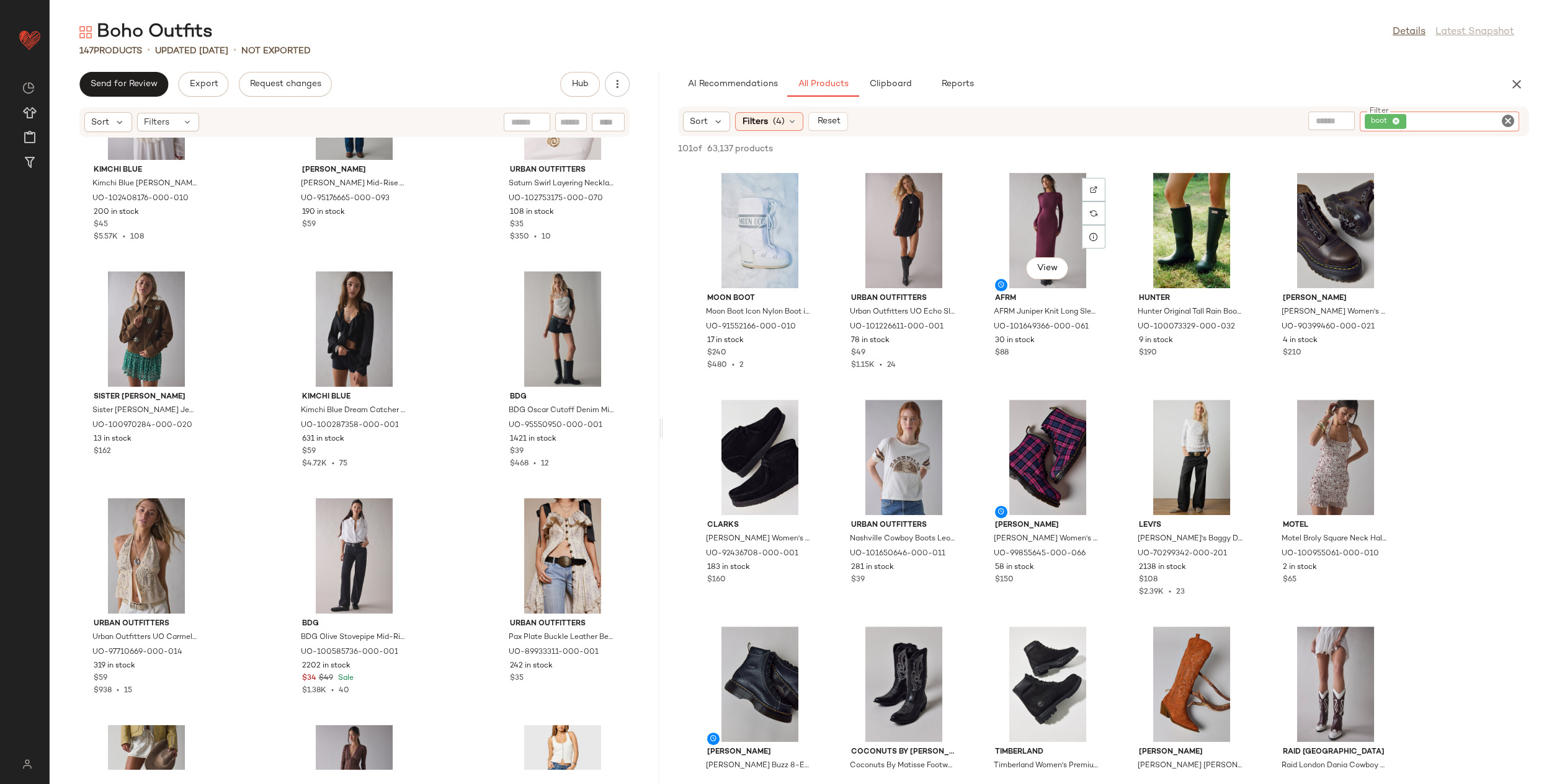
scroll to position [1844, 0]
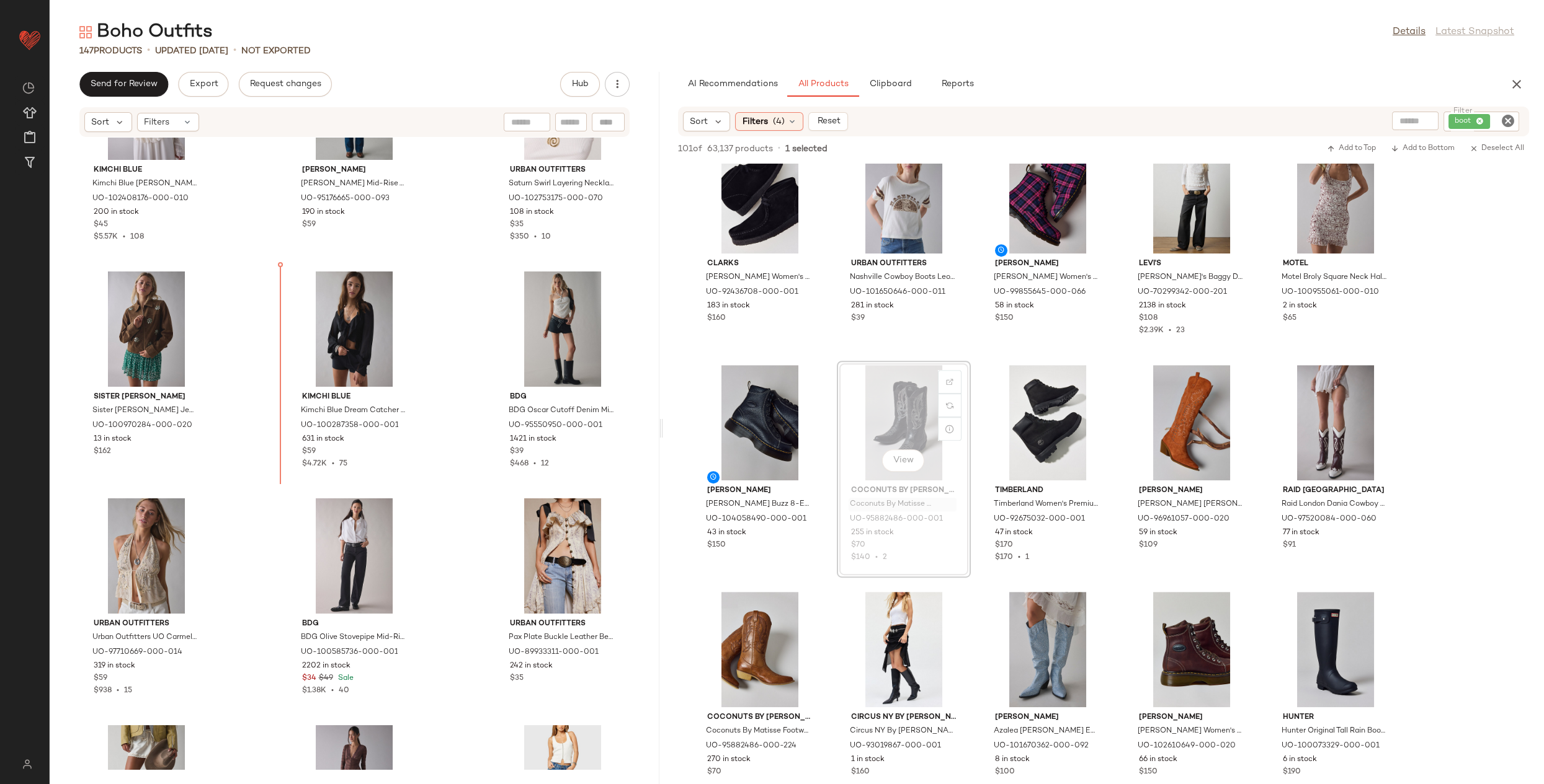
drag, startPoint x: 946, startPoint y: 495, endPoint x: 920, endPoint y: 502, distance: 26.9
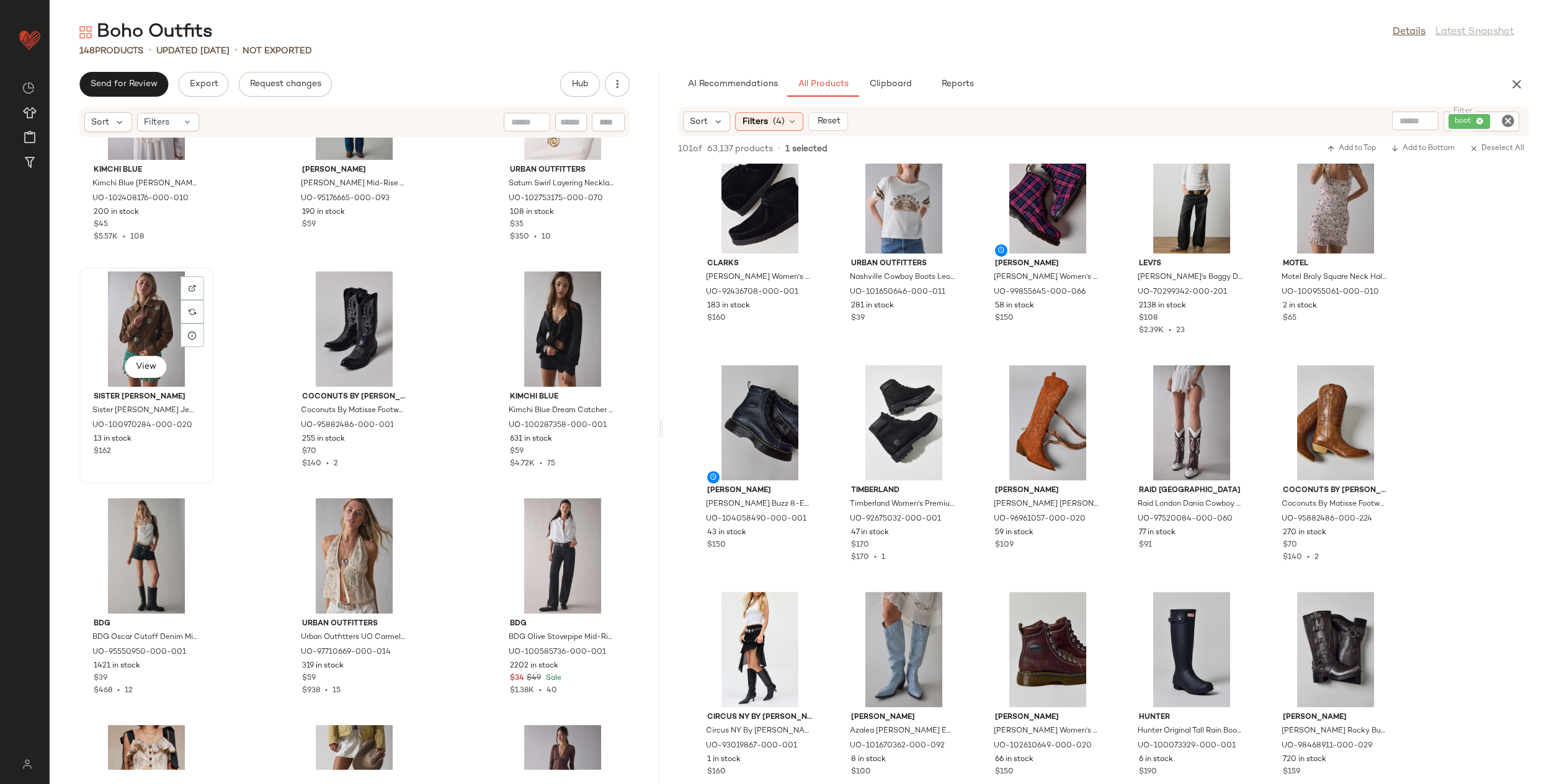
click at [153, 314] on div "View" at bounding box center [147, 329] width 126 height 115
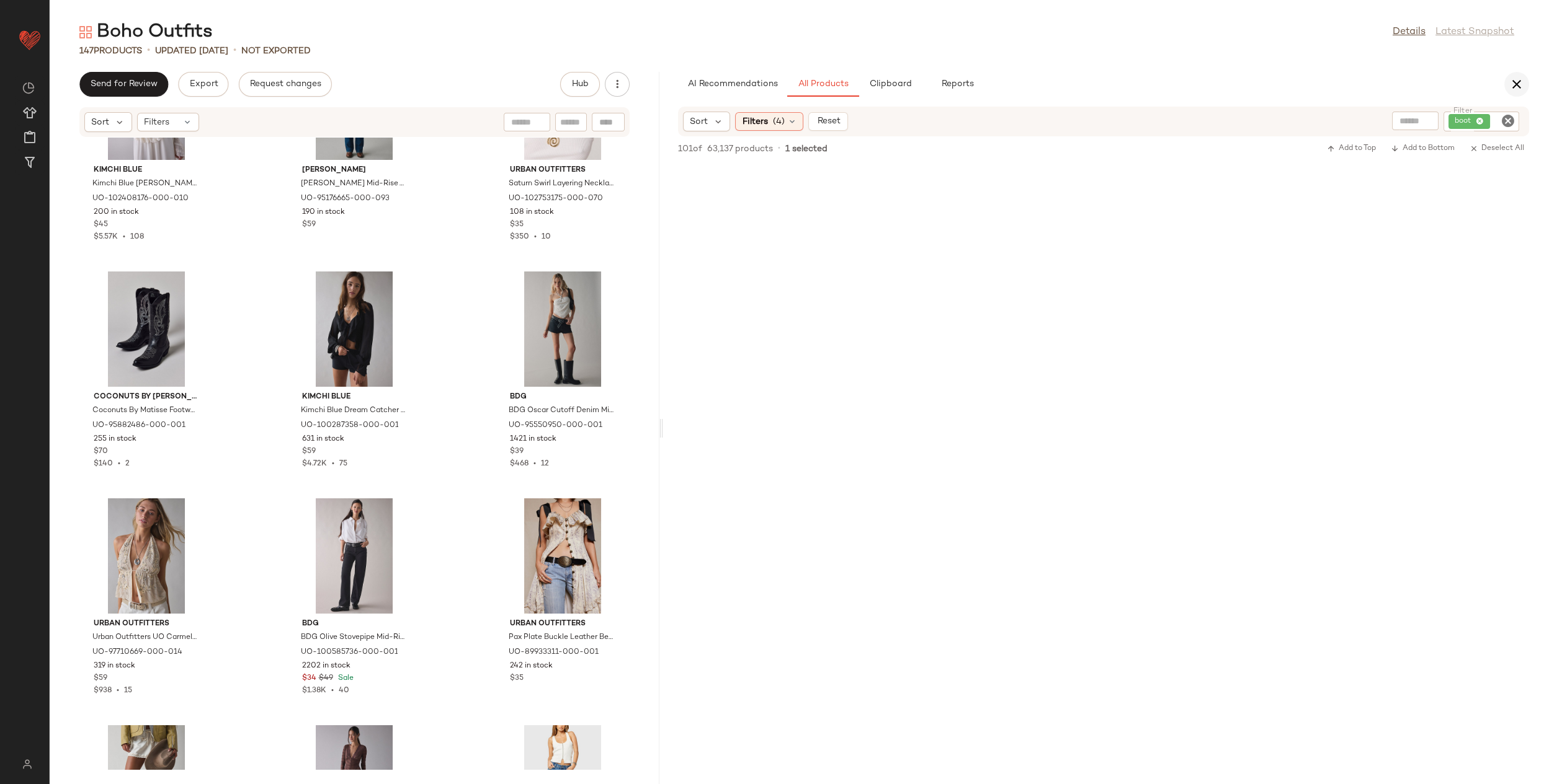
scroll to position [4203, 0]
click at [1506, 124] on icon "Clear Filter" at bounding box center [1508, 121] width 15 height 15
type input "******"
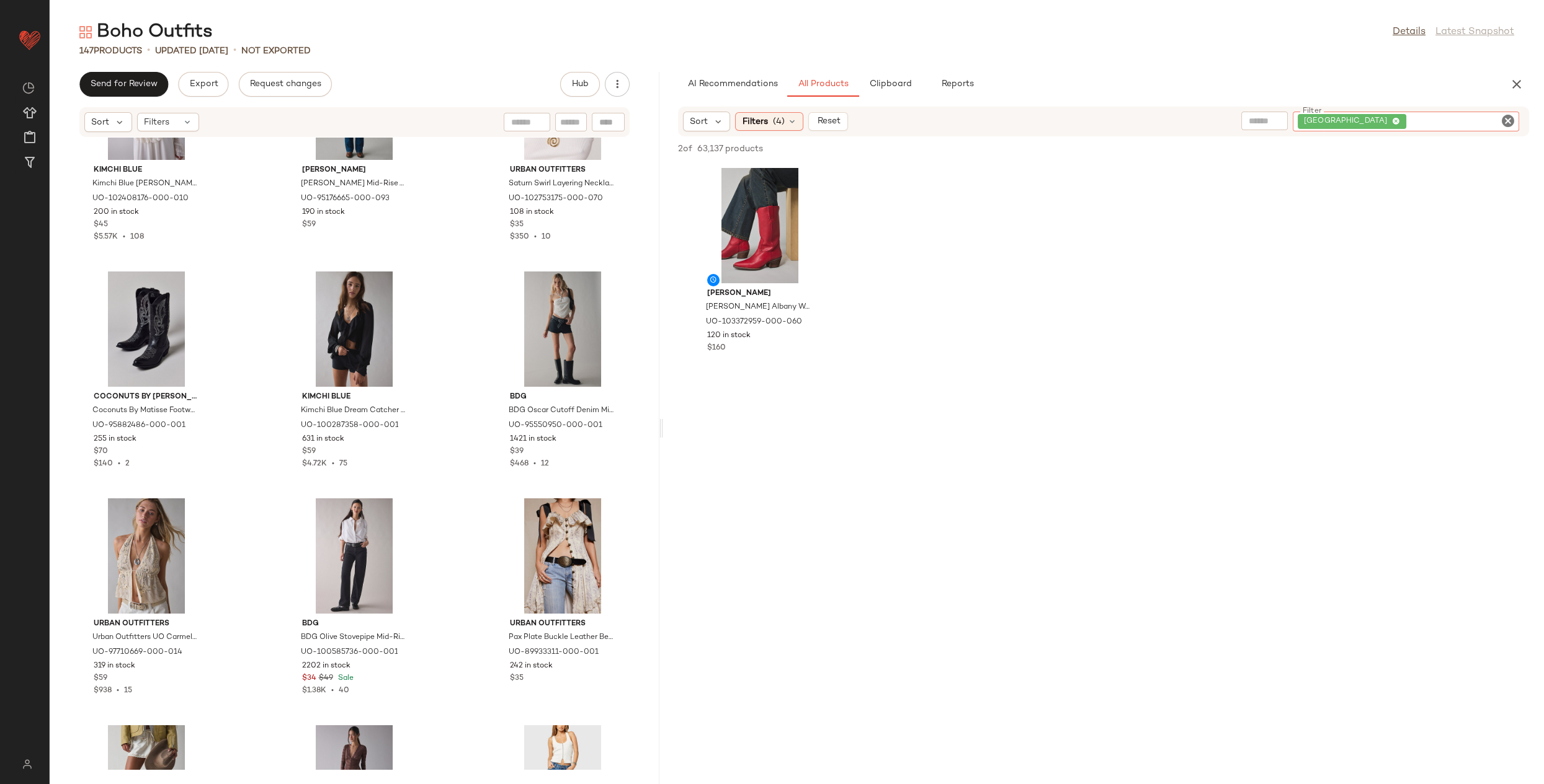
click at [1502, 121] on icon "Clear Filter" at bounding box center [1508, 121] width 15 height 15
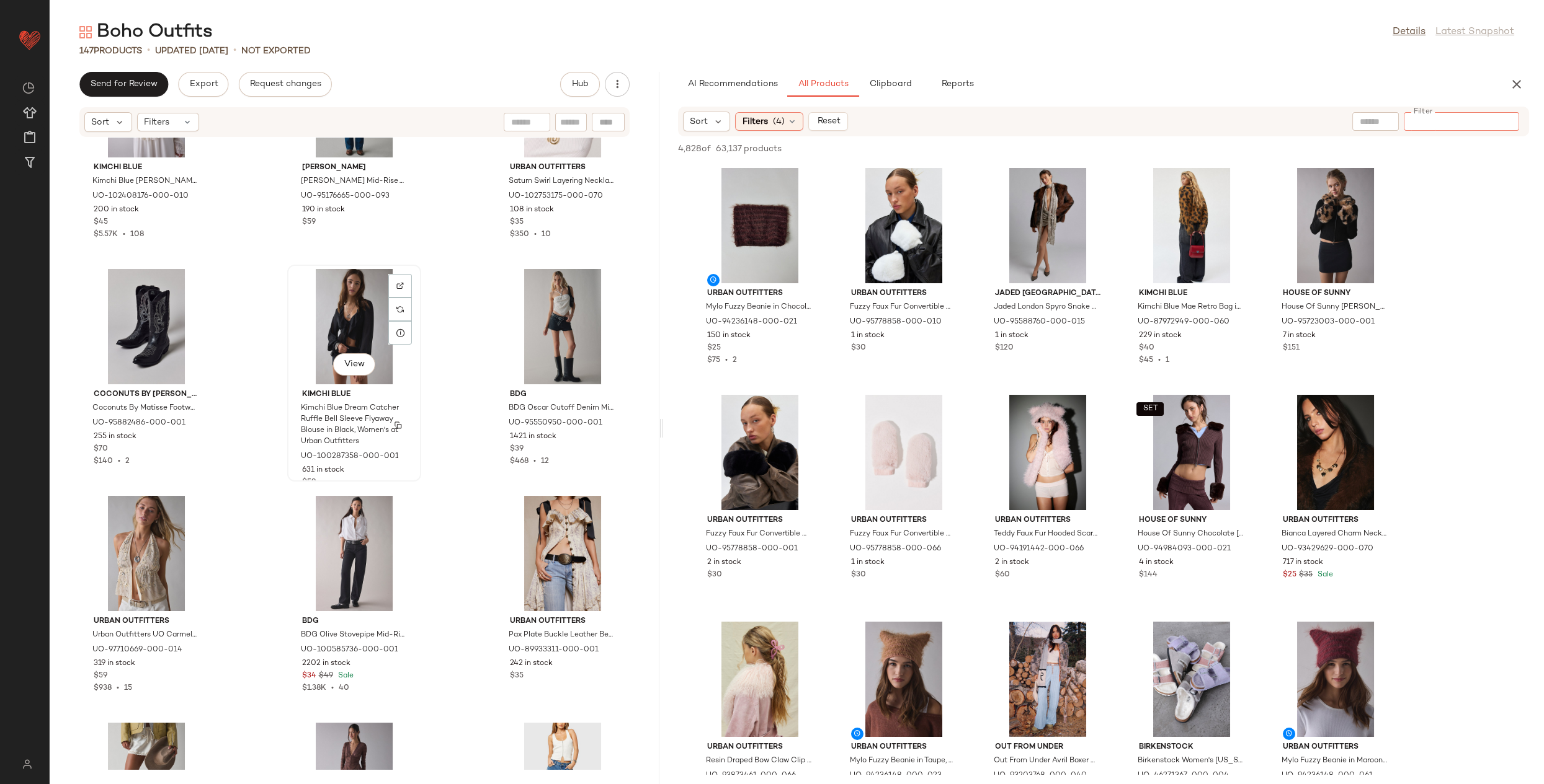
scroll to position [569, 0]
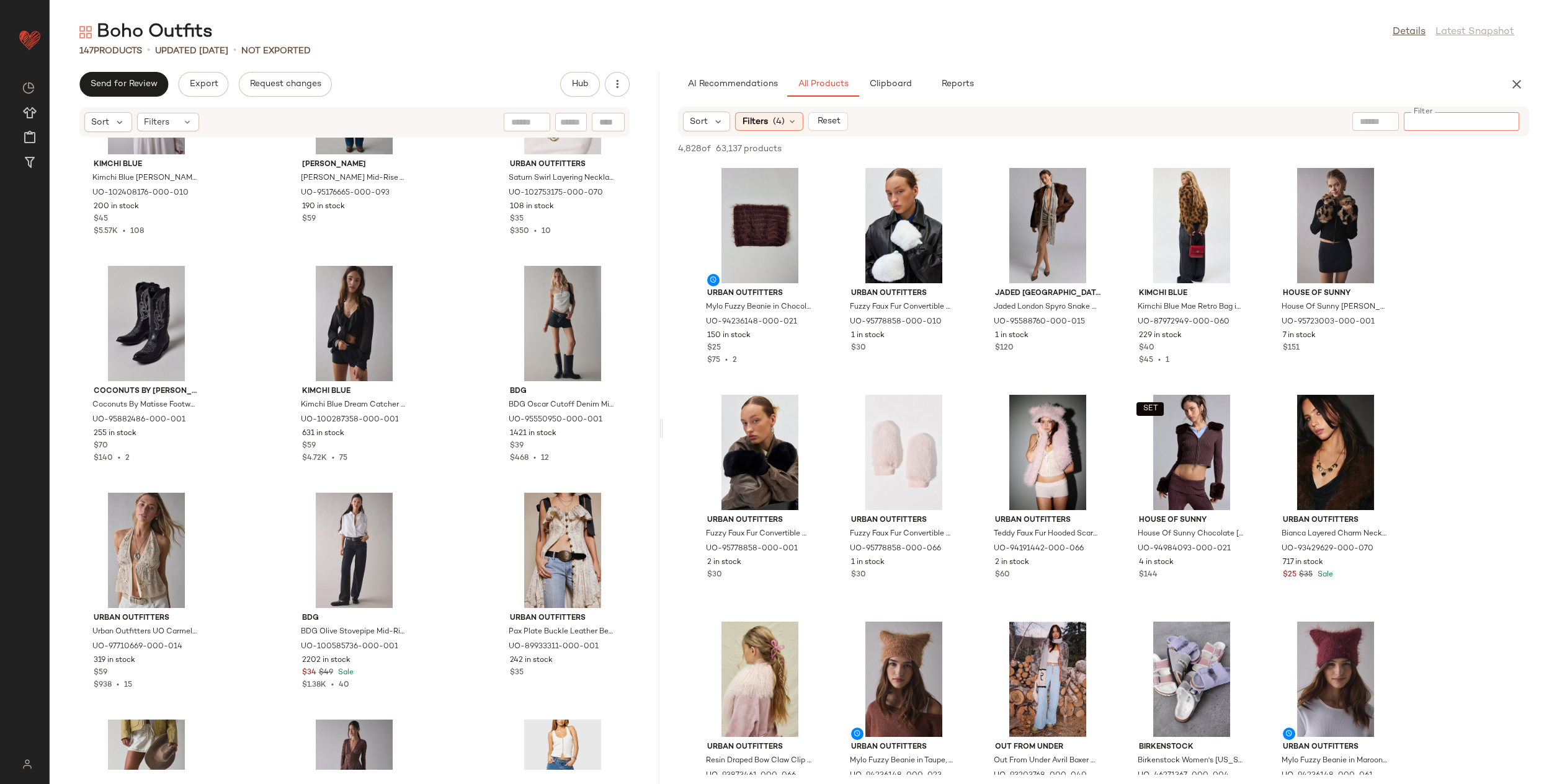
click at [1459, 126] on input "Filter" at bounding box center [1461, 122] width 105 height 13
type input "****"
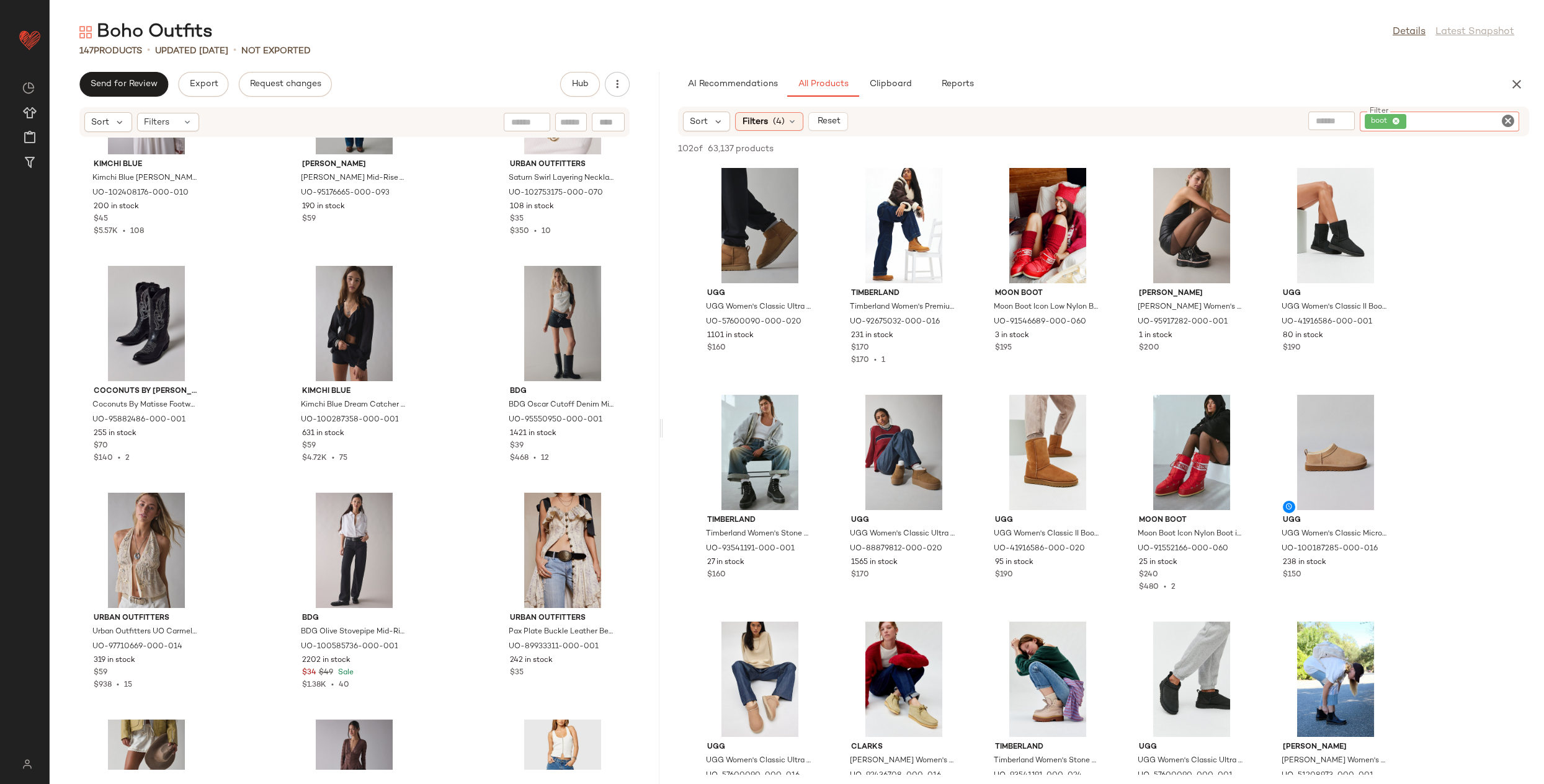
click at [1502, 119] on icon "Clear Filter" at bounding box center [1508, 121] width 15 height 15
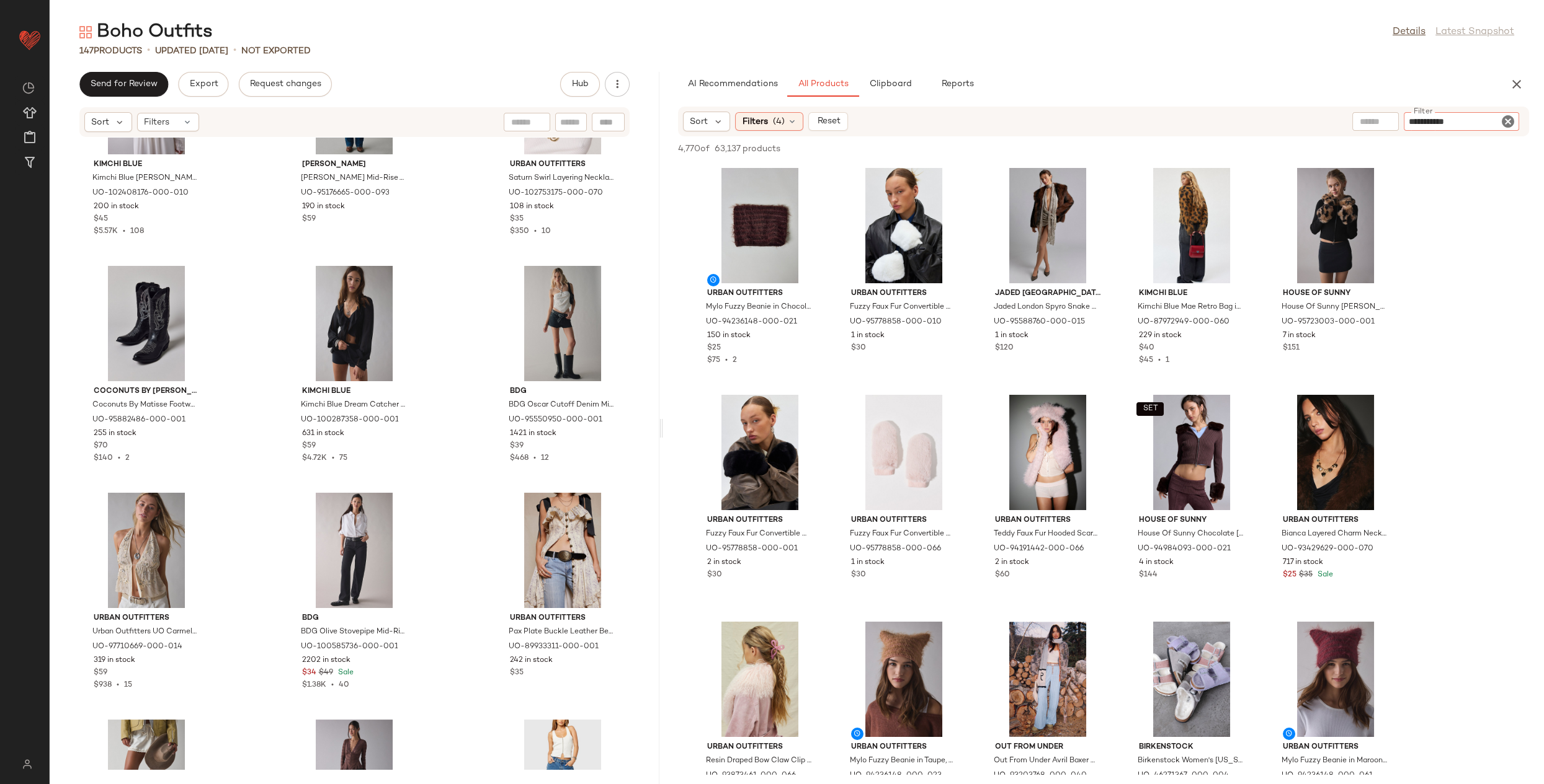
type input "**********"
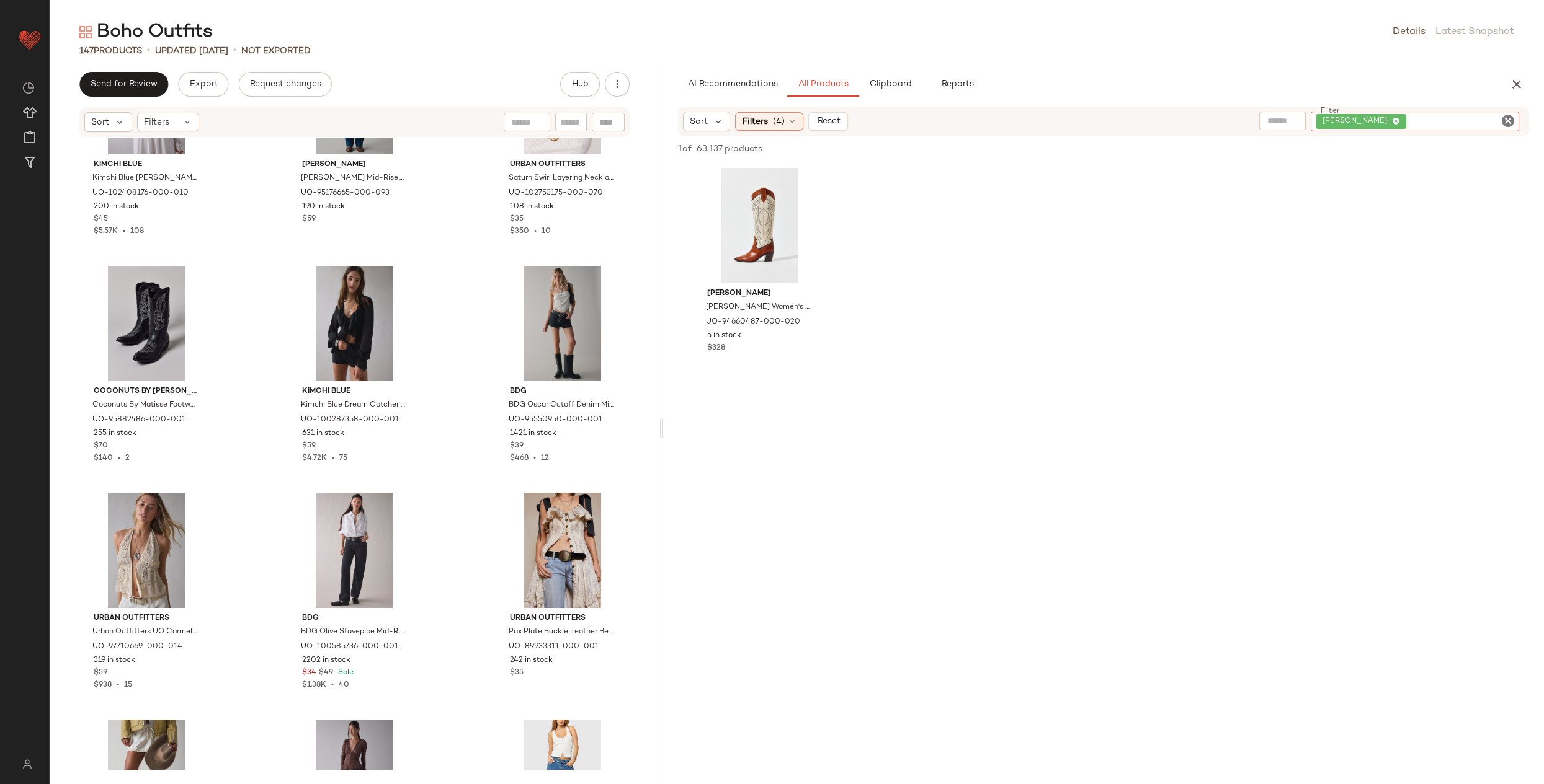
click at [1508, 122] on icon "Clear Filter" at bounding box center [1508, 121] width 15 height 15
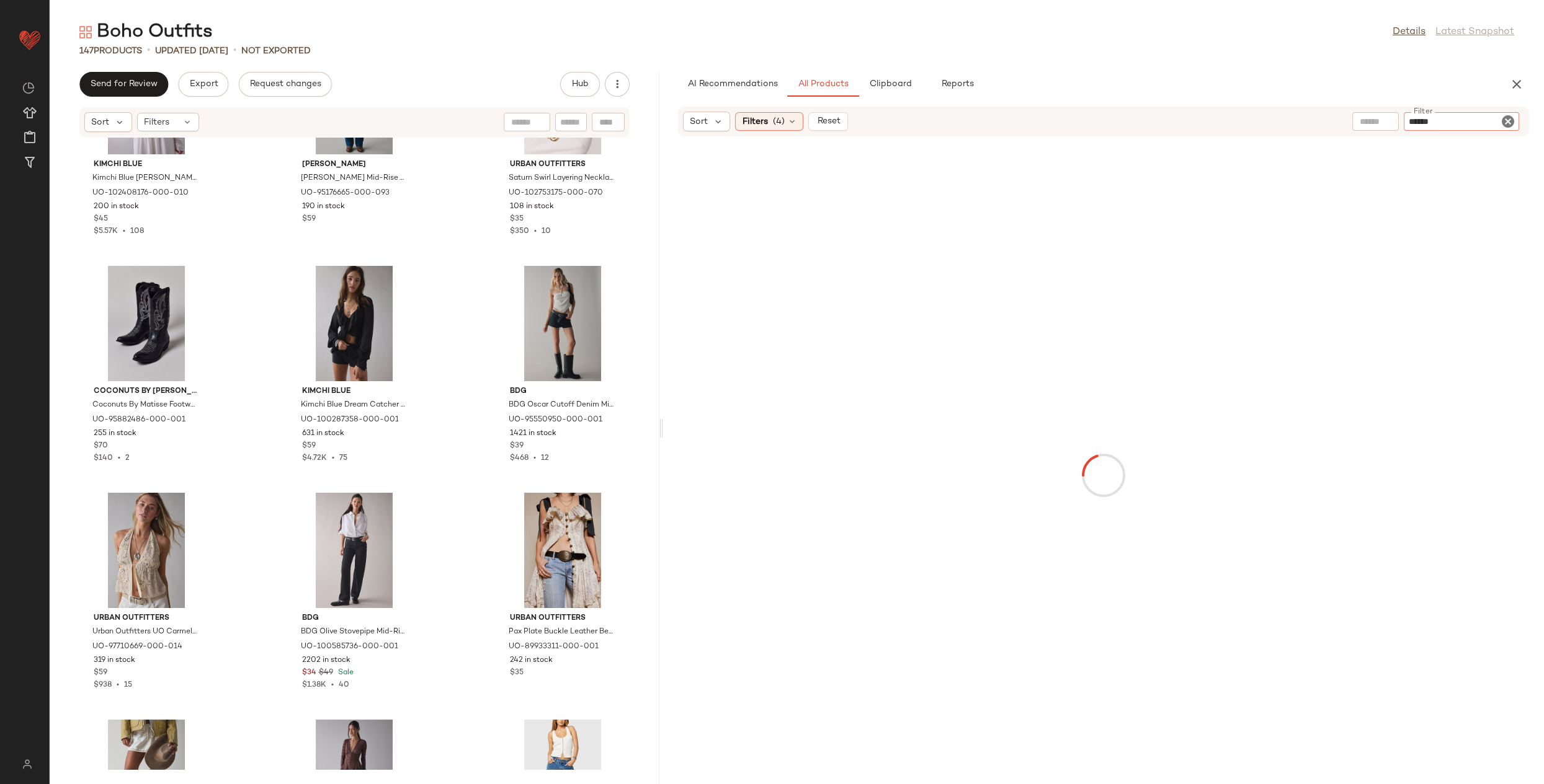
type input "*******"
click at [760, 126] on span "Filters" at bounding box center [755, 122] width 26 height 13
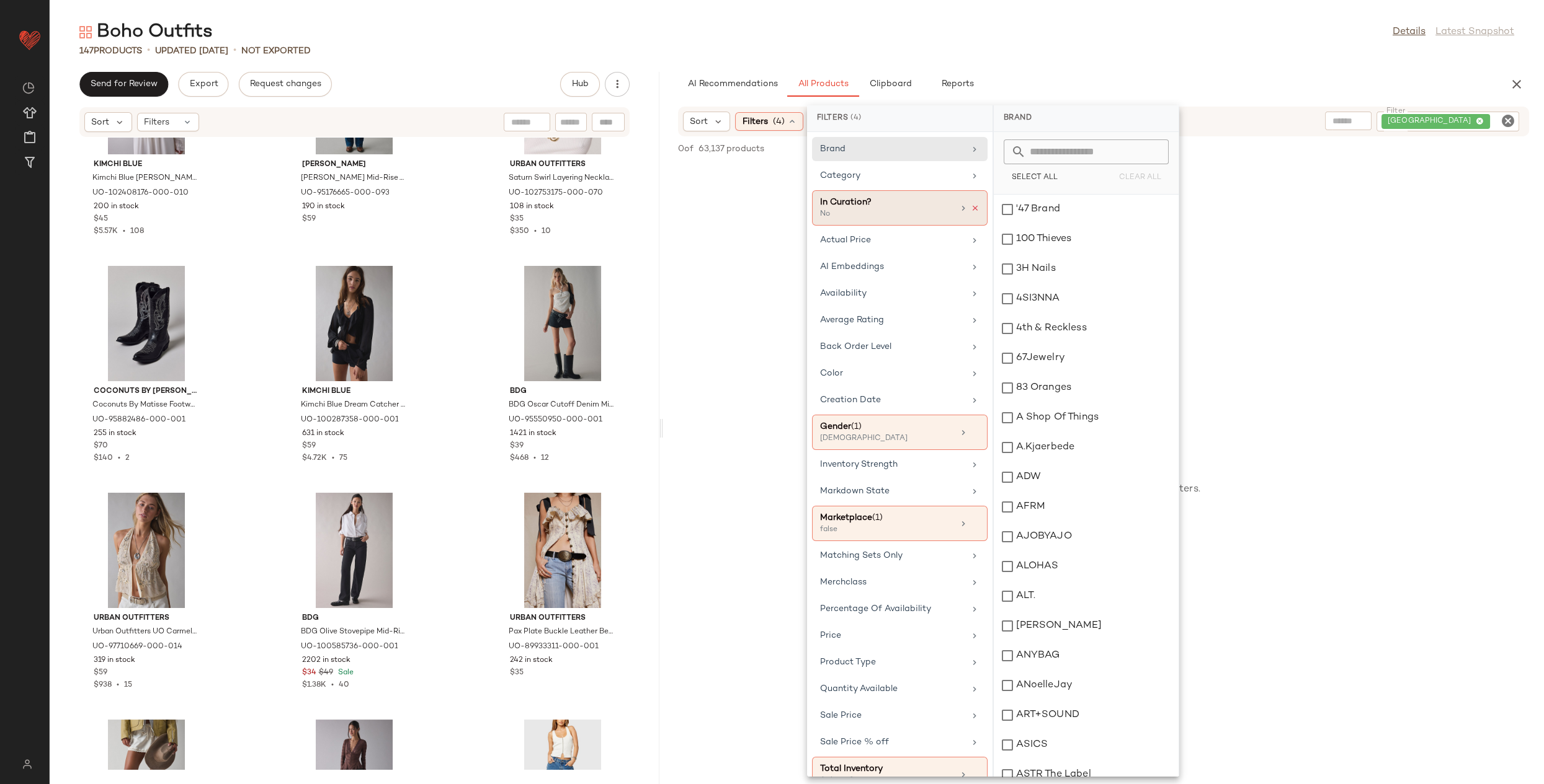
click at [972, 204] on icon at bounding box center [974, 208] width 8 height 8
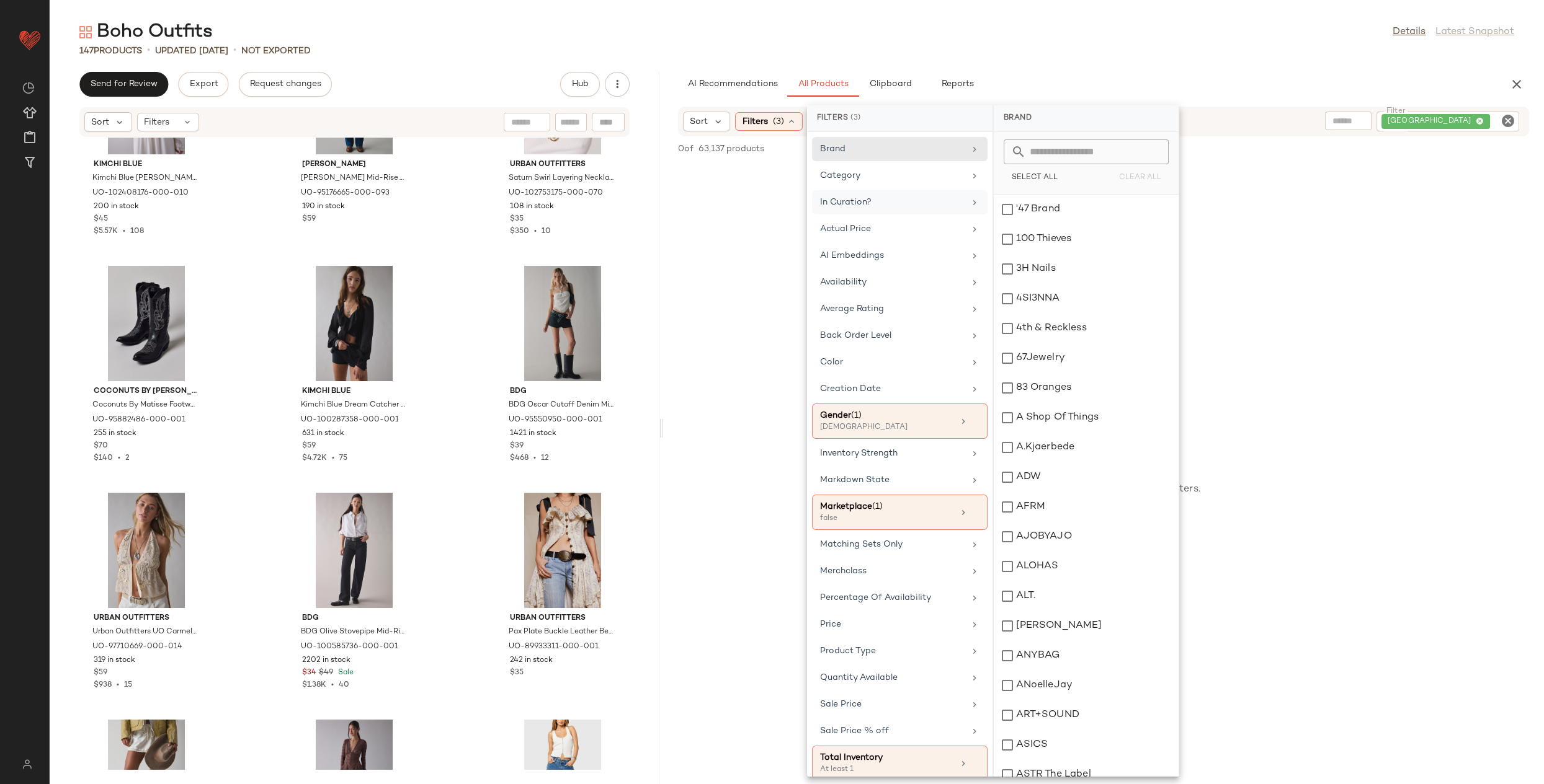
click at [1342, 247] on div "No Products Found No products match your current filters. Clear Filters" at bounding box center [1103, 468] width 881 height 610
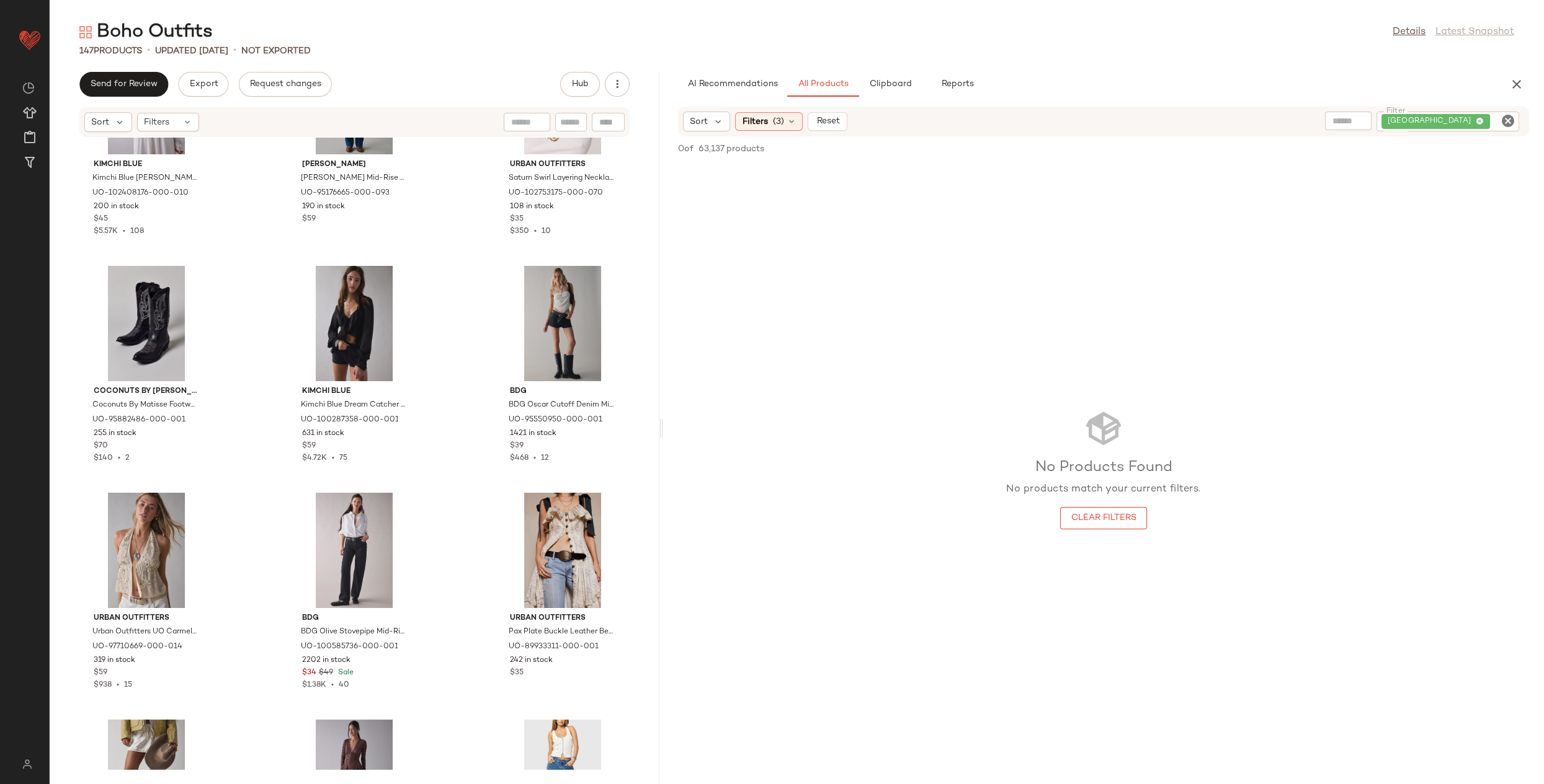
click at [1510, 118] on icon "Clear Filter" at bounding box center [1508, 121] width 15 height 15
click at [1487, 119] on input "Filter" at bounding box center [1461, 122] width 105 height 13
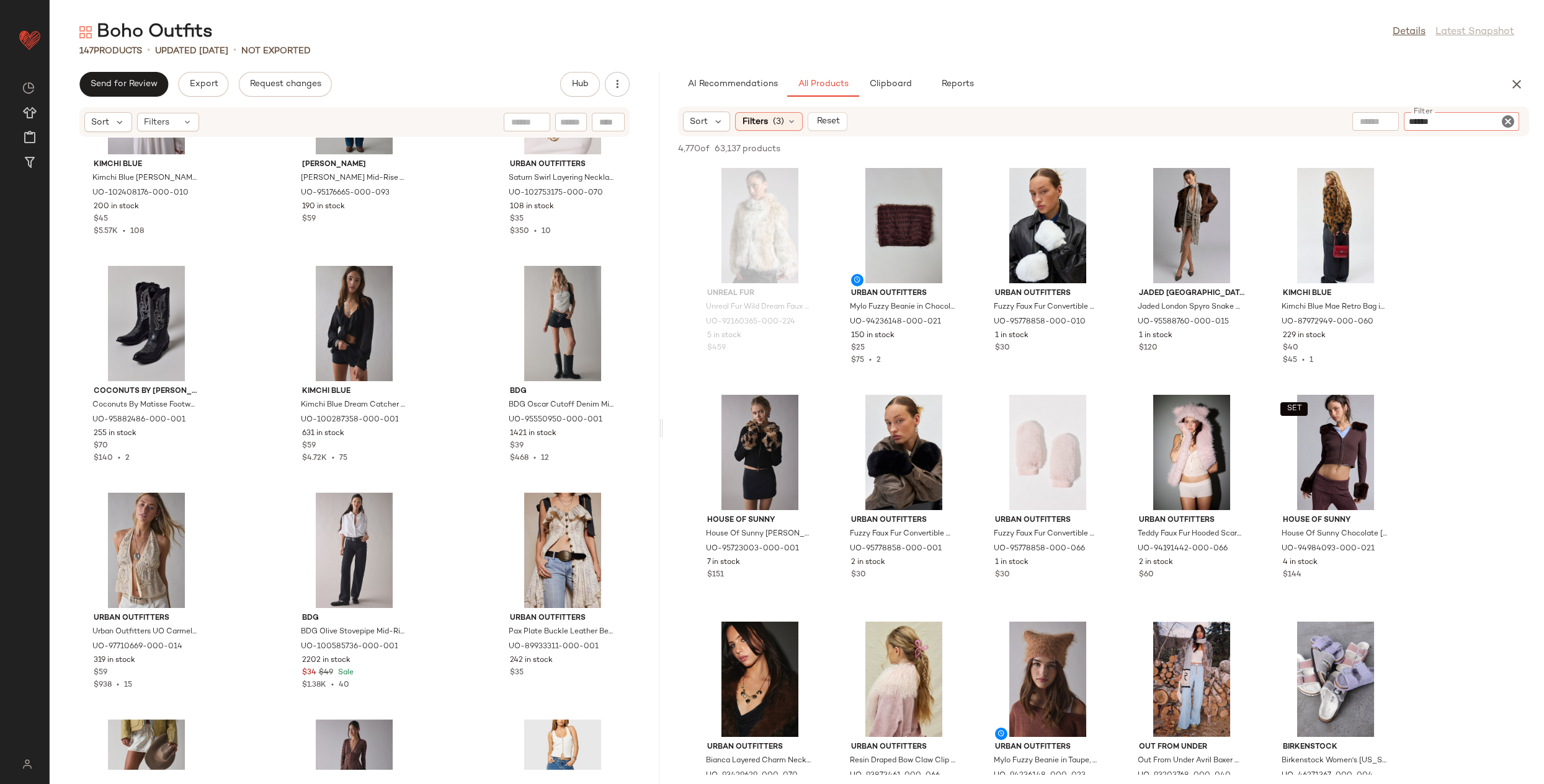
type input "*******"
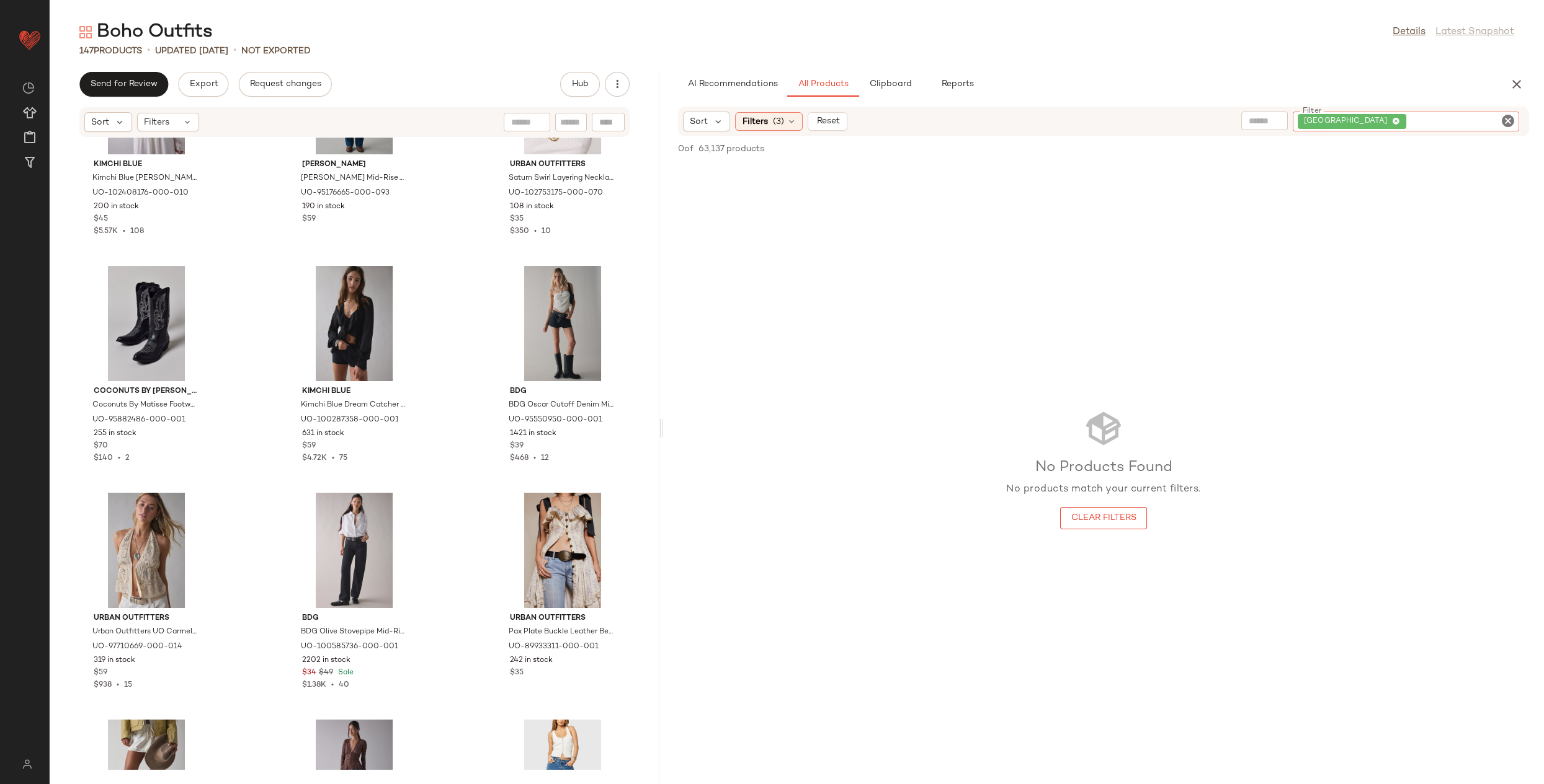
click at [1509, 123] on icon "Clear Filter" at bounding box center [1508, 121] width 15 height 15
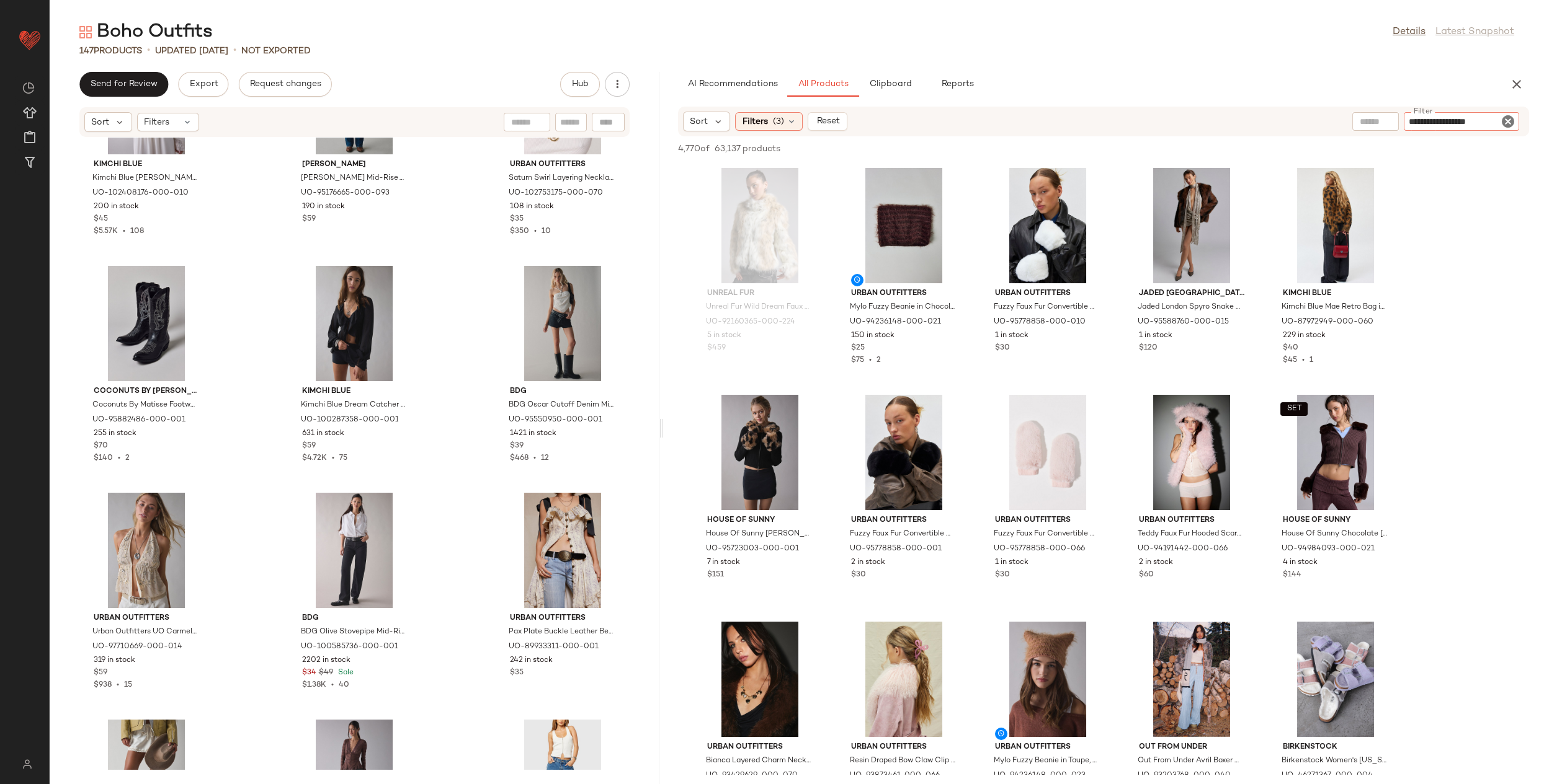
type input "**********"
click at [1506, 118] on icon "Clear Filter" at bounding box center [1508, 122] width 15 height 15
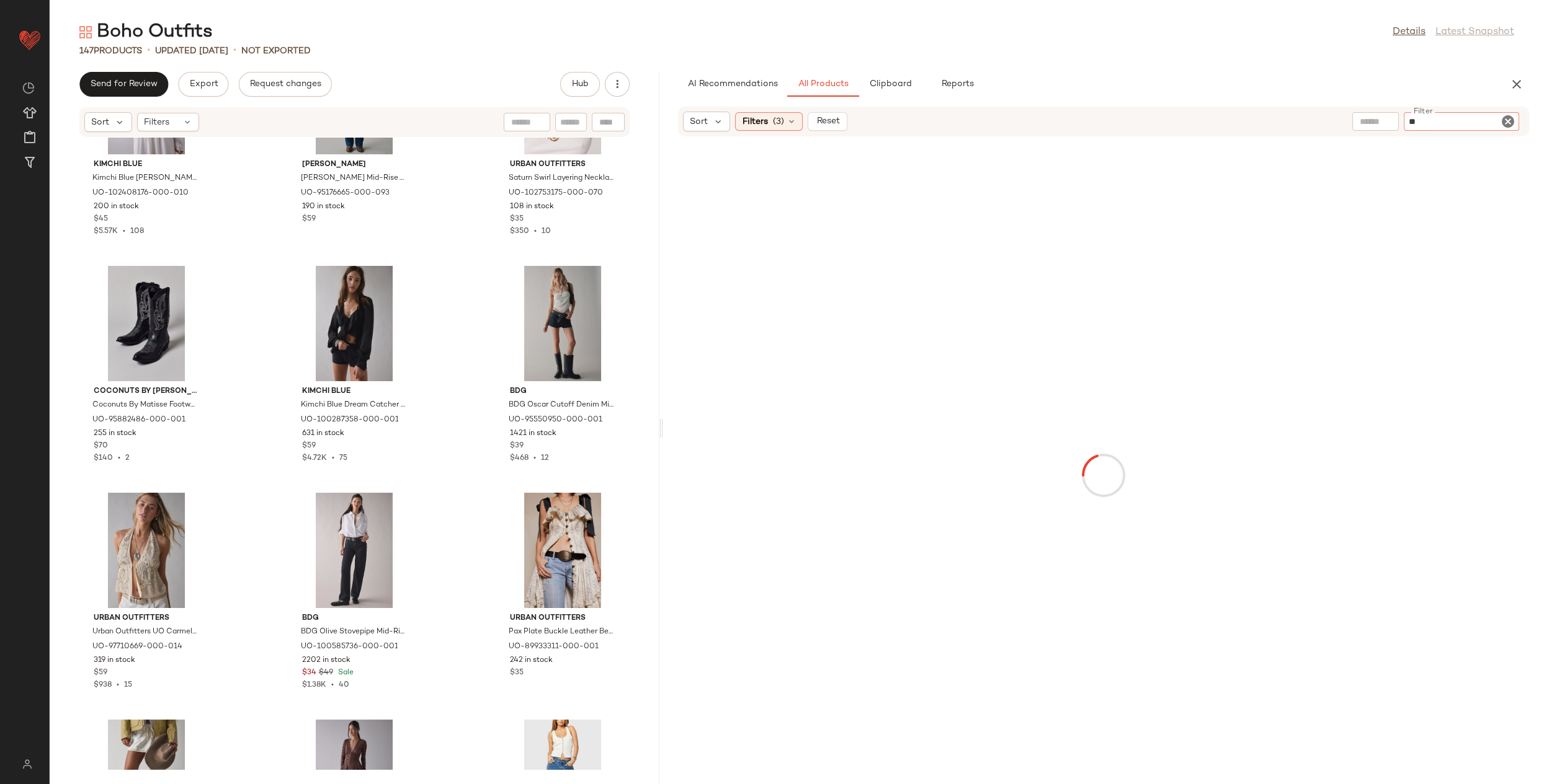
type input "***"
click at [1117, 515] on span "Clear Filters" at bounding box center [1102, 518] width 66 height 10
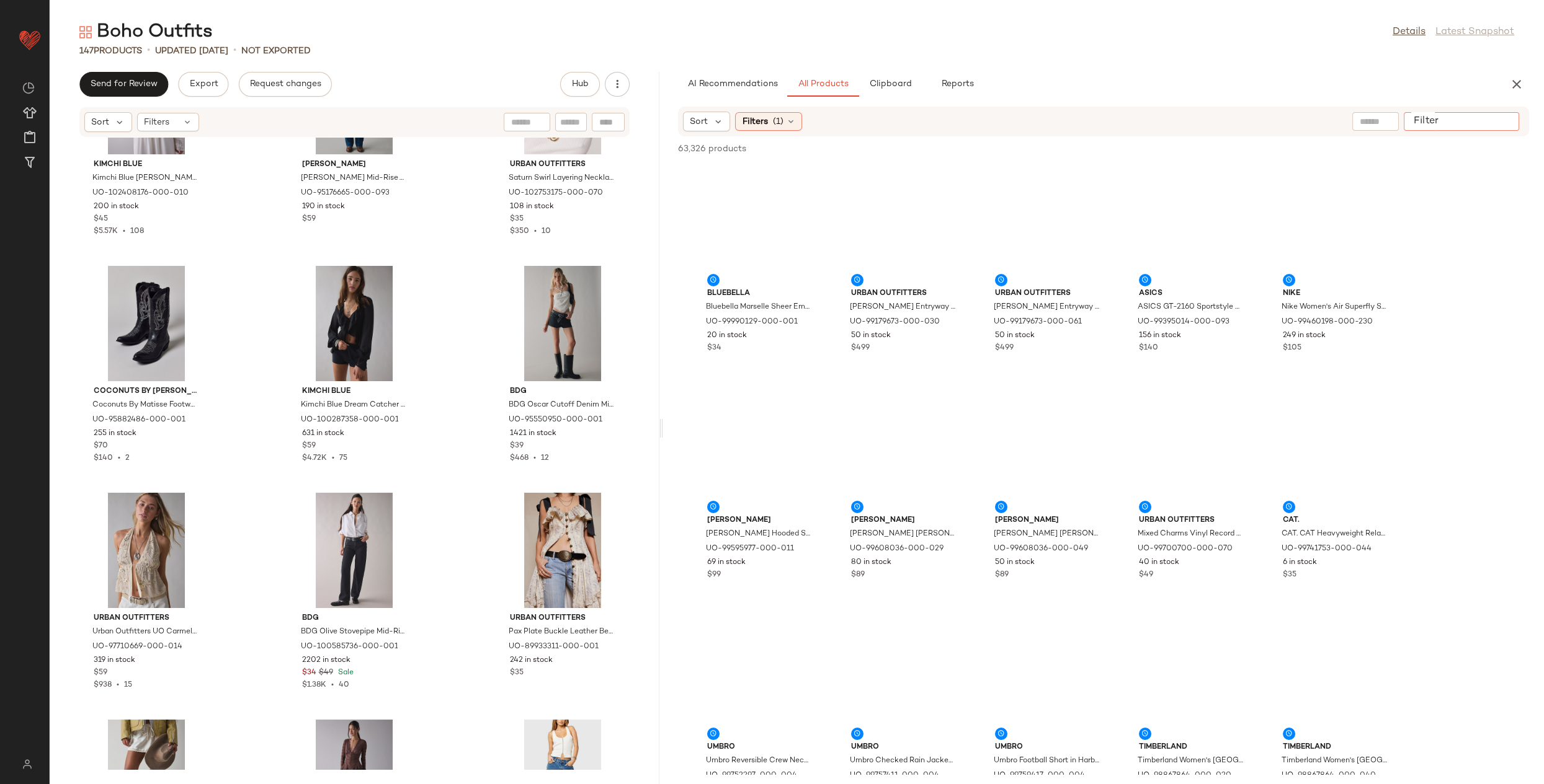
click at [1510, 120] on input "Filter" at bounding box center [1461, 122] width 105 height 13
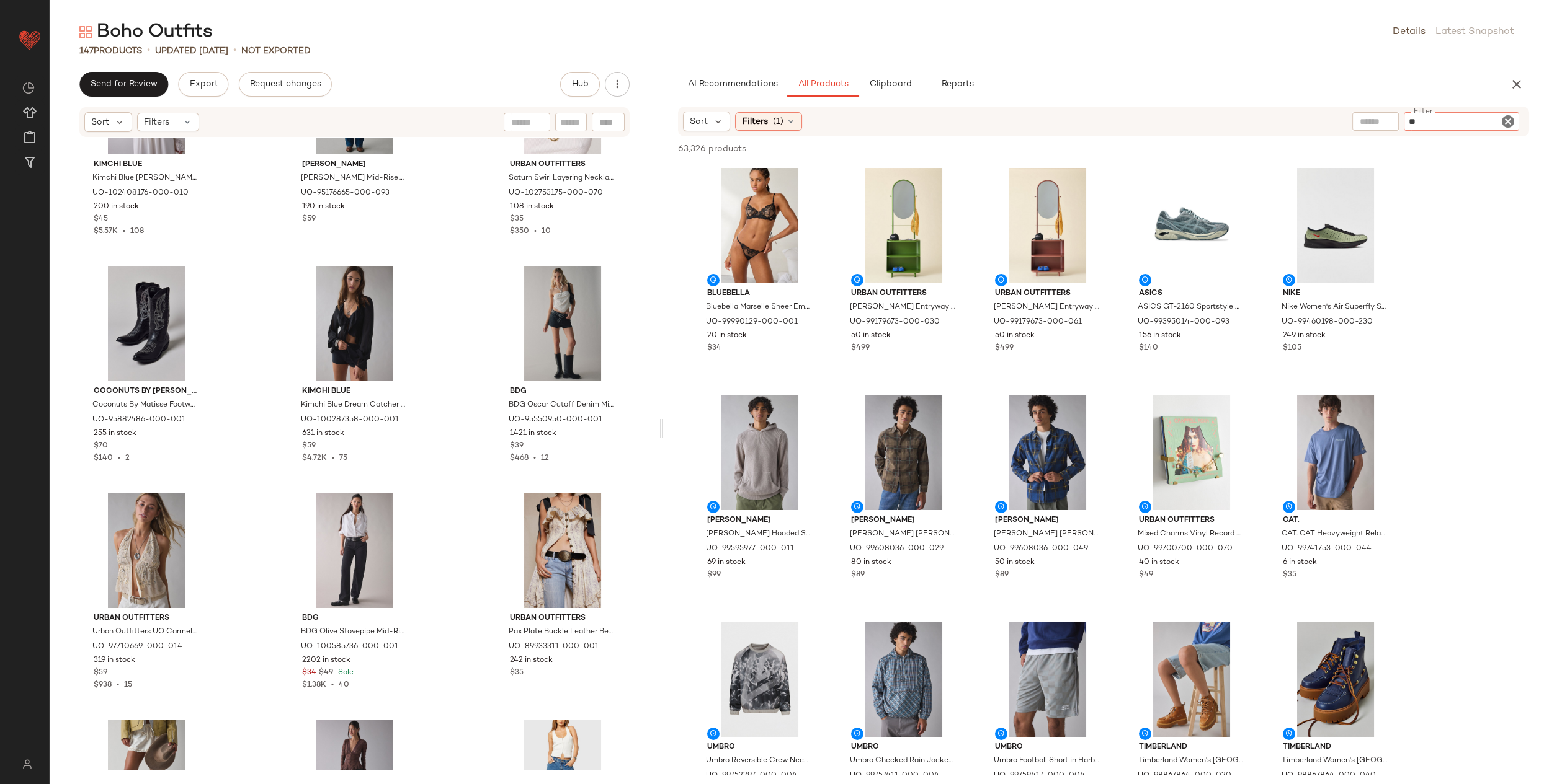
type input "***"
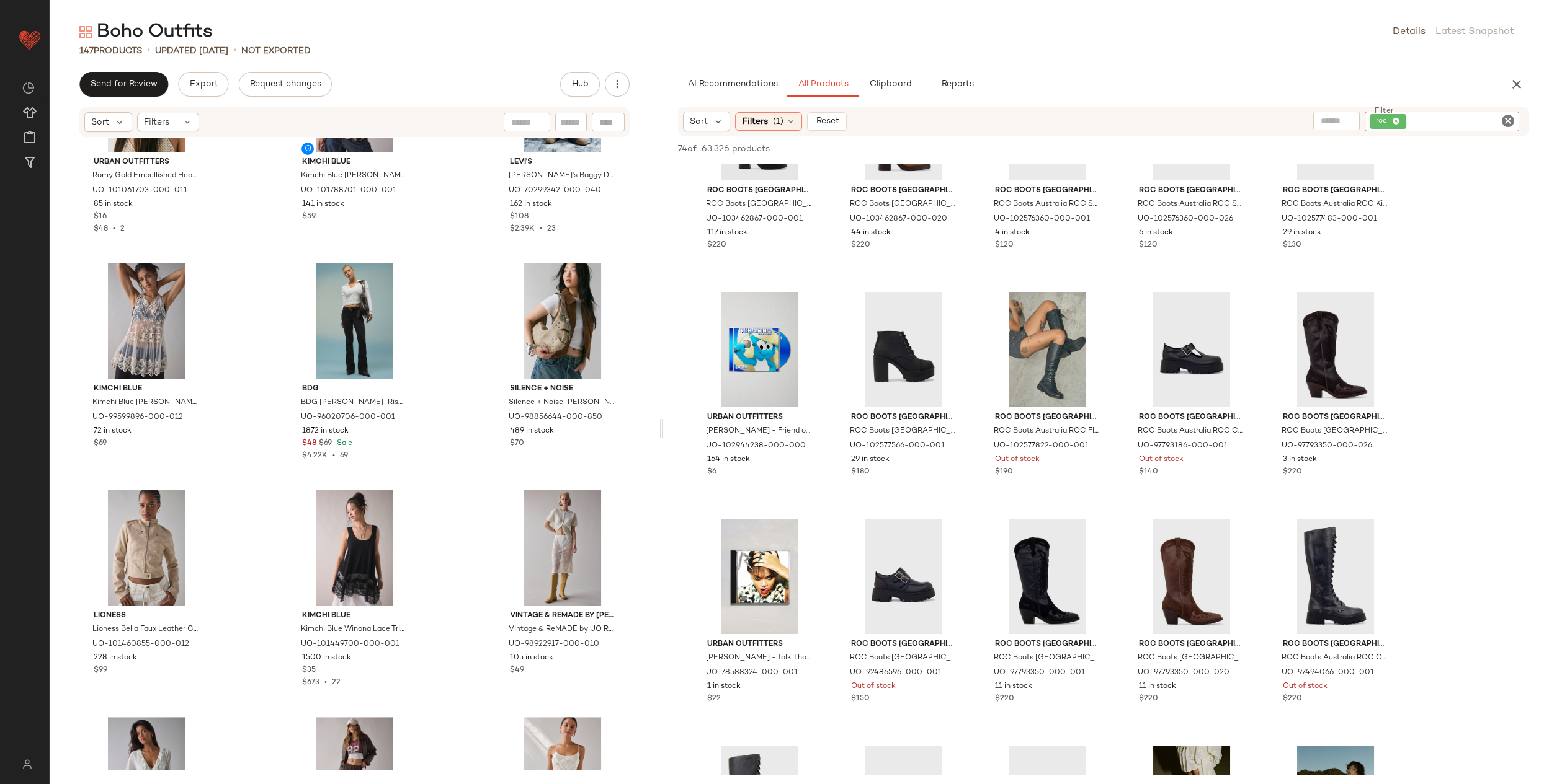
scroll to position [2600, 0]
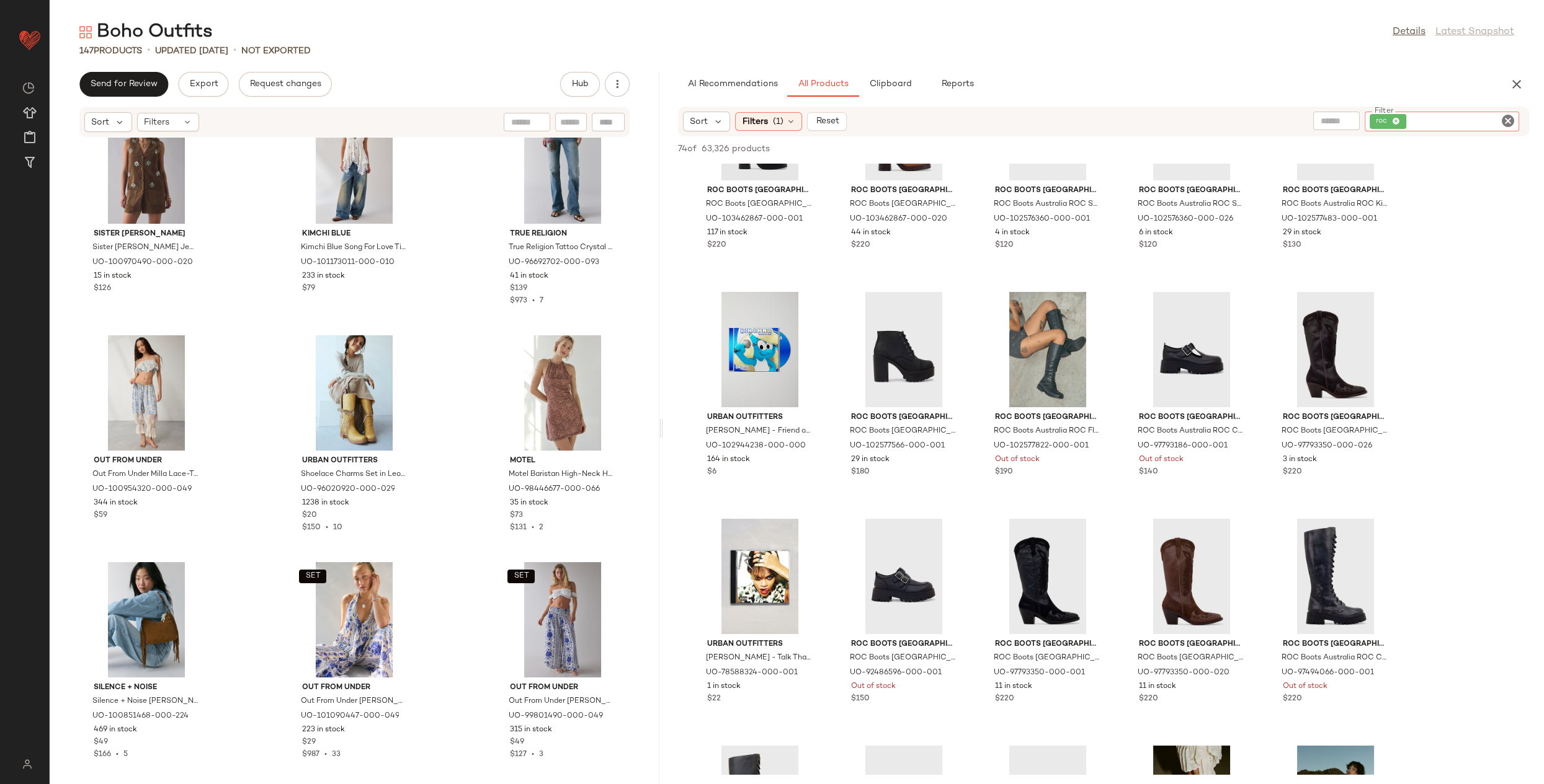
scroll to position [6172, 0]
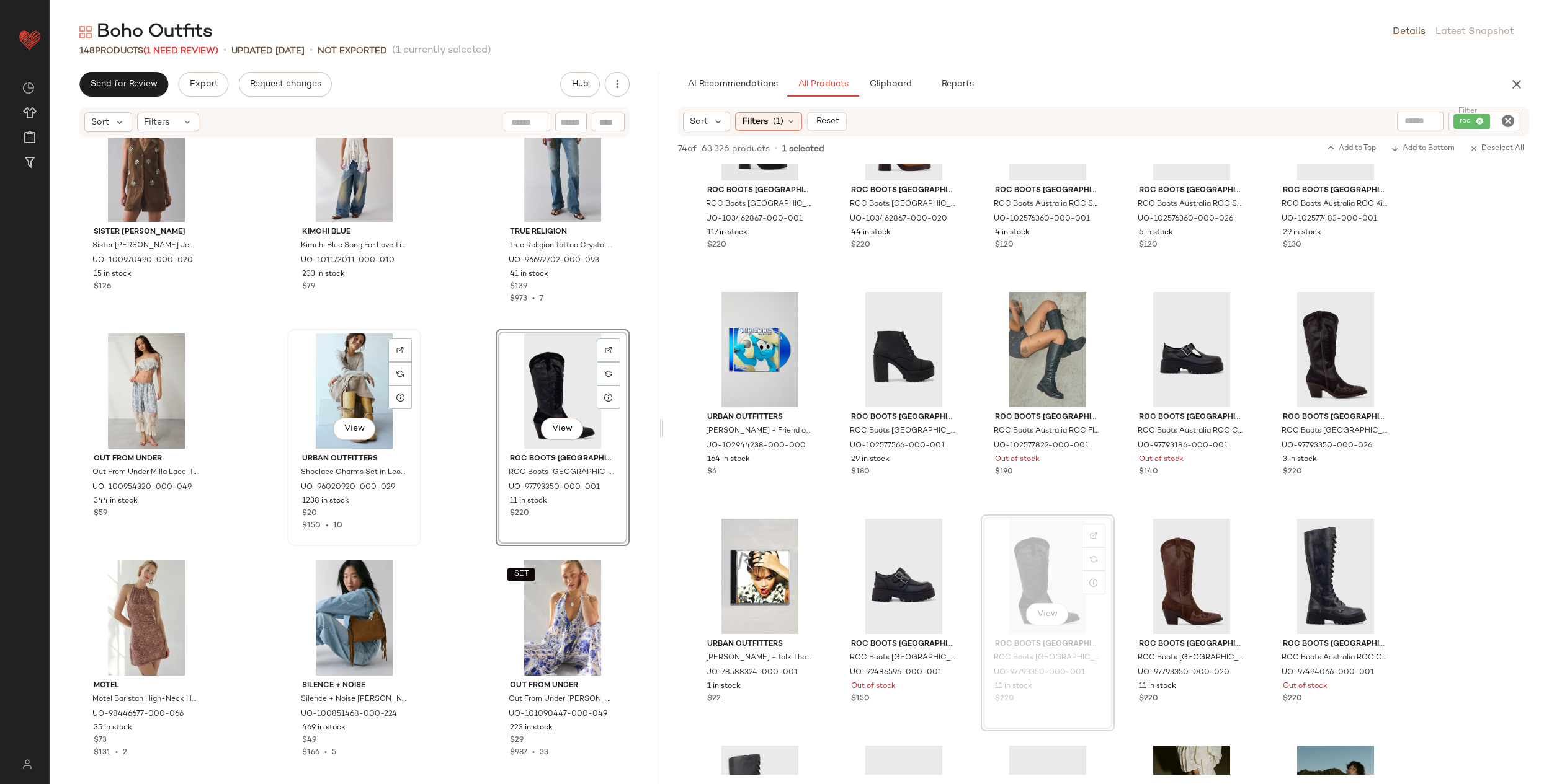
click at [358, 387] on div "View" at bounding box center [354, 391] width 126 height 115
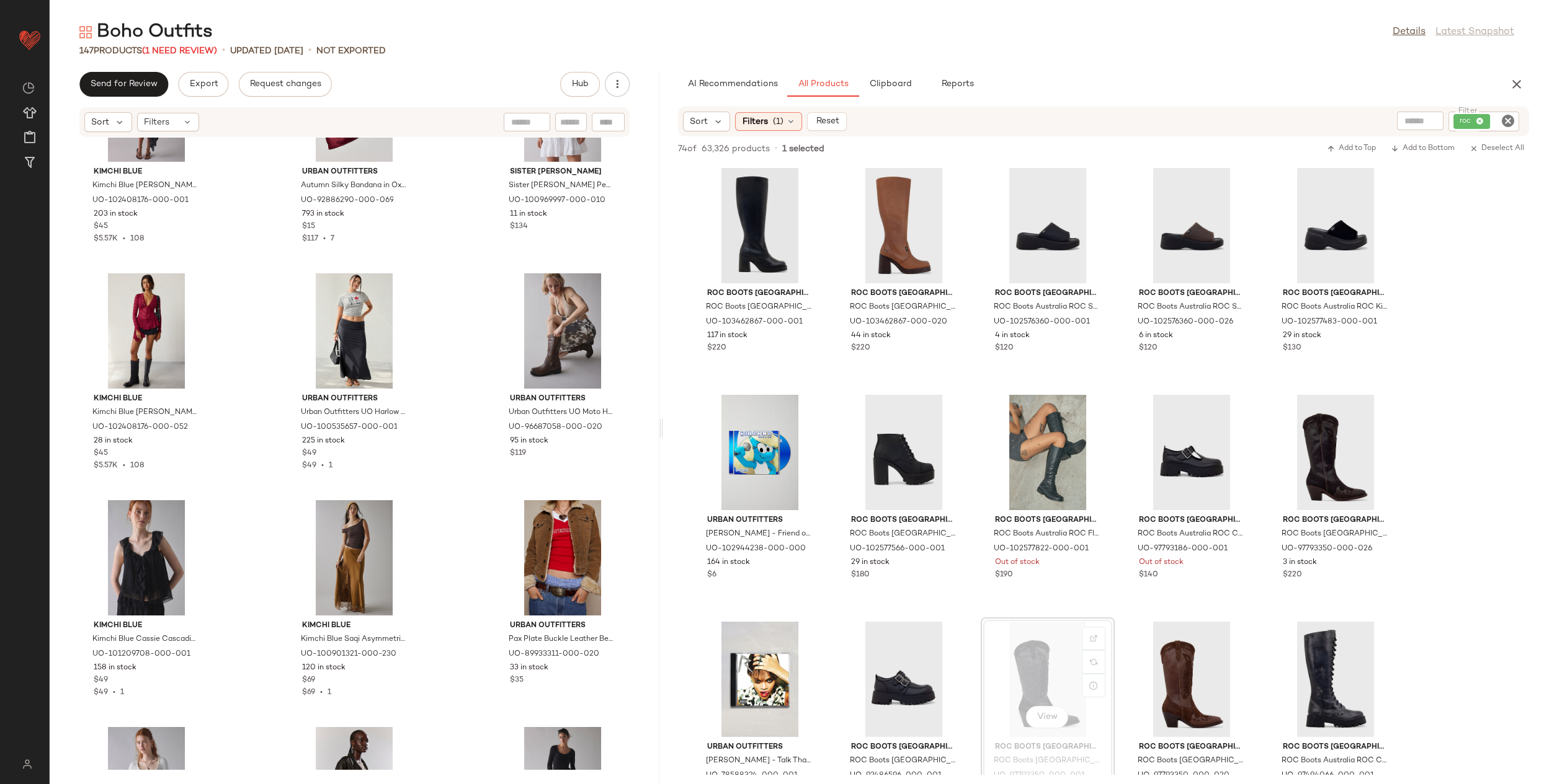
click at [1504, 123] on icon "Clear Filter" at bounding box center [1508, 121] width 15 height 15
